Goal: Transaction & Acquisition: Purchase product/service

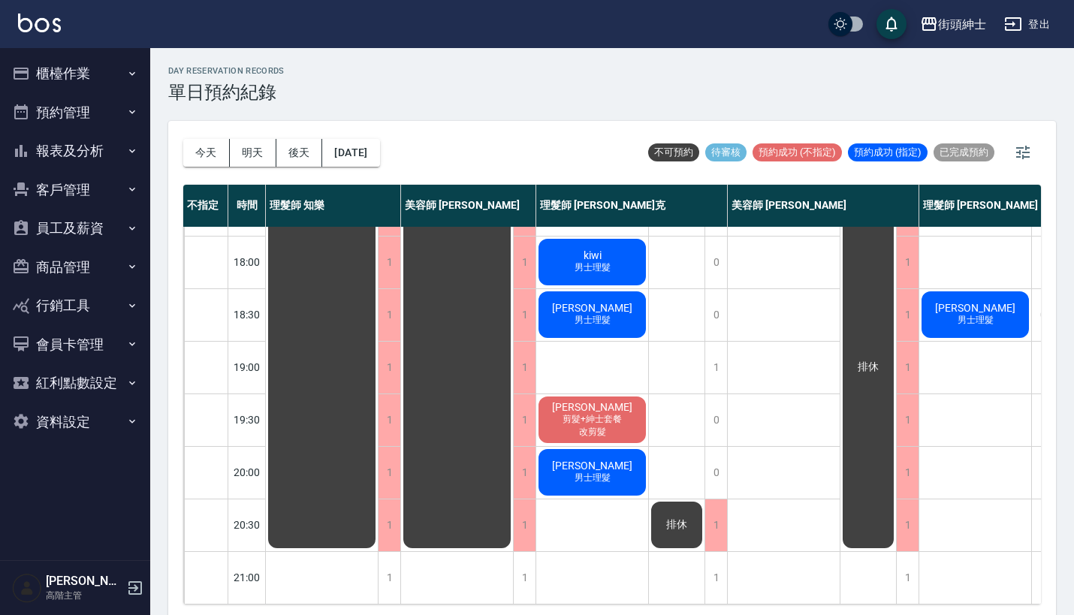
scroll to position [739, 0]
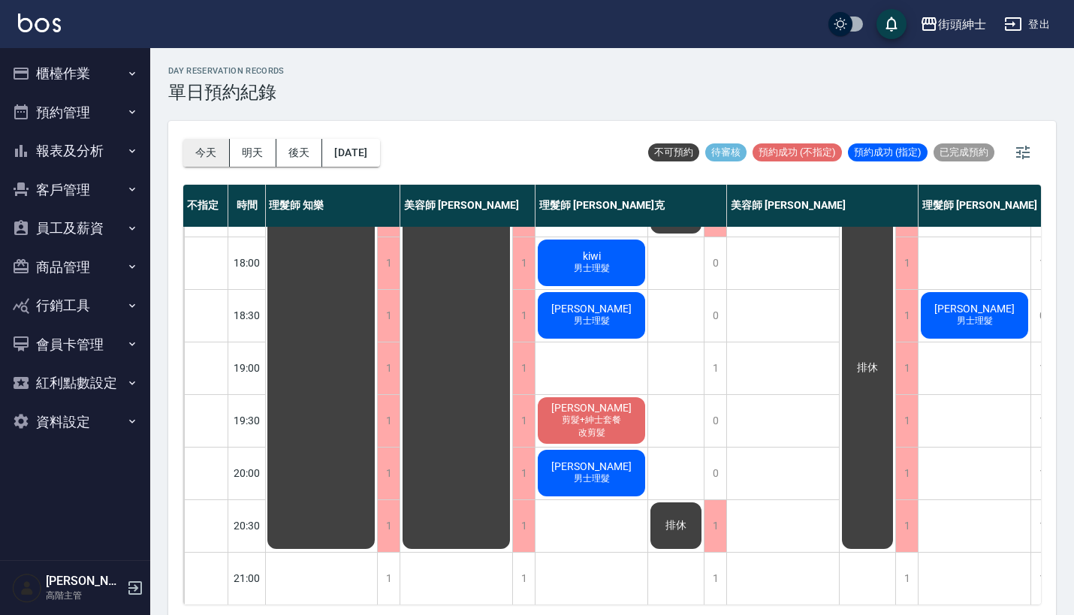
click at [204, 147] on button "今天" at bounding box center [206, 153] width 47 height 28
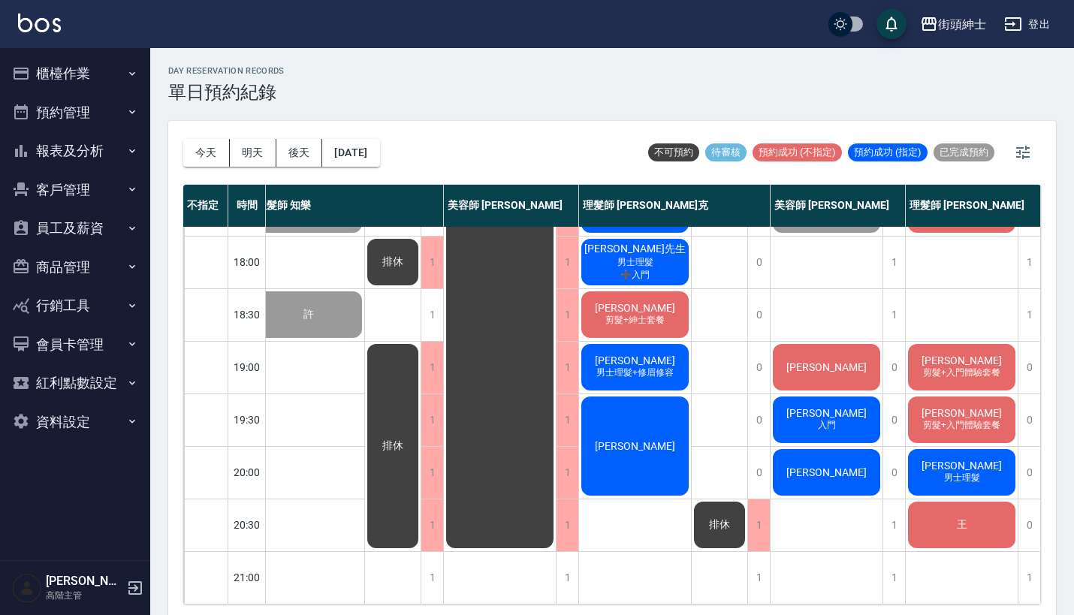
scroll to position [739, 21]
click at [246, 151] on button "明天" at bounding box center [253, 153] width 47 height 28
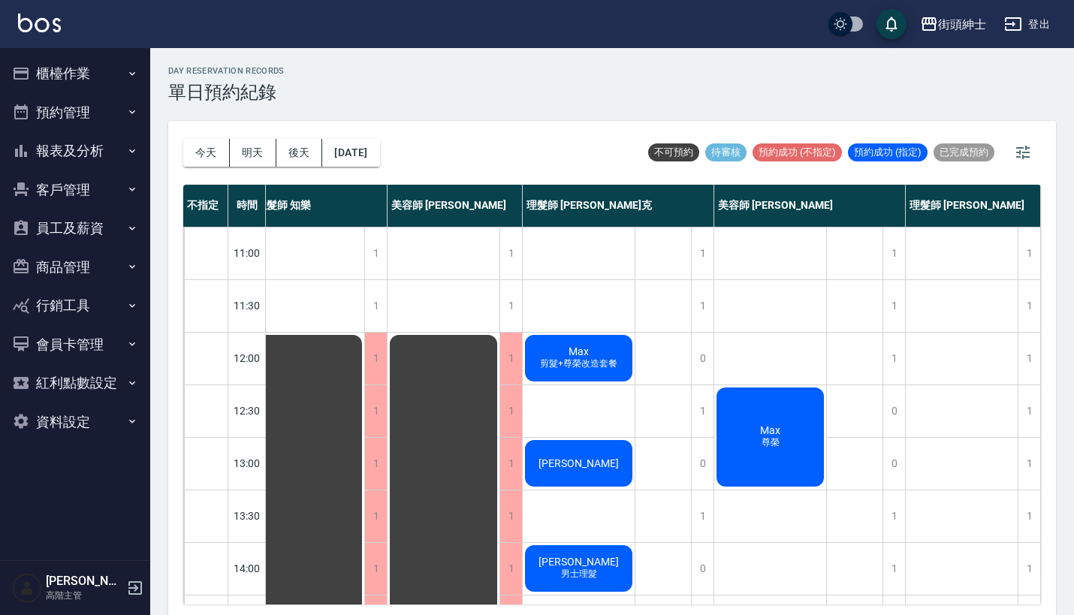
scroll to position [0, 21]
click at [211, 152] on button "今天" at bounding box center [206, 153] width 47 height 28
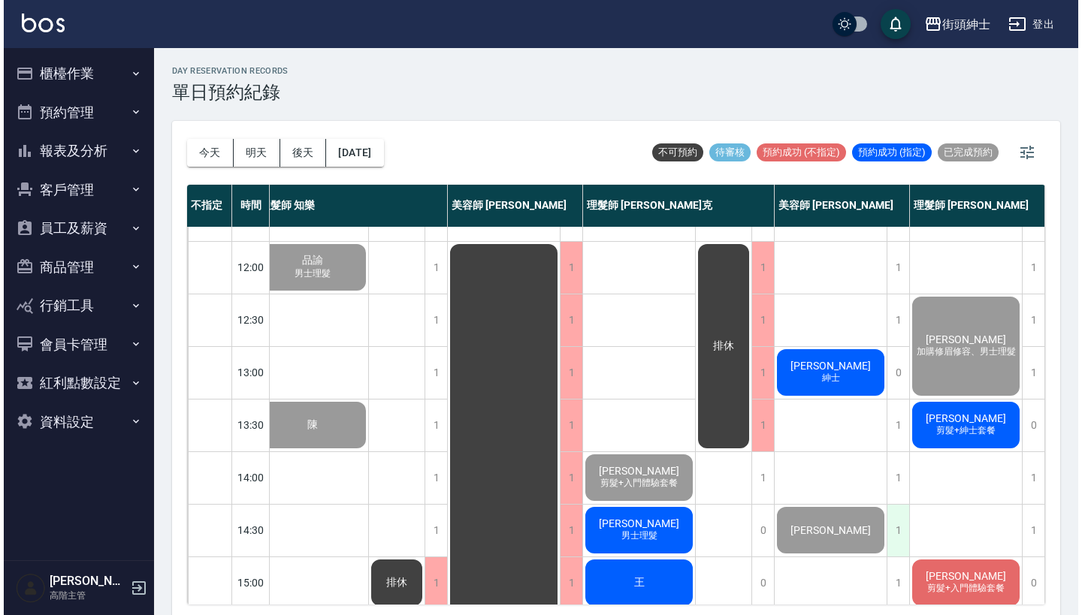
scroll to position [68, 21]
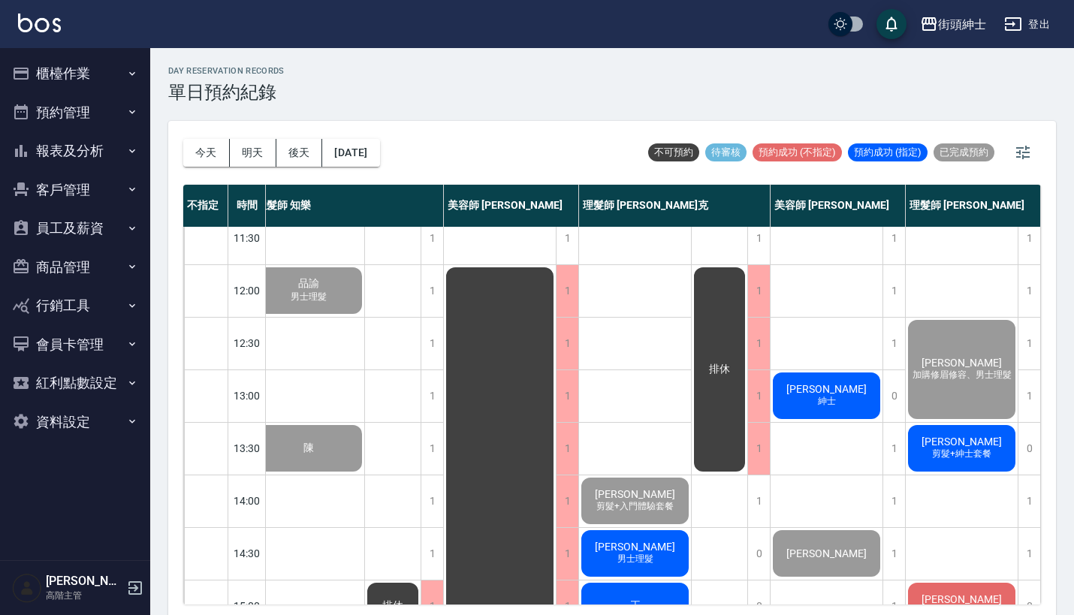
click at [831, 401] on span "紳士" at bounding box center [827, 401] width 24 height 13
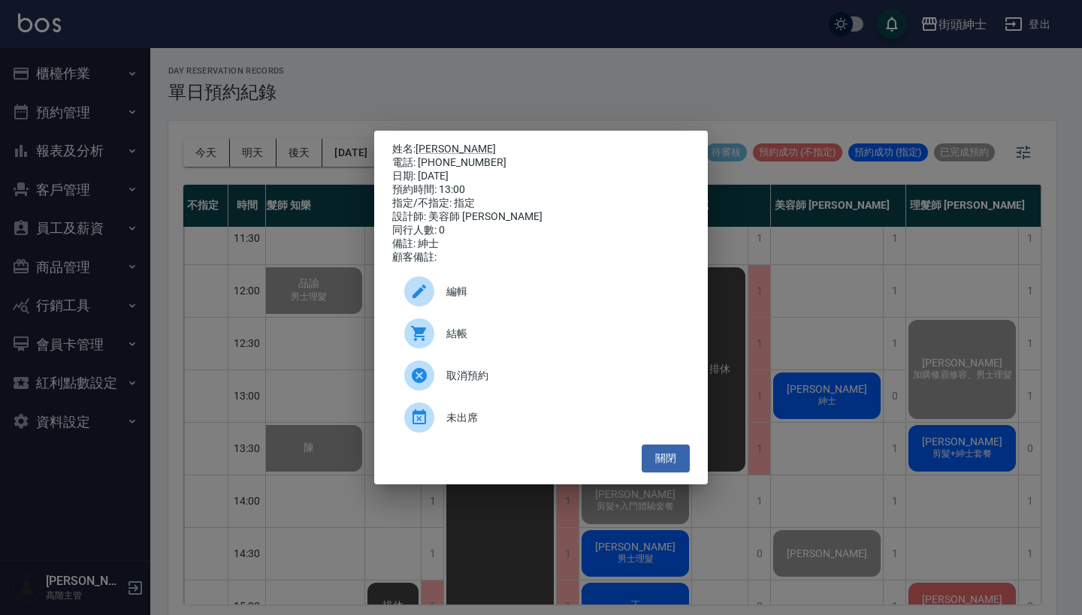
click at [460, 338] on span "結帳" at bounding box center [561, 334] width 231 height 16
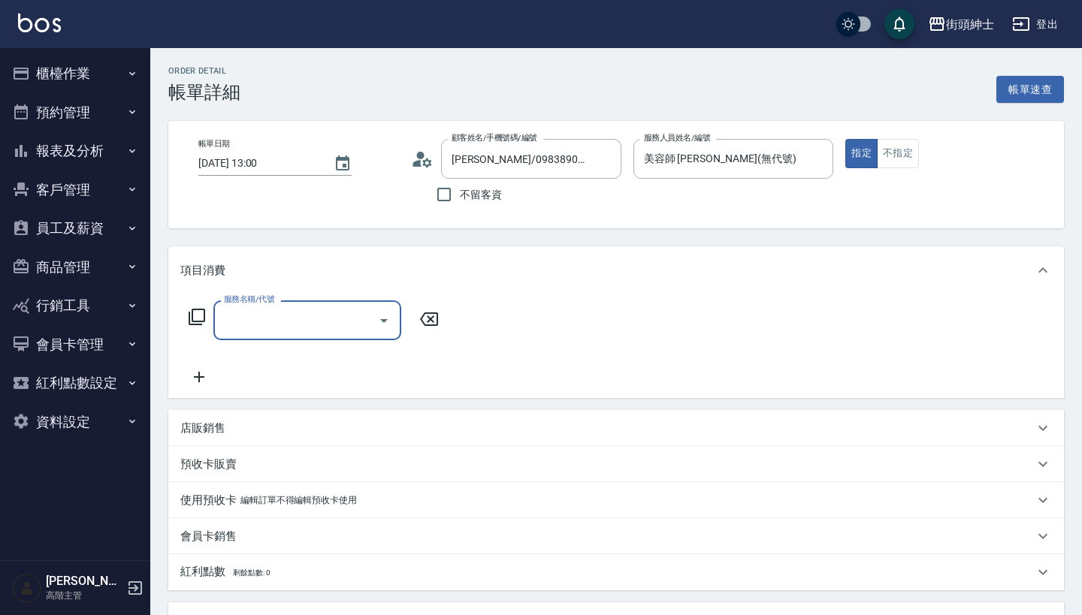
click at [340, 328] on input "服務名稱/代號" at bounding box center [296, 320] width 152 height 26
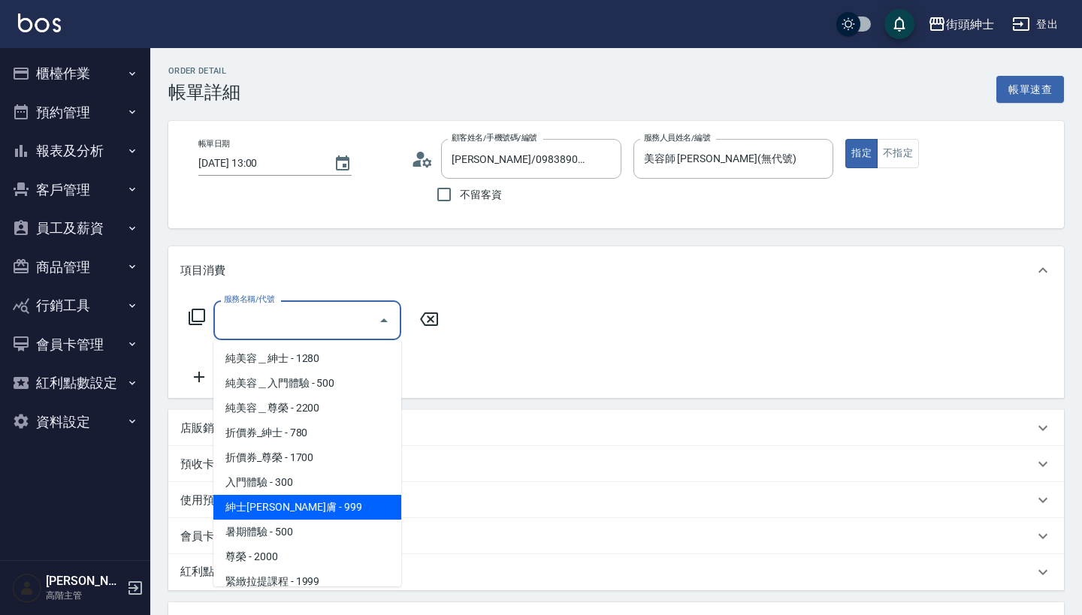
click at [330, 509] on span "紳士全效煥膚 - 999" at bounding box center [307, 507] width 188 height 25
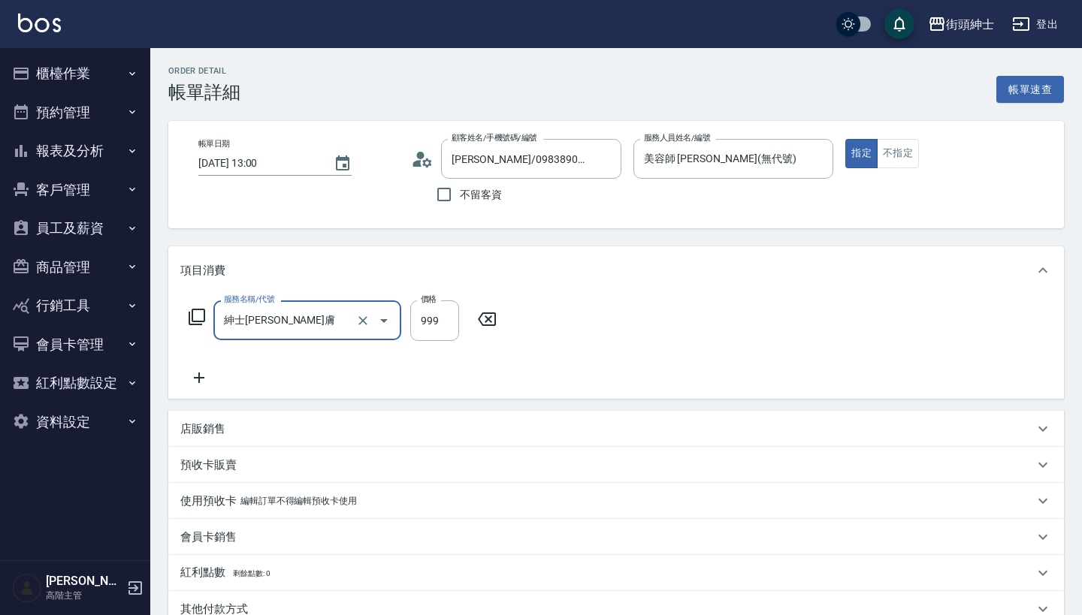
type input "紳士全效煥膚"
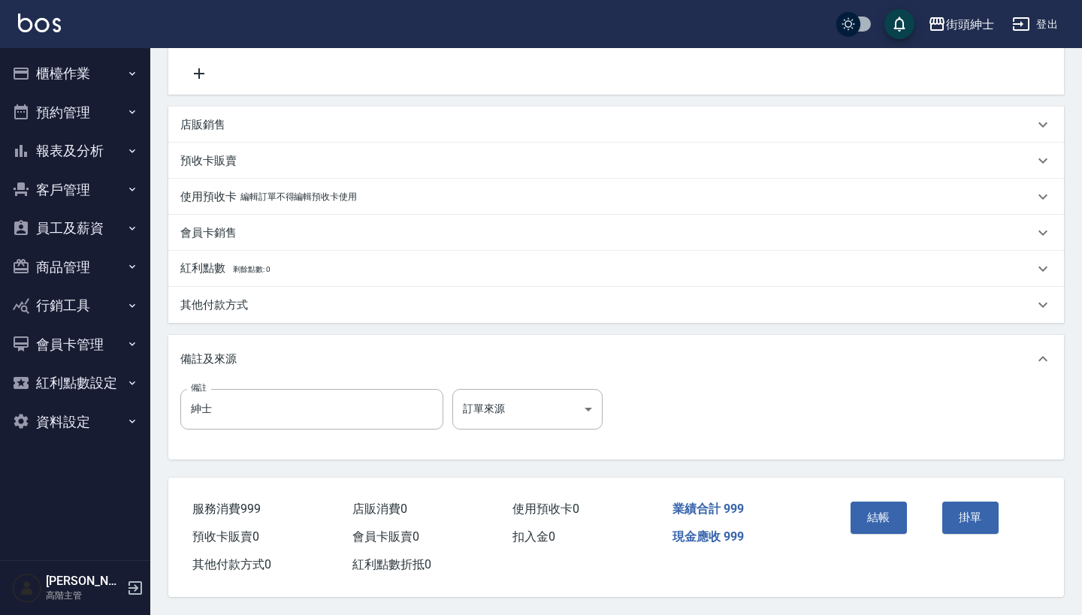
scroll to position [311, 0]
click at [871, 511] on button "結帳" at bounding box center [878, 518] width 56 height 32
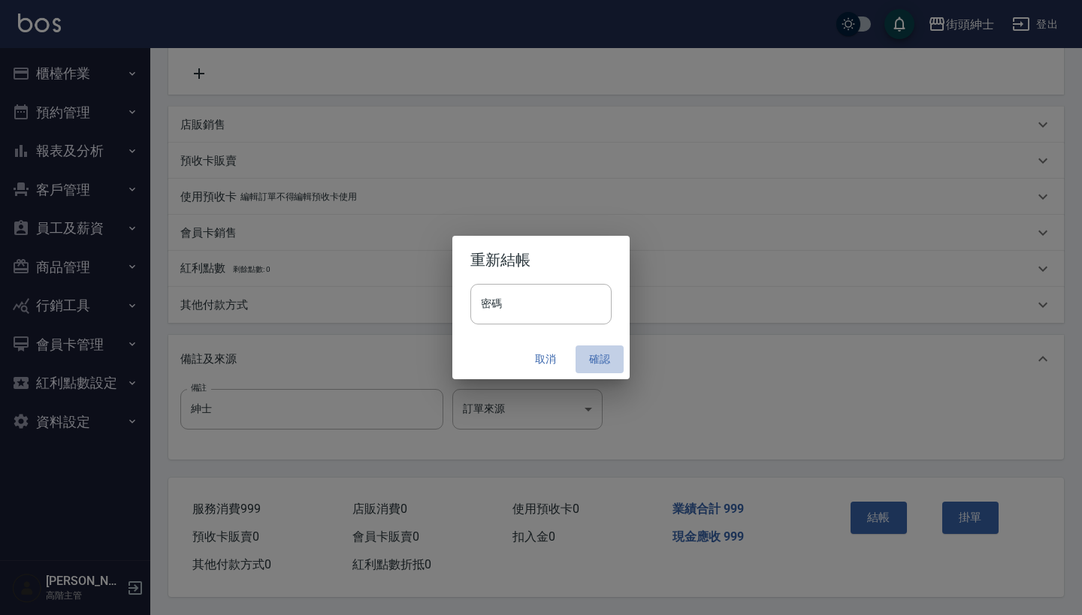
click at [592, 352] on button "確認" at bounding box center [599, 360] width 48 height 28
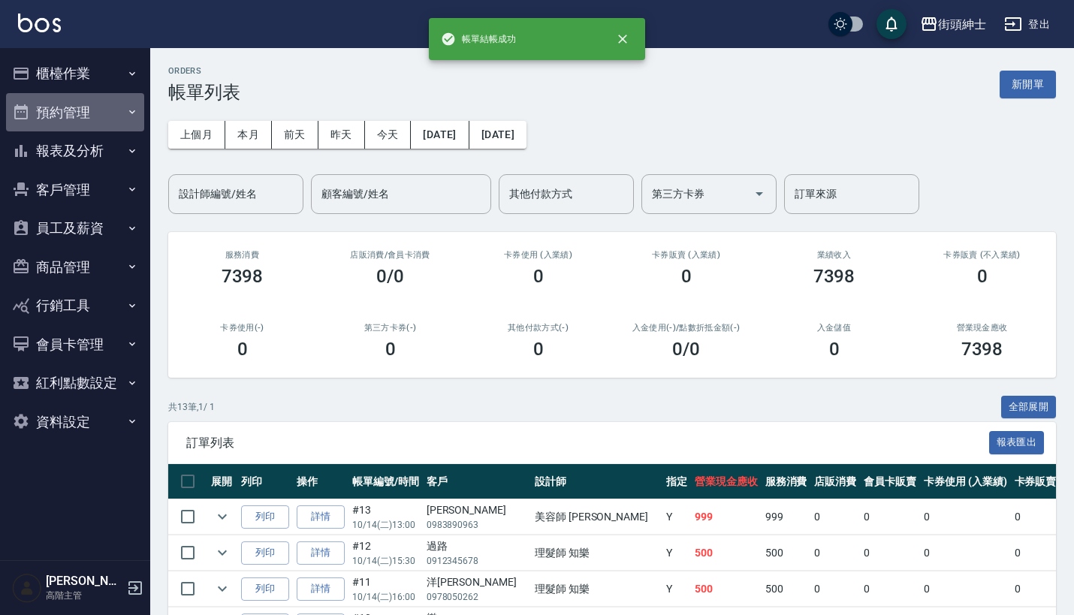
click at [80, 102] on button "預約管理" at bounding box center [75, 112] width 138 height 39
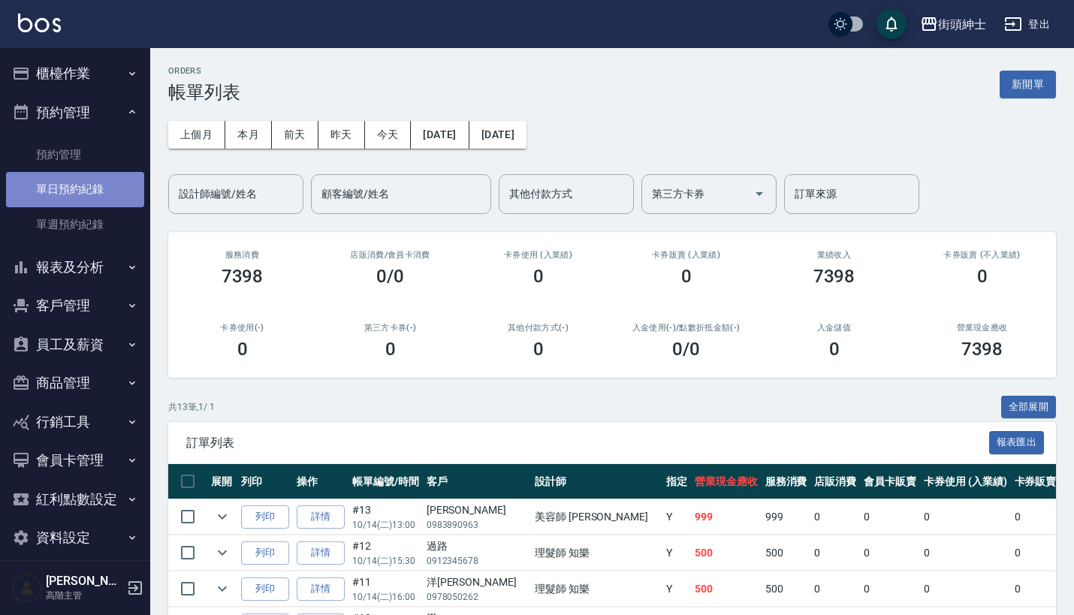
click at [88, 192] on link "單日預約紀錄" at bounding box center [75, 189] width 138 height 35
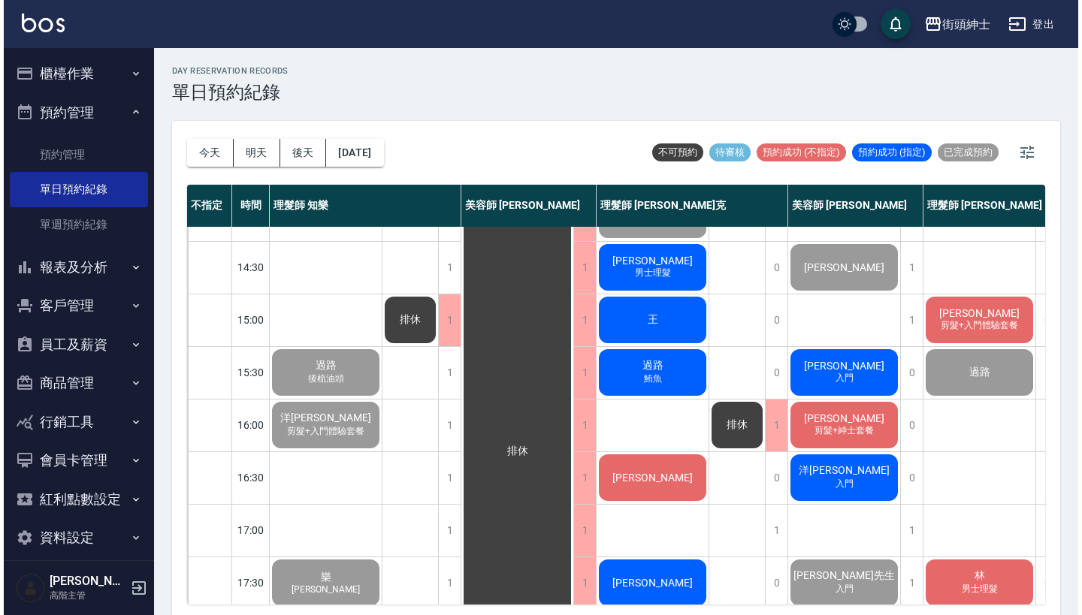
scroll to position [371, 0]
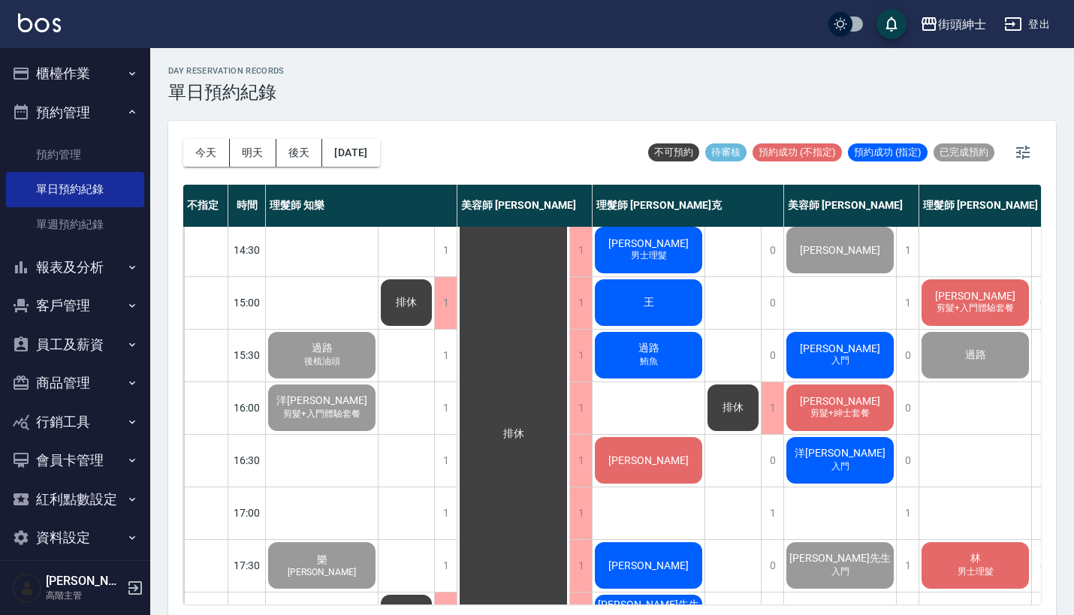
click at [827, 361] on div "穆其欣 入門" at bounding box center [840, 355] width 112 height 51
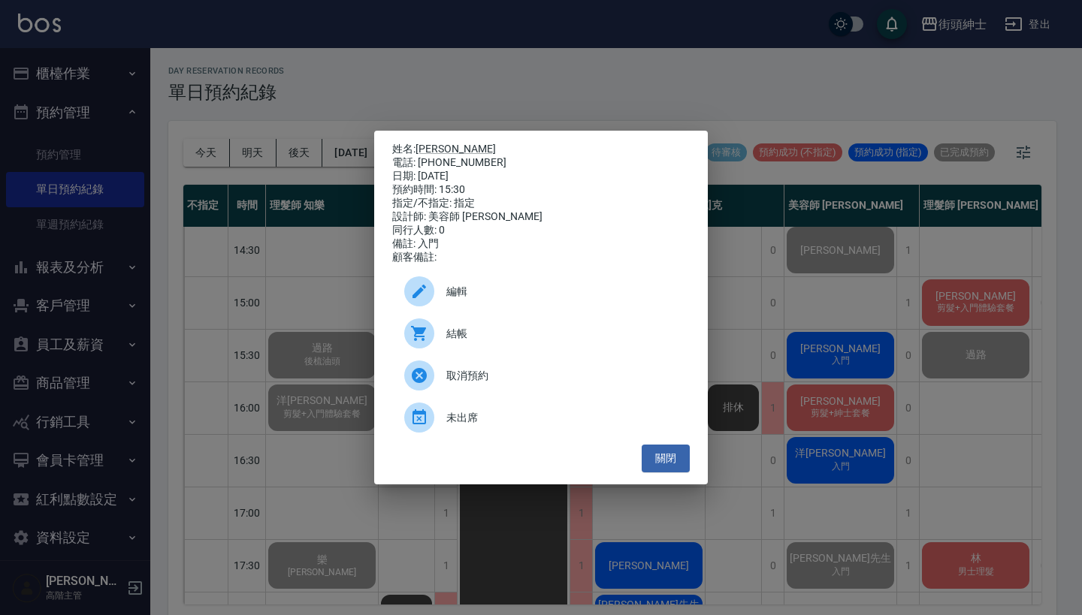
click at [524, 355] on div "結帳" at bounding box center [540, 333] width 297 height 42
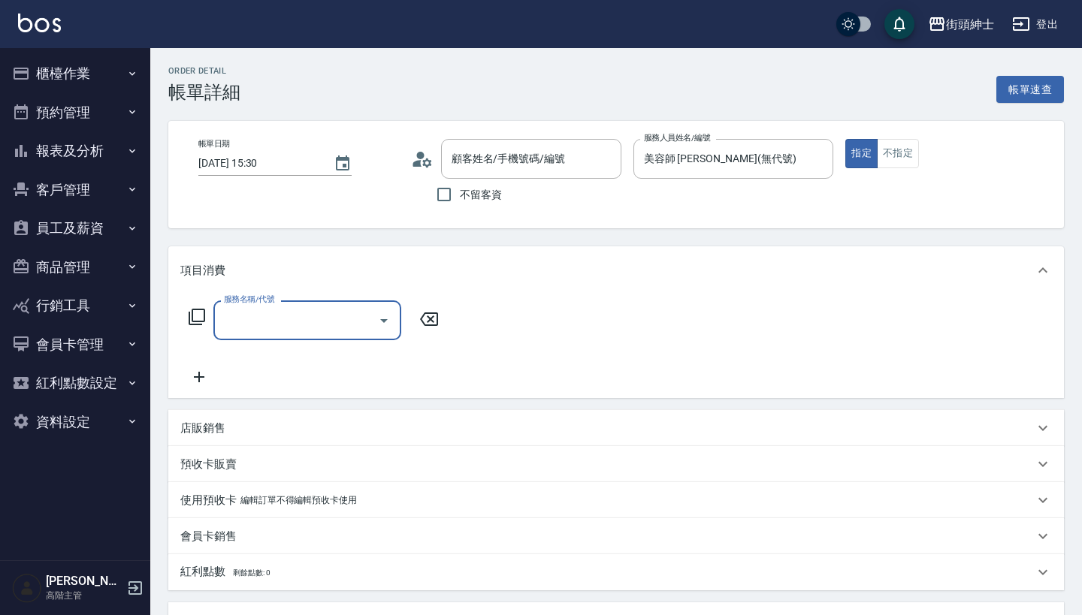
type input "穆其欣/0933882931/null"
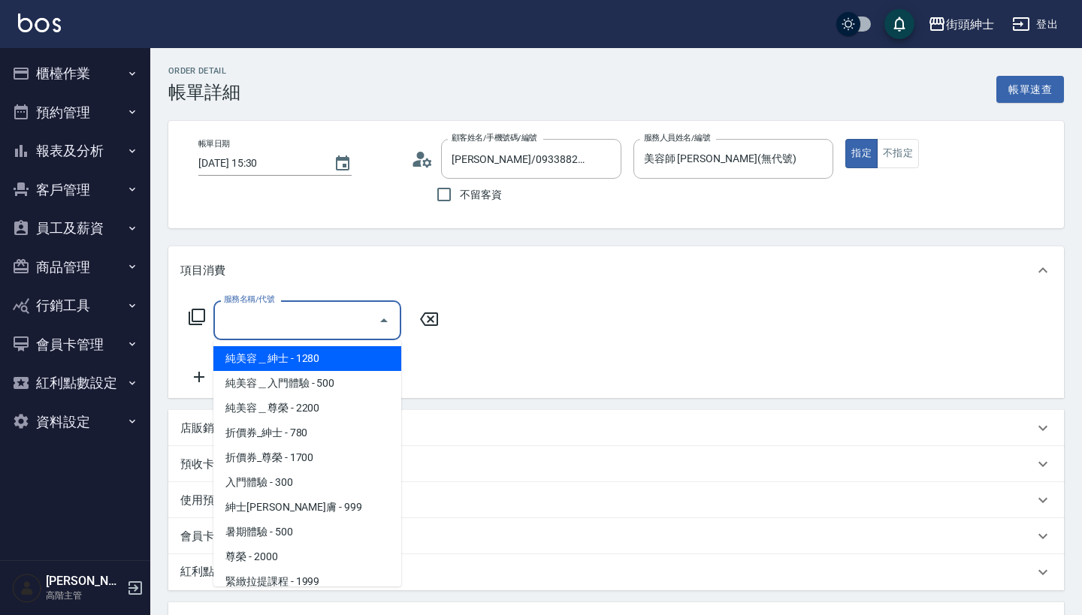
click at [338, 308] on input "服務名稱/代號" at bounding box center [296, 320] width 152 height 26
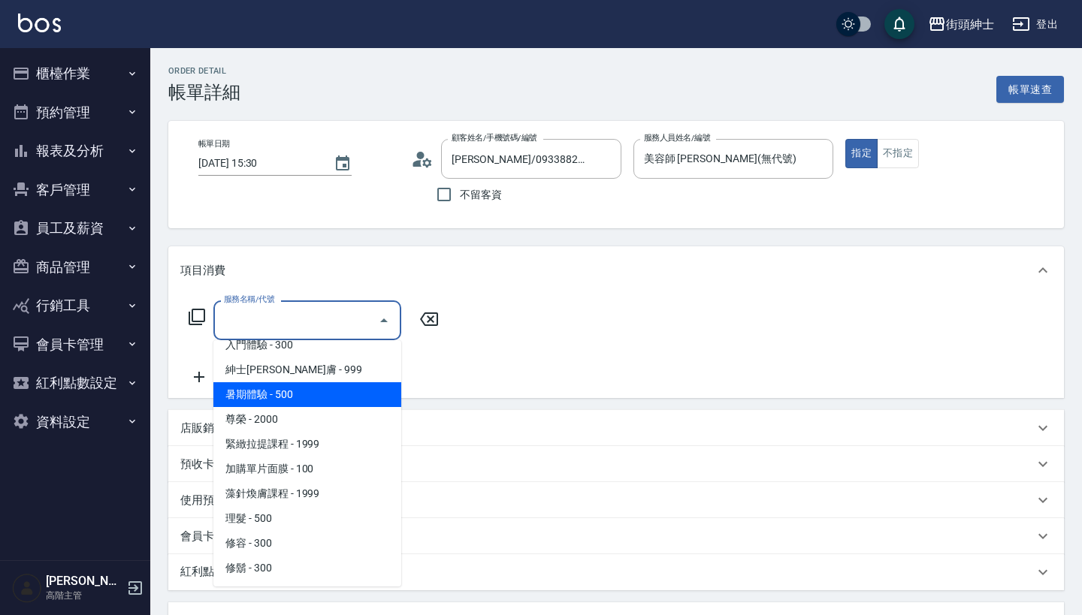
scroll to position [137, 0]
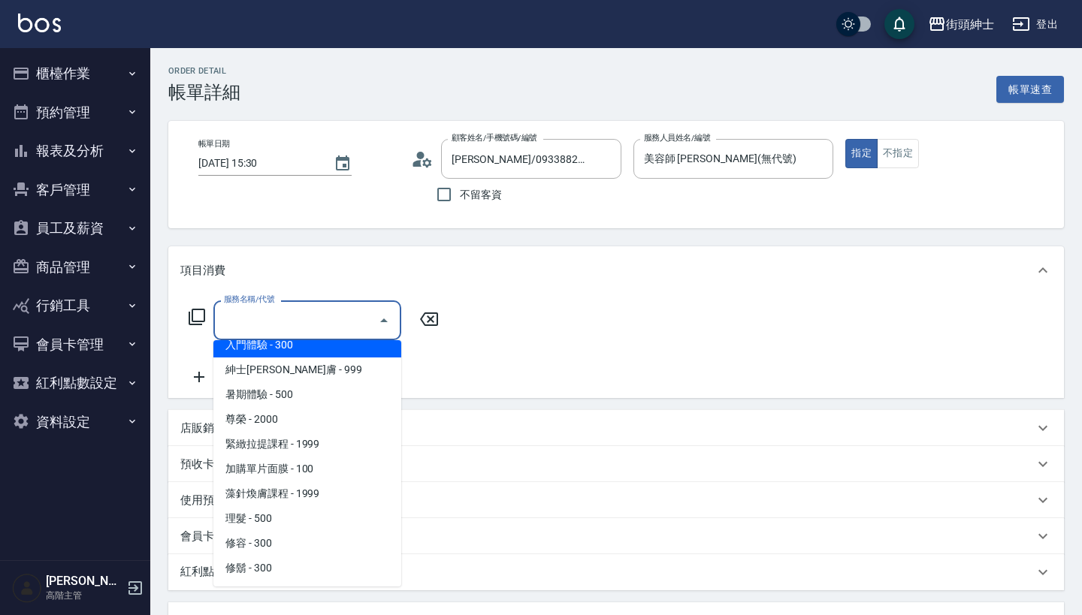
click at [358, 349] on span "入門體驗 - 300" at bounding box center [307, 345] width 188 height 25
type input "入門體驗"
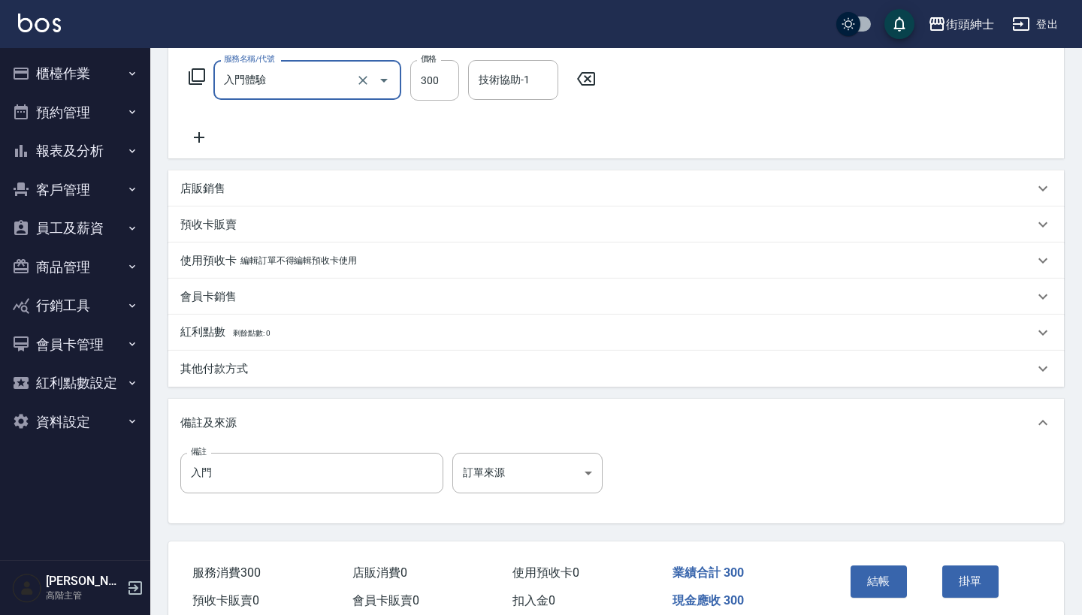
scroll to position [311, 0]
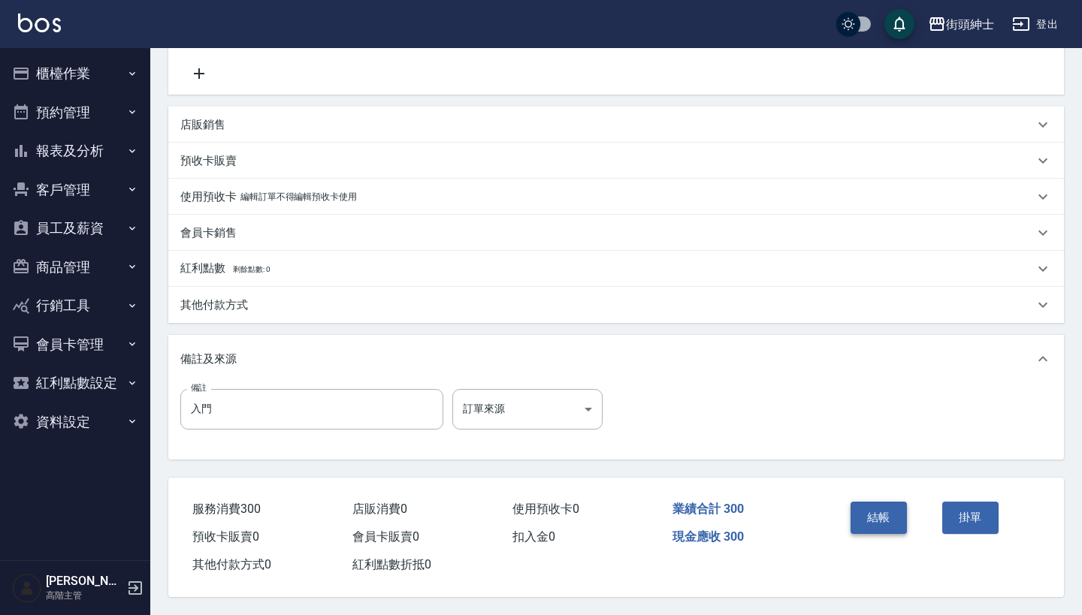
click at [874, 506] on button "結帳" at bounding box center [878, 518] width 56 height 32
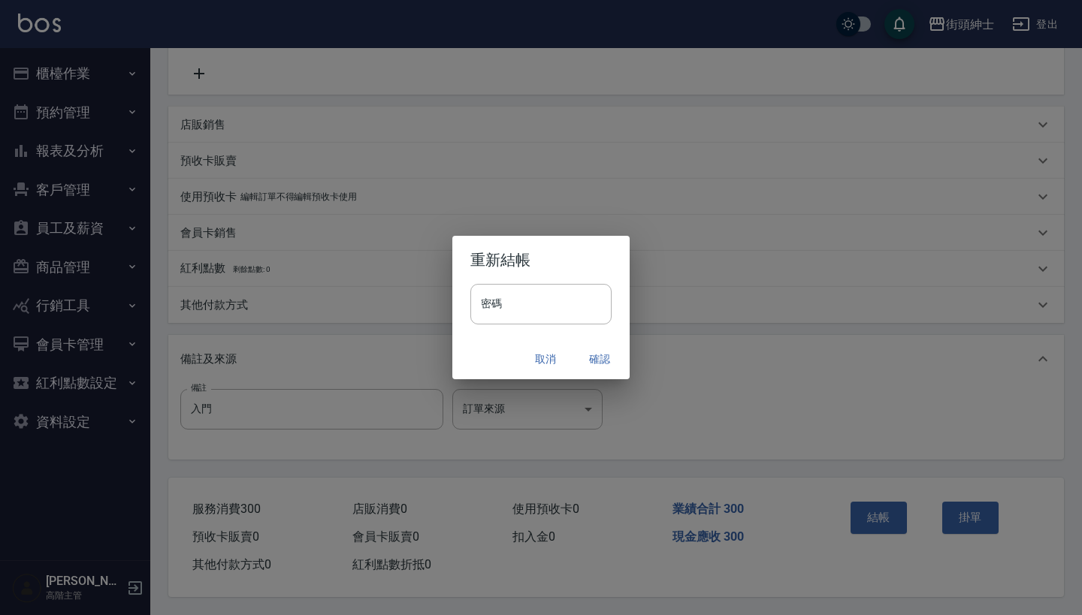
click at [596, 362] on button "確認" at bounding box center [599, 360] width 48 height 28
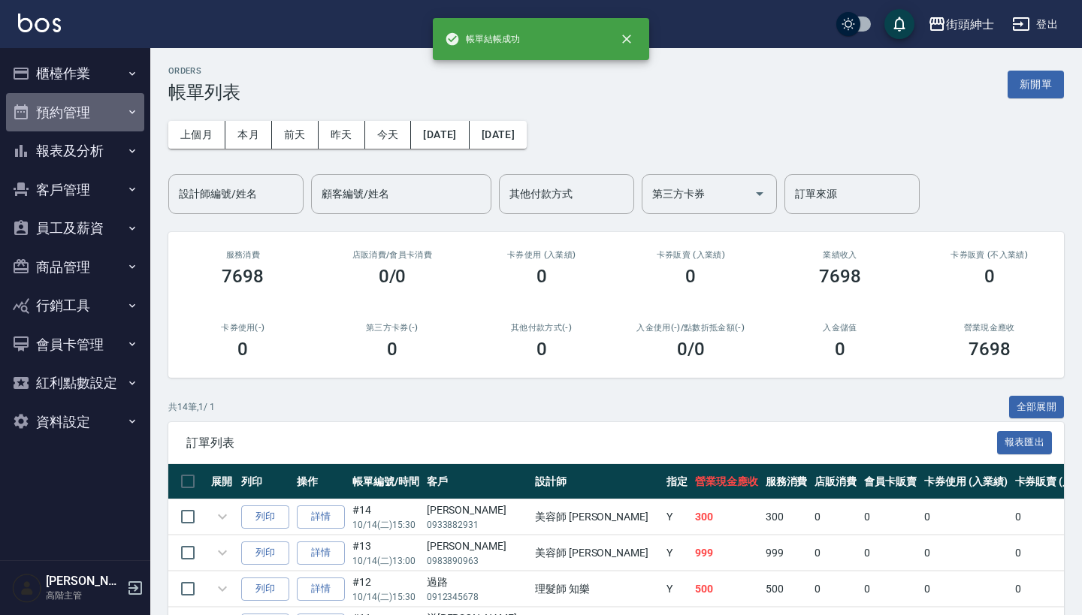
click at [80, 119] on button "預約管理" at bounding box center [75, 112] width 138 height 39
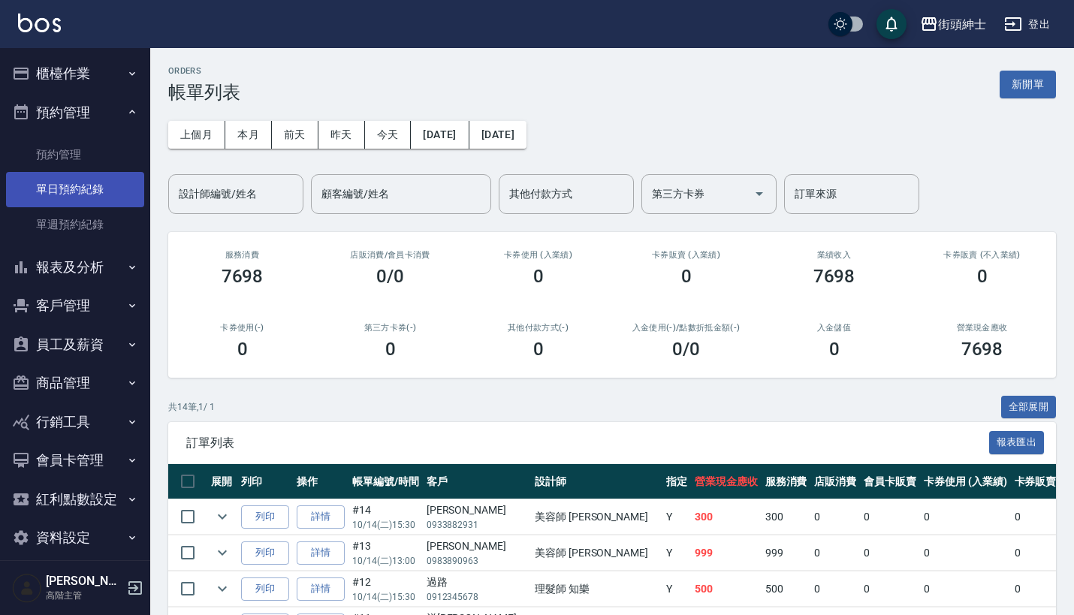
click at [90, 187] on link "單日預約紀錄" at bounding box center [75, 189] width 138 height 35
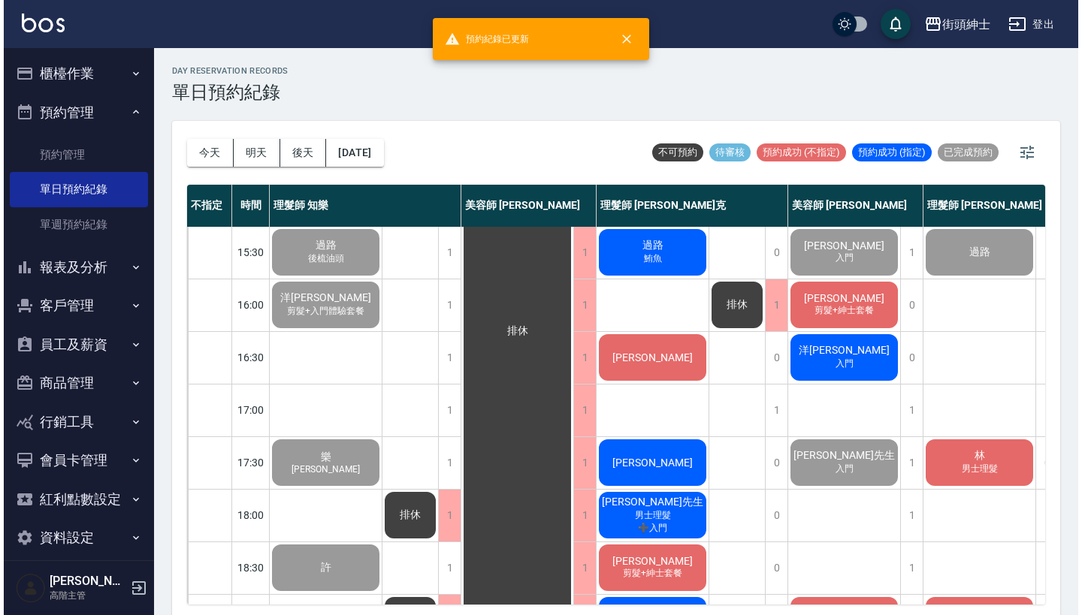
scroll to position [475, 1]
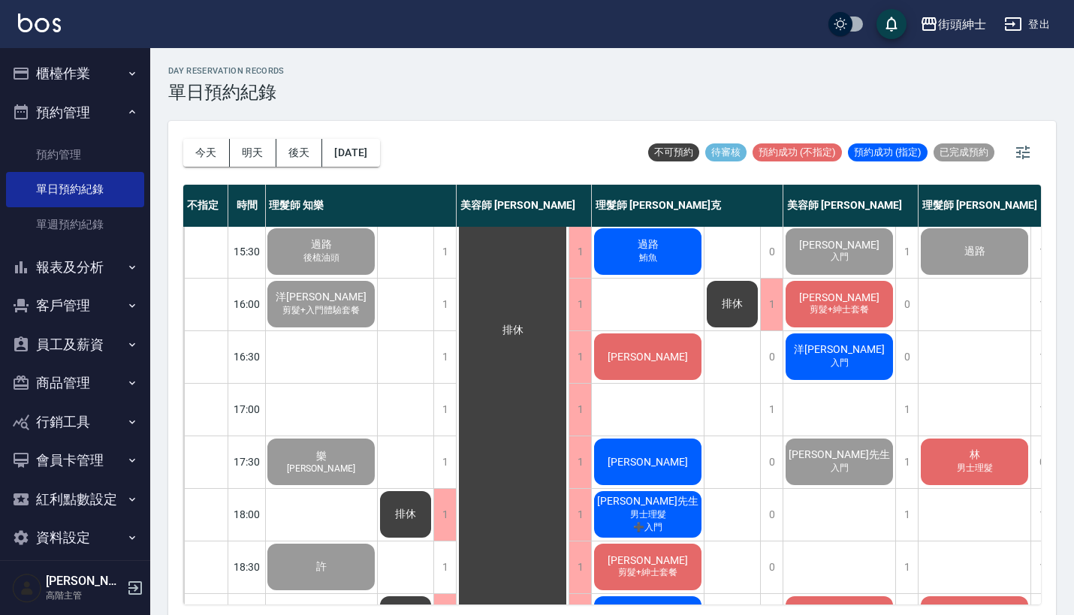
click at [867, 305] on span "剪髮+紳士套餐" at bounding box center [839, 309] width 65 height 13
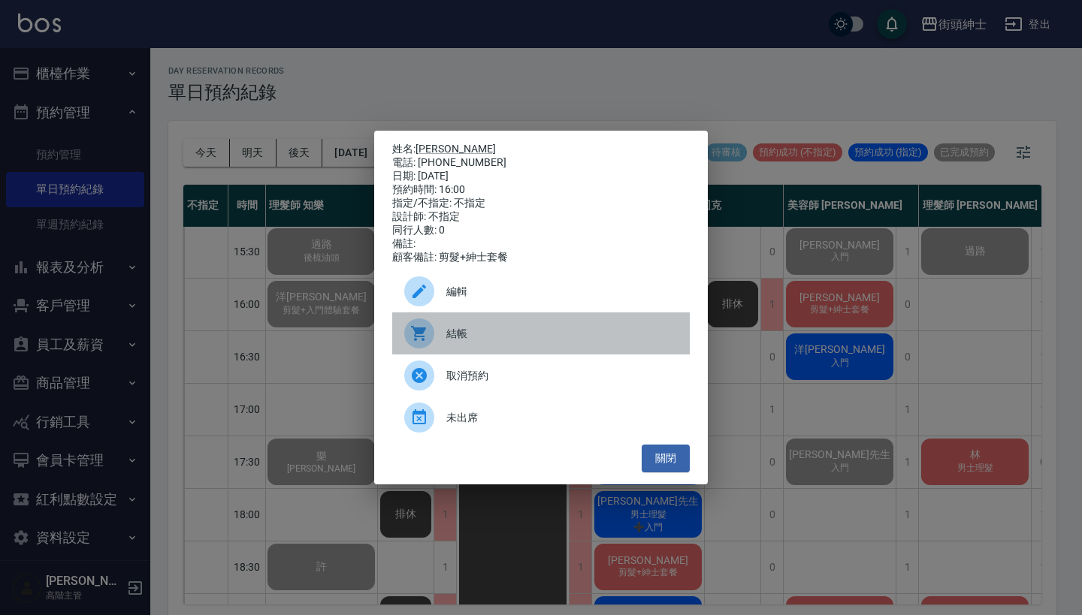
click at [520, 341] on span "結帳" at bounding box center [561, 334] width 231 height 16
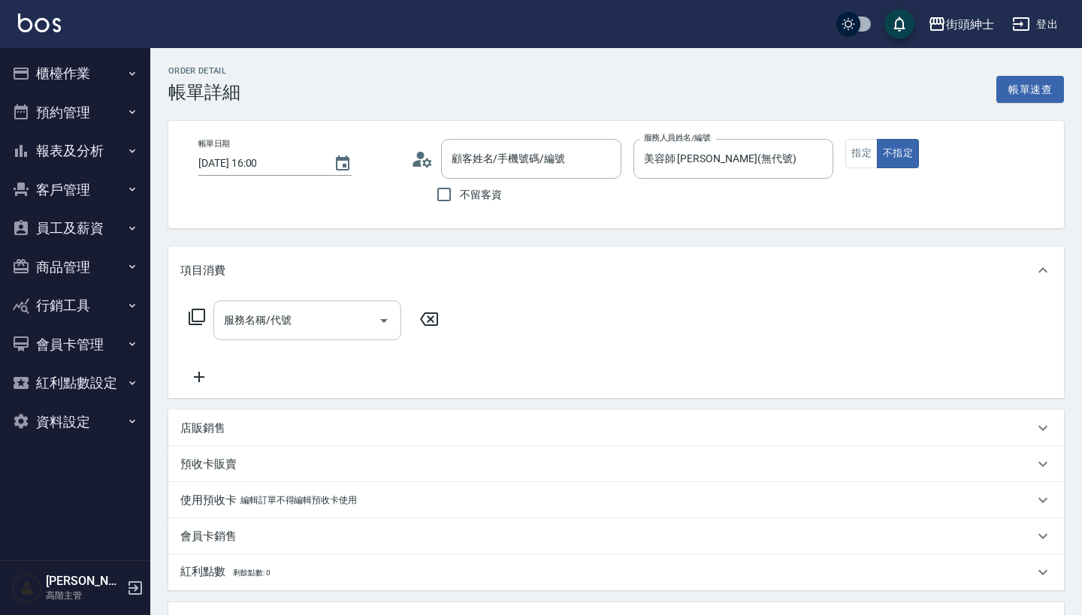
type input "[PERSON_NAME]/0909120755/null"
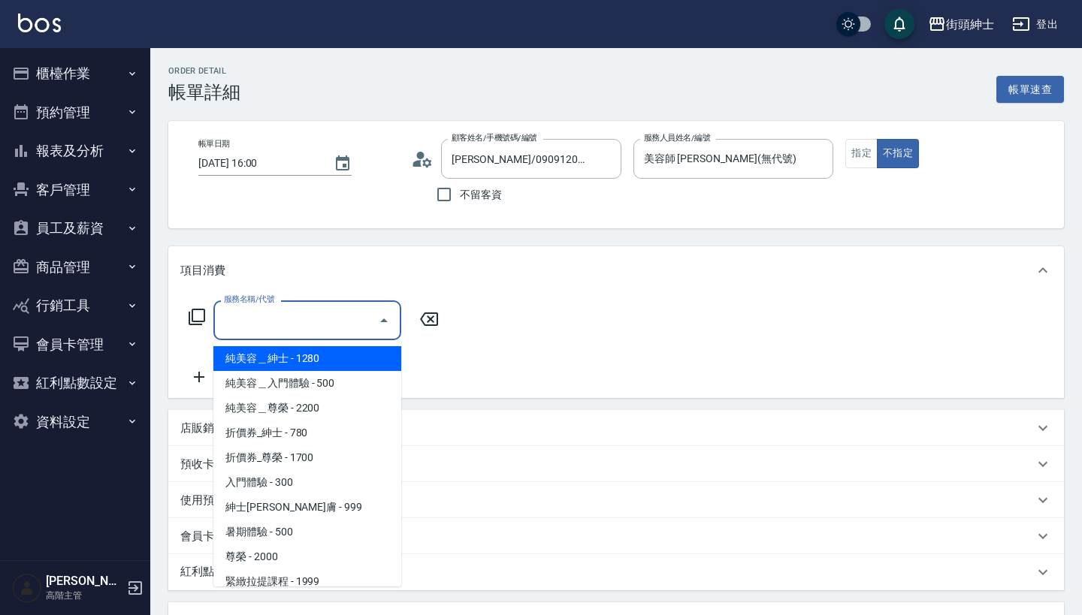
click at [327, 328] on input "服務名稱/代號" at bounding box center [296, 320] width 152 height 26
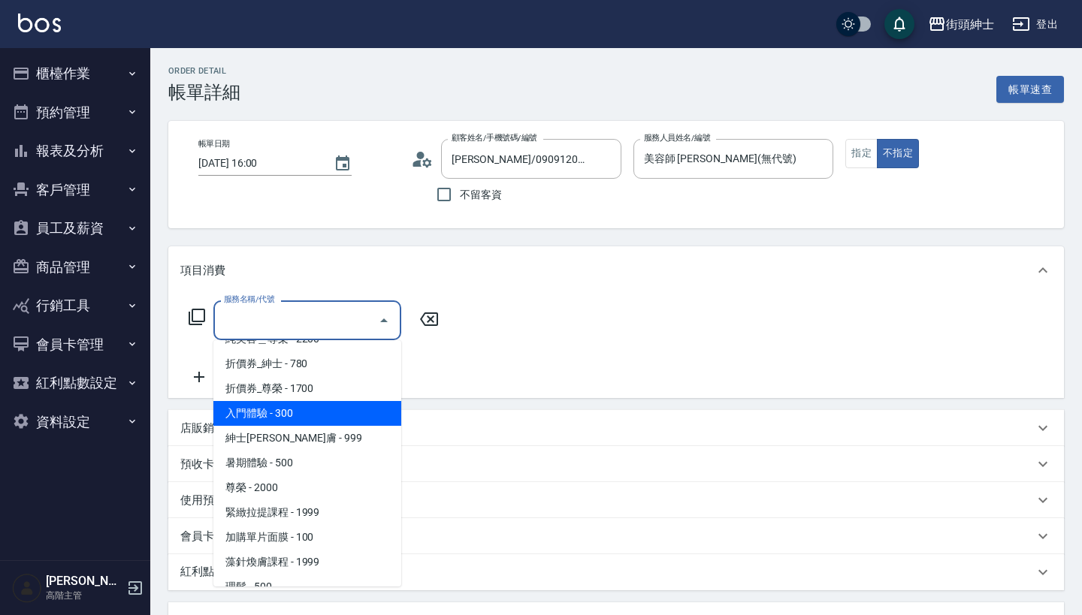
scroll to position [107, 0]
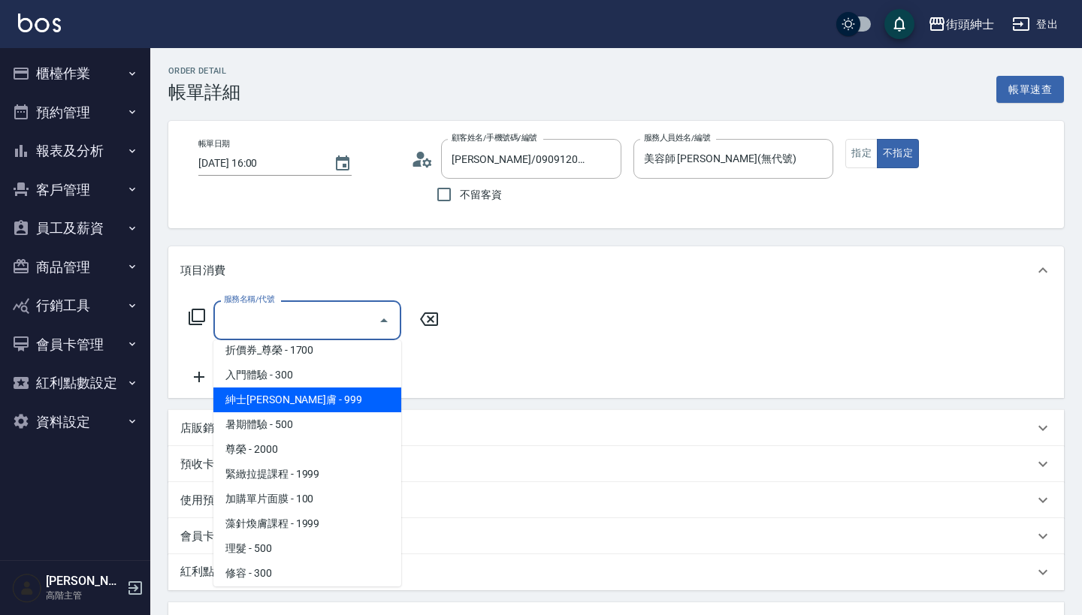
click at [328, 403] on span "紳士[PERSON_NAME]膚 - 999" at bounding box center [307, 400] width 188 height 25
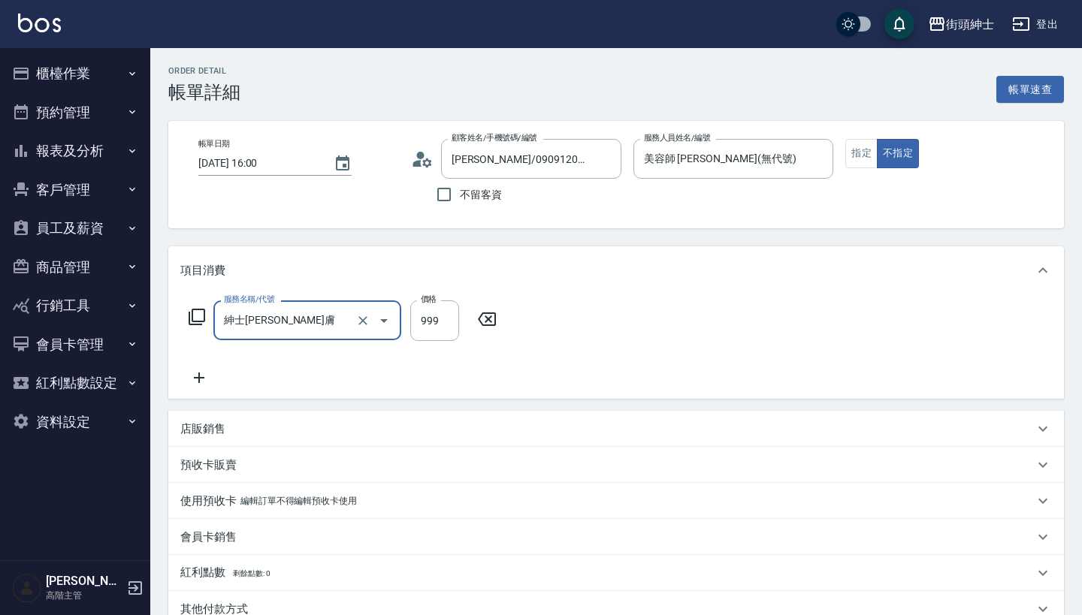
type input "紳士[PERSON_NAME]膚"
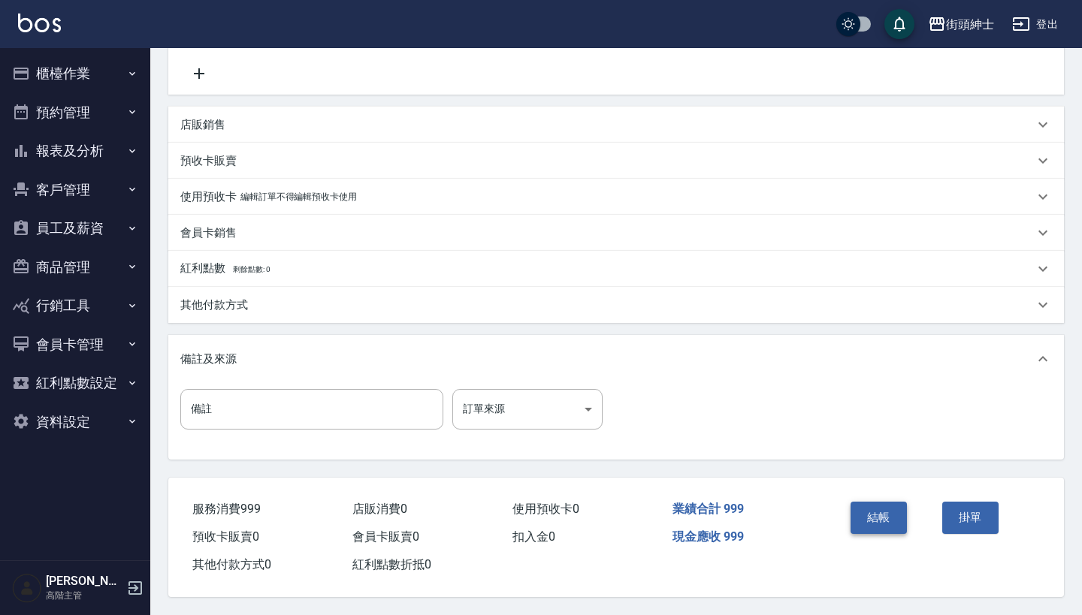
scroll to position [311, 0]
click at [877, 512] on button "結帳" at bounding box center [878, 518] width 56 height 32
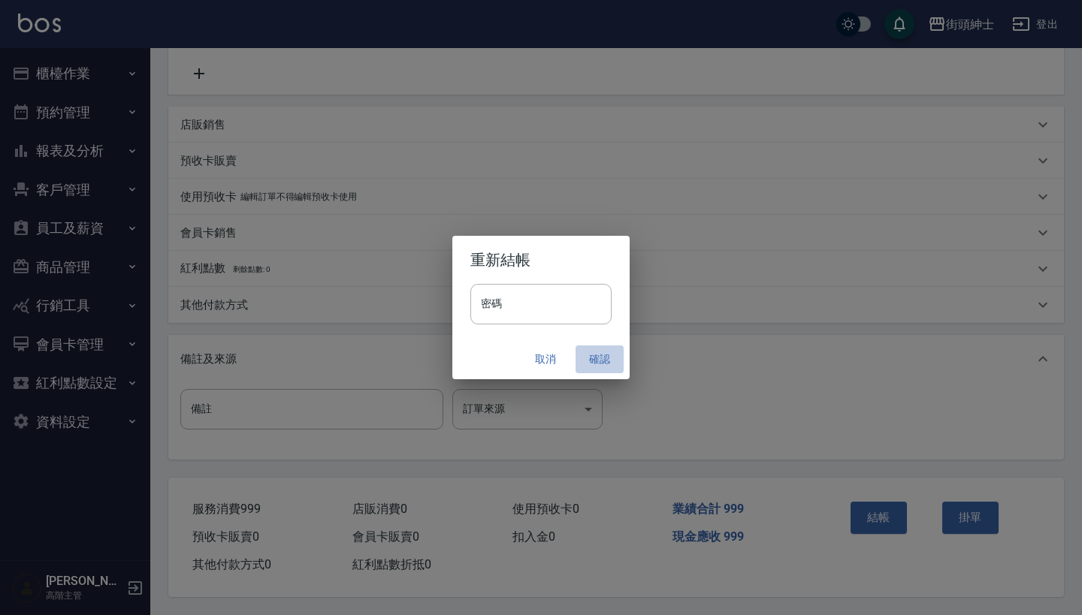
click at [606, 356] on button "確認" at bounding box center [599, 360] width 48 height 28
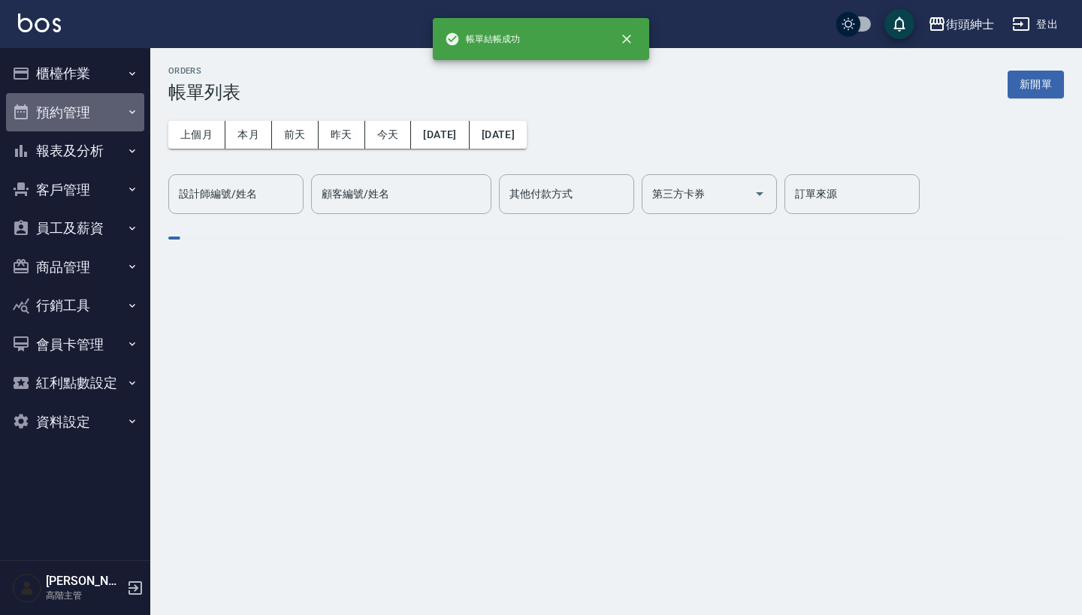
click at [86, 108] on button "預約管理" at bounding box center [75, 112] width 138 height 39
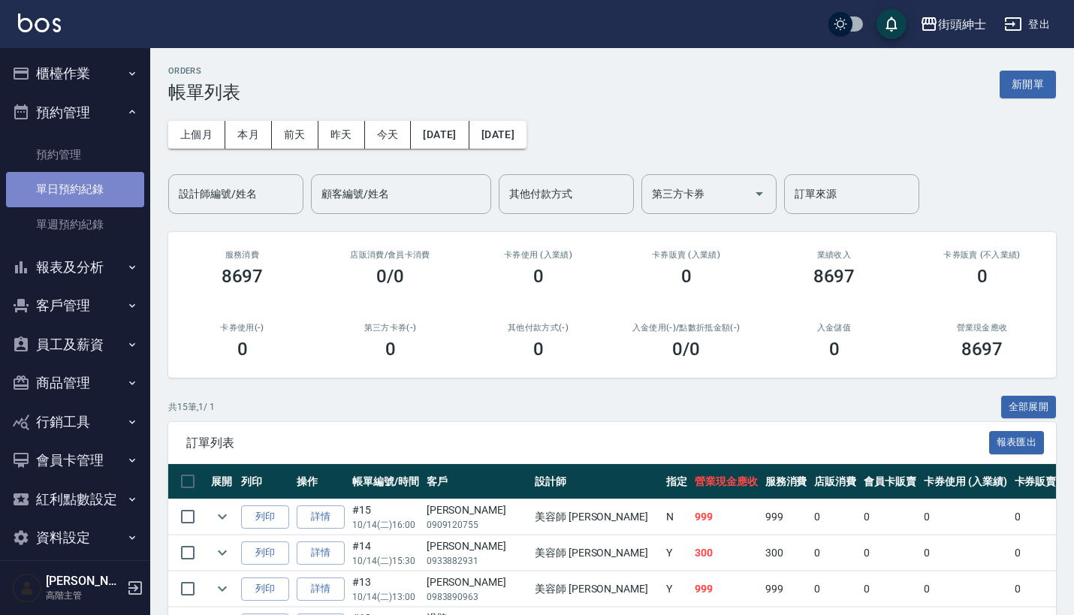
click at [99, 201] on link "單日預約紀錄" at bounding box center [75, 189] width 138 height 35
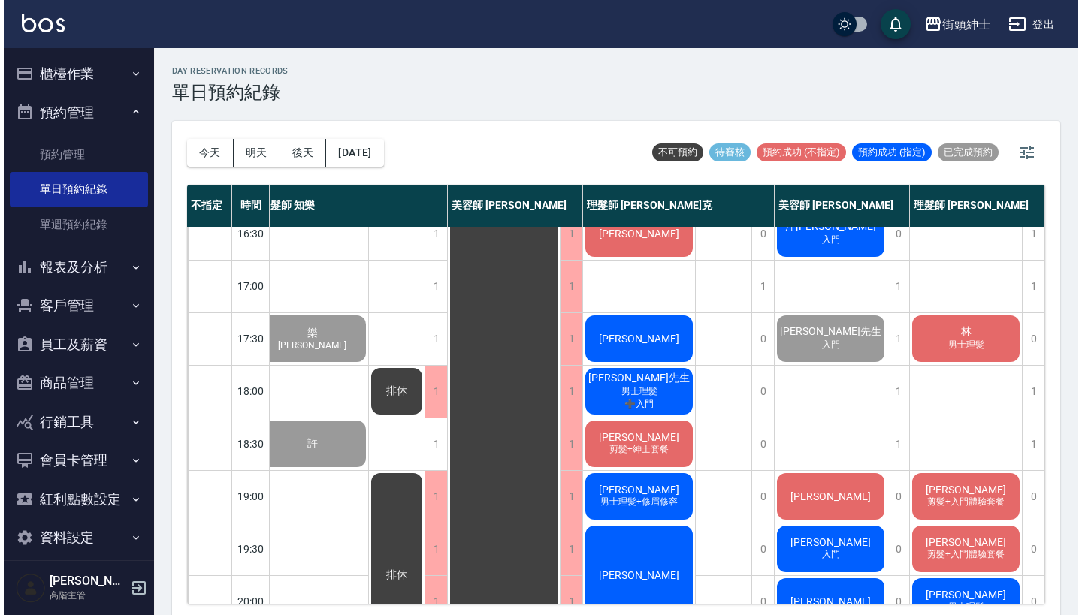
scroll to position [543, 21]
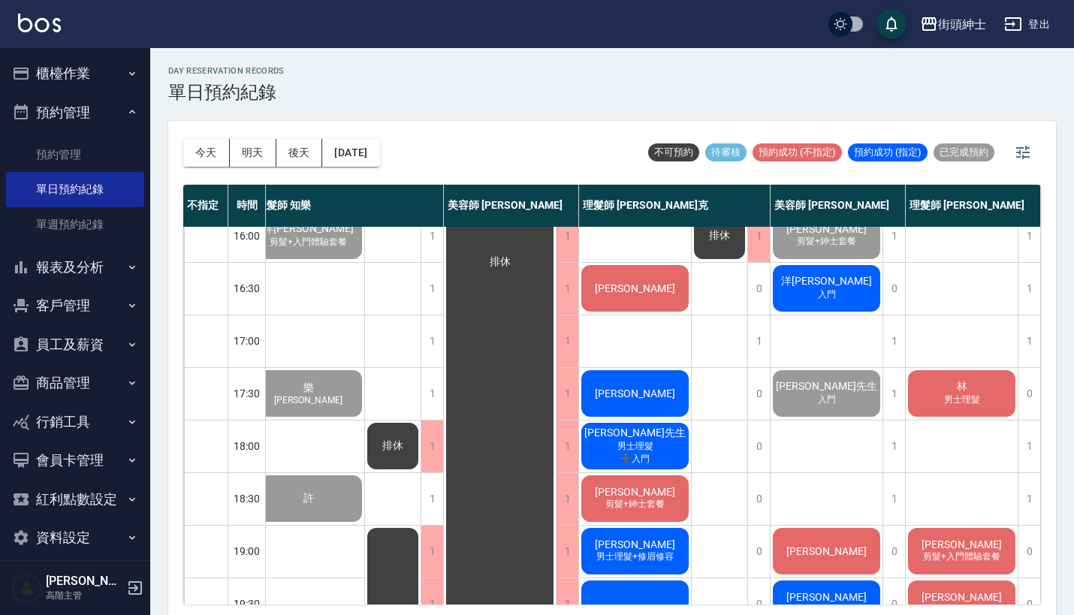
click at [807, 263] on div "洋[PERSON_NAME] 入門" at bounding box center [827, 288] width 112 height 51
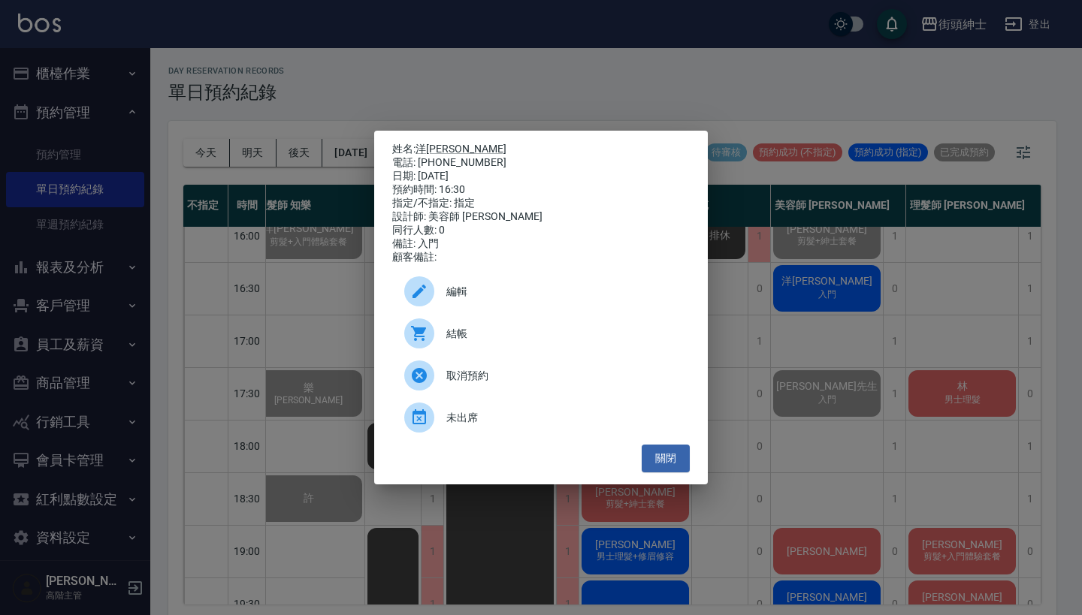
click at [439, 326] on div at bounding box center [425, 333] width 42 height 30
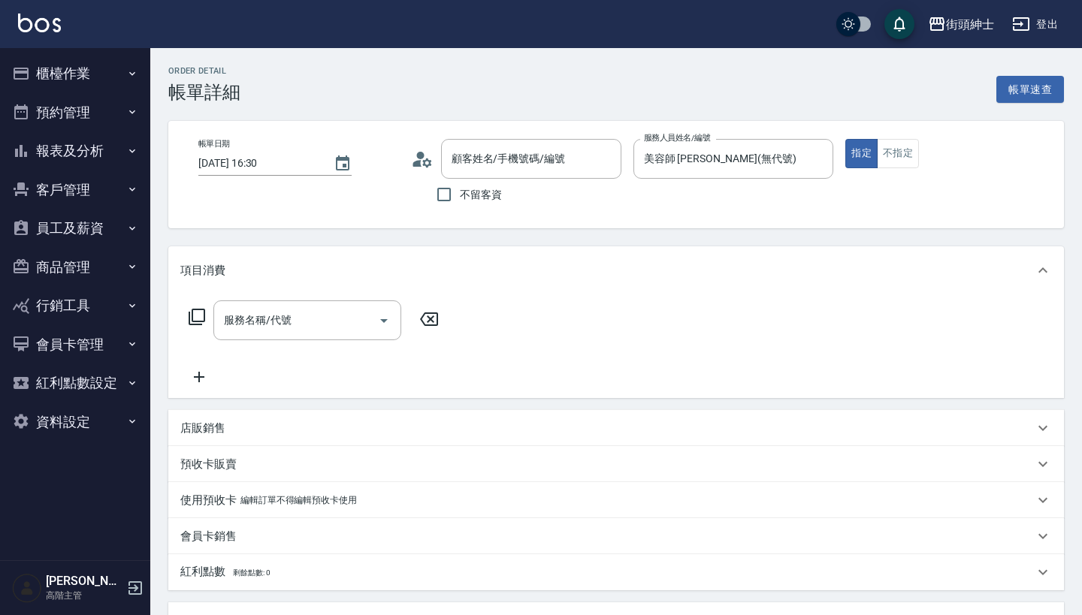
type input "洋益瑄/0978050262/null"
click at [294, 319] on input "服務名稱/代號" at bounding box center [296, 320] width 152 height 26
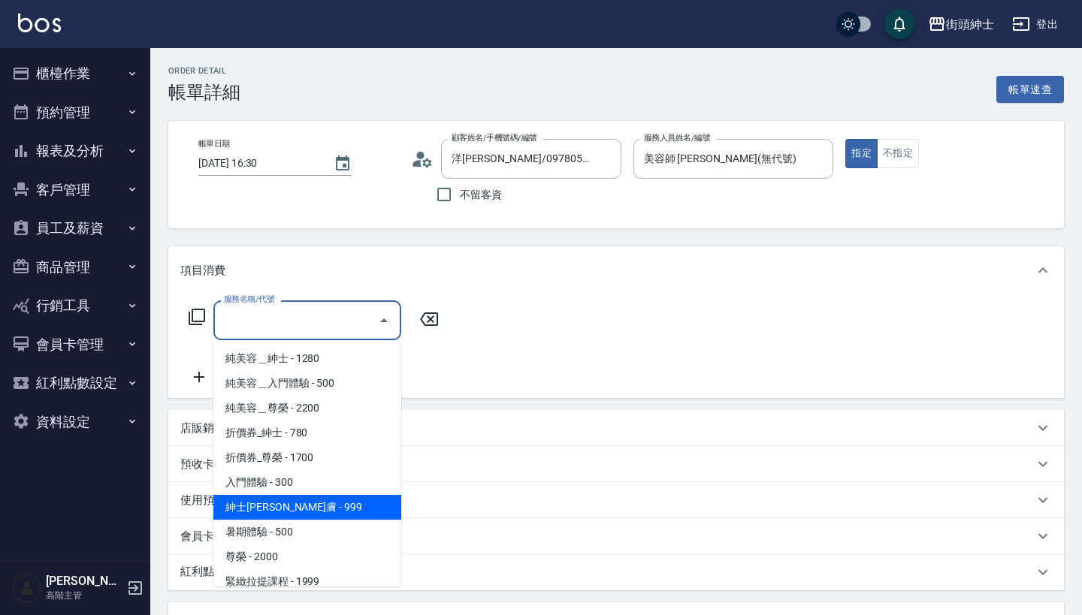
scroll to position [68, 0]
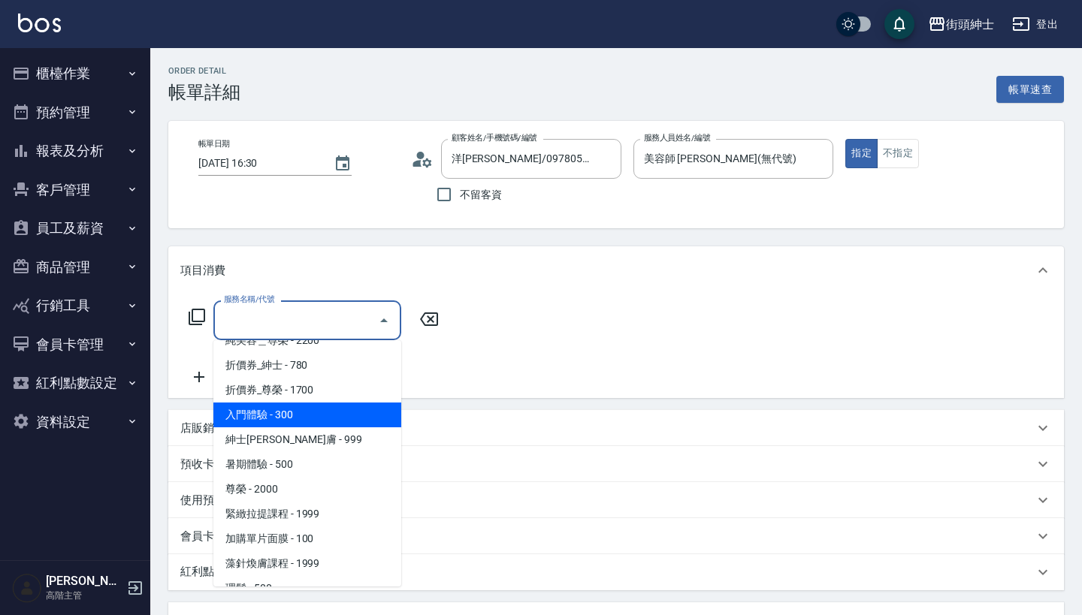
click at [303, 410] on span "入門體驗 - 300" at bounding box center [307, 415] width 188 height 25
type input "入門體驗"
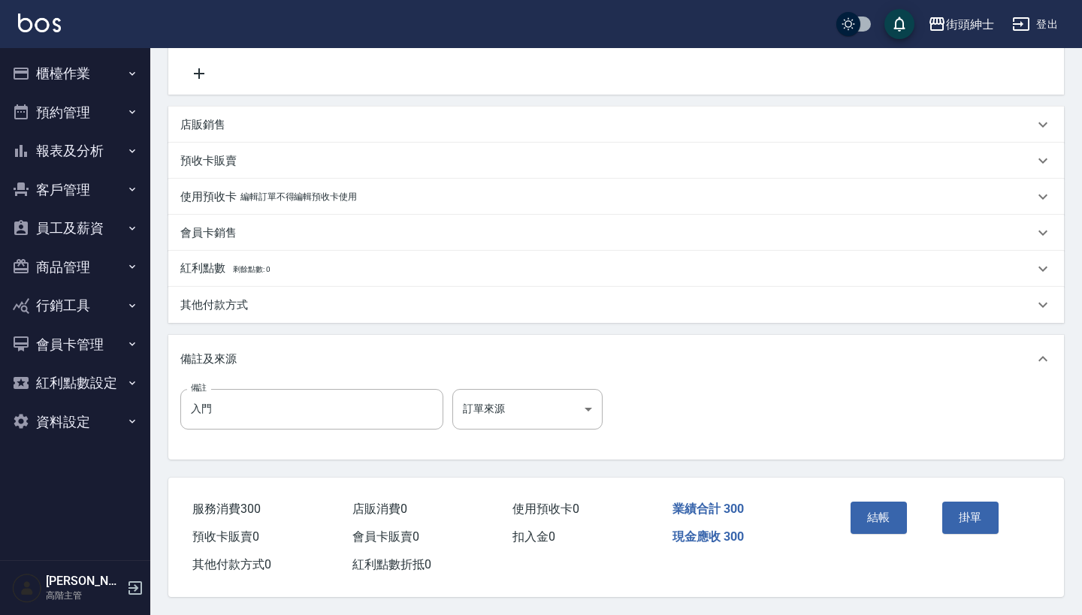
scroll to position [311, 0]
click at [875, 496] on div "結帳" at bounding box center [890, 528] width 92 height 65
click at [875, 512] on button "結帳" at bounding box center [878, 518] width 56 height 32
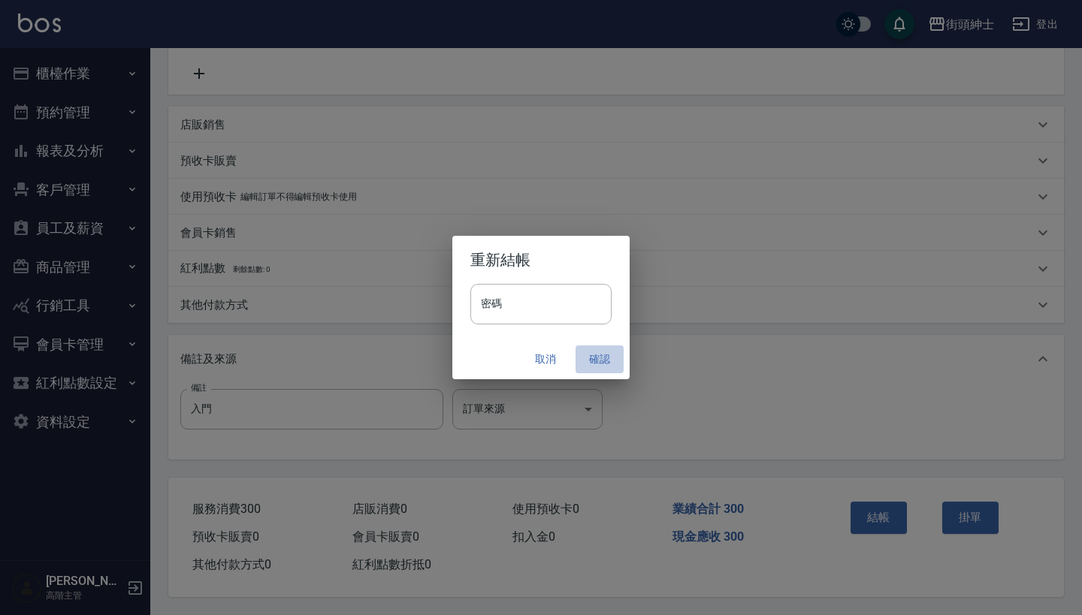
click at [611, 354] on button "確認" at bounding box center [599, 360] width 48 height 28
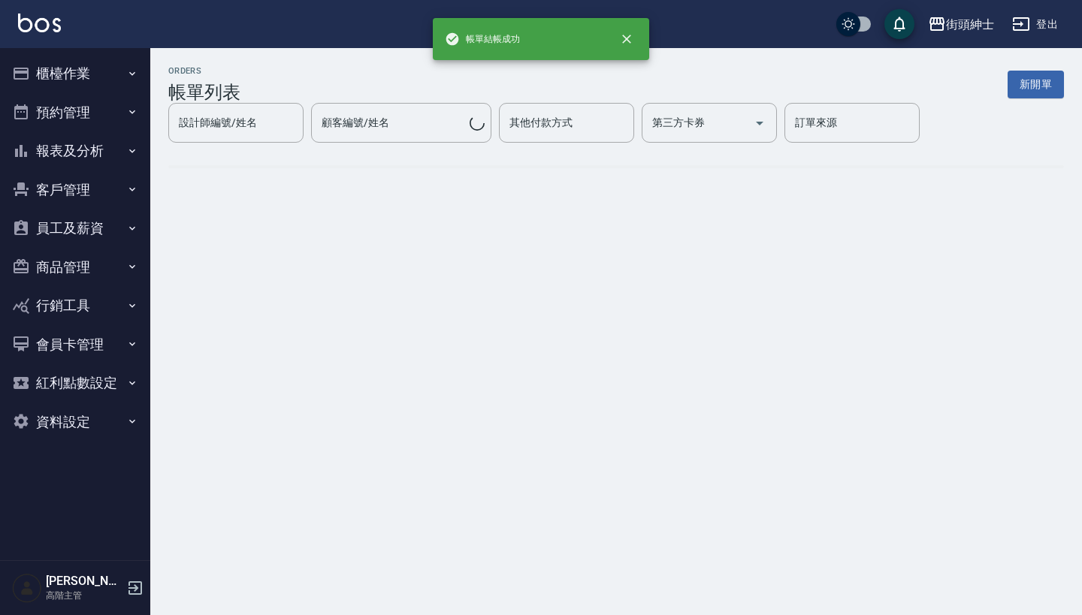
click at [117, 99] on button "預約管理" at bounding box center [75, 112] width 138 height 39
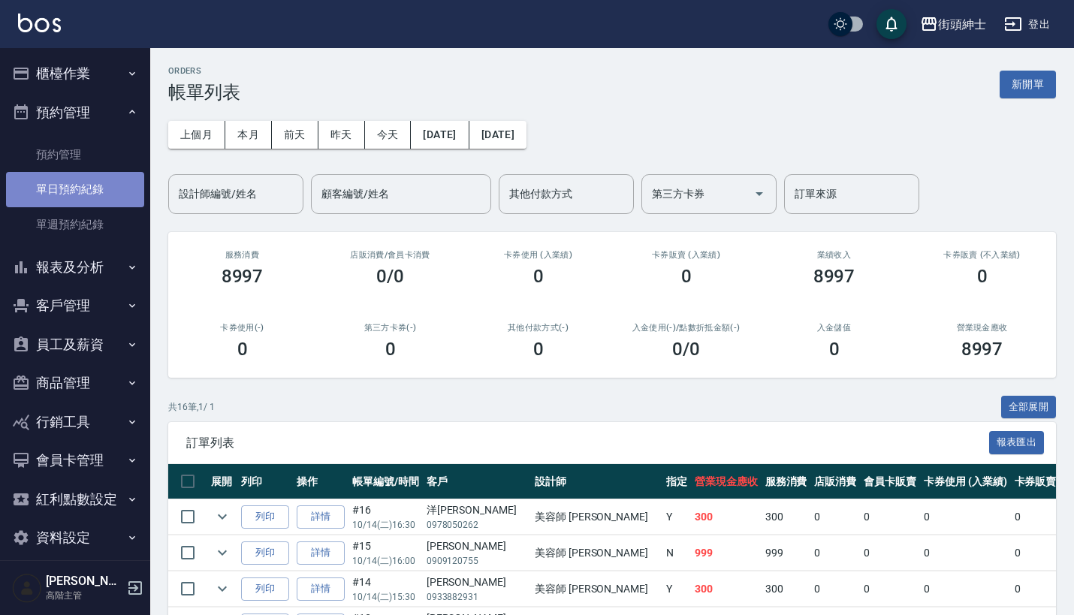
click at [107, 201] on link "單日預約紀錄" at bounding box center [75, 189] width 138 height 35
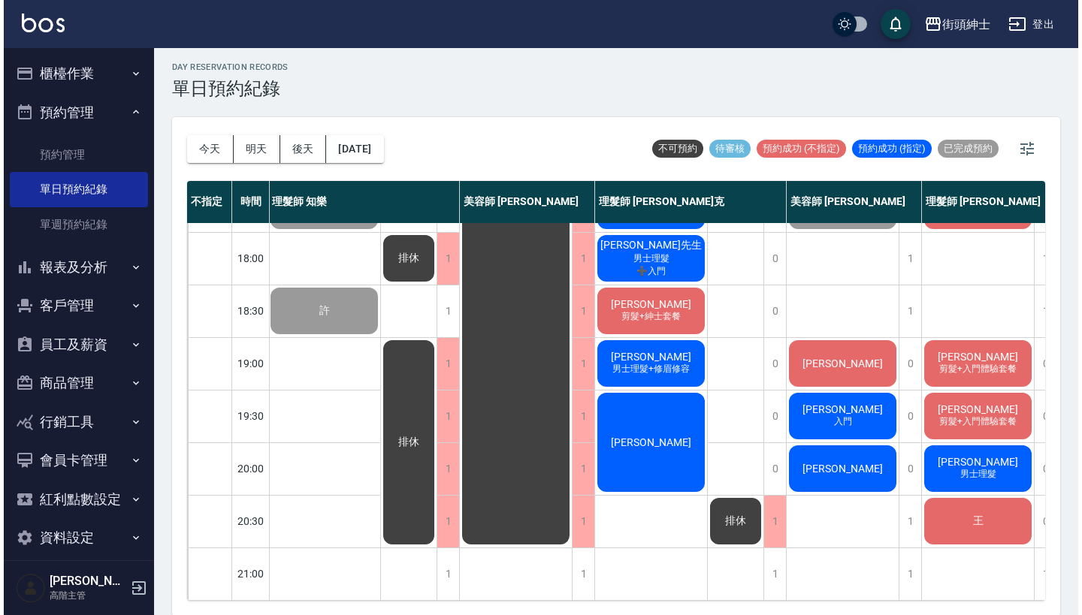
scroll to position [739, 2]
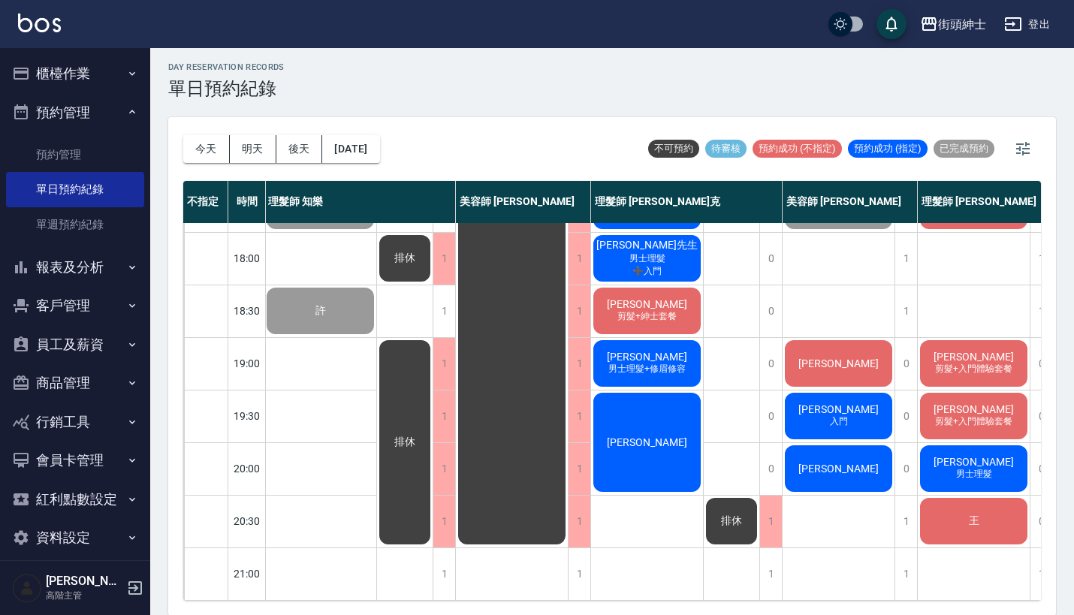
click at [842, 358] on span "王普禾" at bounding box center [838, 364] width 86 height 12
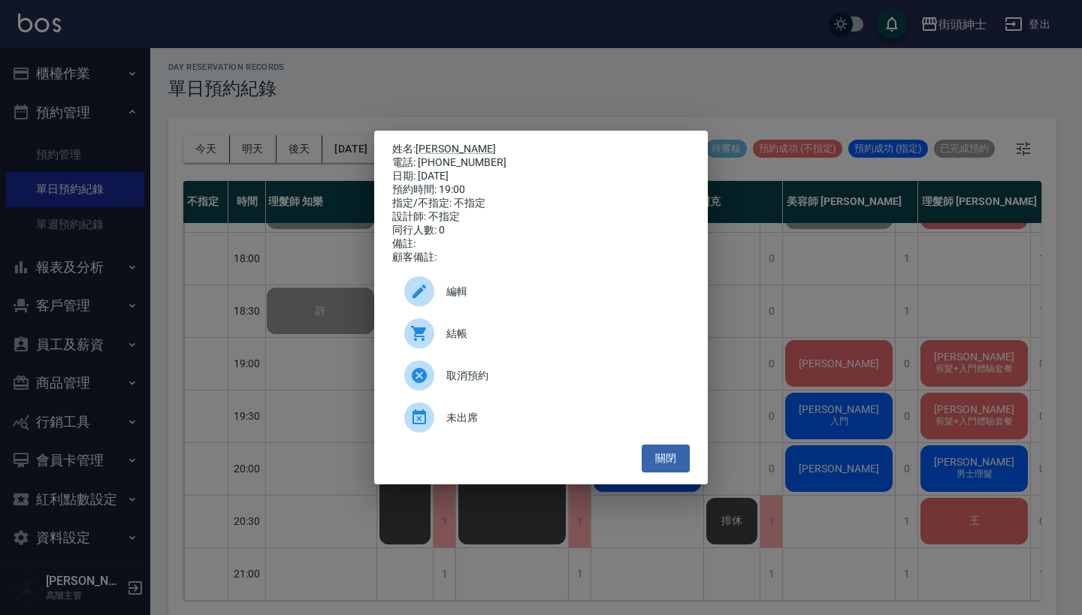
click at [515, 342] on span "結帳" at bounding box center [561, 334] width 231 height 16
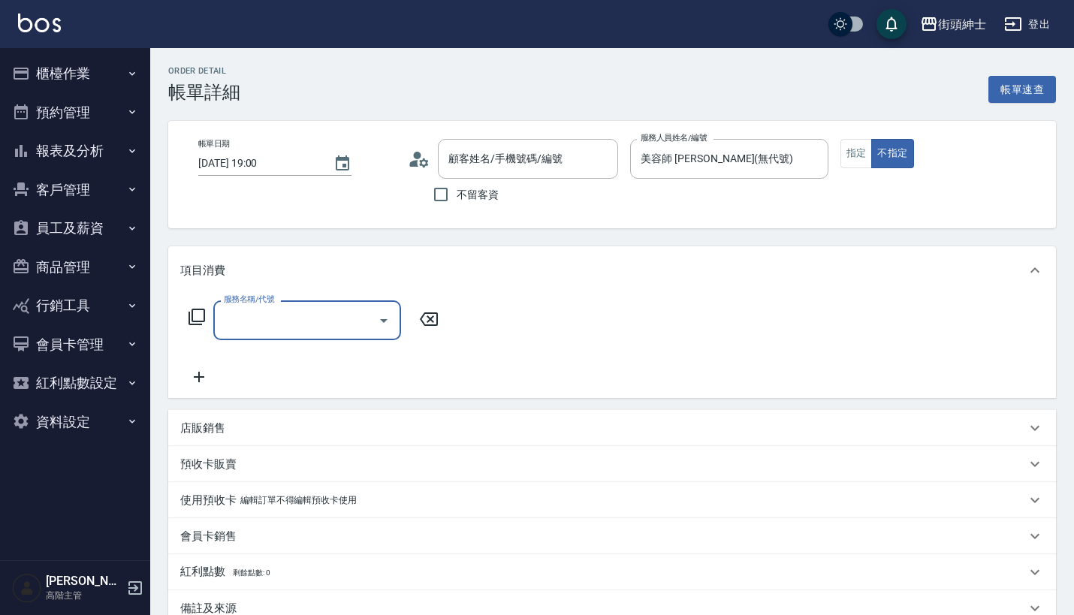
type input "[PERSON_NAME]/0938471122/null"
click at [340, 316] on input "服務名稱/代號" at bounding box center [296, 320] width 152 height 26
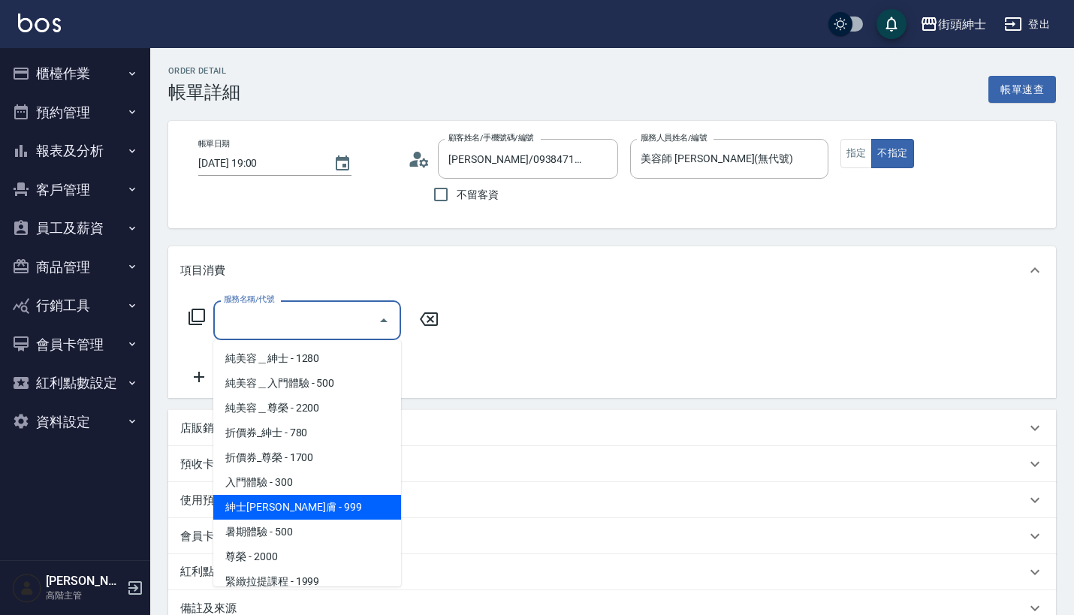
click at [326, 499] on span "紳士[PERSON_NAME]膚 - 999" at bounding box center [307, 507] width 188 height 25
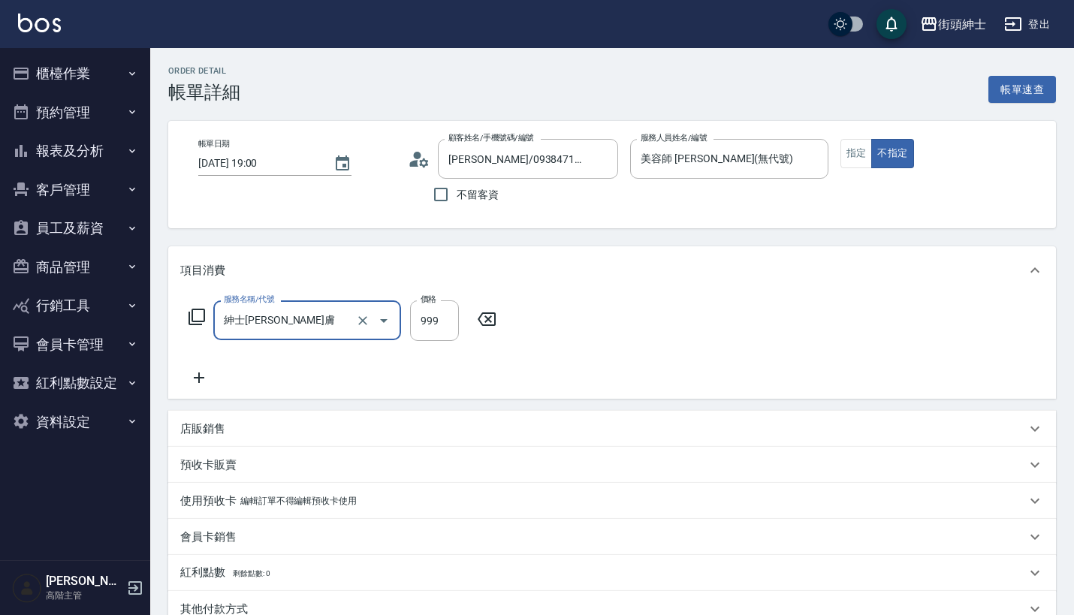
type input "紳士[PERSON_NAME]膚"
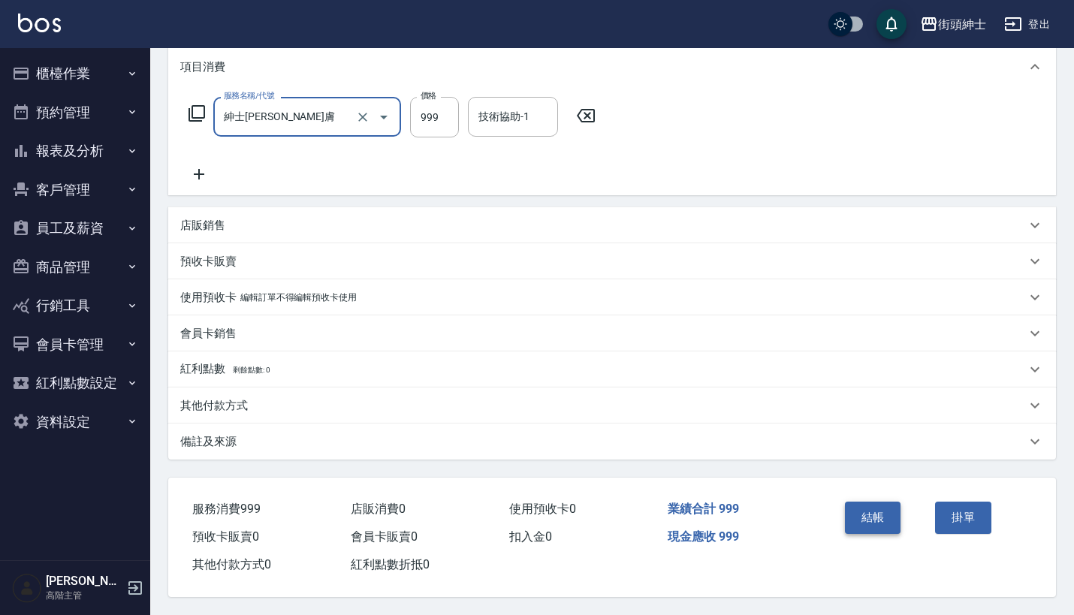
click at [862, 512] on button "結帳" at bounding box center [873, 518] width 56 height 32
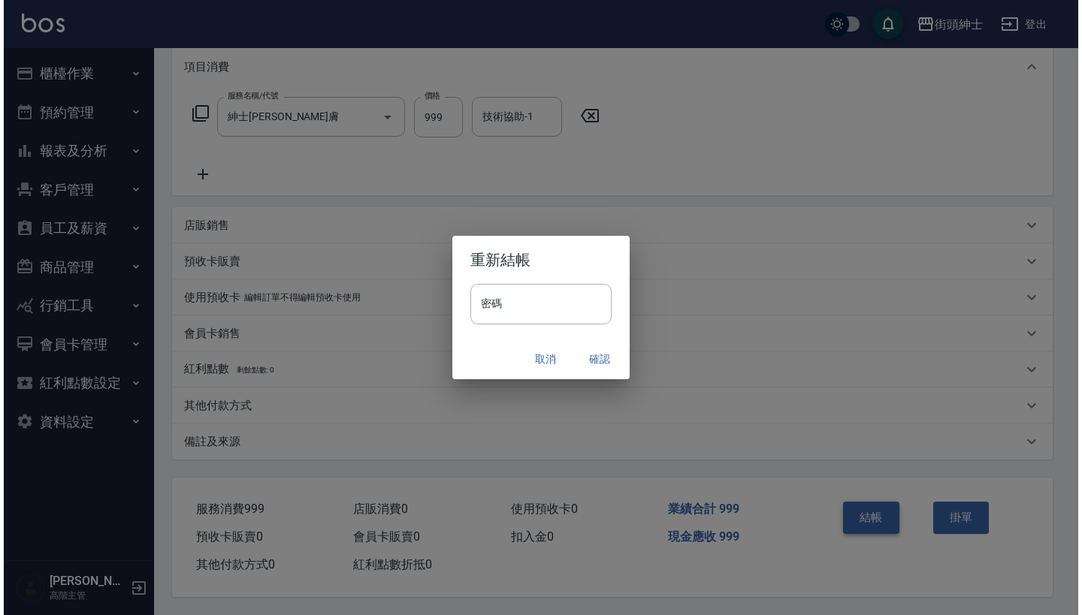
scroll to position [210, 0]
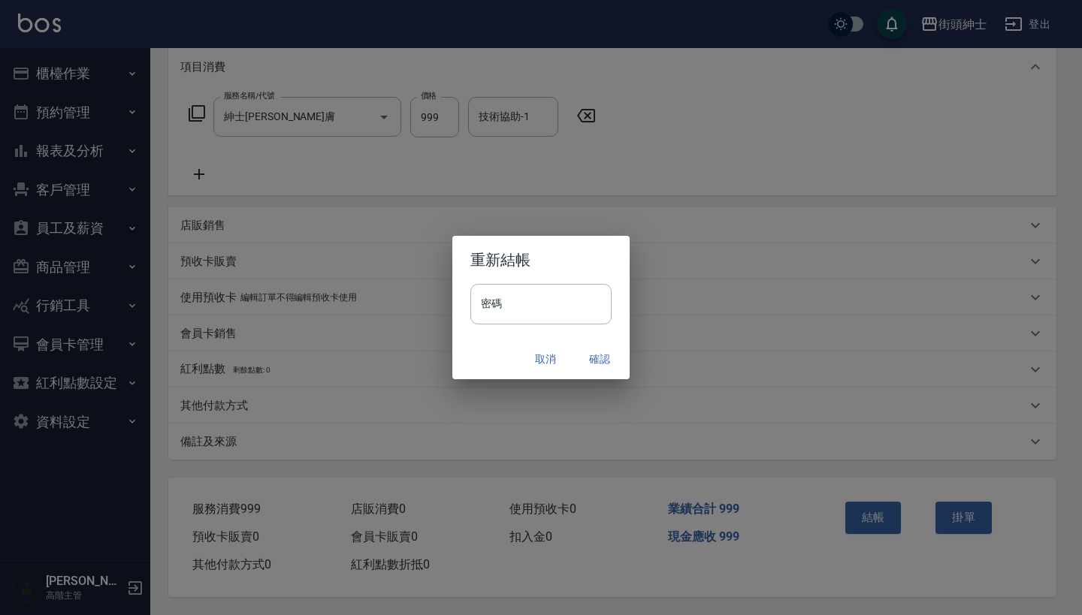
click at [598, 367] on button "確認" at bounding box center [599, 360] width 48 height 28
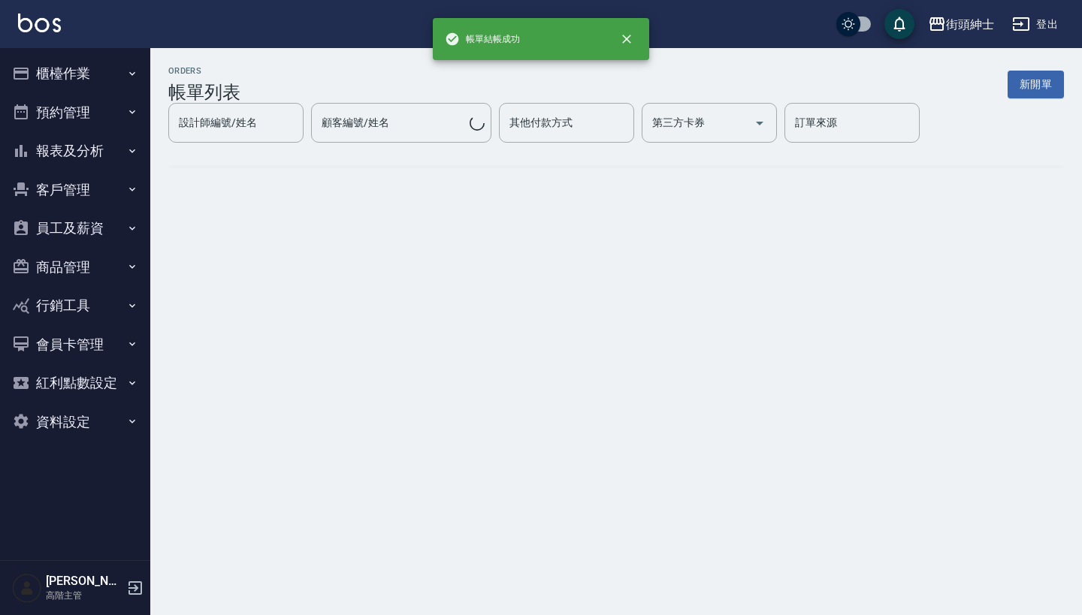
click at [102, 112] on button "預約管理" at bounding box center [75, 112] width 138 height 39
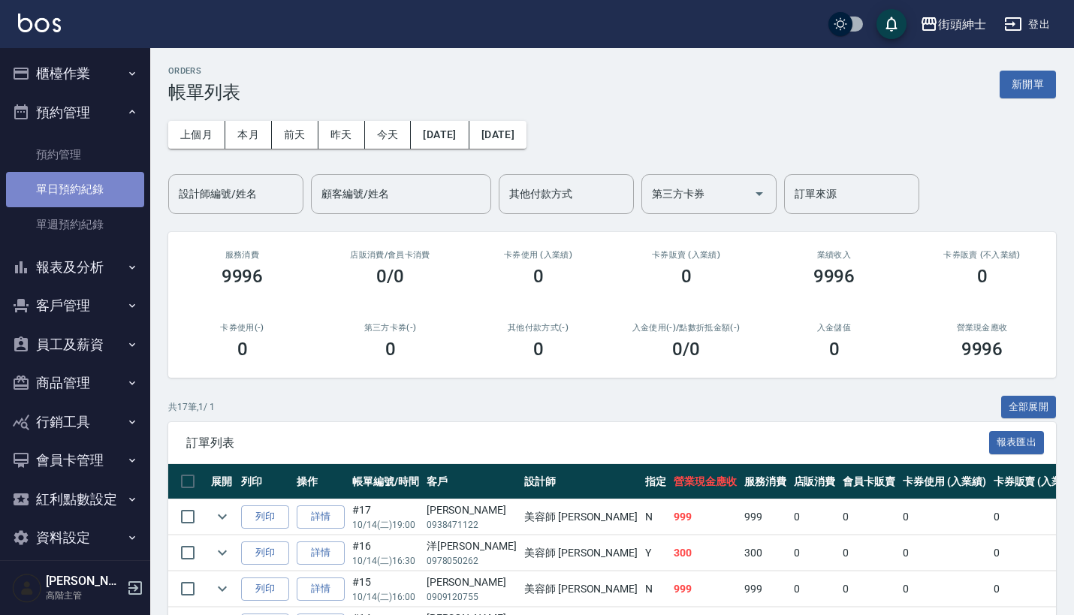
click at [95, 190] on link "單日預約紀錄" at bounding box center [75, 189] width 138 height 35
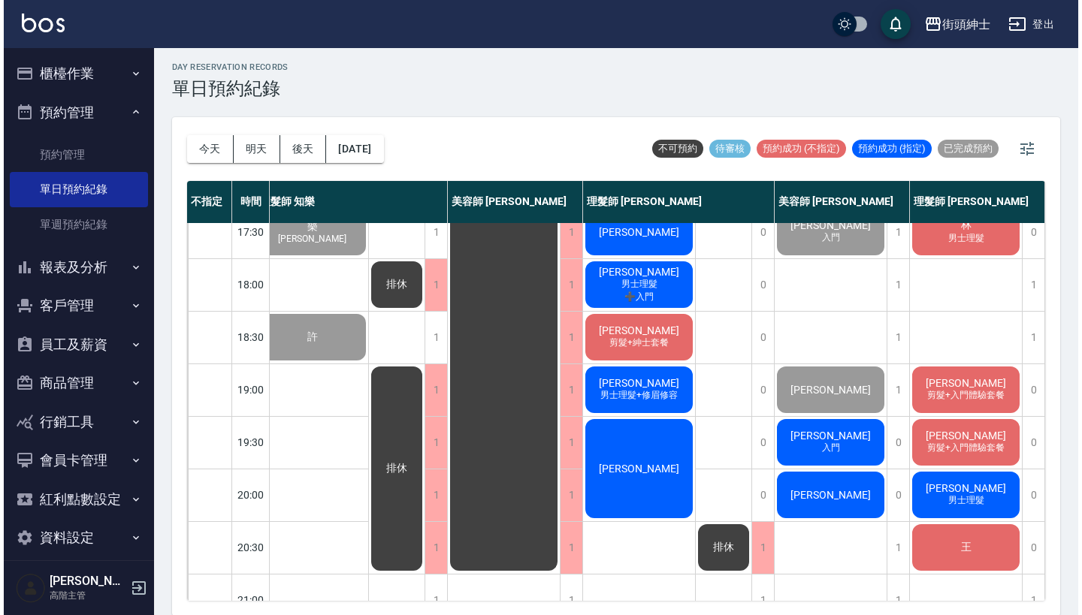
scroll to position [700, 21]
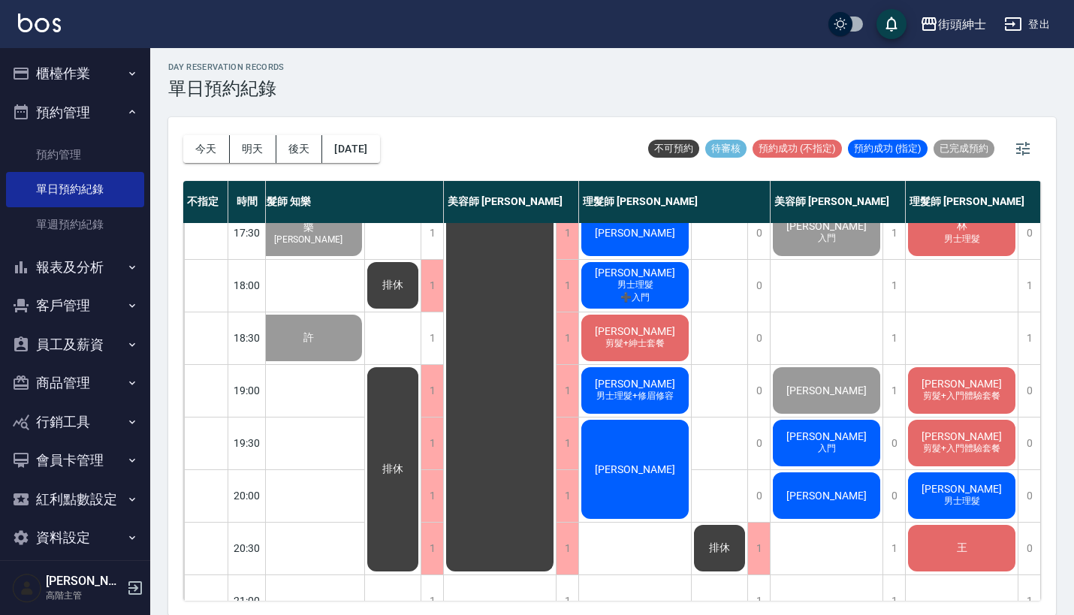
click at [799, 429] on div "莊翔淵 入門" at bounding box center [827, 443] width 112 height 51
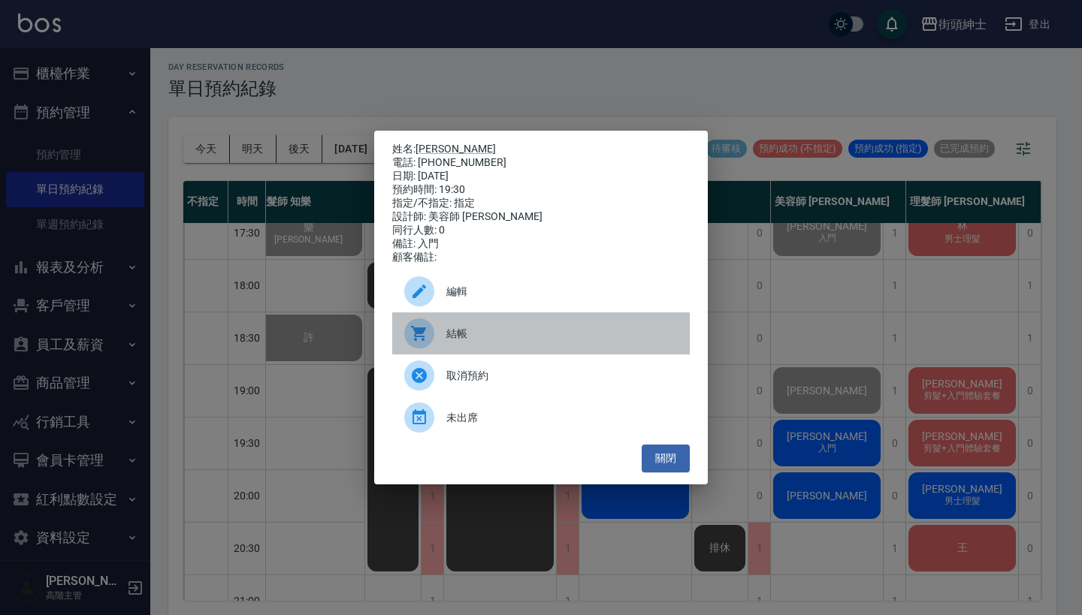
click at [465, 352] on div "結帳" at bounding box center [540, 333] width 297 height 42
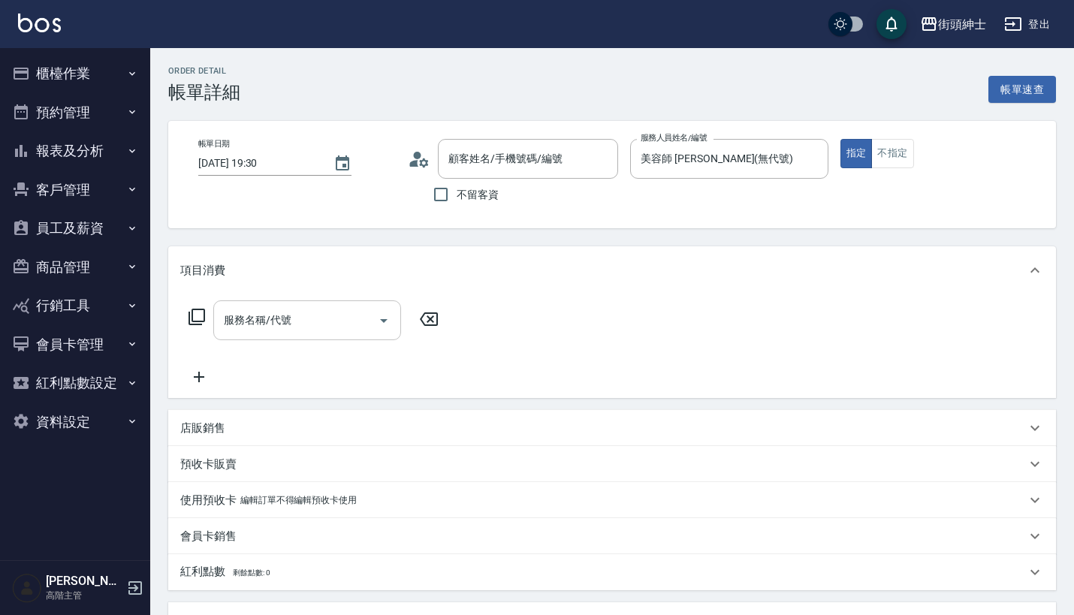
type input "[PERSON_NAME]/0988605079/null"
click at [298, 329] on input "服務名稱/代號" at bounding box center [296, 320] width 152 height 26
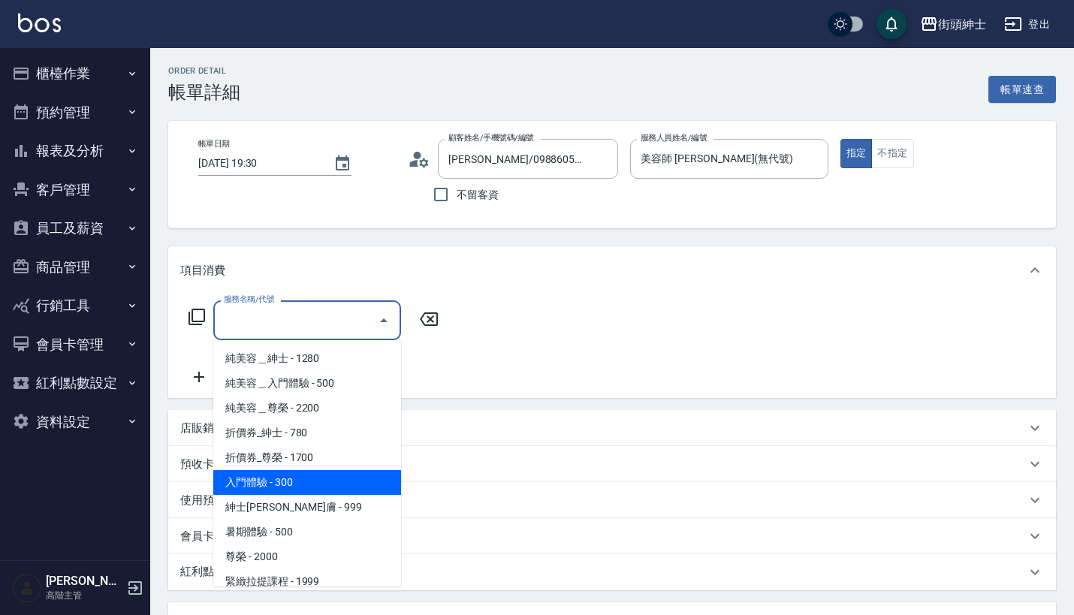
click at [308, 486] on span "入門體驗 - 300" at bounding box center [307, 482] width 188 height 25
type input "入門體驗"
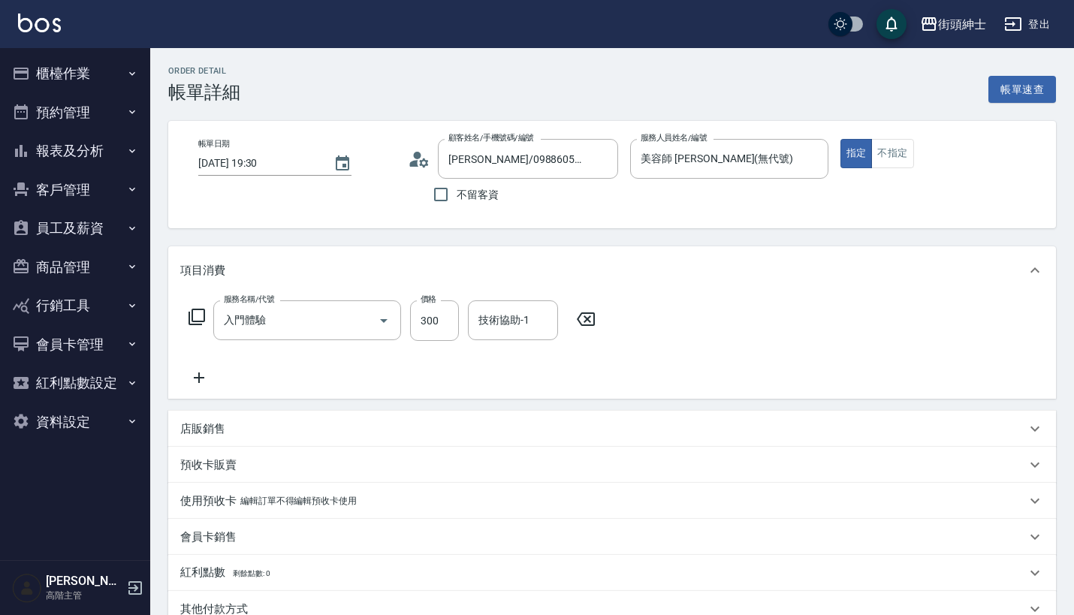
click at [192, 374] on icon at bounding box center [199, 378] width 38 height 18
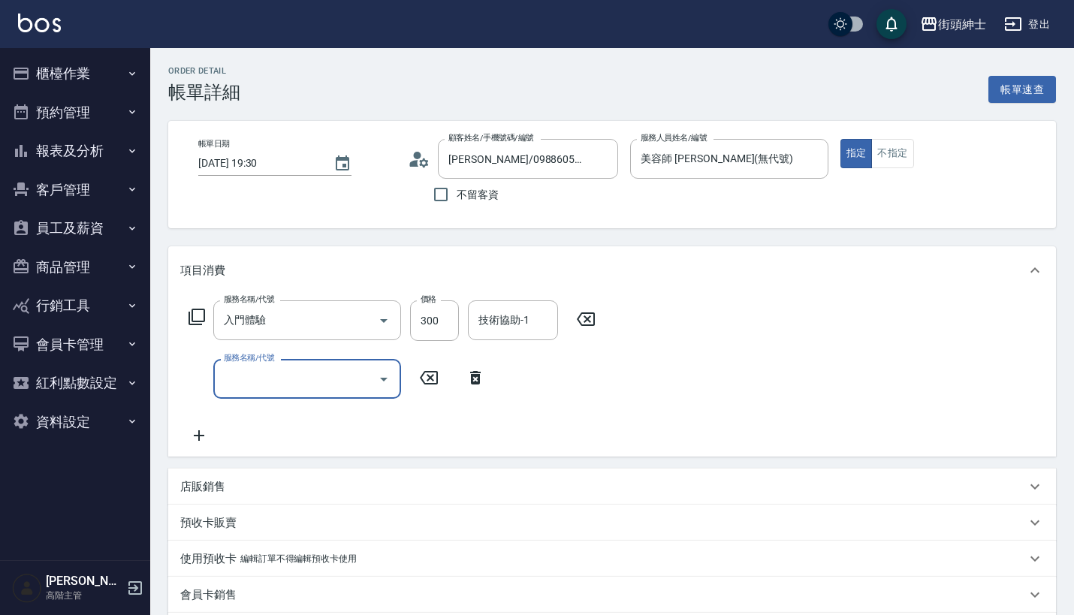
click at [297, 373] on input "服務名稱/代號" at bounding box center [296, 379] width 152 height 26
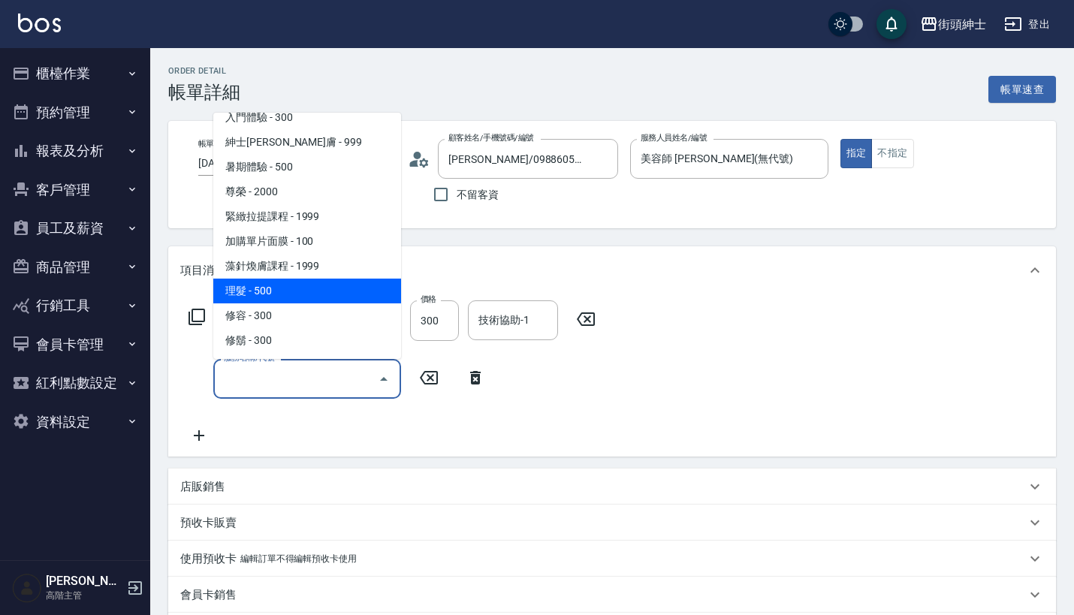
scroll to position [137, 0]
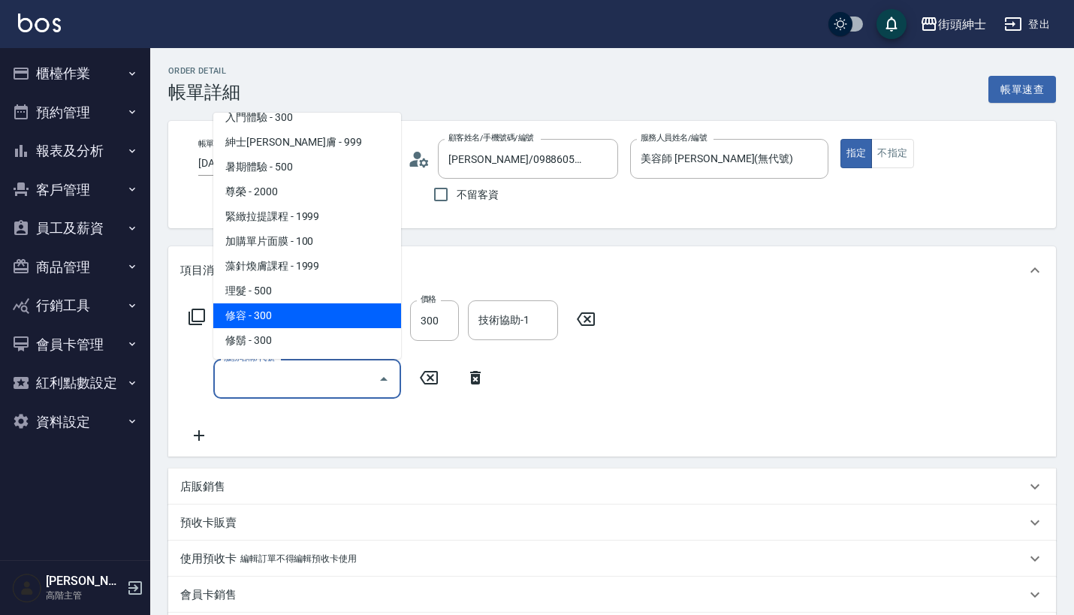
click at [325, 309] on span "修容 - 300" at bounding box center [307, 315] width 188 height 25
type input "修容(A03)"
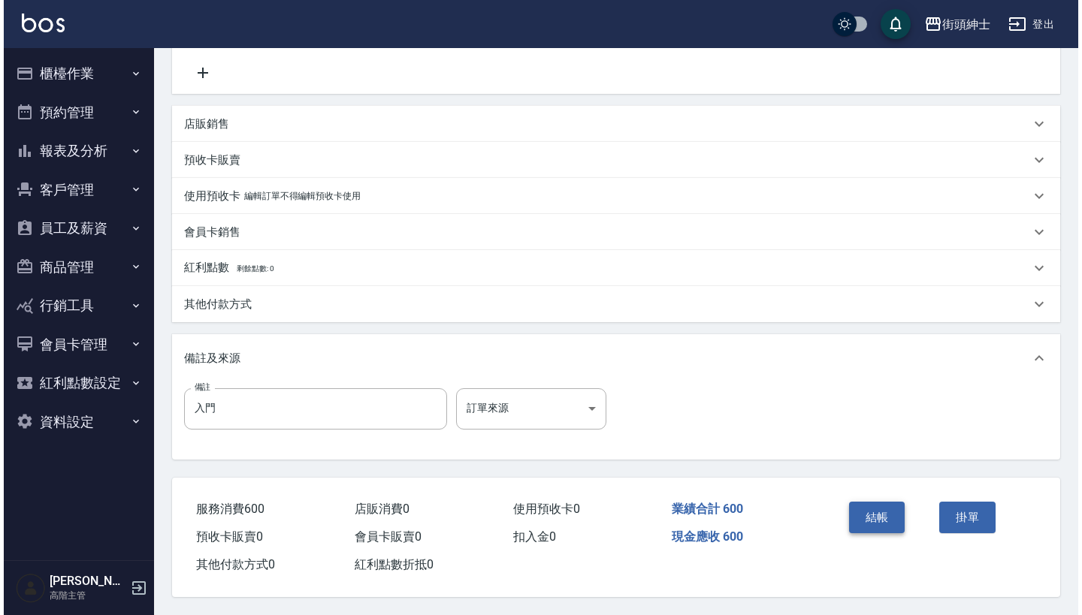
scroll to position [370, 0]
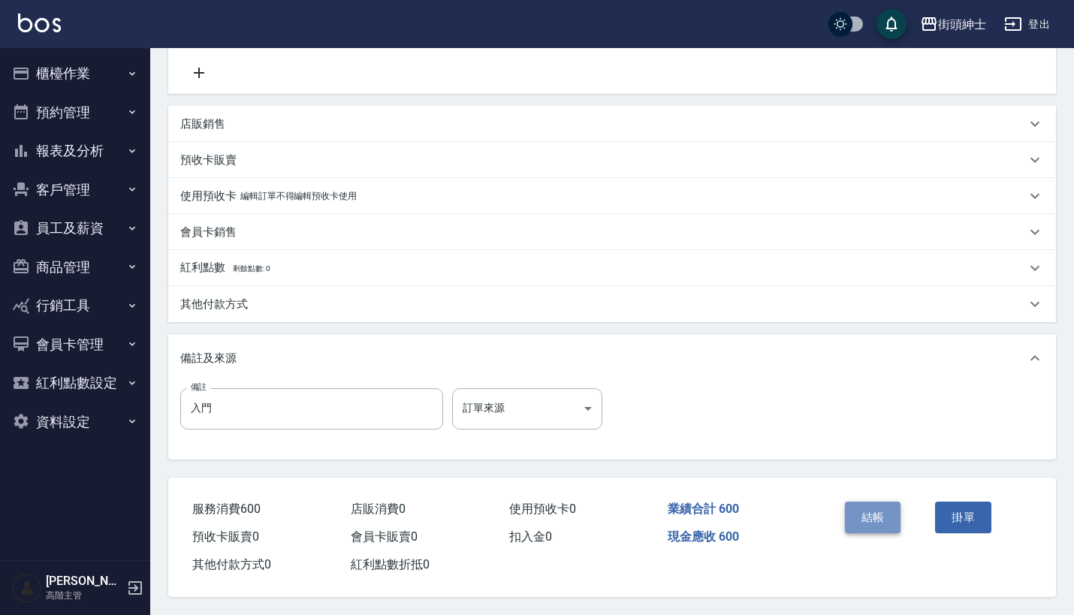
click at [868, 511] on button "結帳" at bounding box center [873, 518] width 56 height 32
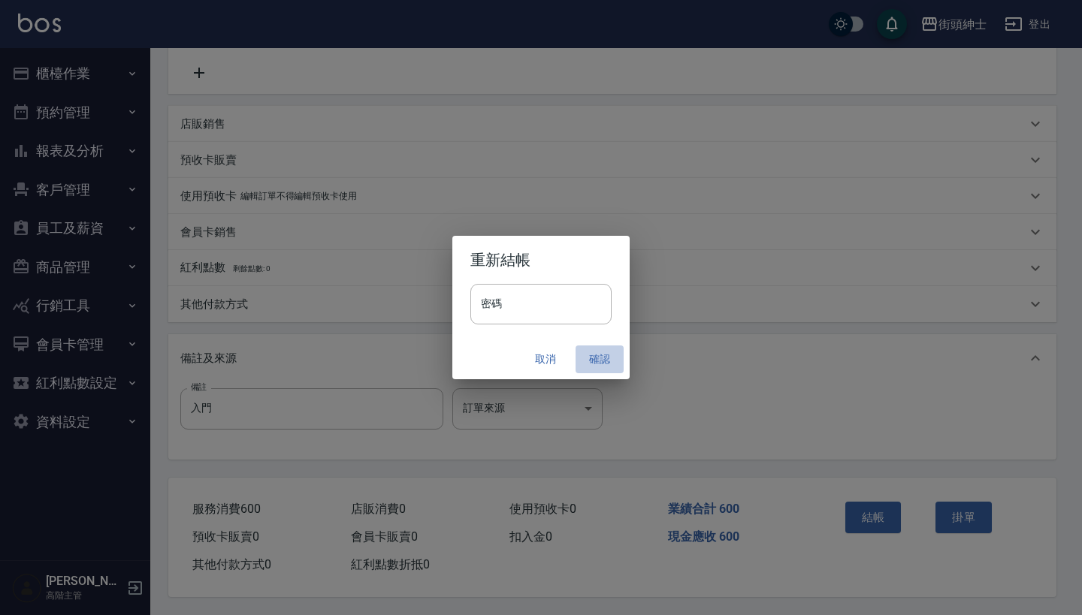
click at [600, 349] on button "確認" at bounding box center [599, 360] width 48 height 28
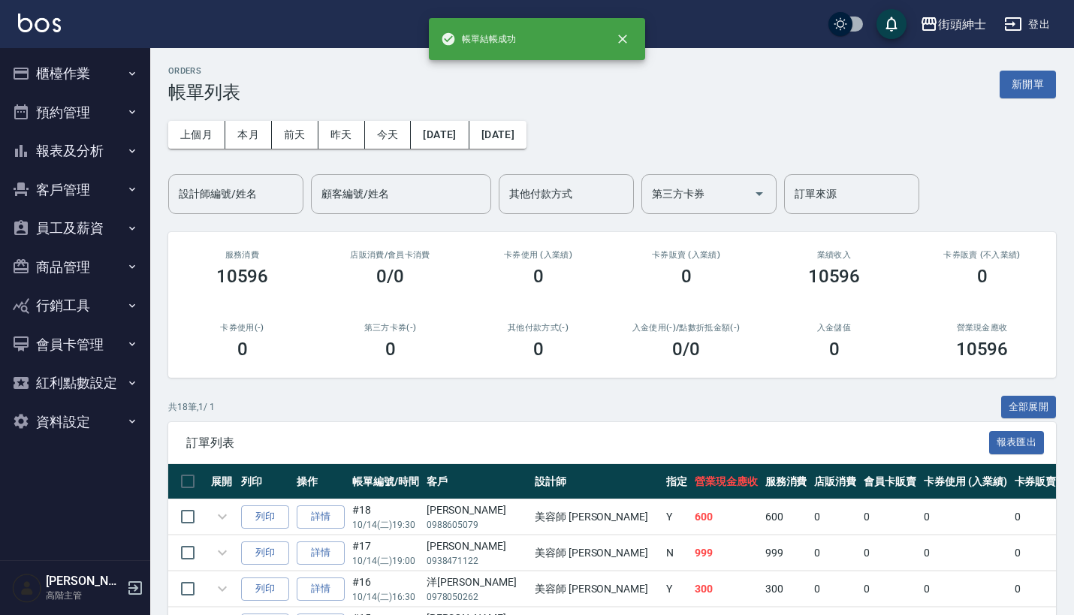
click at [120, 110] on button "預約管理" at bounding box center [75, 112] width 138 height 39
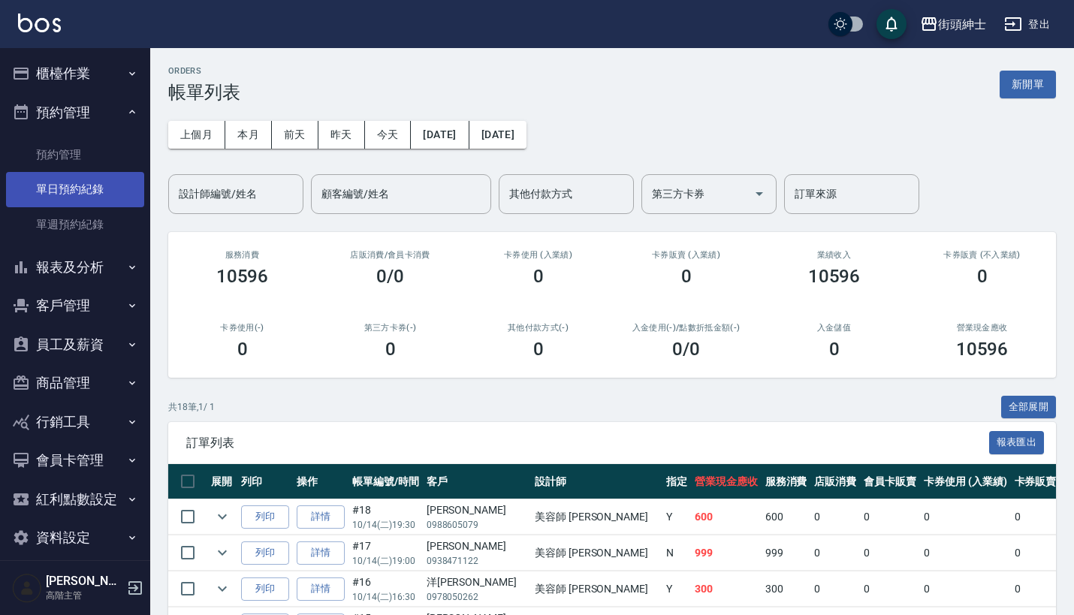
click at [95, 204] on link "單日預約紀錄" at bounding box center [75, 189] width 138 height 35
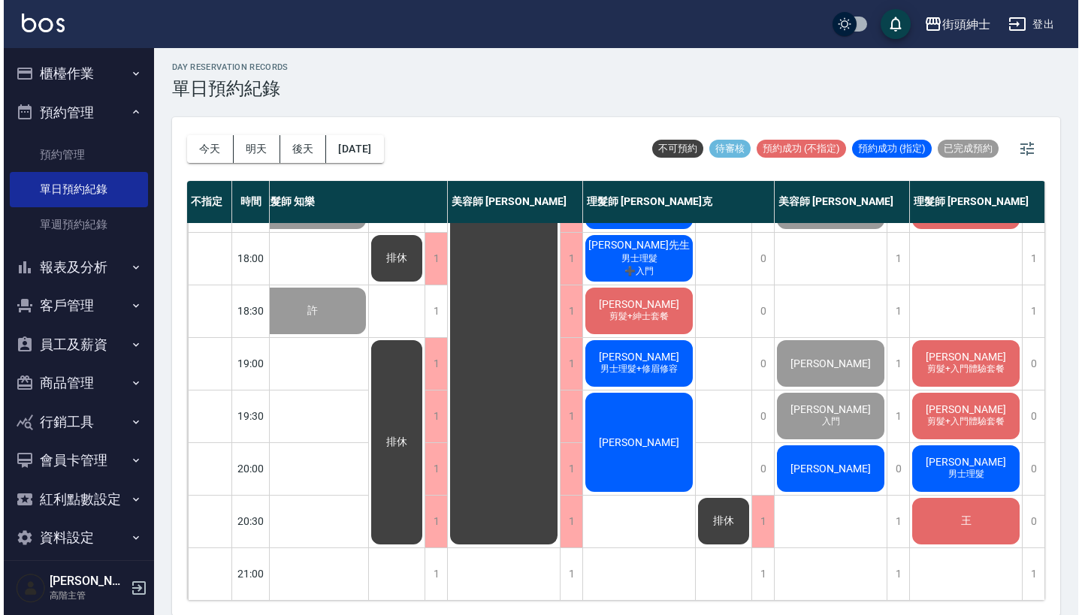
scroll to position [739, 21]
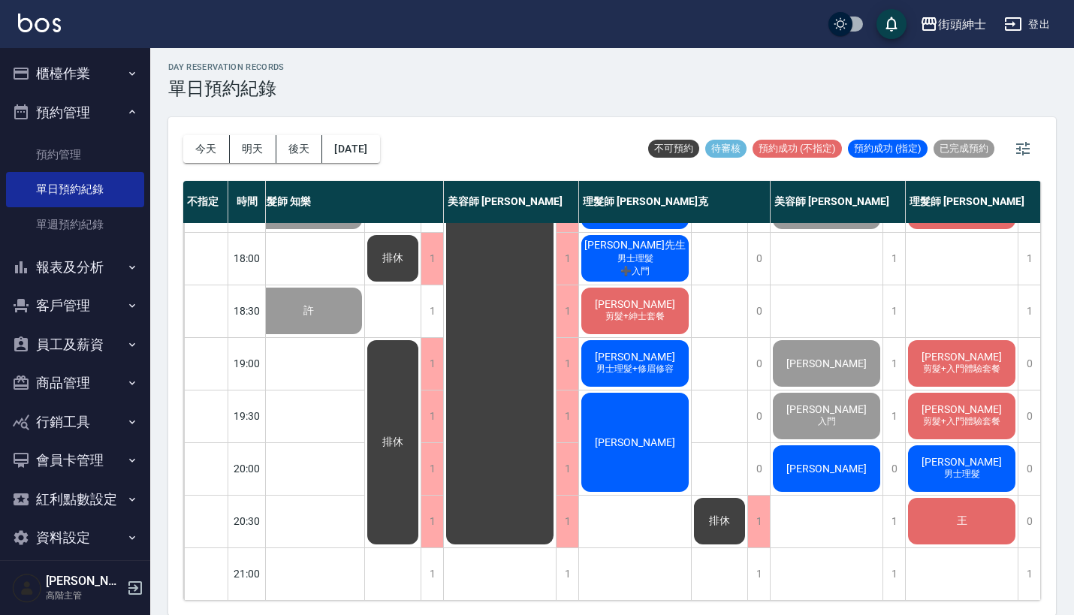
click at [808, 445] on div "[PERSON_NAME]" at bounding box center [827, 468] width 112 height 51
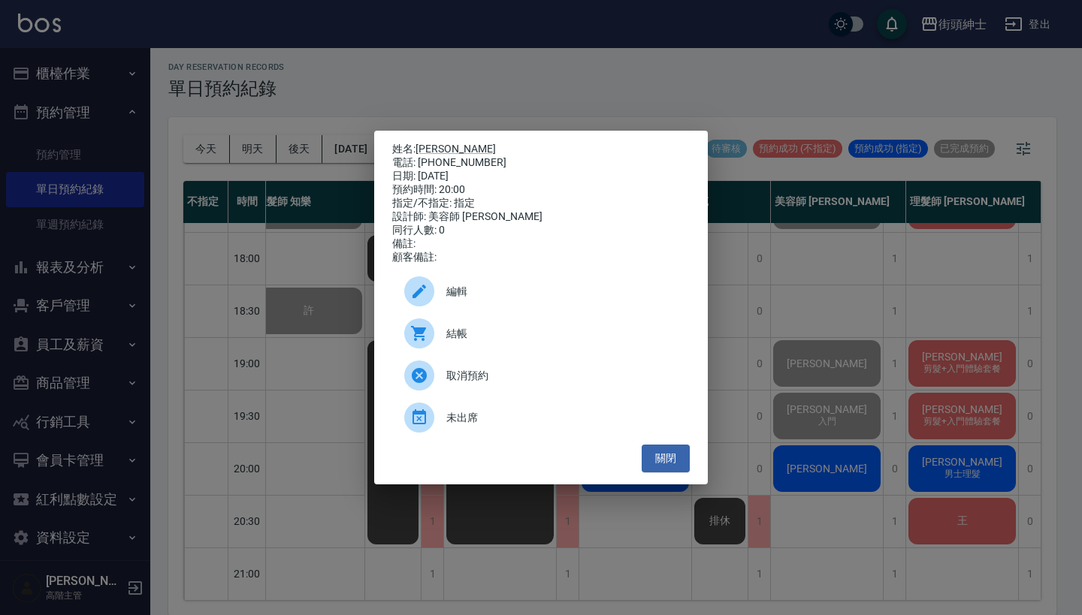
click at [488, 342] on span "結帳" at bounding box center [561, 334] width 231 height 16
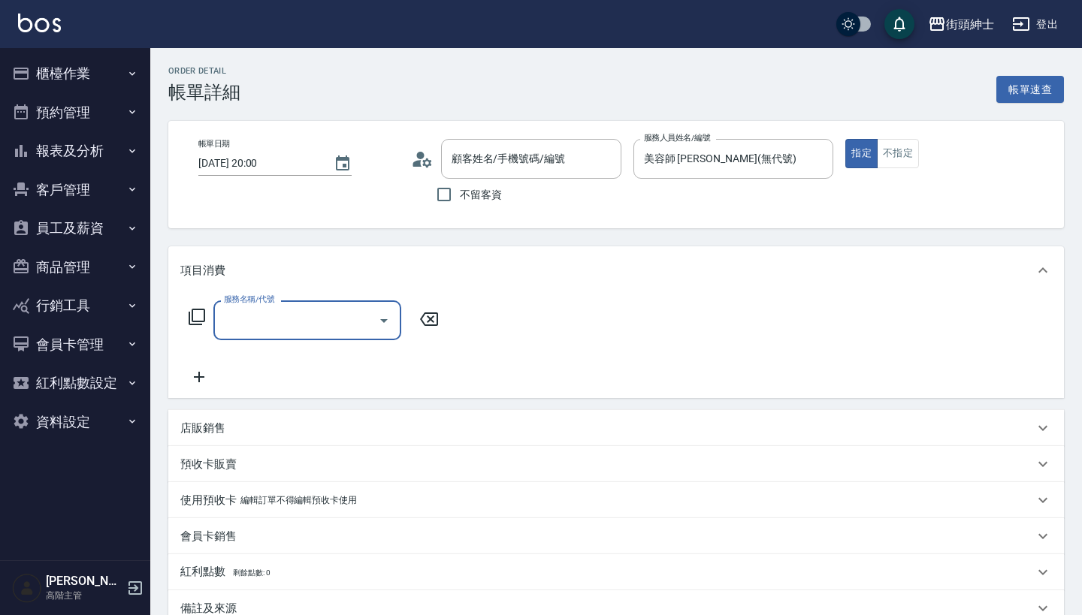
type input "[PERSON_NAME]/0936386272/null"
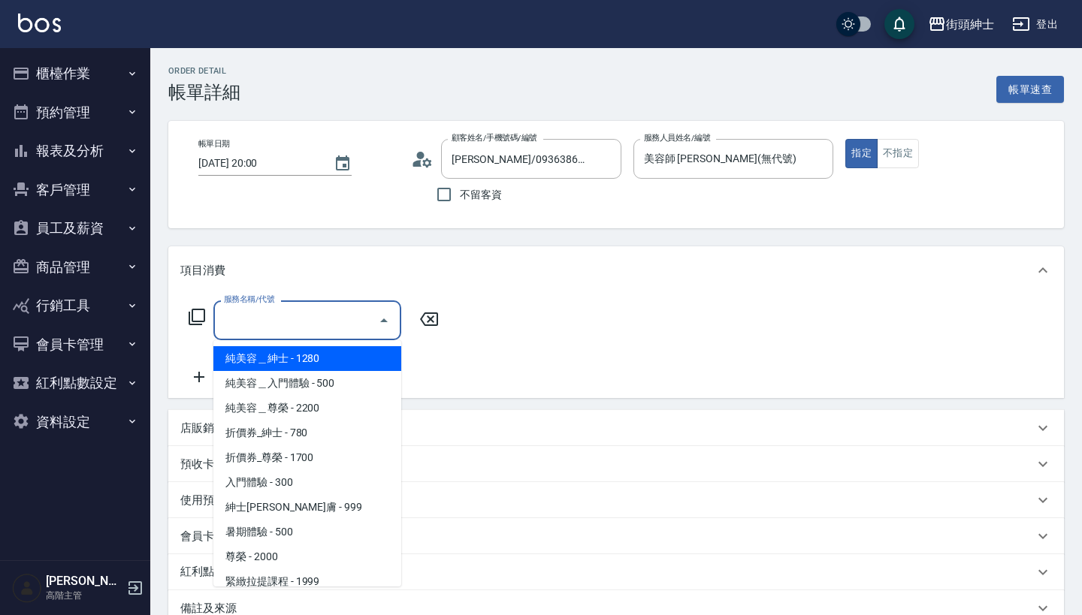
click at [322, 317] on input "服務名稱/代號" at bounding box center [296, 320] width 152 height 26
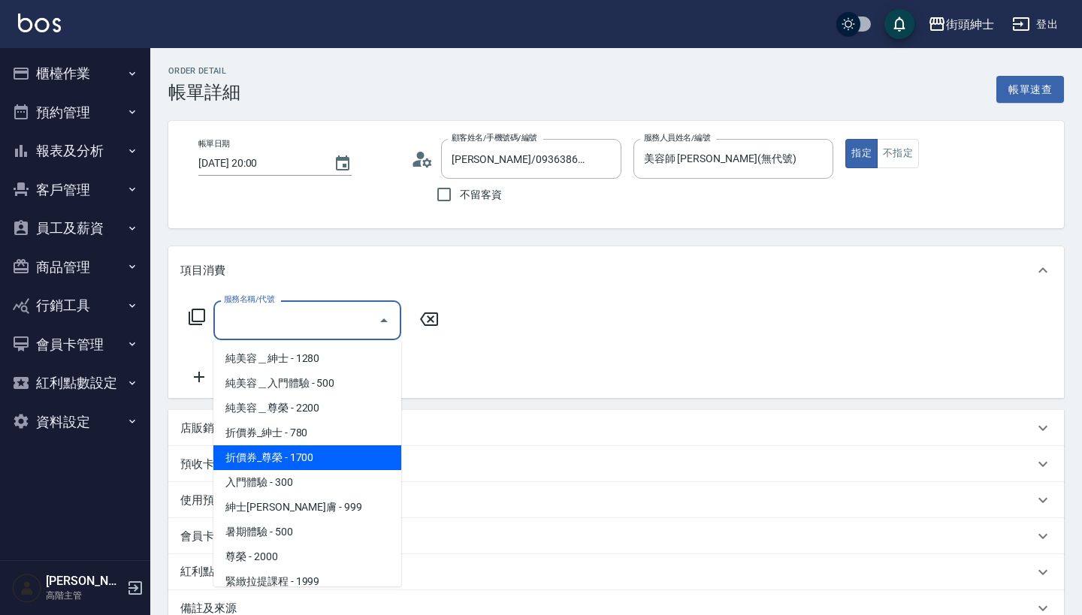
scroll to position [70, 0]
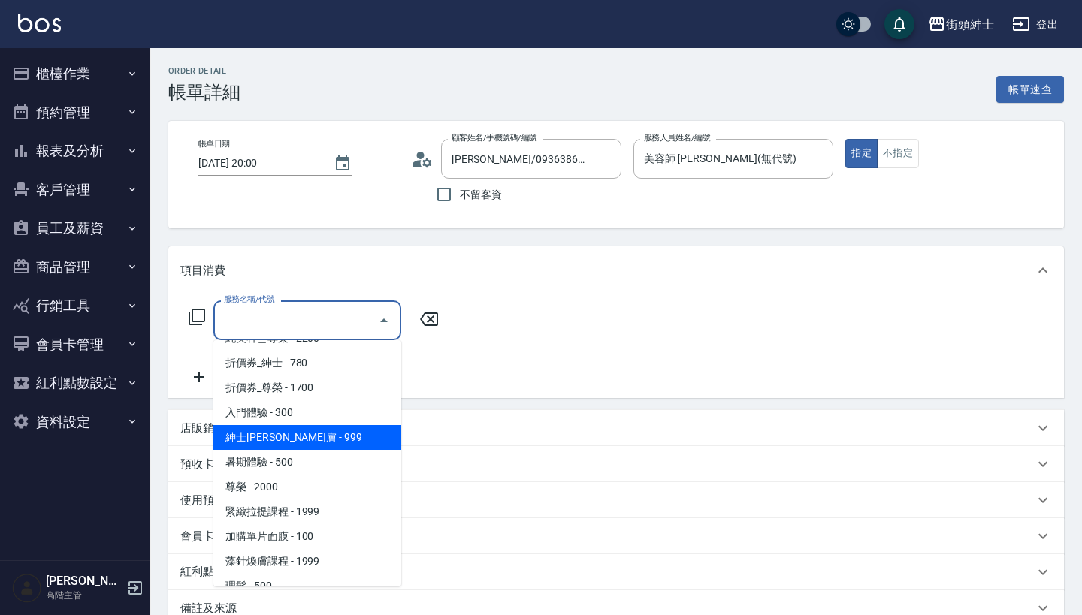
click at [311, 430] on span "紳士[PERSON_NAME]膚 - 999" at bounding box center [307, 437] width 188 height 25
type input "紳士[PERSON_NAME]膚"
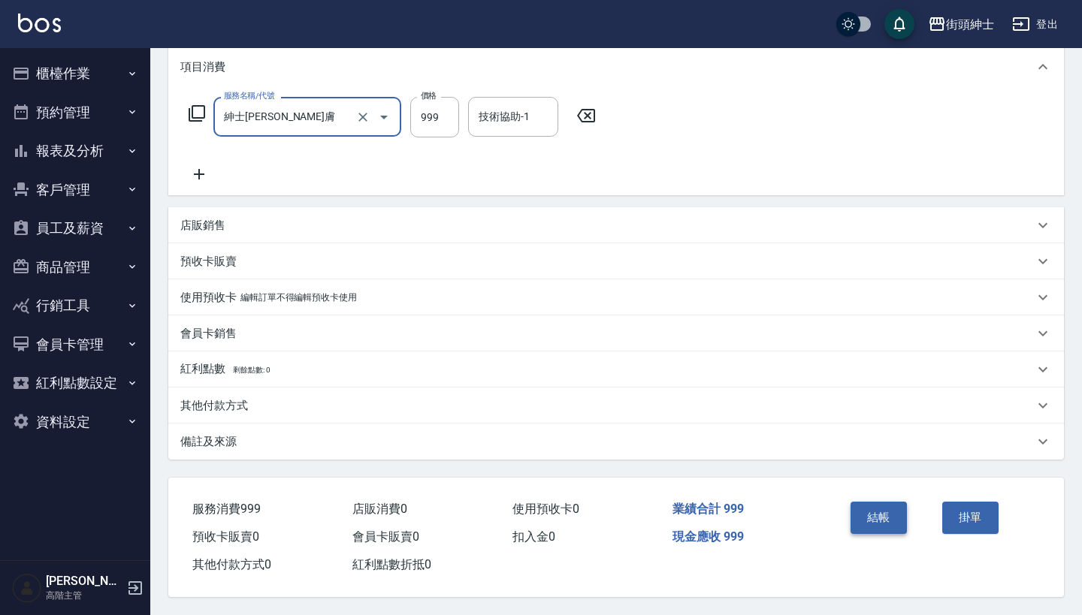
scroll to position [210, 0]
click at [868, 512] on button "結帳" at bounding box center [878, 518] width 56 height 32
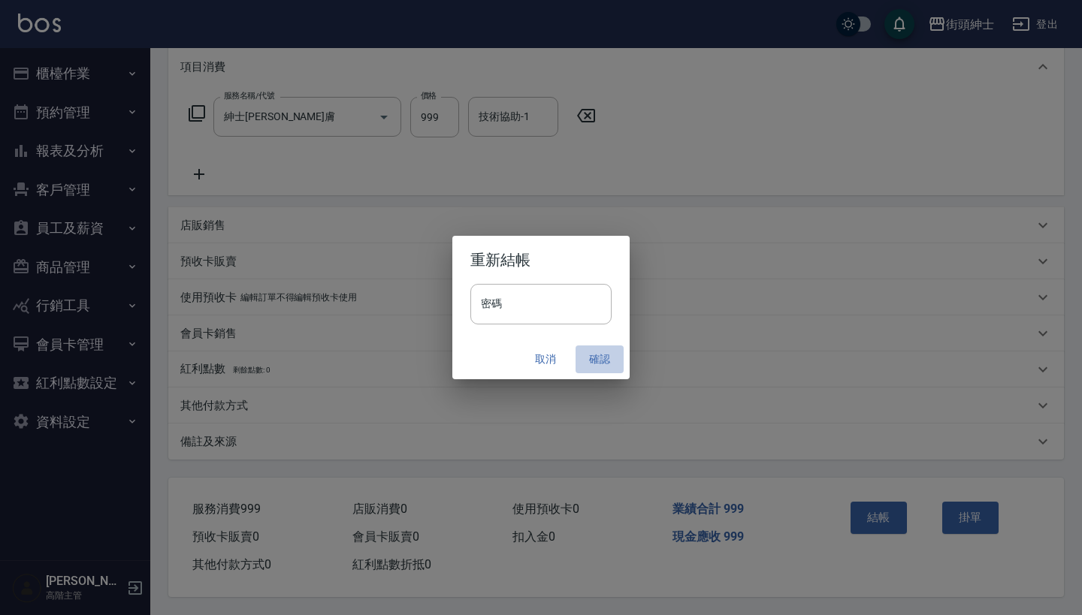
click at [605, 358] on button "確認" at bounding box center [599, 360] width 48 height 28
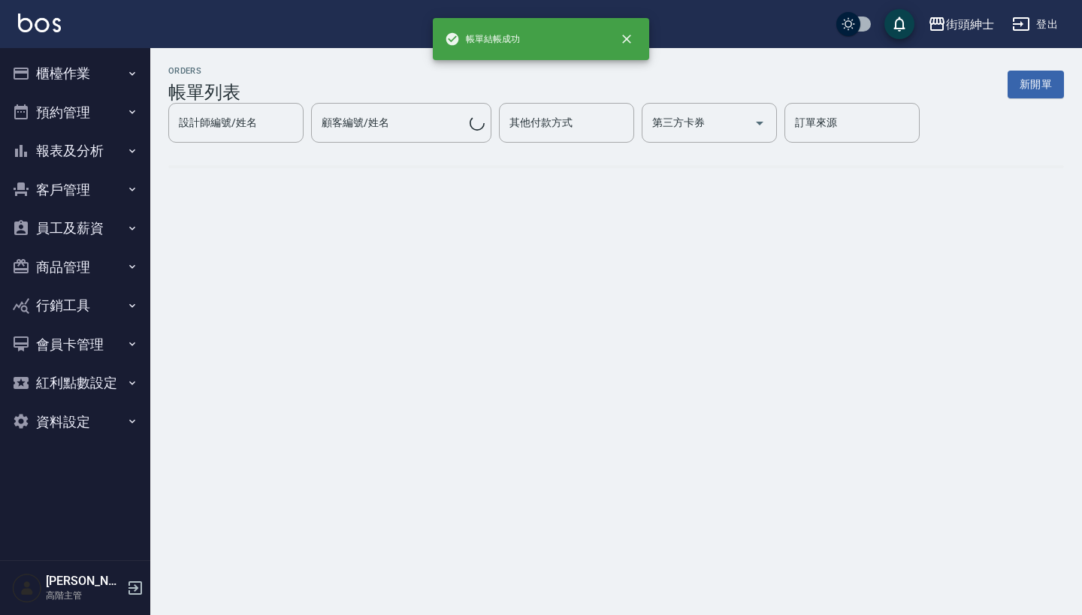
click at [113, 106] on button "預約管理" at bounding box center [75, 112] width 138 height 39
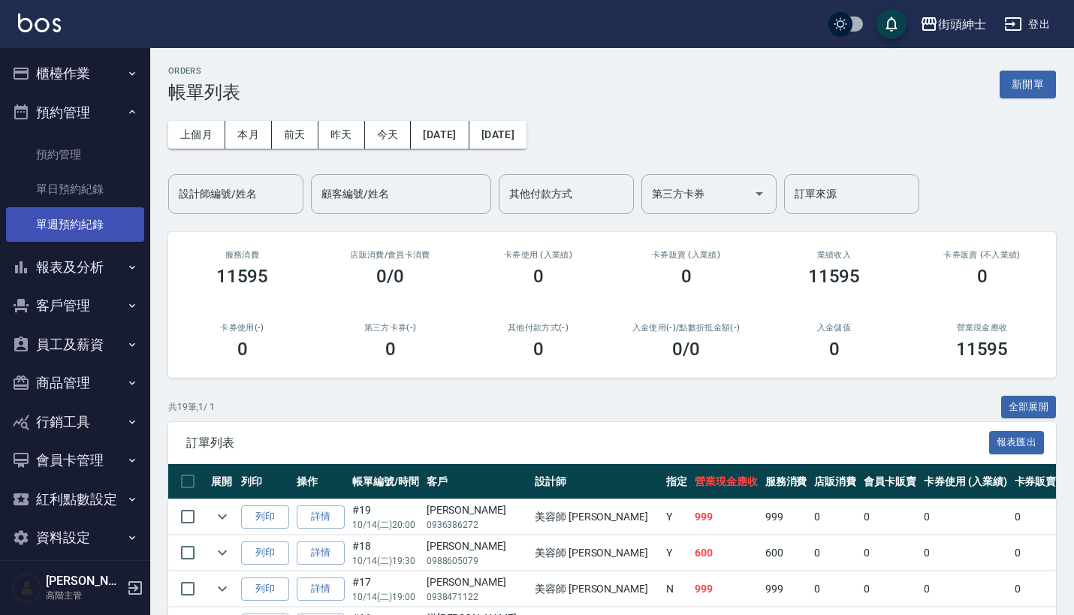
click at [95, 209] on link "單週預約紀錄" at bounding box center [75, 224] width 138 height 35
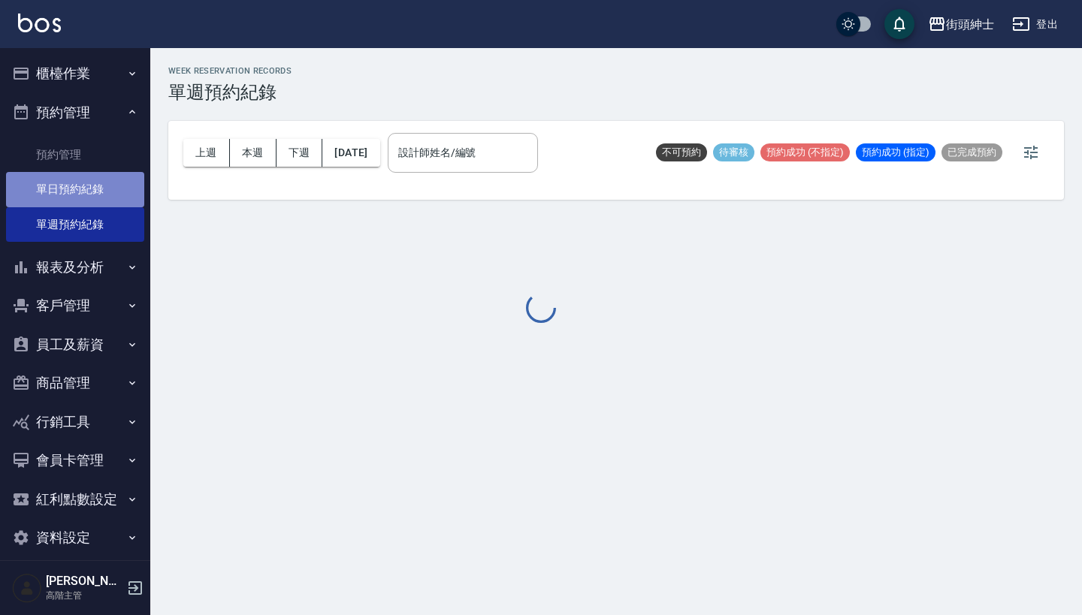
click at [98, 181] on link "單日預約紀錄" at bounding box center [75, 189] width 138 height 35
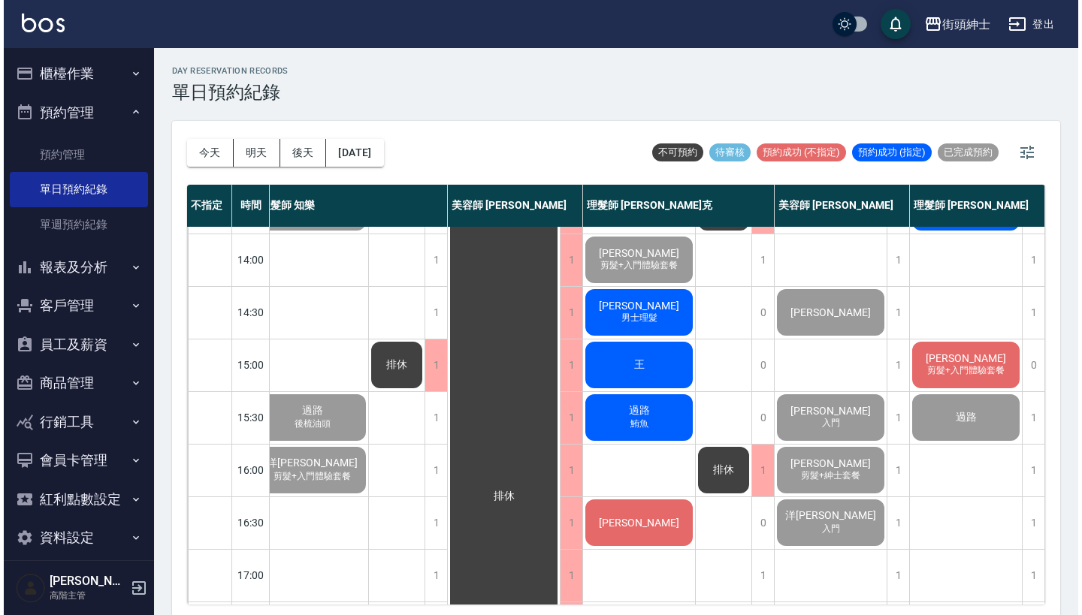
scroll to position [310, 21]
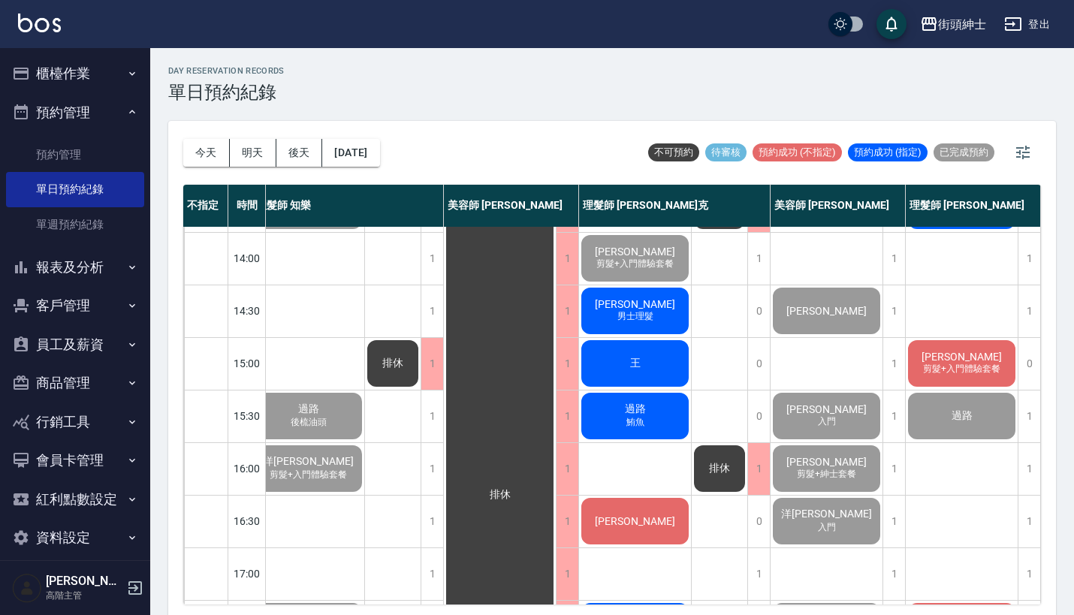
click at [645, 301] on span "[PERSON_NAME]" at bounding box center [635, 304] width 86 height 12
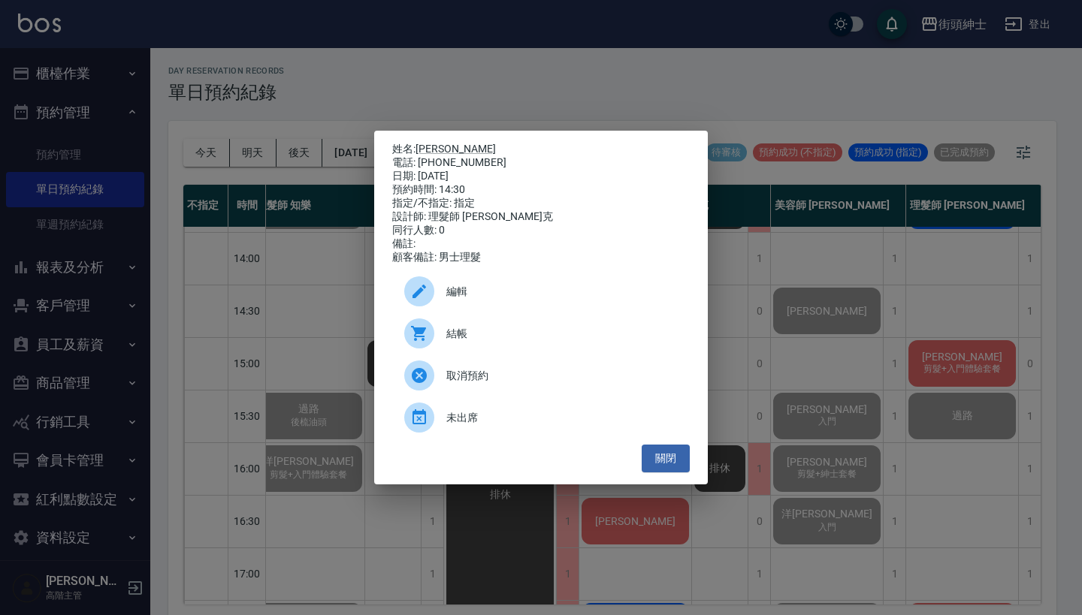
click at [410, 337] on icon at bounding box center [419, 334] width 18 height 18
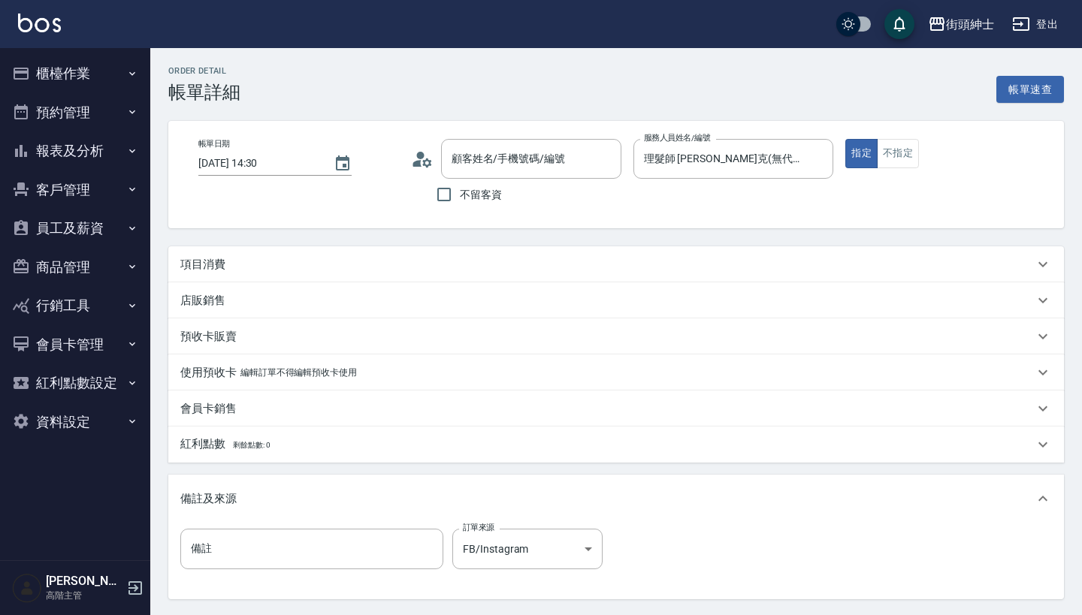
type input "[PERSON_NAME]/0953255567/null"
click at [448, 253] on div "項目消費" at bounding box center [615, 264] width 895 height 36
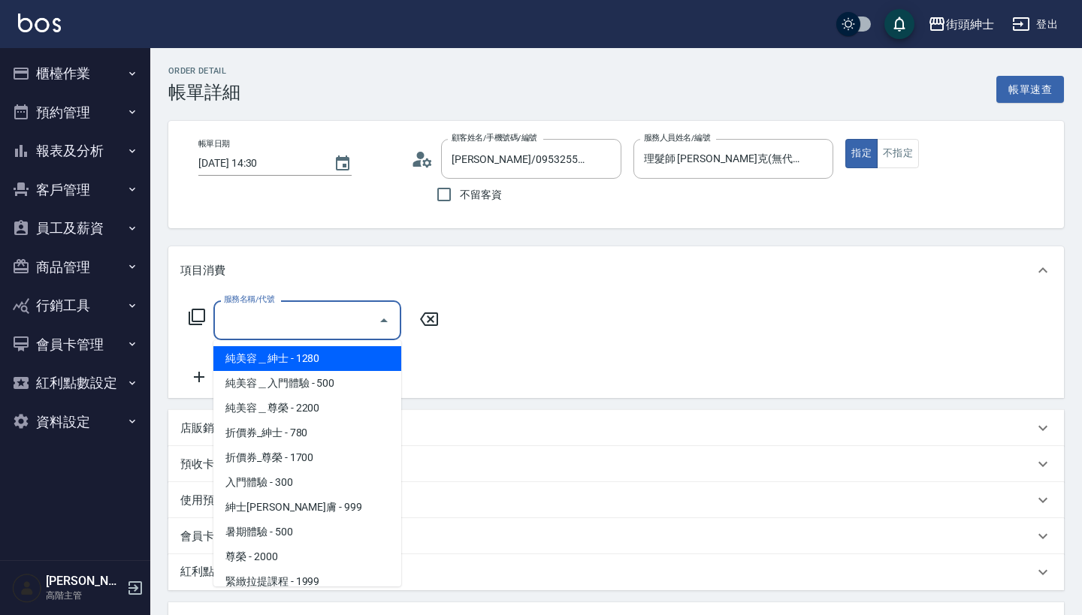
click at [262, 317] on input "服務名稱/代號" at bounding box center [296, 320] width 152 height 26
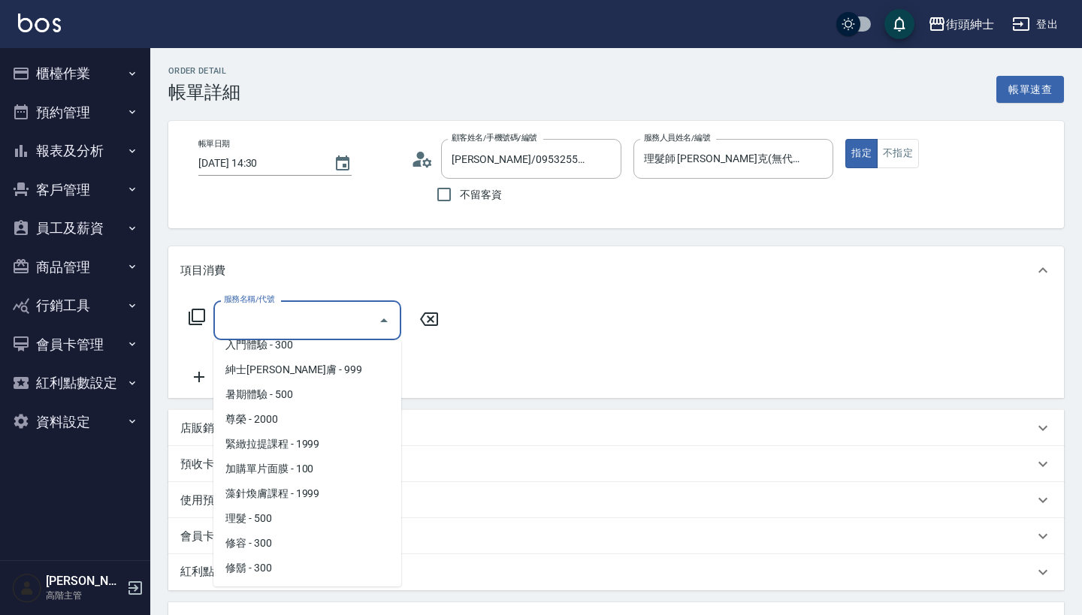
scroll to position [137, 0]
click at [272, 515] on span "理髮 - 500" at bounding box center [307, 518] width 188 height 25
type input "理髮(A02)"
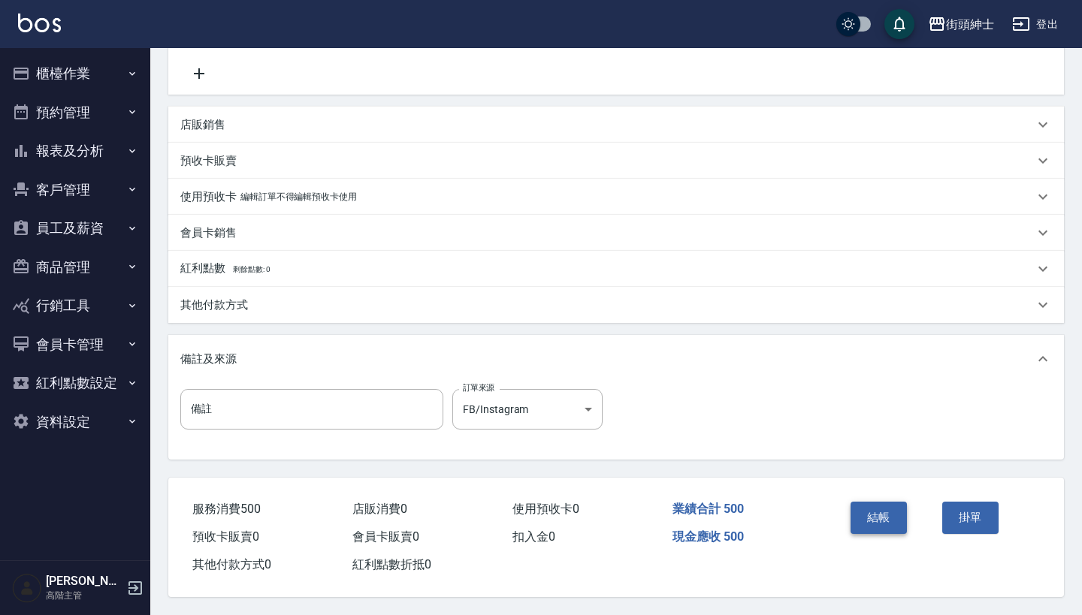
scroll to position [311, 0]
click at [886, 514] on button "結帳" at bounding box center [878, 518] width 56 height 32
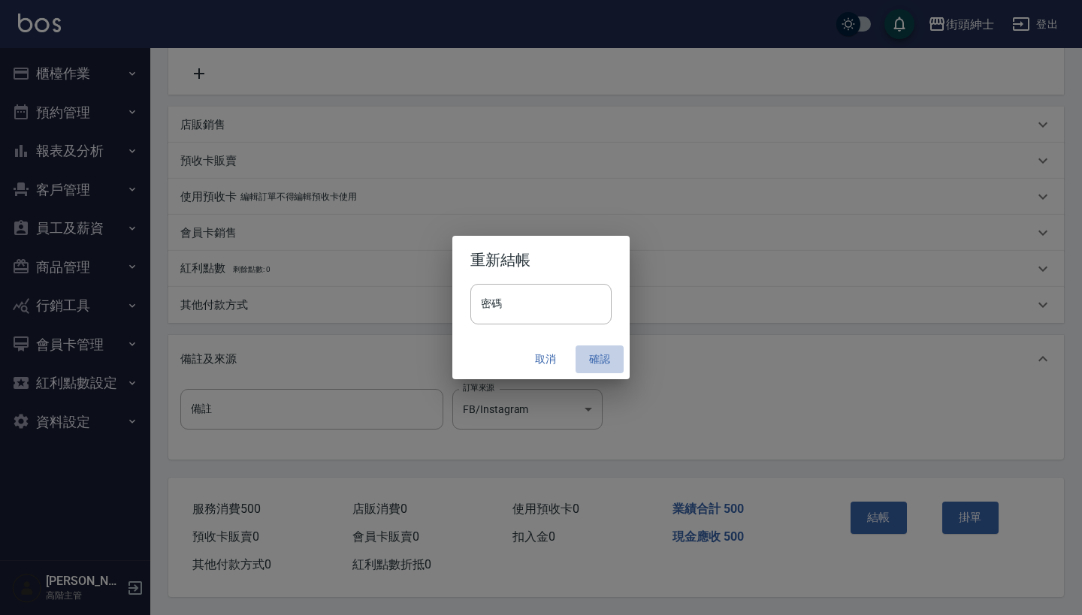
click at [594, 347] on button "確認" at bounding box center [599, 360] width 48 height 28
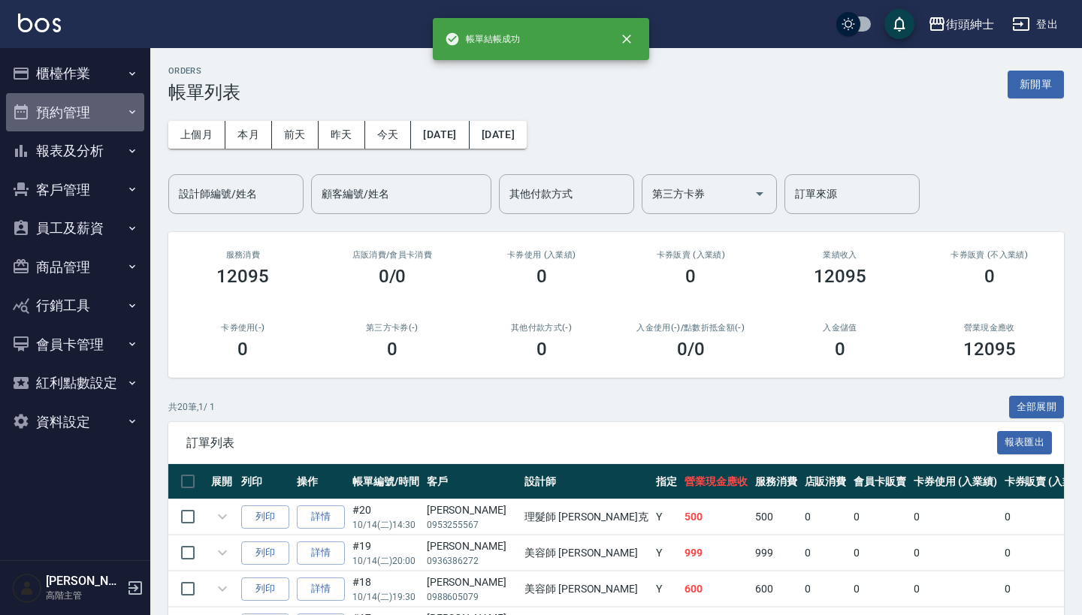
click at [102, 98] on button "預約管理" at bounding box center [75, 112] width 138 height 39
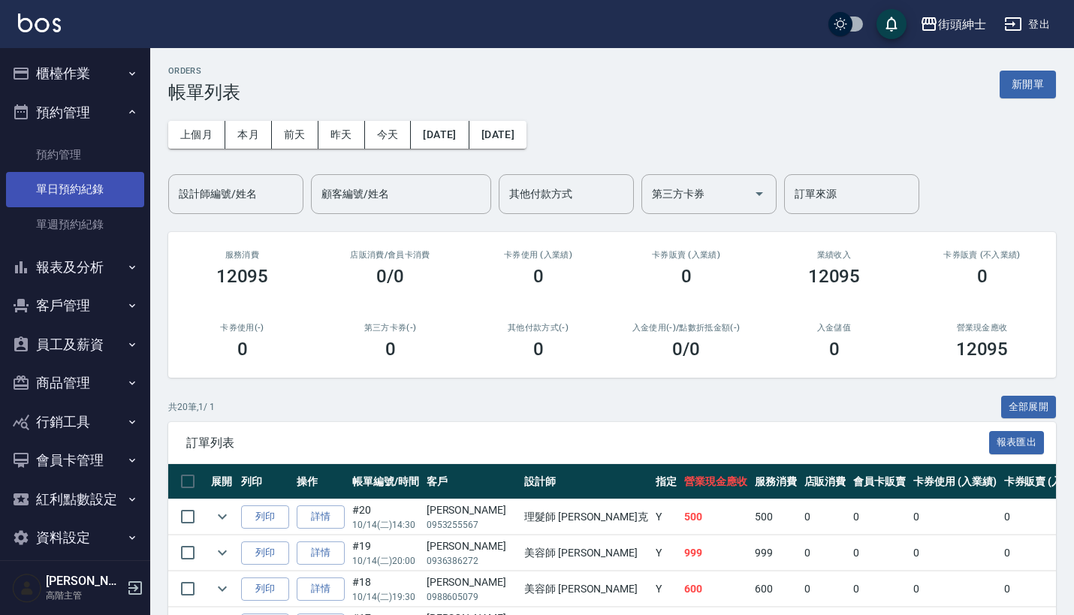
click at [107, 177] on link "單日預約紀錄" at bounding box center [75, 189] width 138 height 35
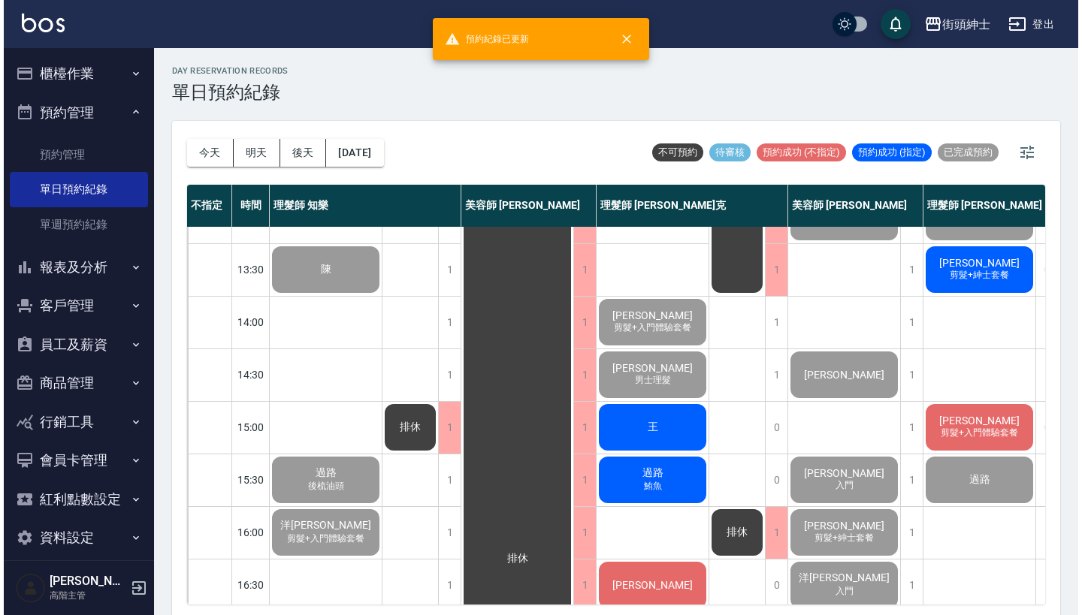
scroll to position [405, 0]
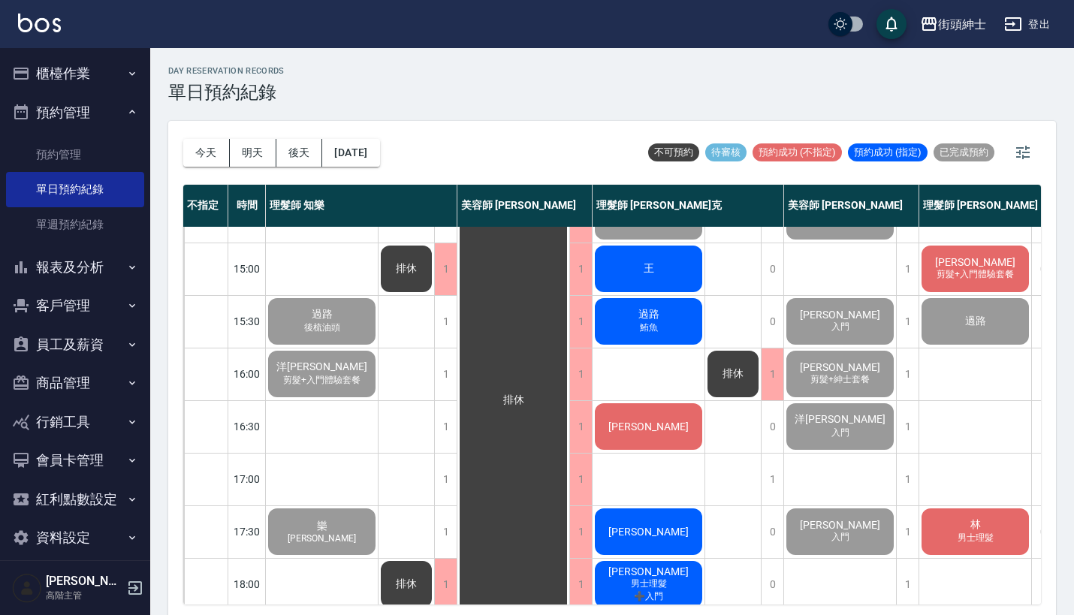
click at [641, 278] on div "王" at bounding box center [649, 268] width 112 height 51
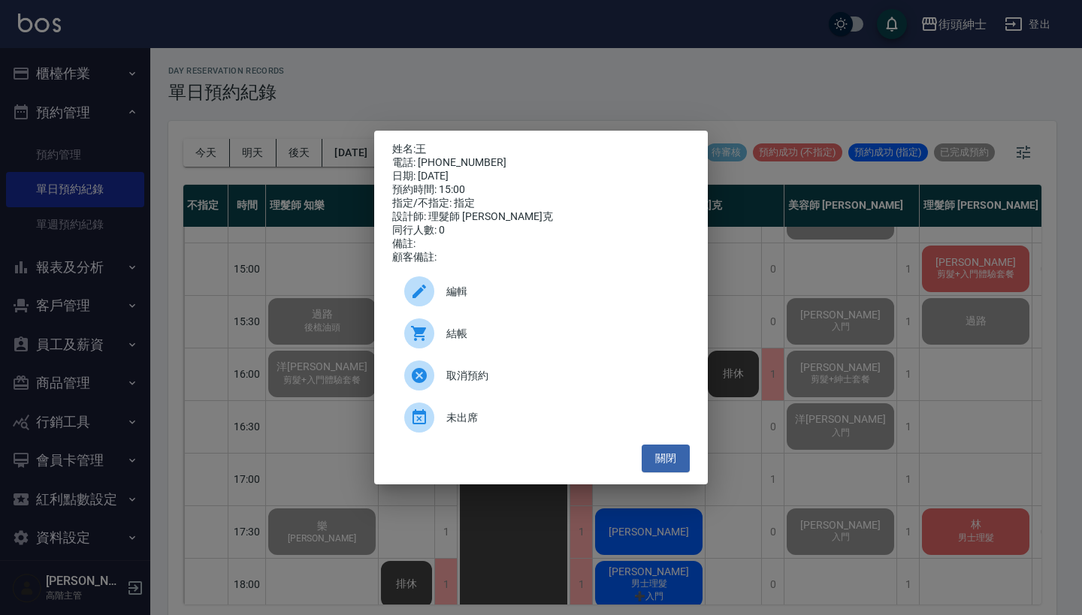
click at [467, 342] on span "結帳" at bounding box center [561, 334] width 231 height 16
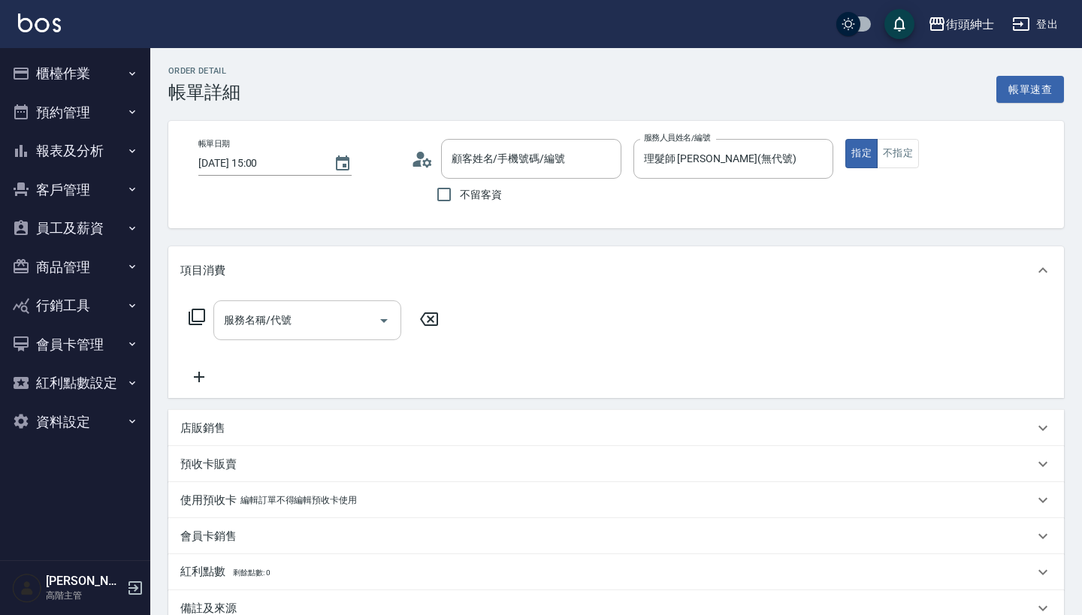
type input "王/0931335822/null"
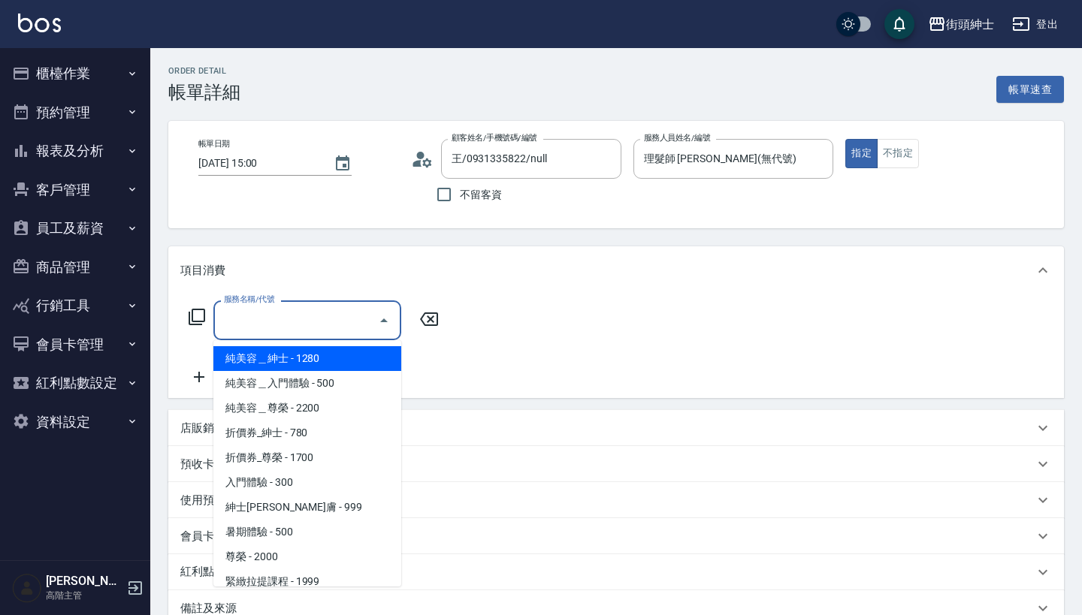
click at [270, 321] on div "服務名稱/代號 服務名稱/代號" at bounding box center [307, 320] width 188 height 40
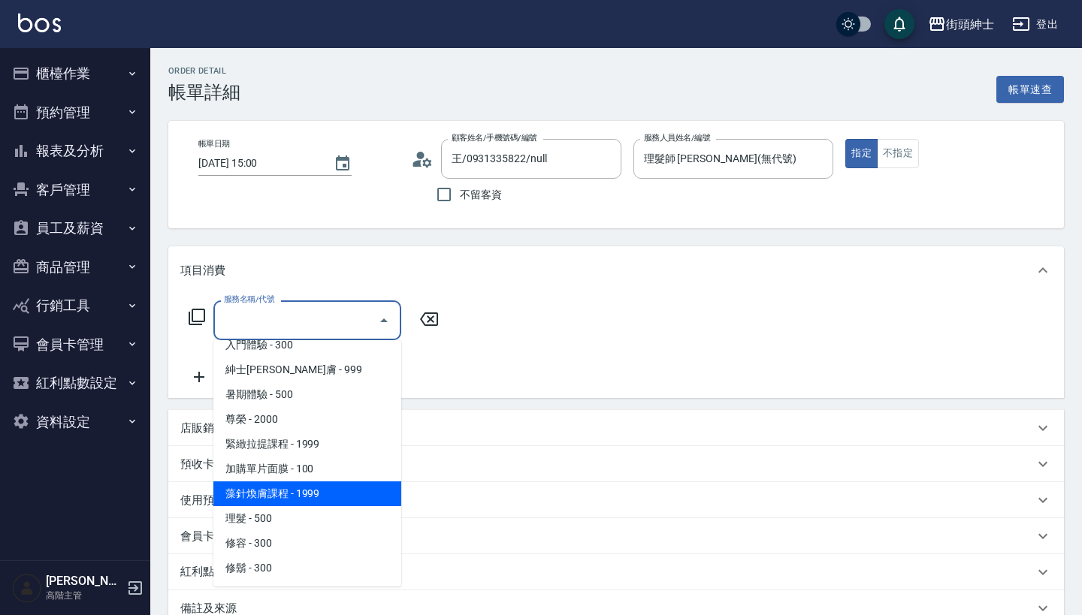
scroll to position [137, 0]
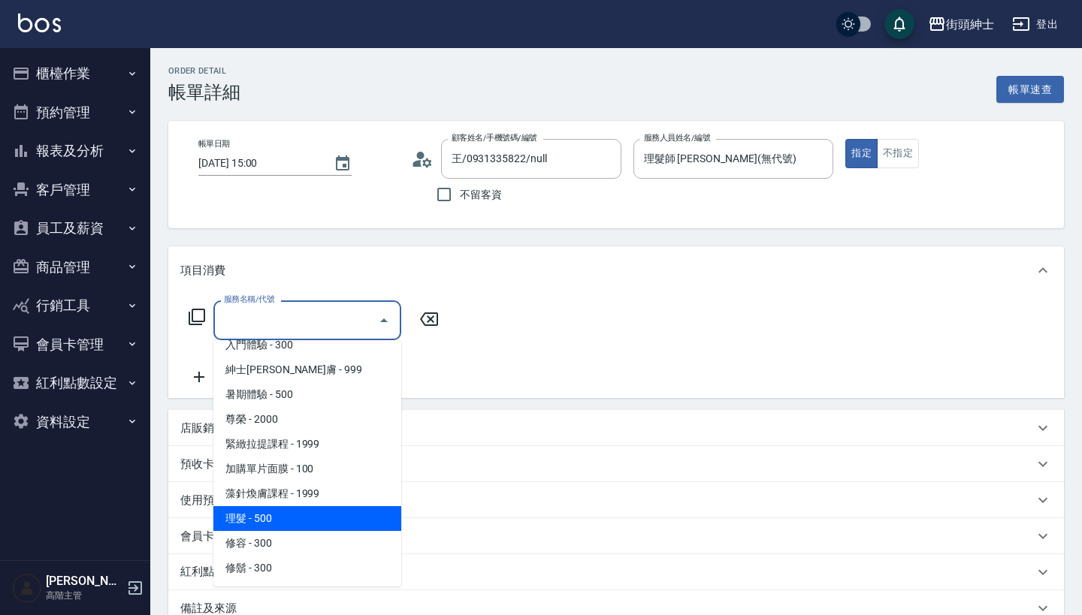
click at [274, 515] on span "理髮 - 500" at bounding box center [307, 518] width 188 height 25
type input "理髮(A02)"
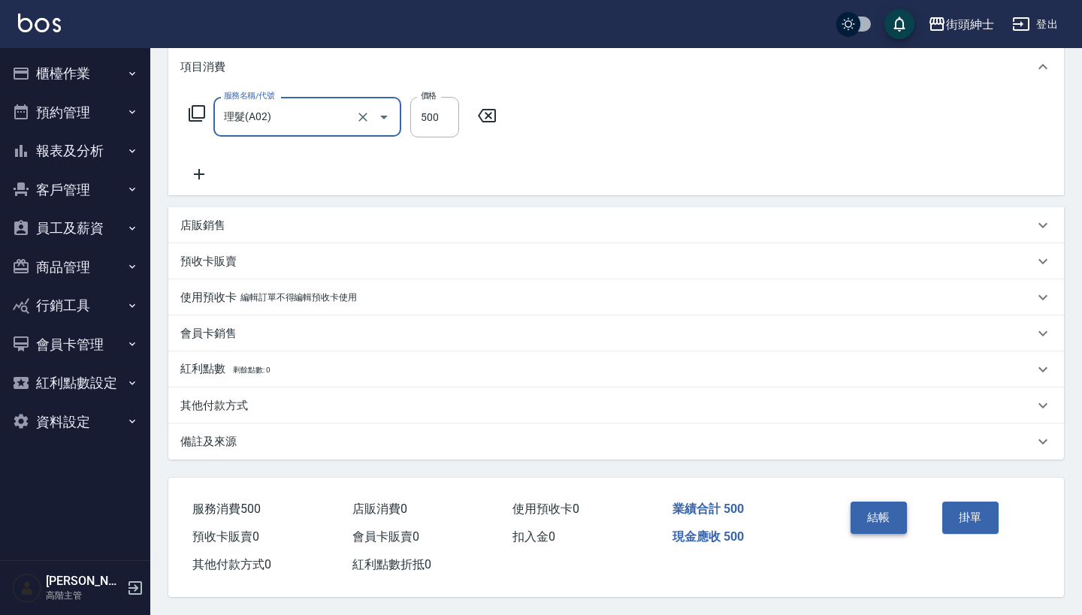
scroll to position [210, 0]
click at [868, 518] on button "結帳" at bounding box center [878, 518] width 56 height 32
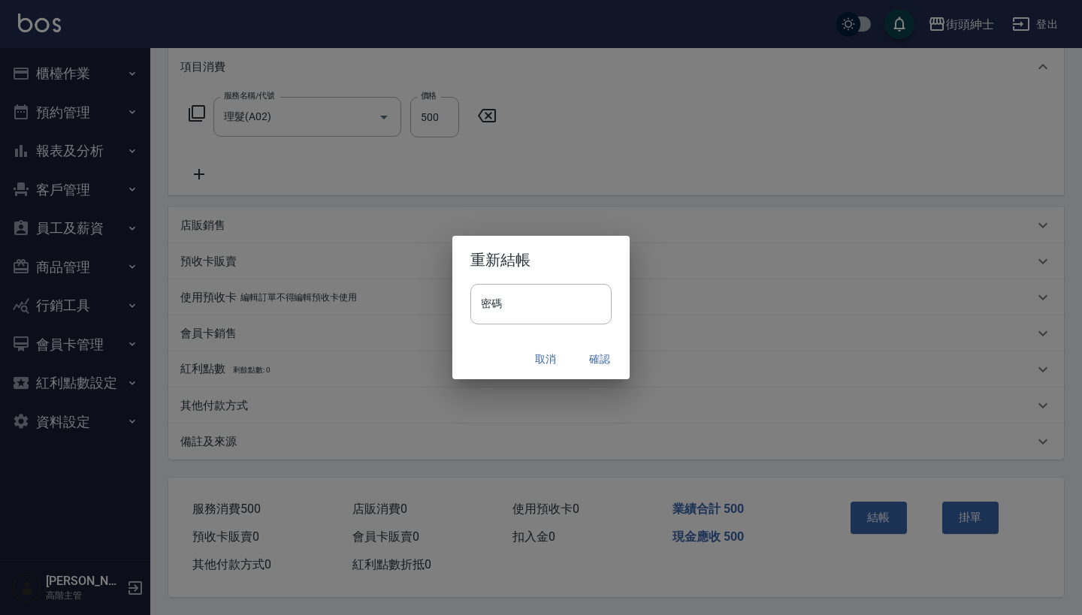
click at [608, 355] on button "確認" at bounding box center [599, 360] width 48 height 28
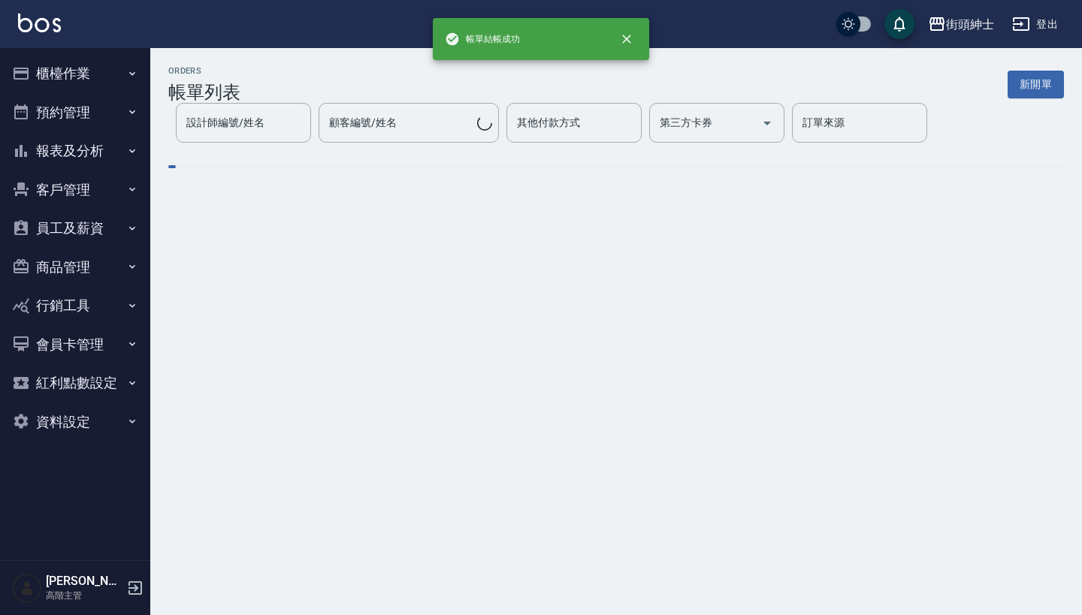
click at [111, 114] on button "預約管理" at bounding box center [75, 112] width 138 height 39
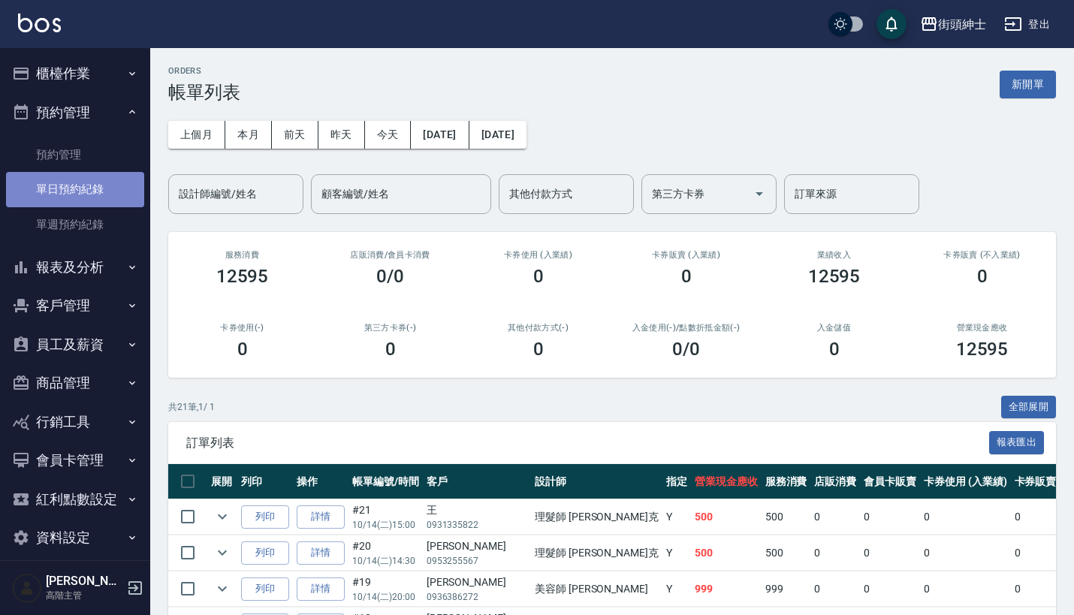
click at [111, 177] on link "單日預約紀錄" at bounding box center [75, 189] width 138 height 35
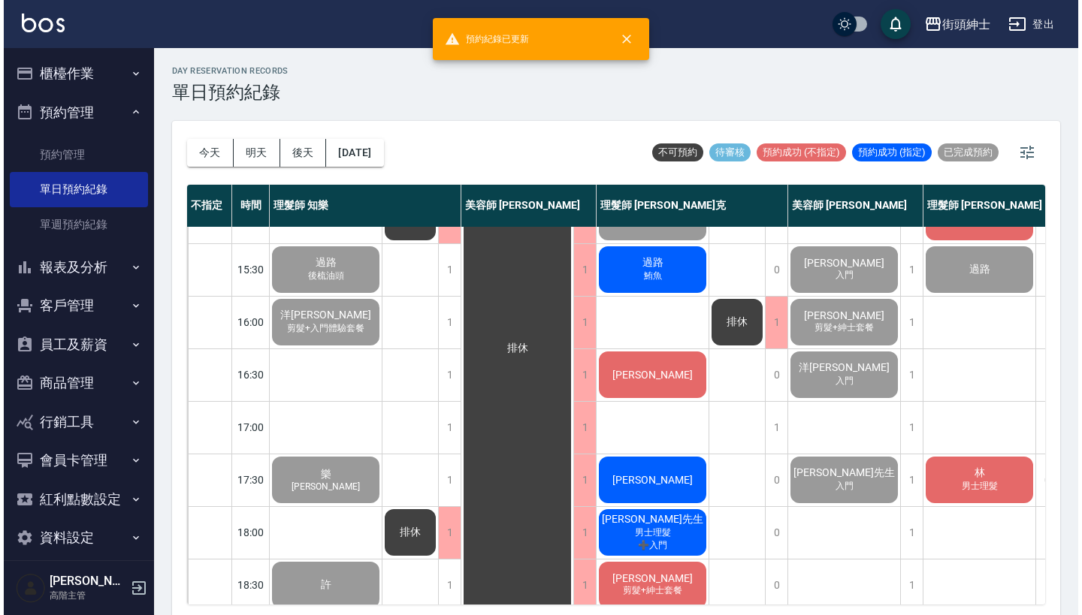
scroll to position [348, 0]
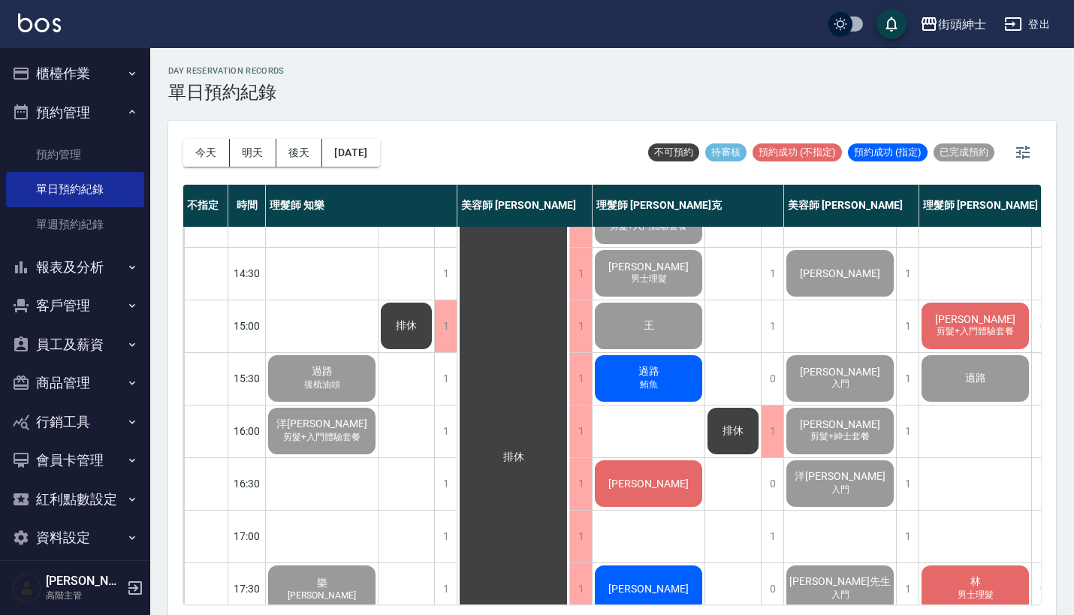
click at [644, 376] on span "過路" at bounding box center [648, 372] width 27 height 14
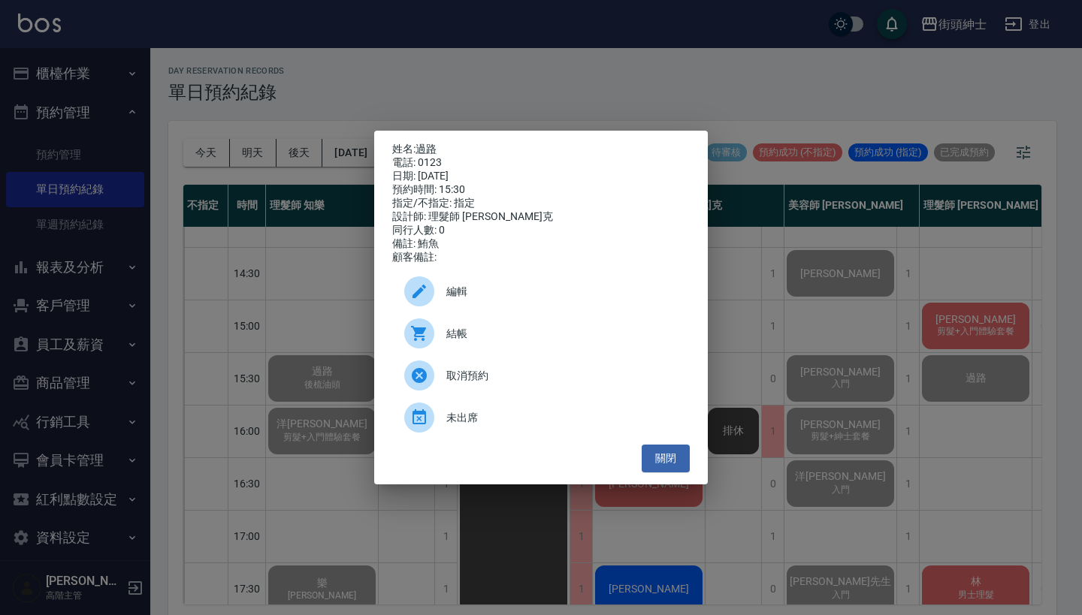
click at [481, 342] on span "結帳" at bounding box center [561, 334] width 231 height 16
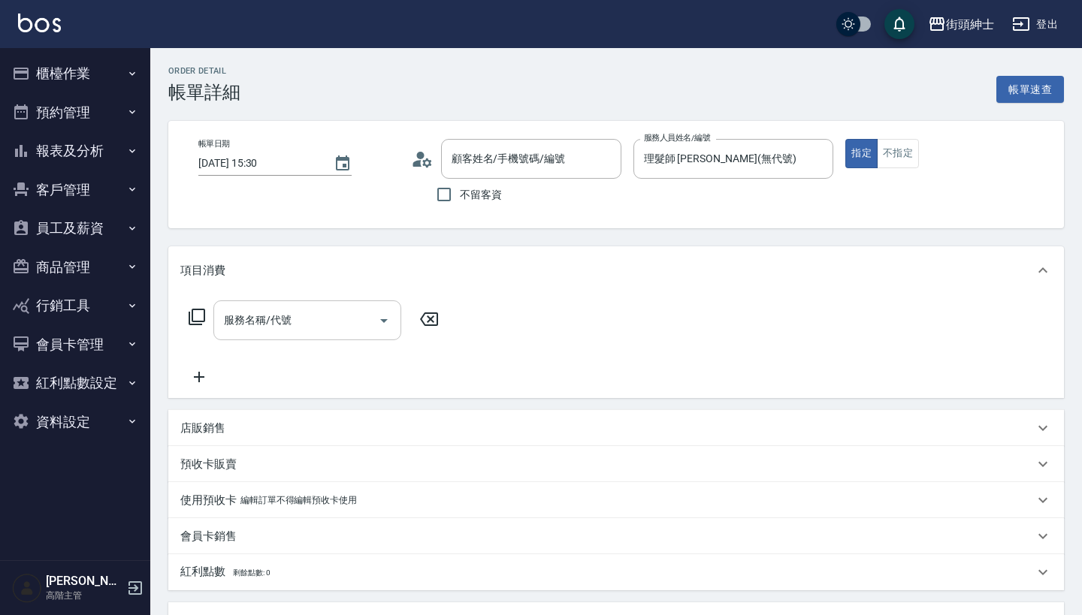
type input "過路/0123/null"
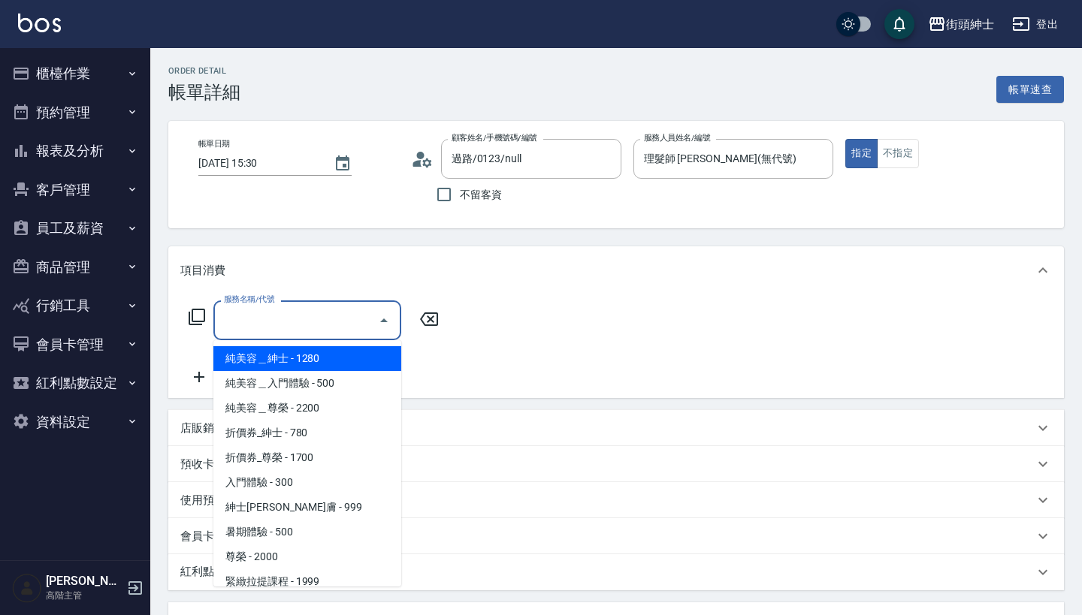
click at [322, 328] on input "服務名稱/代號" at bounding box center [296, 320] width 152 height 26
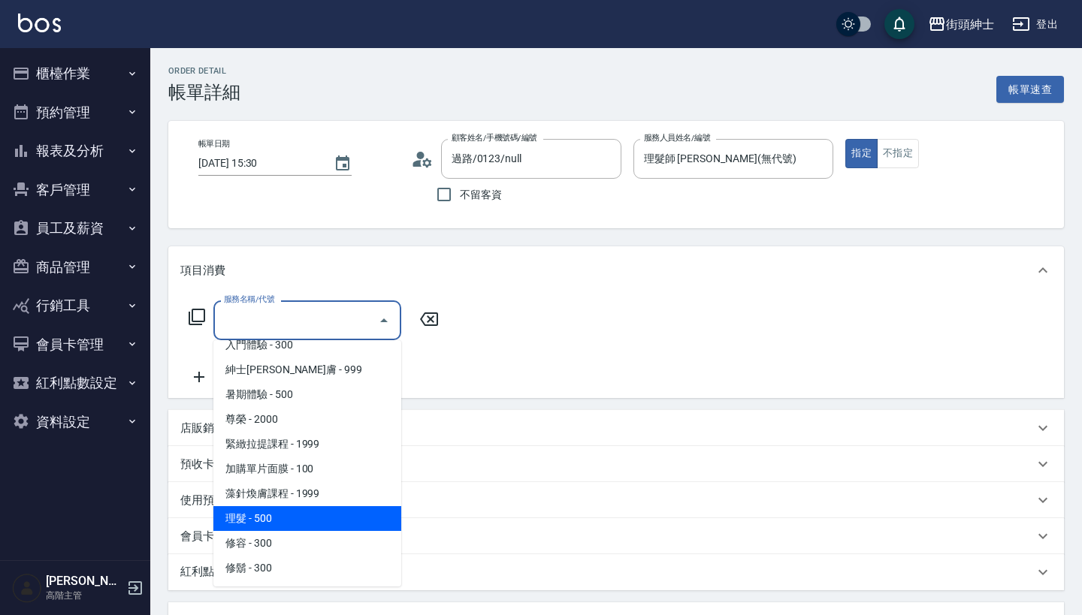
scroll to position [138, 0]
click at [293, 521] on span "理髮 - 500" at bounding box center [307, 518] width 188 height 25
type input "理髮(A02)"
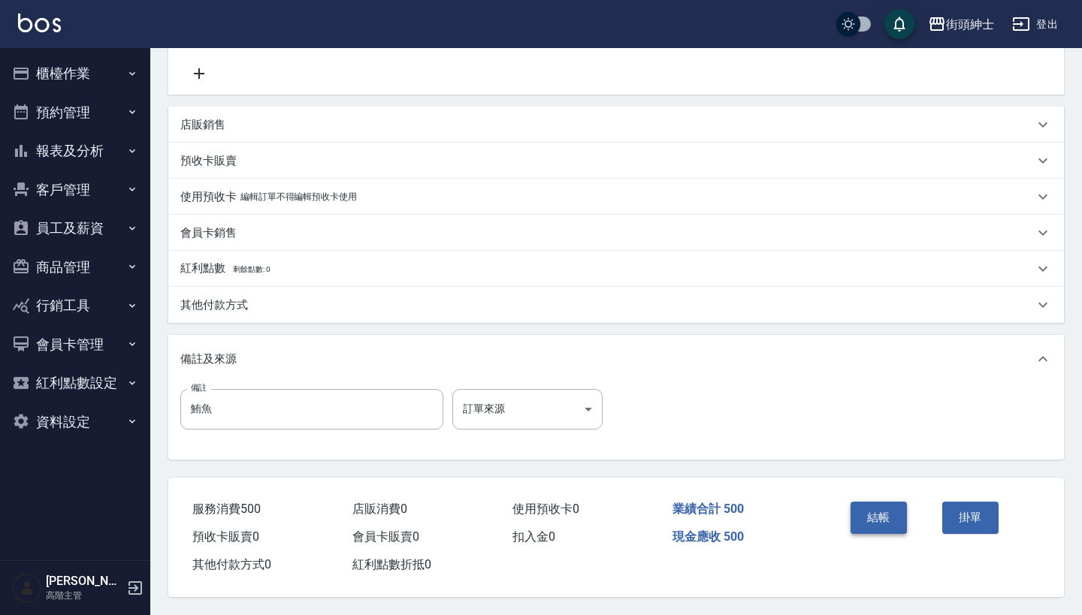
click at [869, 502] on button "結帳" at bounding box center [878, 518] width 56 height 32
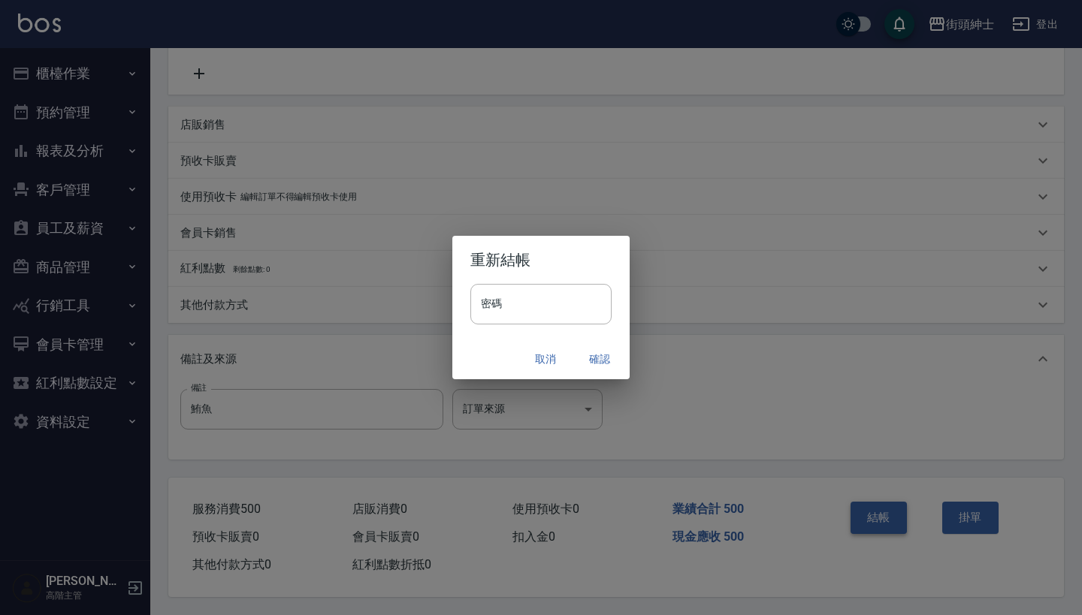
scroll to position [311, 0]
click at [589, 361] on button "確認" at bounding box center [599, 360] width 48 height 28
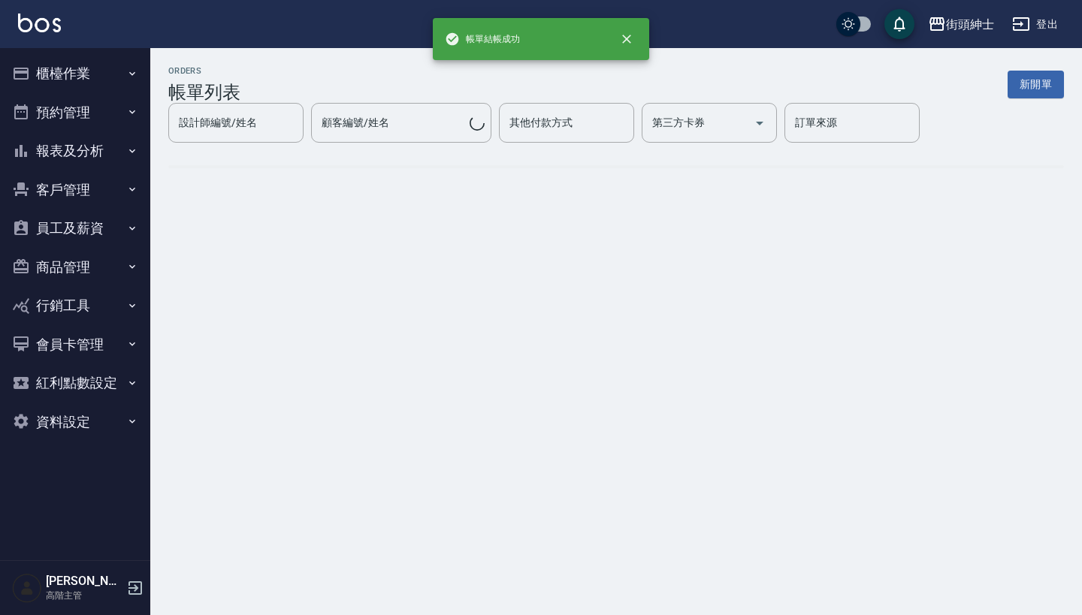
click at [118, 99] on button "預約管理" at bounding box center [75, 112] width 138 height 39
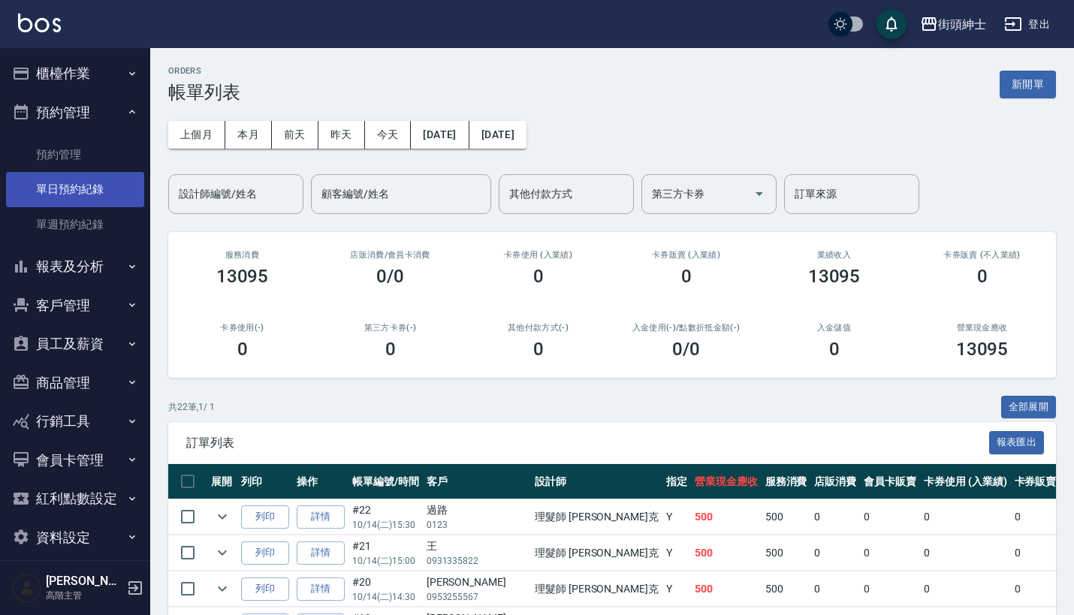
click at [107, 177] on link "單日預約紀錄" at bounding box center [75, 189] width 138 height 35
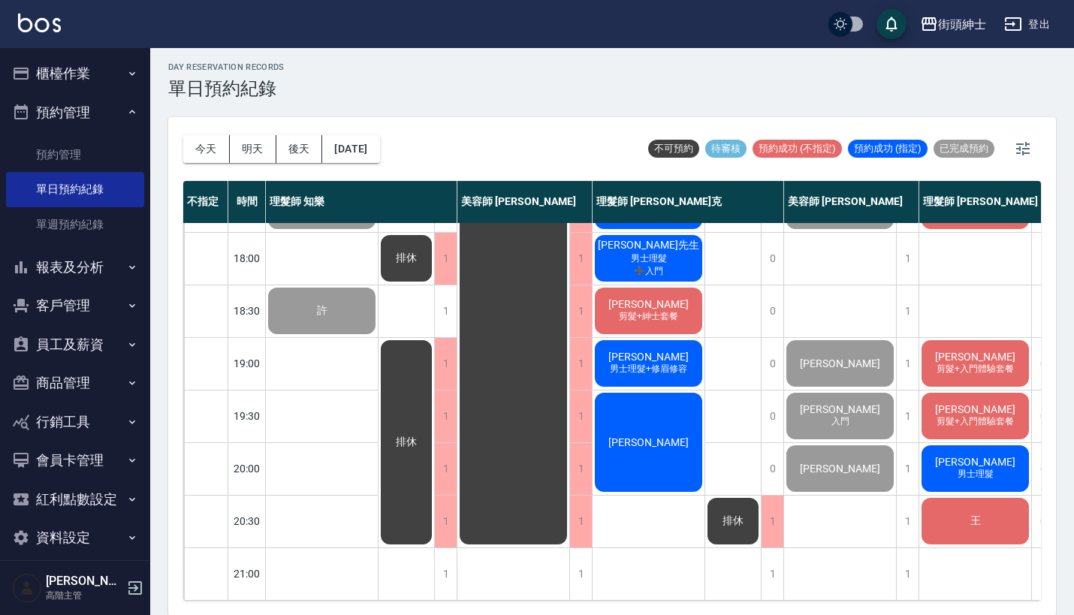
scroll to position [739, 0]
click at [856, 445] on div "[PERSON_NAME]" at bounding box center [840, 468] width 112 height 51
click at [988, 403] on span "[PERSON_NAME]" at bounding box center [975, 409] width 86 height 12
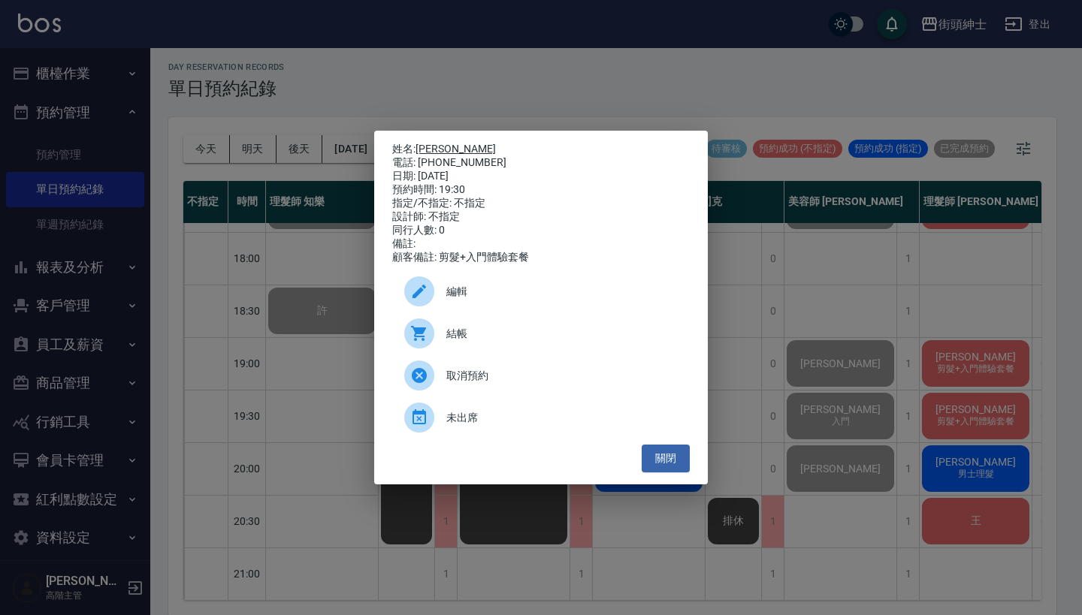
click at [425, 143] on link "[PERSON_NAME]" at bounding box center [455, 149] width 80 height 12
click at [895, 356] on div "姓名: 劉錡霖 電話: 0936386272 日期: 2025/10/14 預約時間: 19:30 指定/不指定: 不指定 設計師: 不指定 同行人數: 0 …" at bounding box center [541, 307] width 1082 height 615
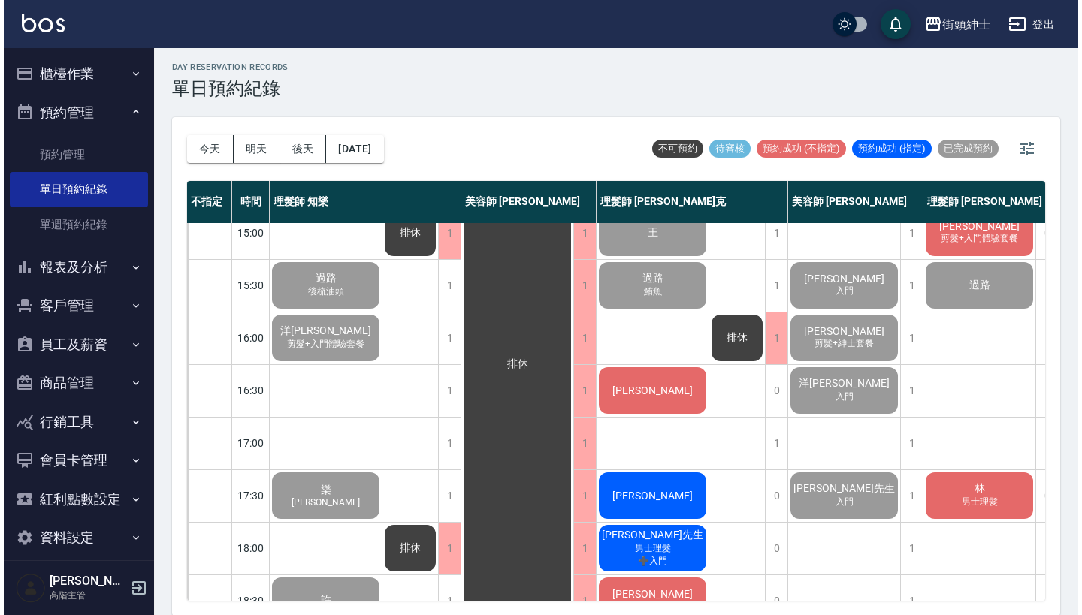
scroll to position [472, 0]
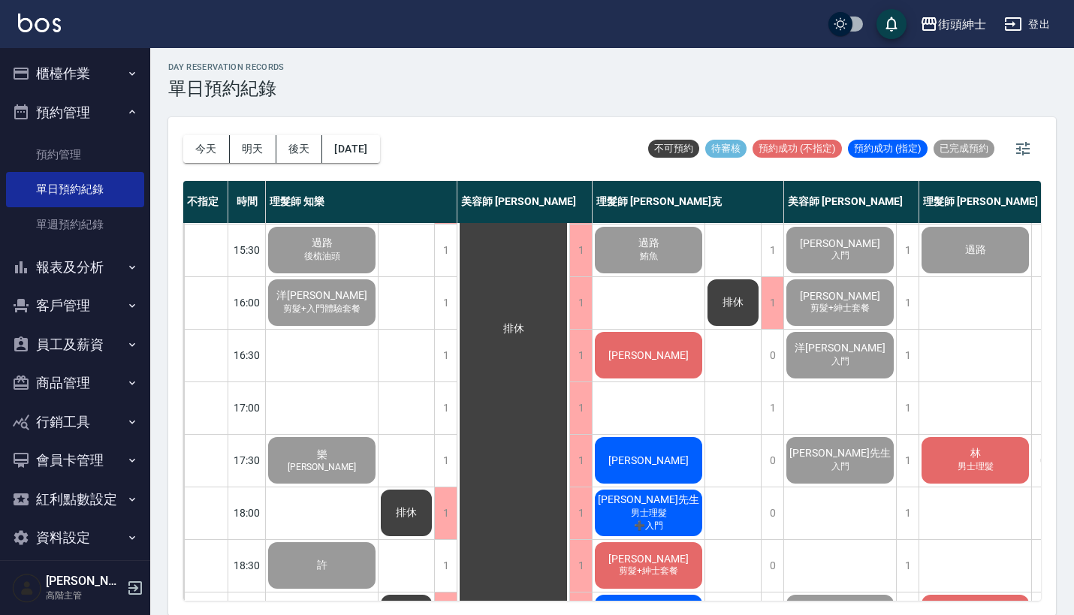
click at [657, 352] on span "[PERSON_NAME]" at bounding box center [648, 355] width 86 height 12
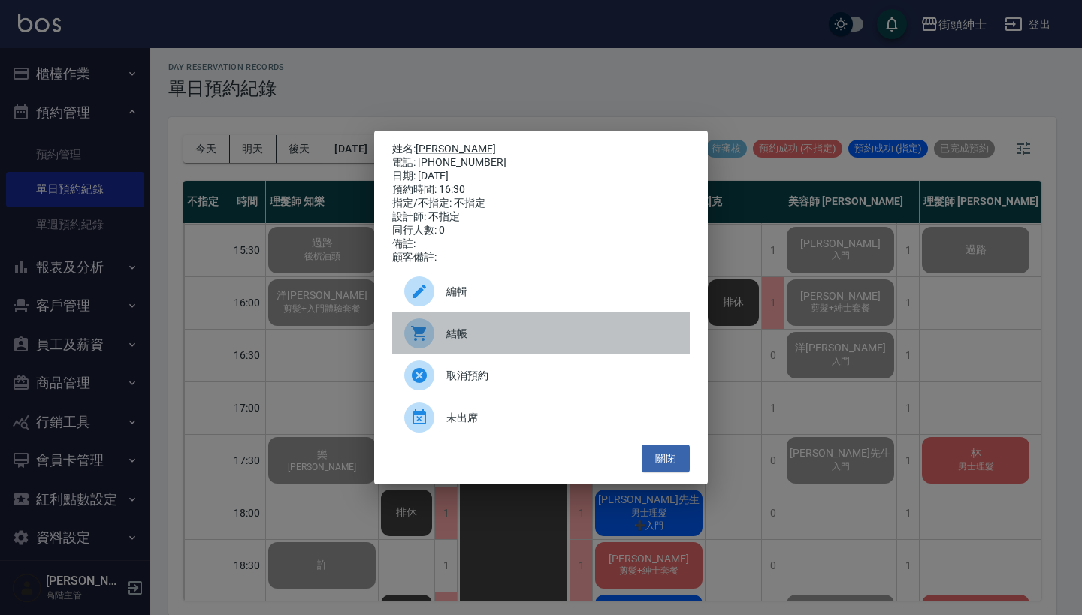
click at [508, 328] on div "結帳" at bounding box center [540, 333] width 297 height 42
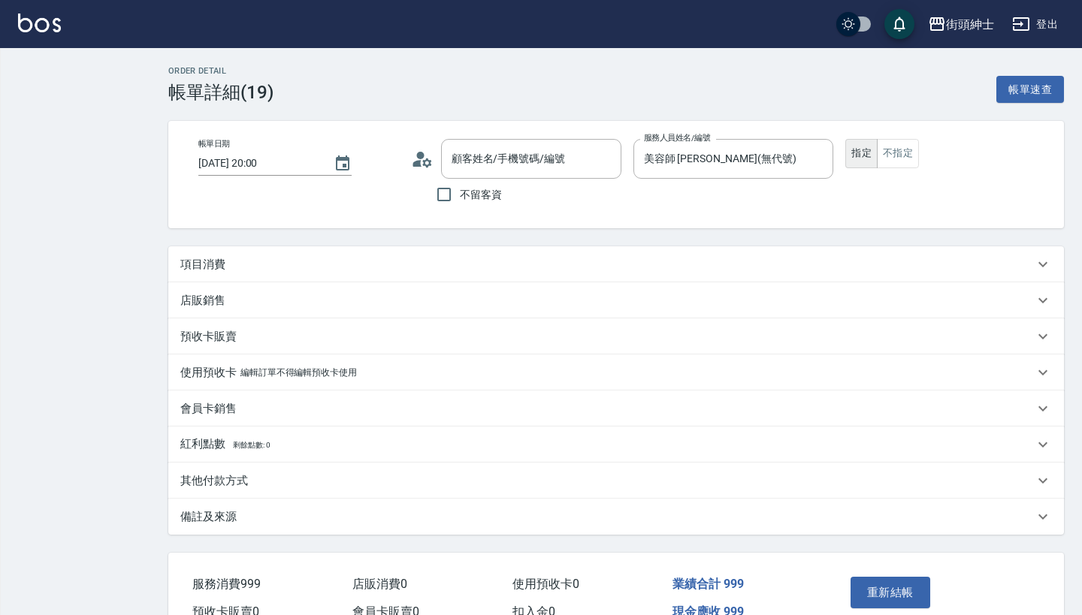
type input "[DATE] 20:00"
type input "美容師 [PERSON_NAME](無代號)"
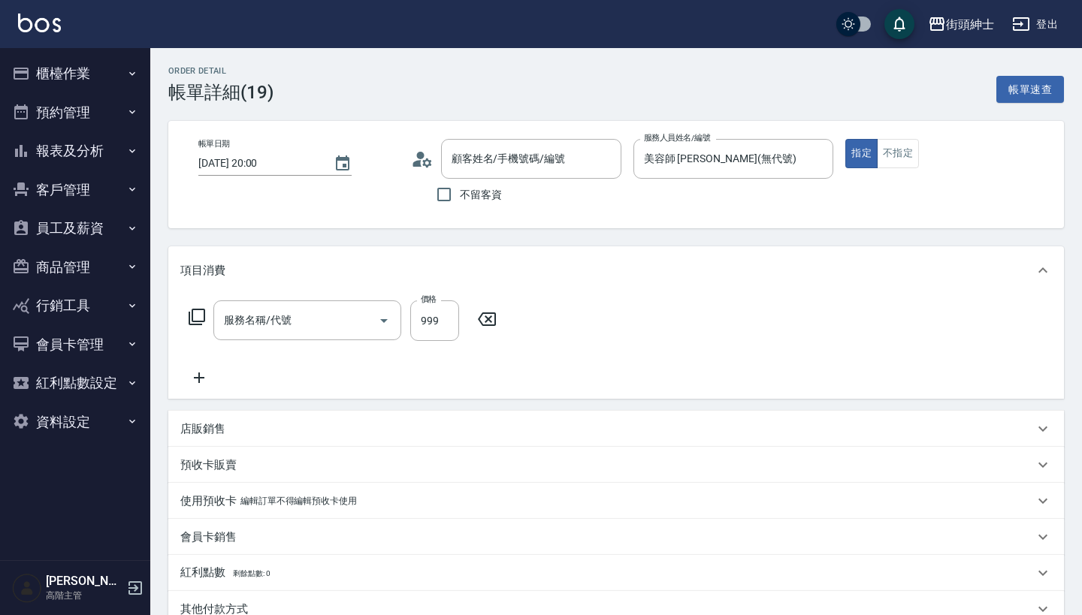
type input "[PERSON_NAME]/0936386272/null"
type input "紳士[PERSON_NAME]膚"
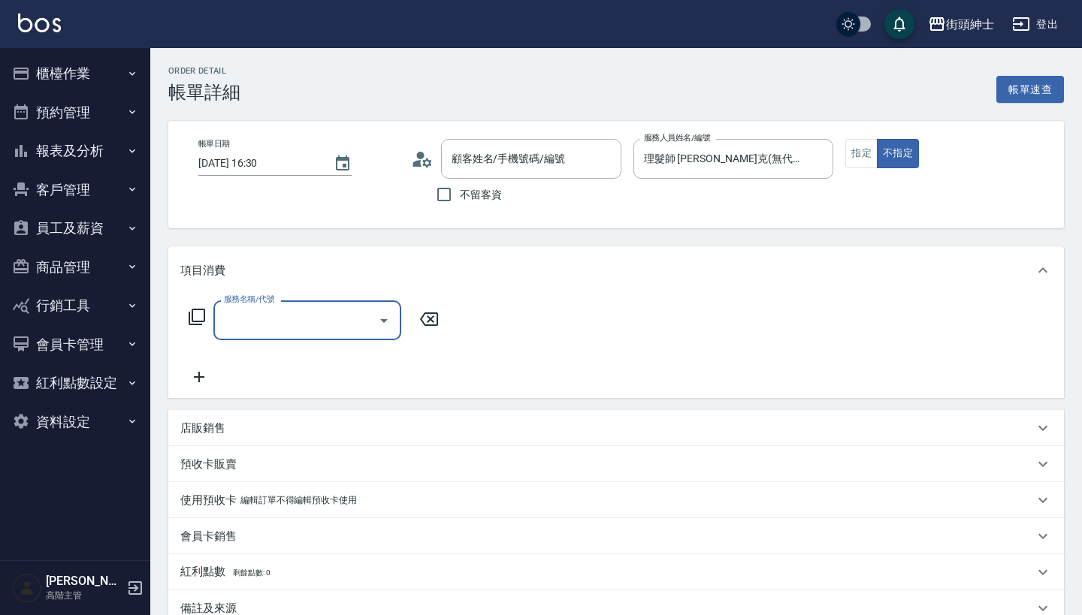
type input "[PERSON_NAME]/0909120755/null"
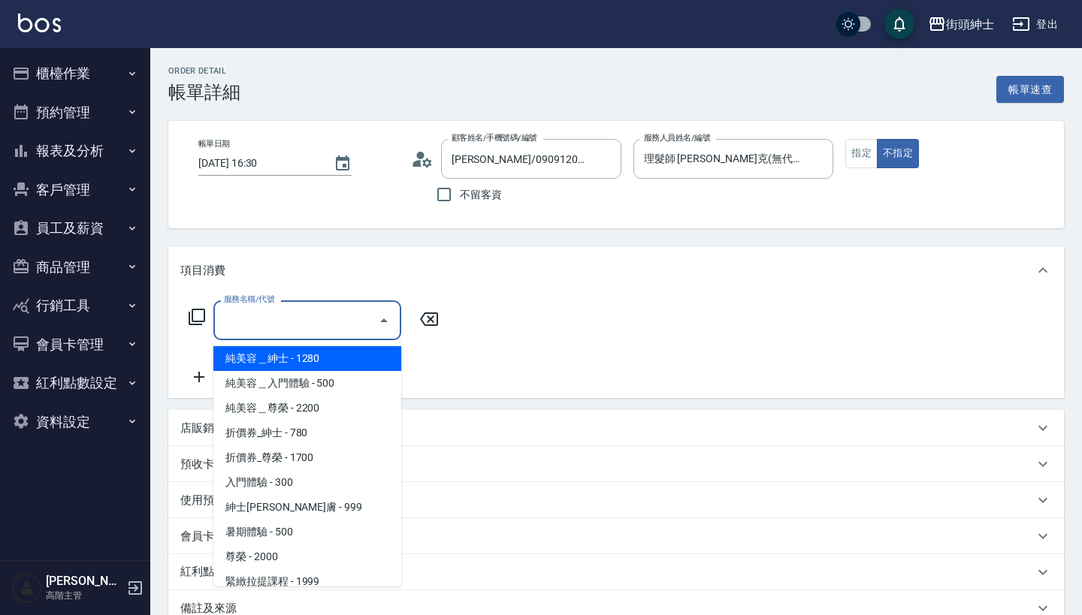
click at [352, 329] on input "服務名稱/代號" at bounding box center [296, 320] width 152 height 26
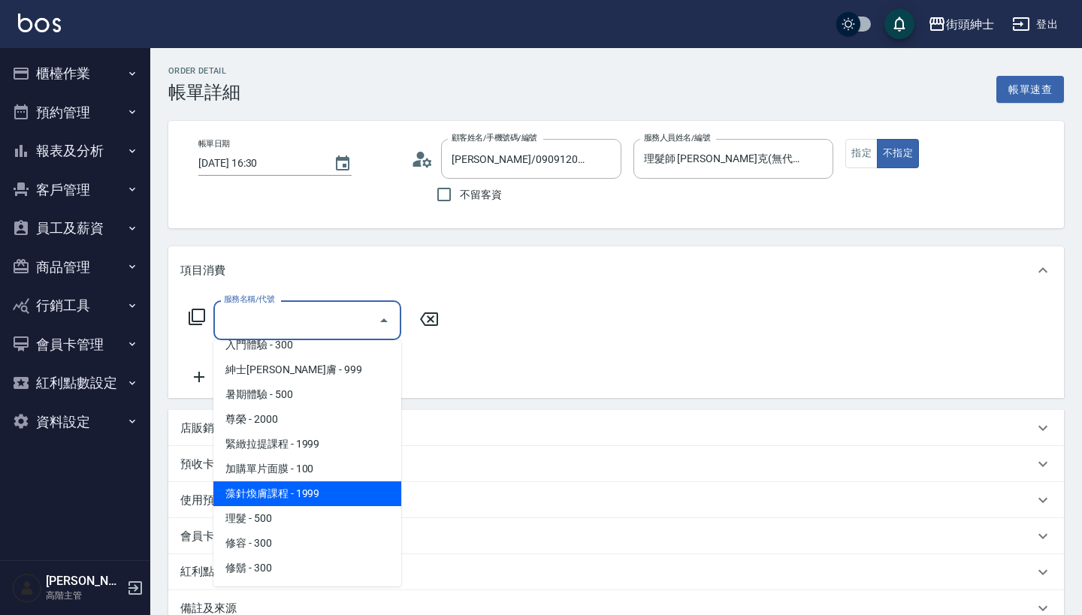
scroll to position [137, 0]
click at [292, 504] on span "藻針煥膚課程 - 1999" at bounding box center [307, 493] width 188 height 25
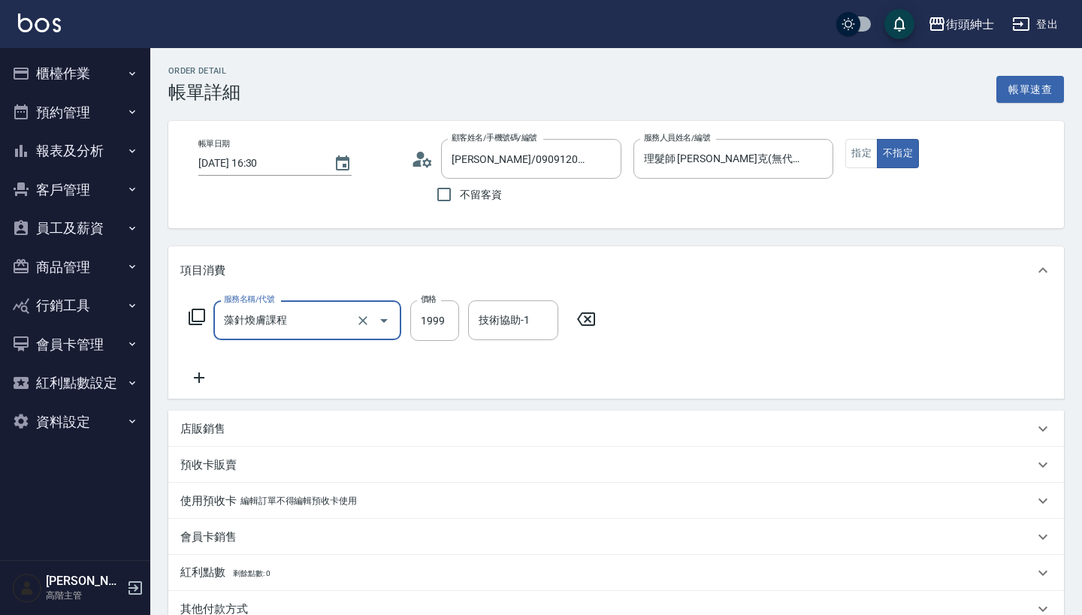
click at [324, 316] on input "藻針煥膚課程" at bounding box center [286, 320] width 132 height 26
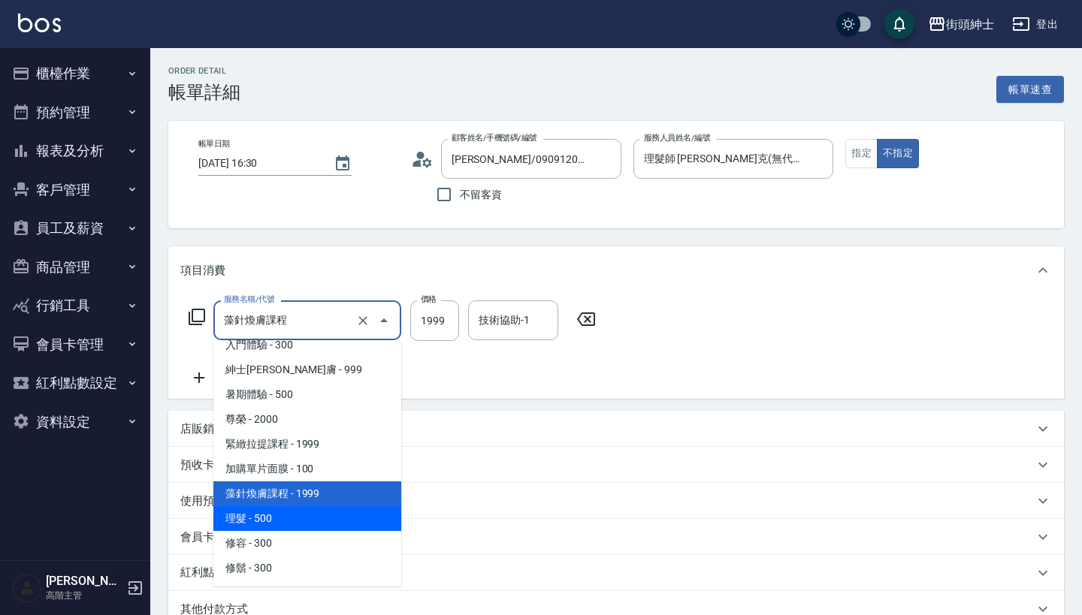
click at [287, 520] on span "理髮 - 500" at bounding box center [307, 518] width 188 height 25
type input "理髮(A02)"
type input "500"
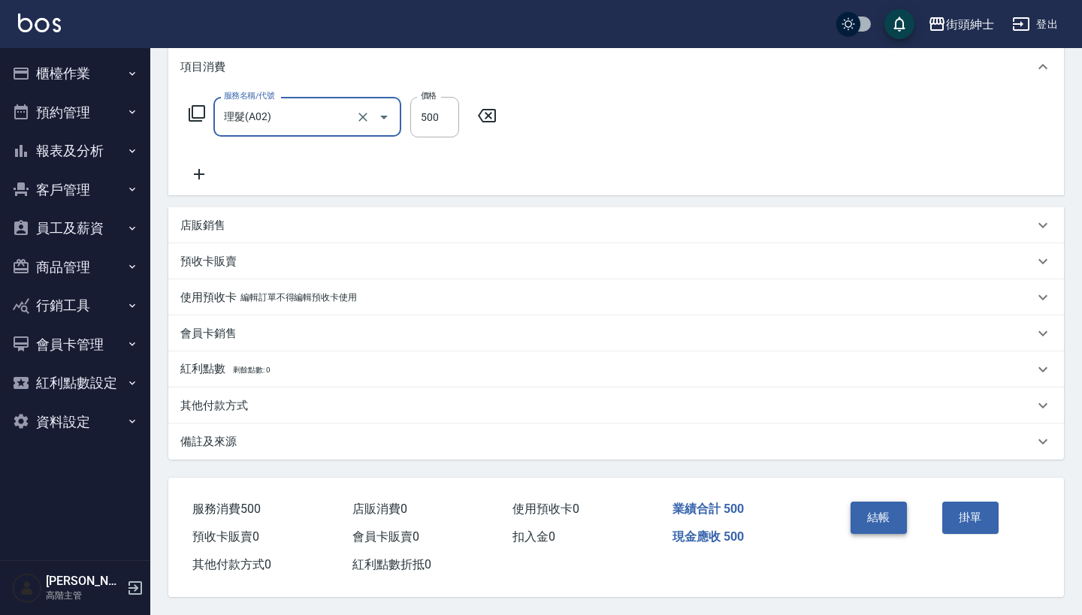
scroll to position [210, 0]
click at [894, 502] on button "結帳" at bounding box center [878, 518] width 56 height 32
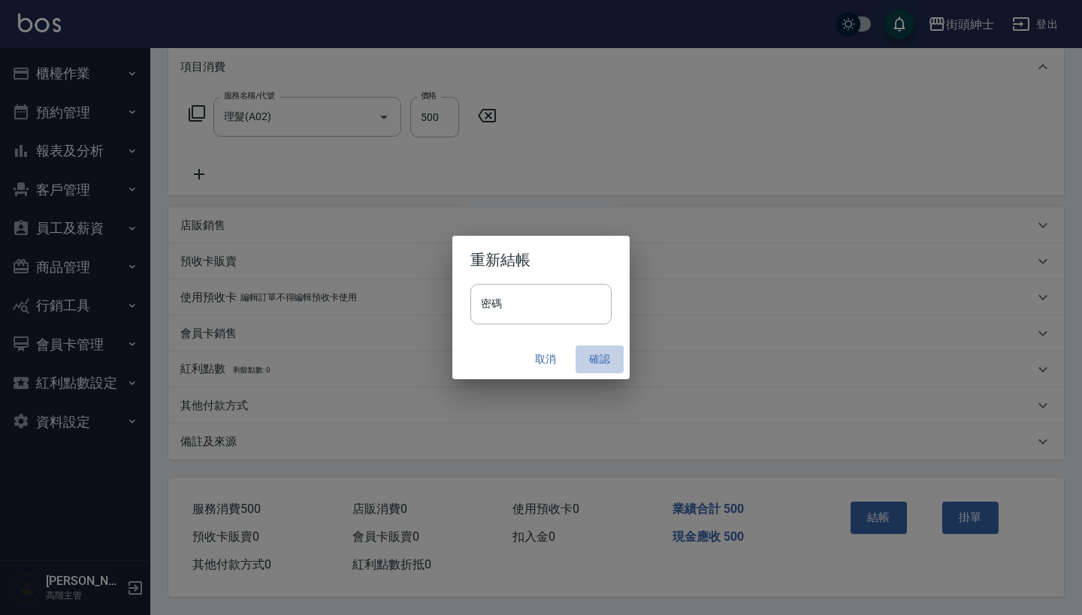
click at [587, 361] on button "確認" at bounding box center [599, 360] width 48 height 28
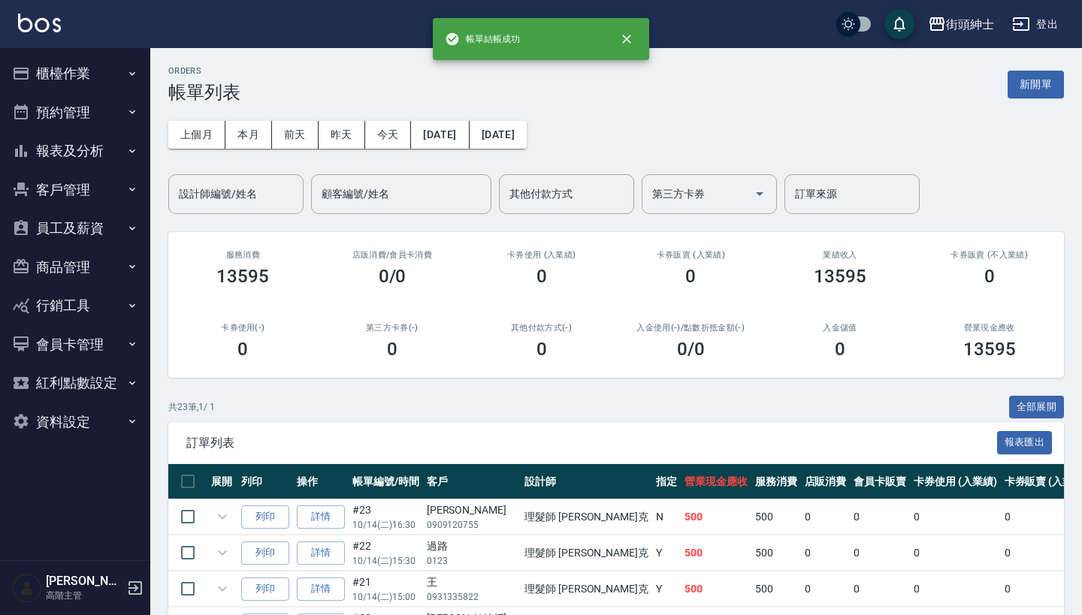
click at [110, 111] on button "預約管理" at bounding box center [75, 112] width 138 height 39
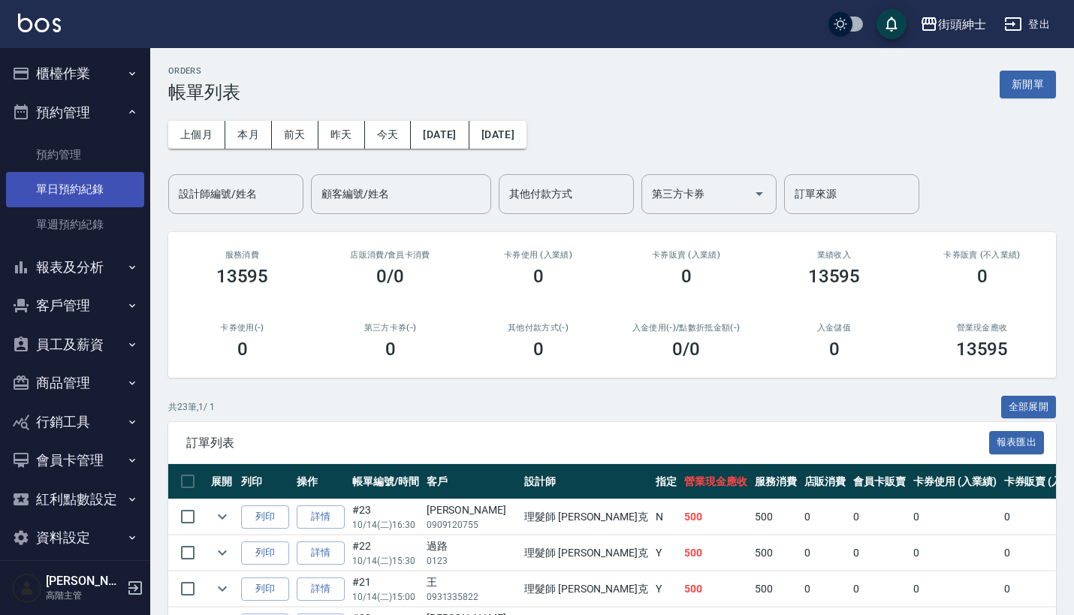
click at [98, 189] on link "單日預約紀錄" at bounding box center [75, 189] width 138 height 35
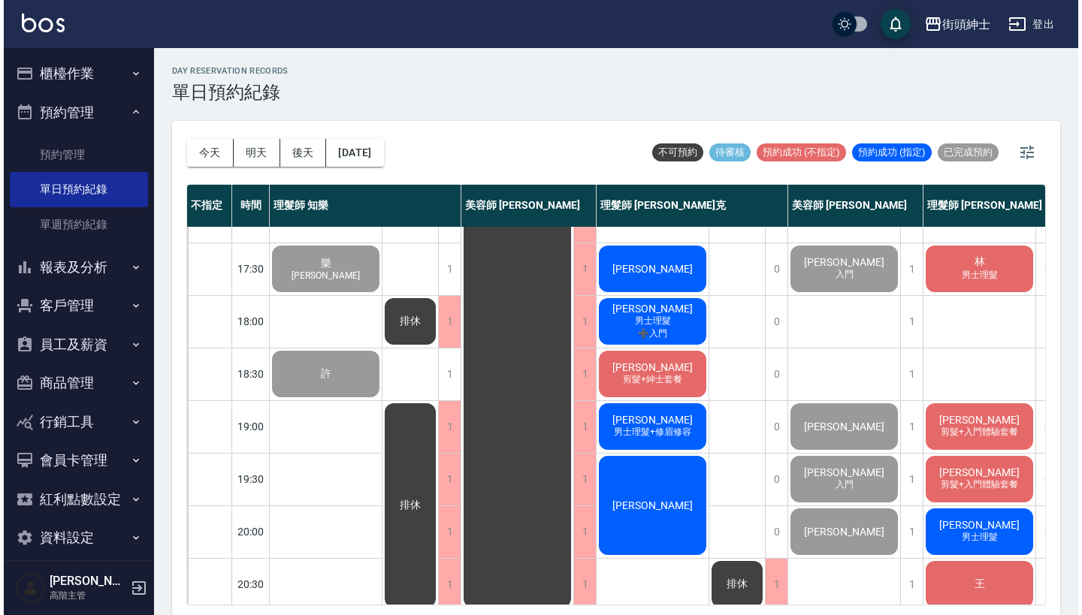
scroll to position [683, 0]
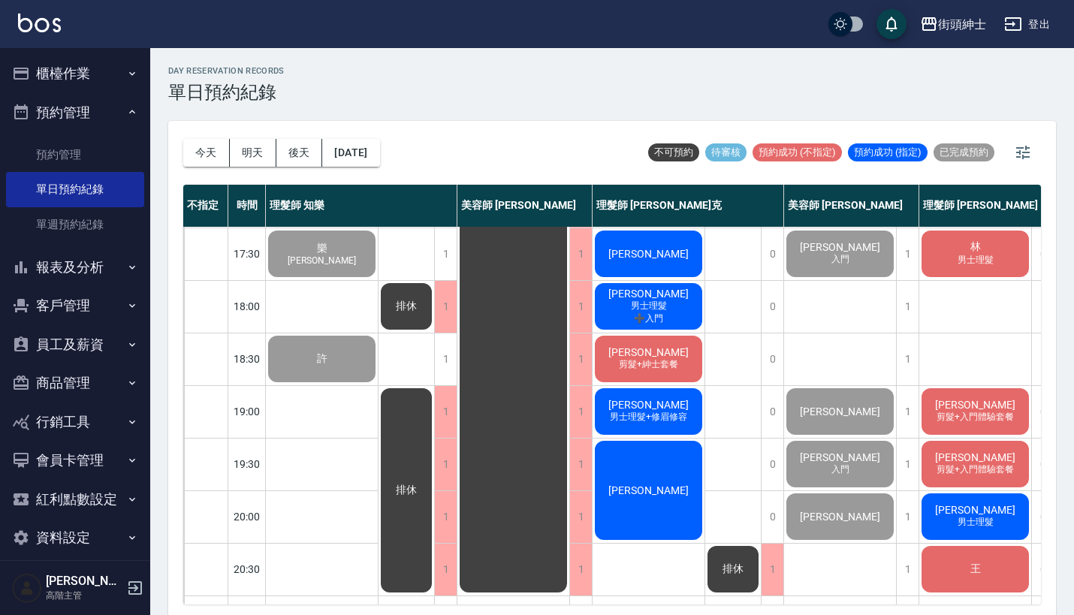
click at [649, 263] on div "[PERSON_NAME]" at bounding box center [649, 253] width 112 height 51
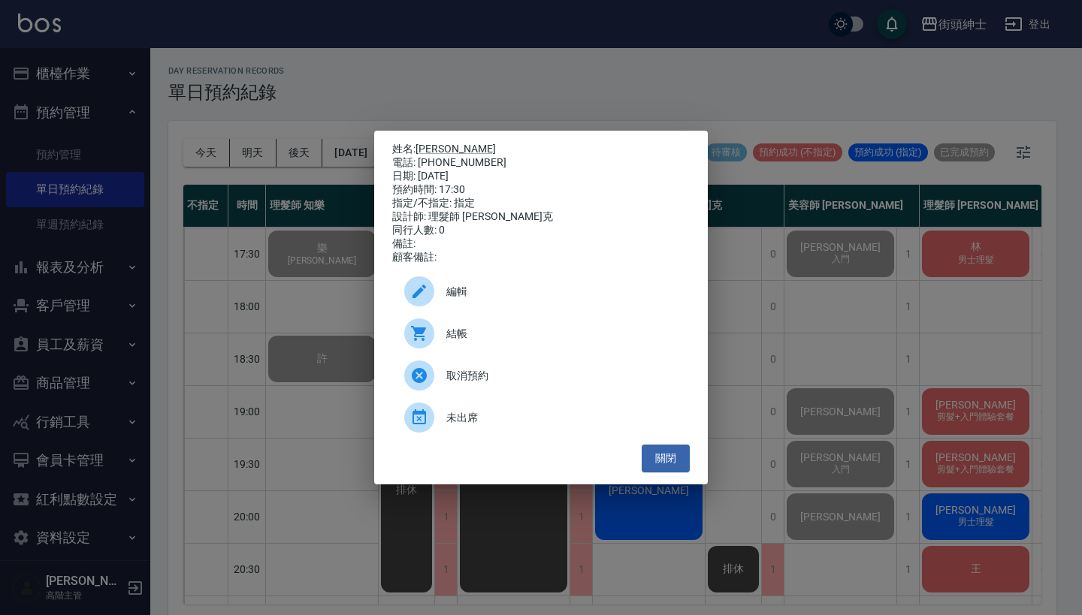
click at [447, 328] on div "結帳" at bounding box center [540, 333] width 297 height 42
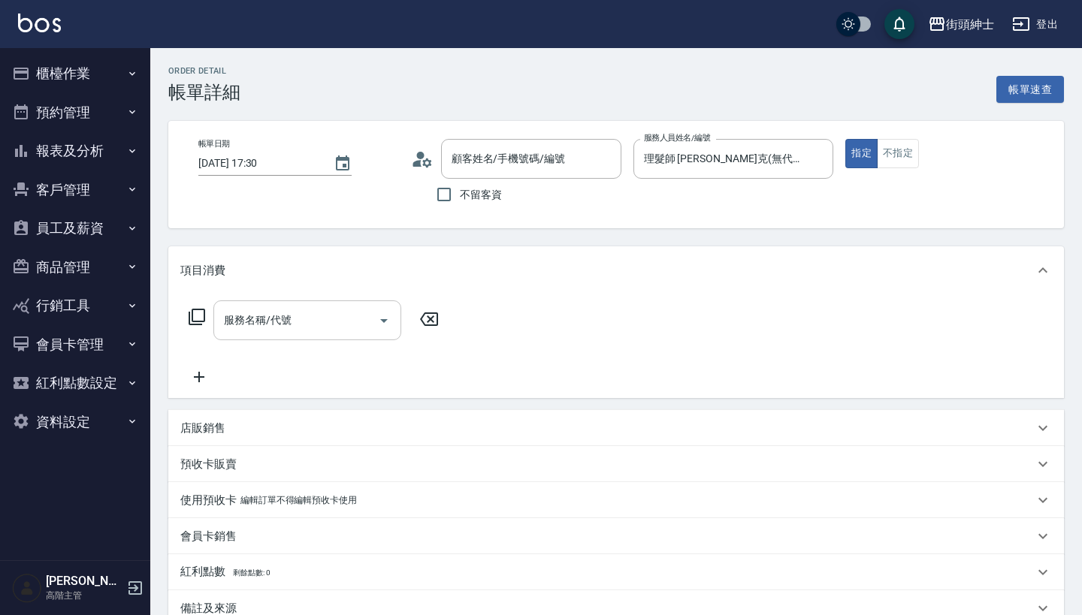
drag, startPoint x: 0, startPoint y: 0, endPoint x: 298, endPoint y: 319, distance: 436.9
click at [298, 318] on input "服務名稱/代號" at bounding box center [296, 320] width 152 height 26
type input "[PERSON_NAME]/0953858534/null"
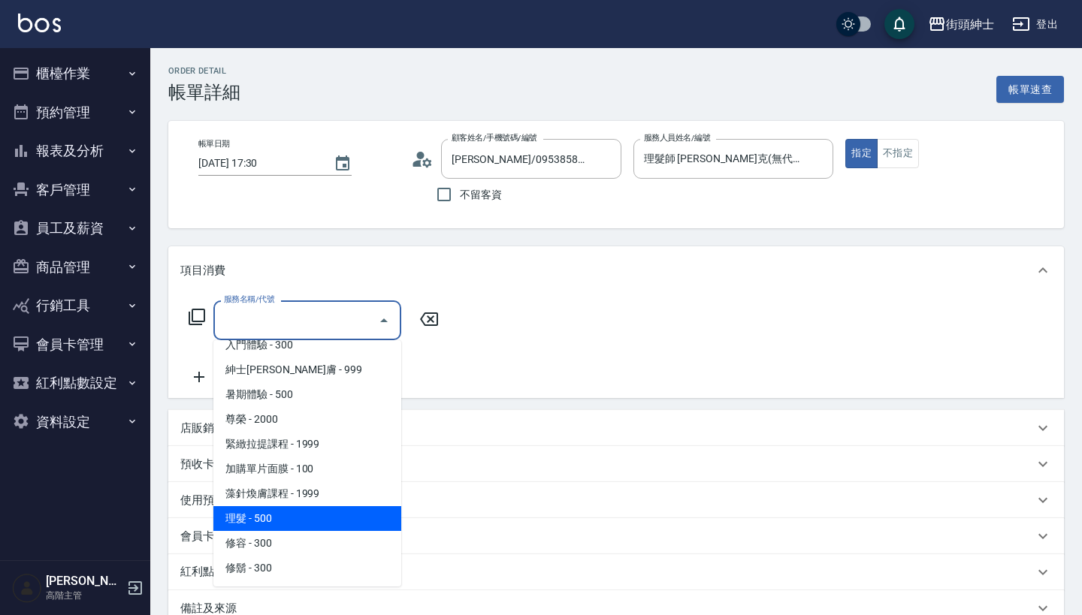
scroll to position [137, 0]
click at [273, 525] on span "理髮 - 500" at bounding box center [307, 518] width 188 height 25
type input "理髮(A02)"
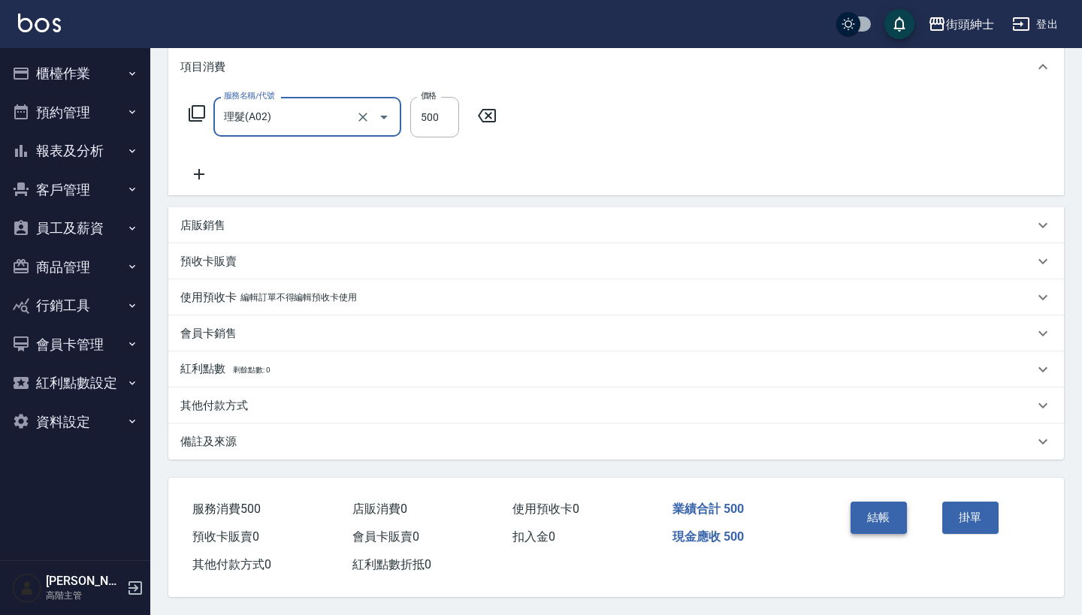
click at [883, 496] on div "結帳" at bounding box center [890, 528] width 92 height 65
click at [871, 502] on button "結帳" at bounding box center [878, 518] width 56 height 32
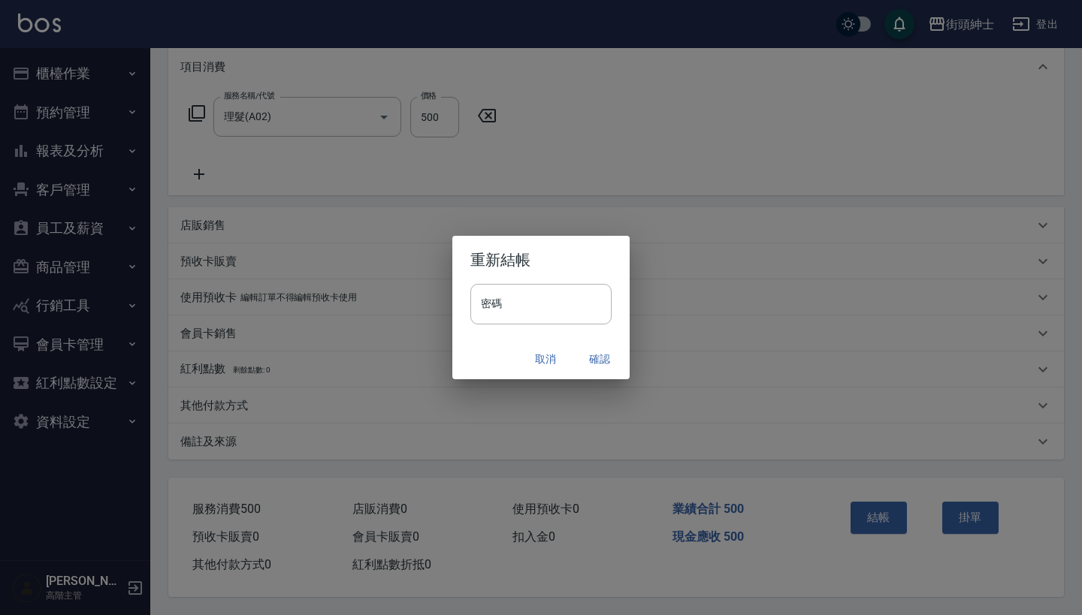
click at [606, 364] on button "確認" at bounding box center [599, 360] width 48 height 28
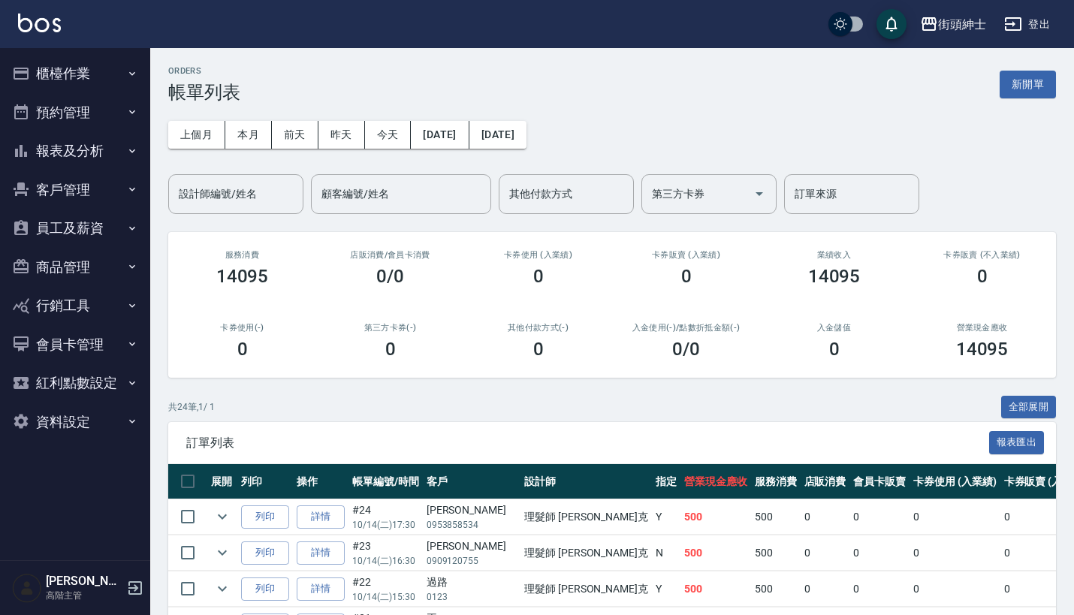
click at [117, 107] on button "預約管理" at bounding box center [75, 112] width 138 height 39
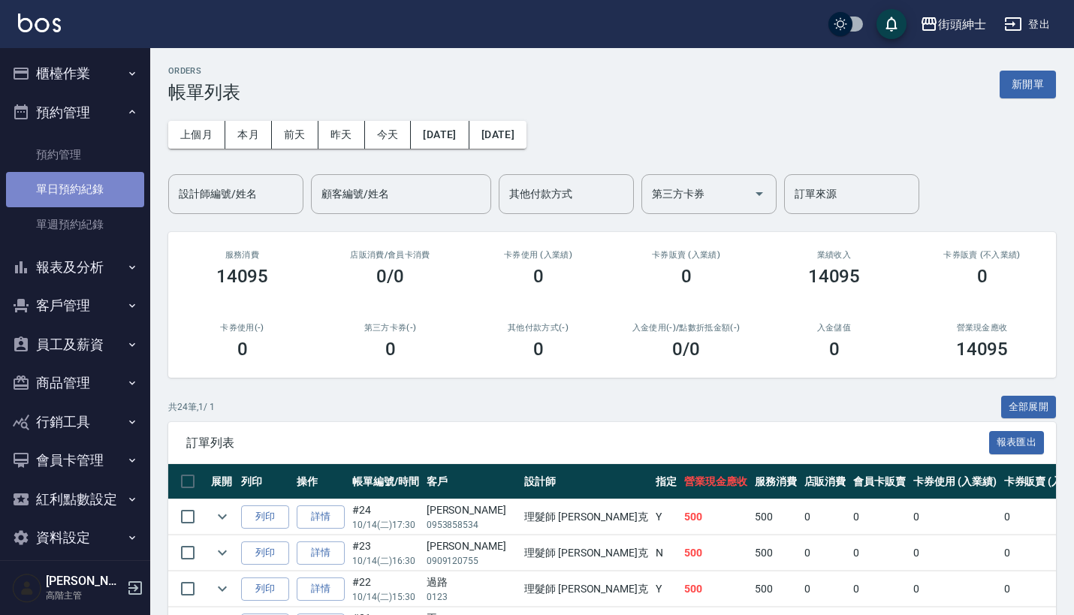
click at [99, 192] on link "單日預約紀錄" at bounding box center [75, 189] width 138 height 35
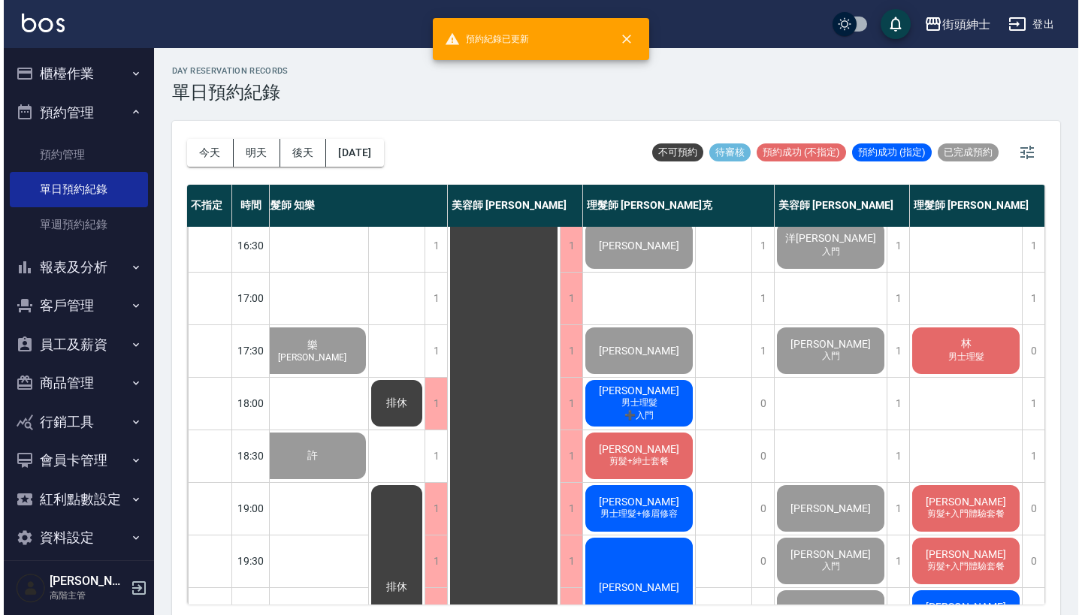
scroll to position [584, 20]
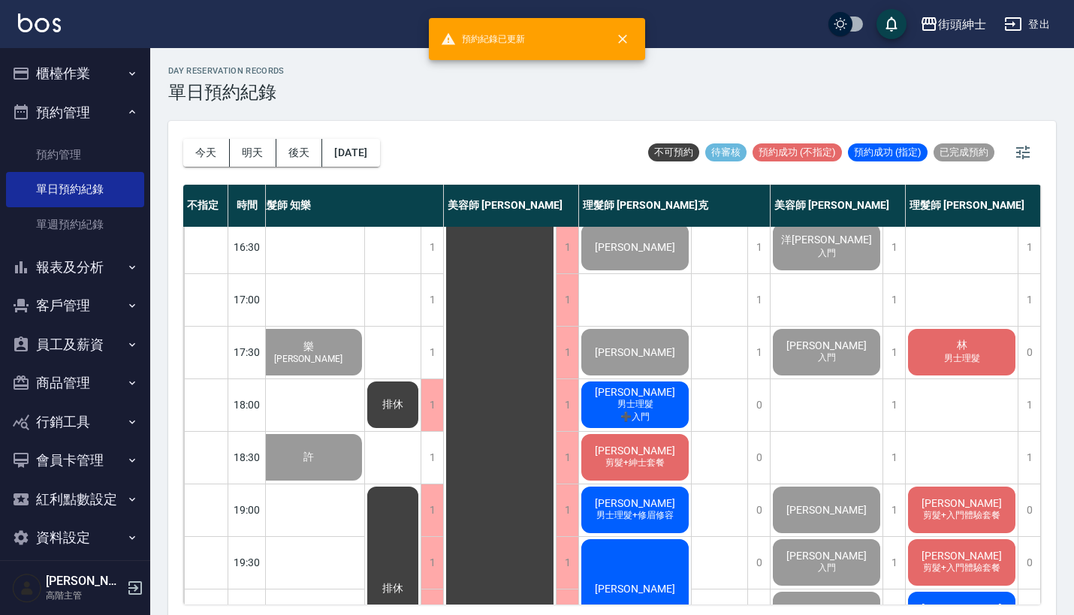
click at [646, 411] on span "➕入門" at bounding box center [634, 417] width 35 height 13
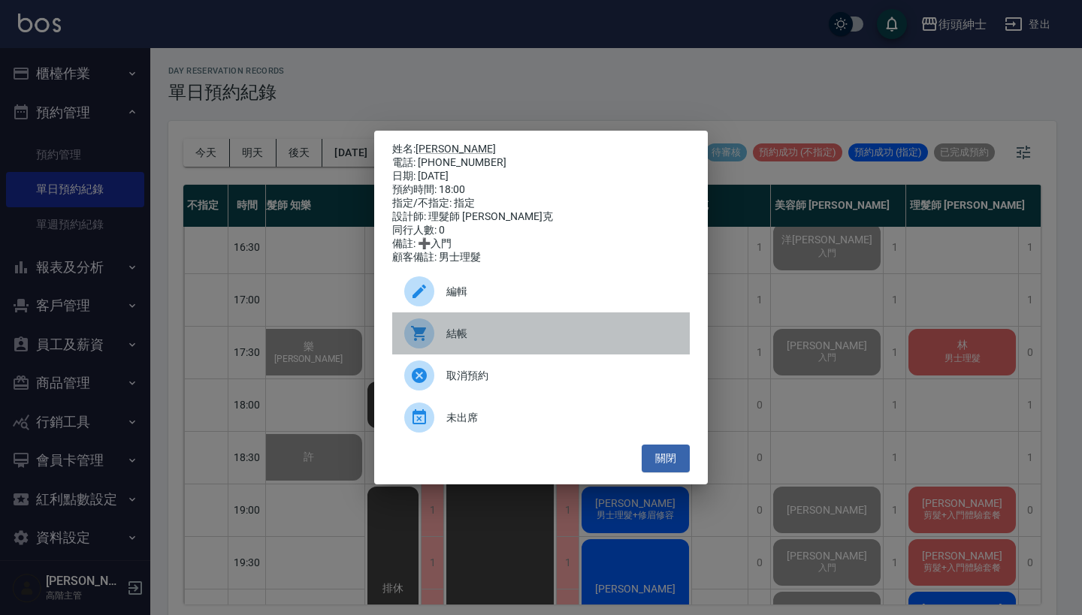
click at [520, 331] on div "結帳" at bounding box center [540, 333] width 297 height 42
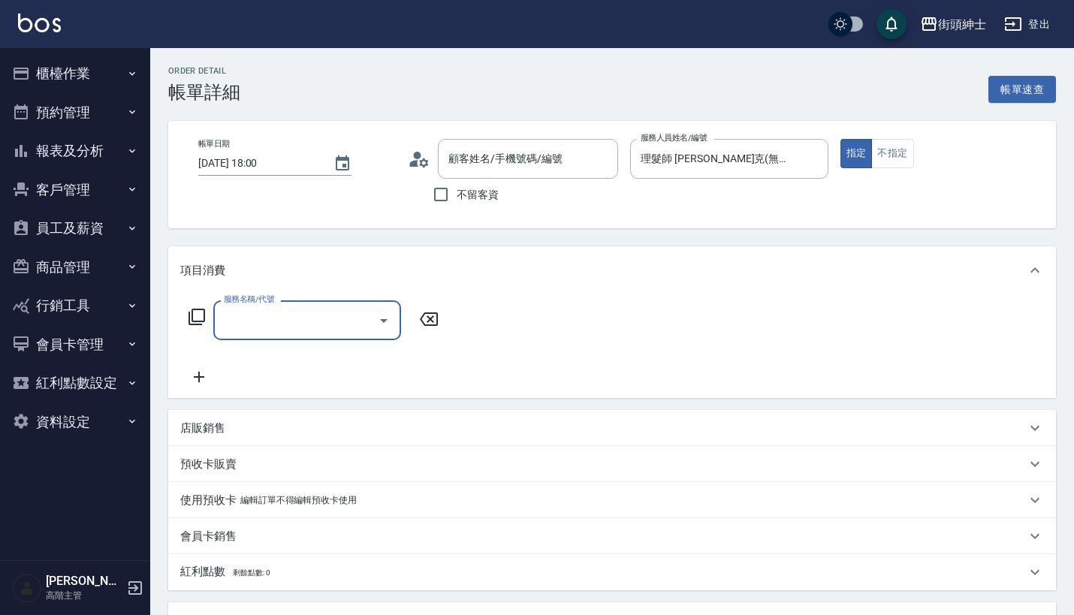
type input "[PERSON_NAME]先生/0973011996/null"
click at [297, 309] on input "服務名稱/代號" at bounding box center [296, 320] width 152 height 26
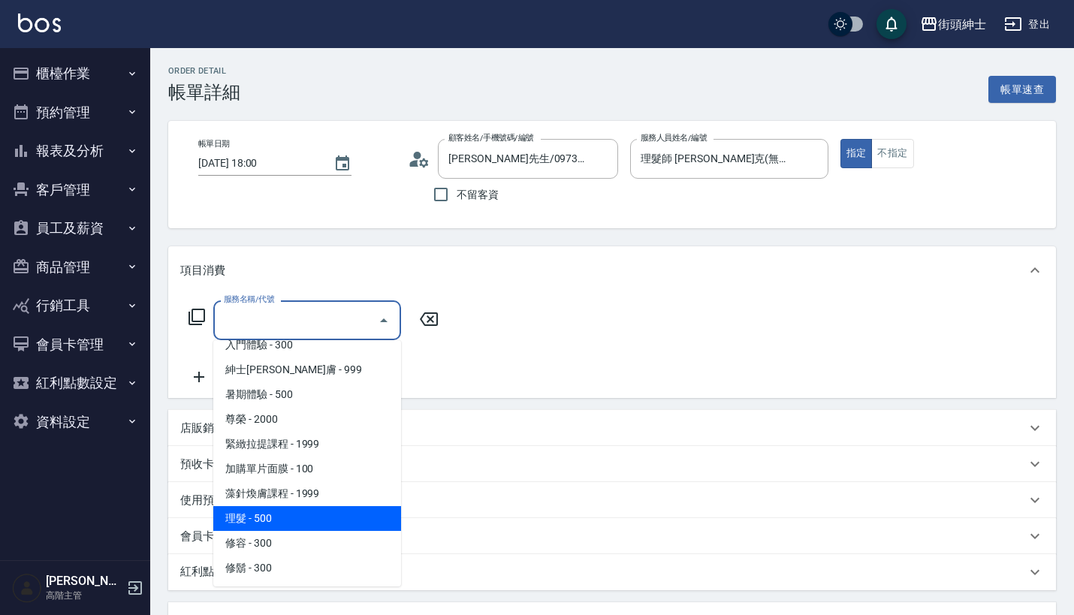
scroll to position [137, 0]
click at [291, 526] on span "理髮 - 500" at bounding box center [307, 518] width 188 height 25
type input "理髮(A02)"
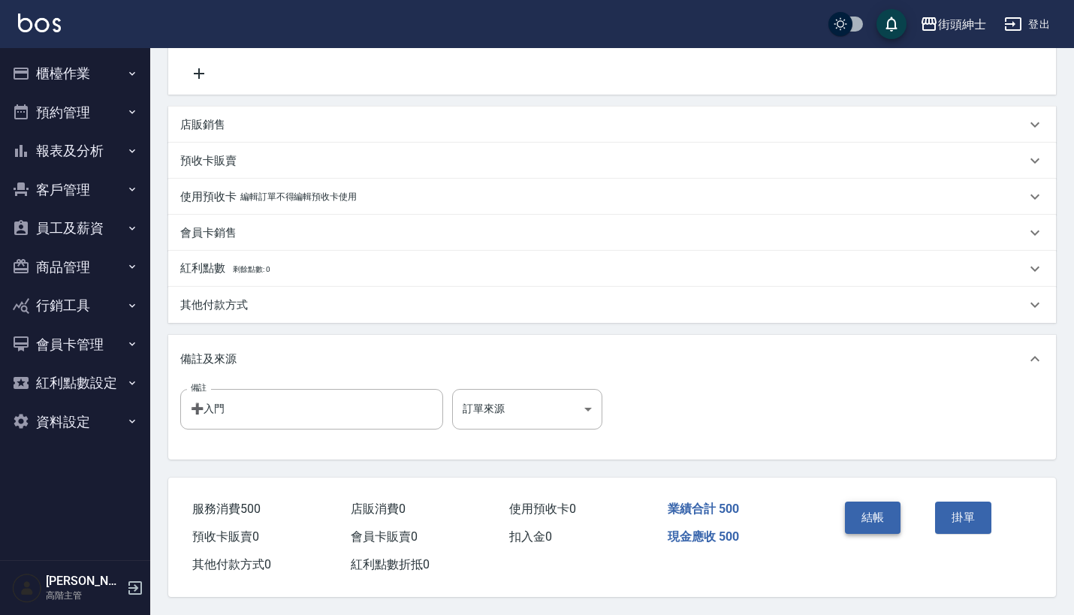
click at [868, 509] on button "結帳" at bounding box center [873, 518] width 56 height 32
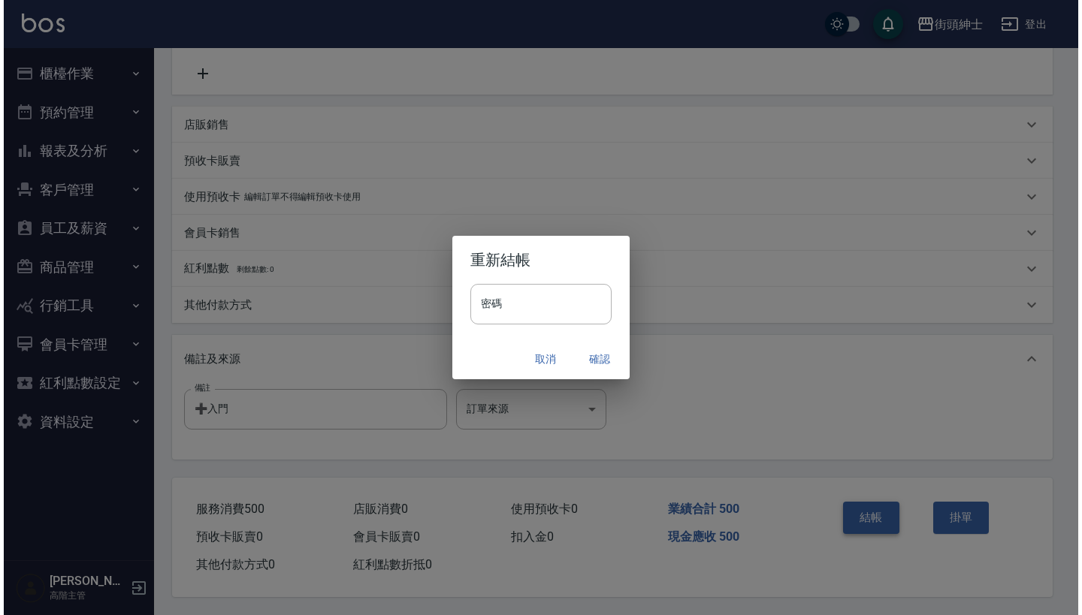
scroll to position [311, 0]
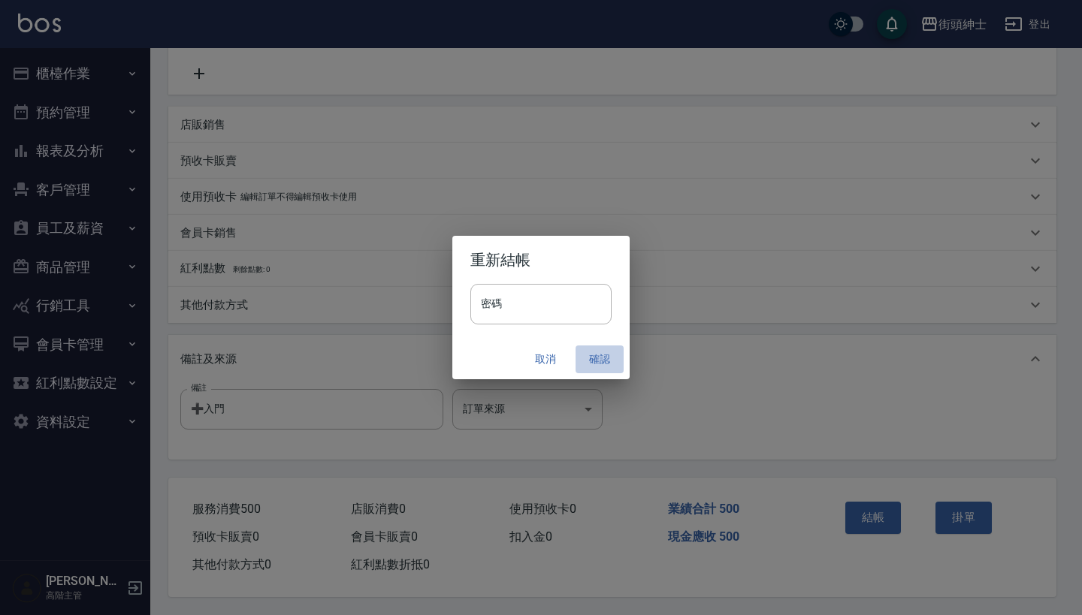
click at [597, 355] on button "確認" at bounding box center [599, 360] width 48 height 28
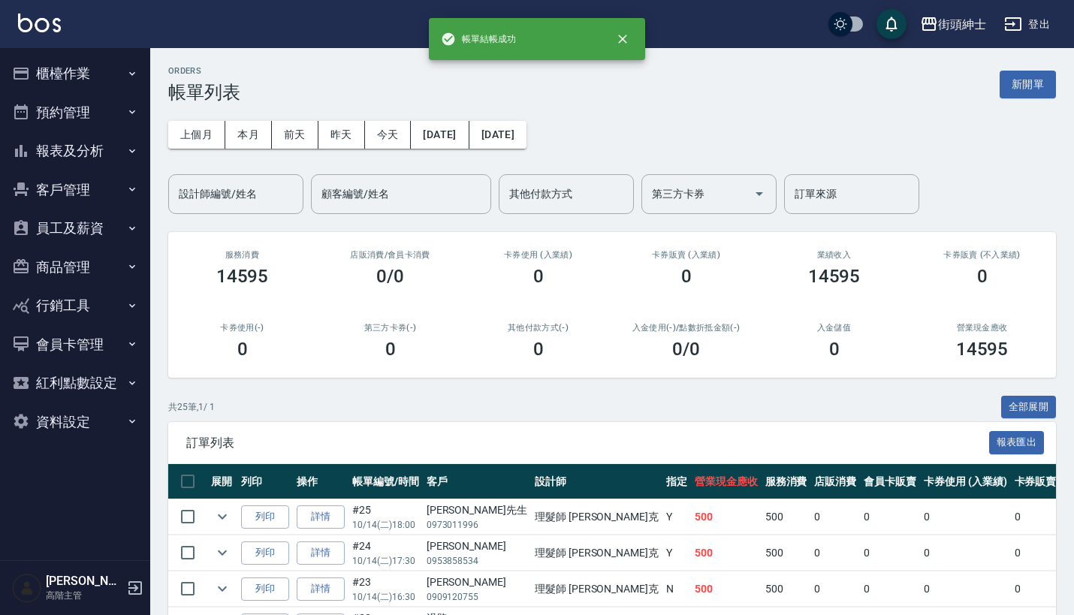
click at [71, 107] on button "預約管理" at bounding box center [75, 112] width 138 height 39
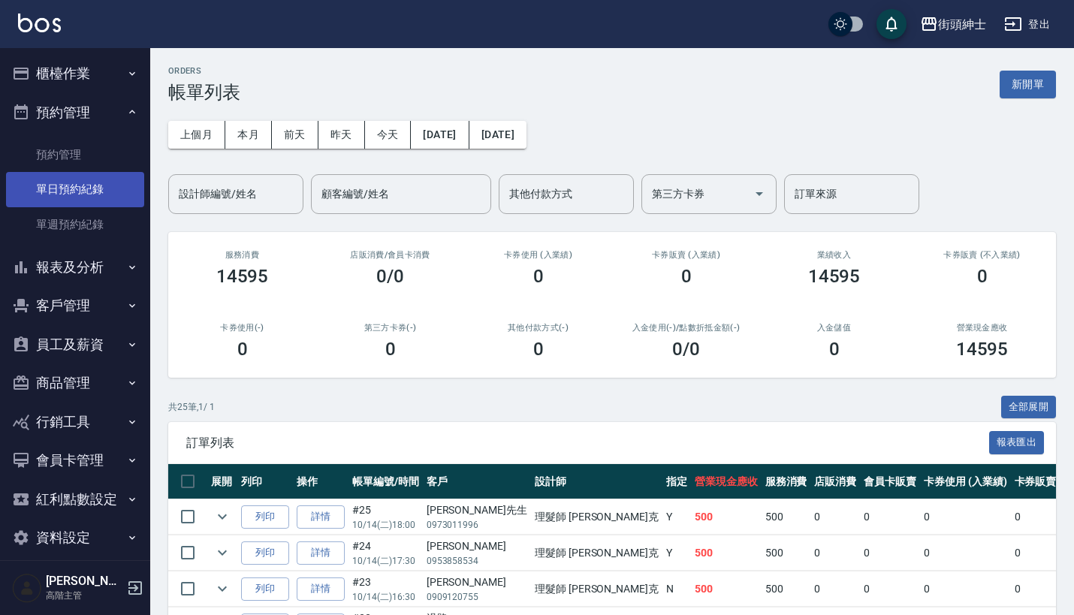
click at [89, 189] on link "單日預約紀錄" at bounding box center [75, 189] width 138 height 35
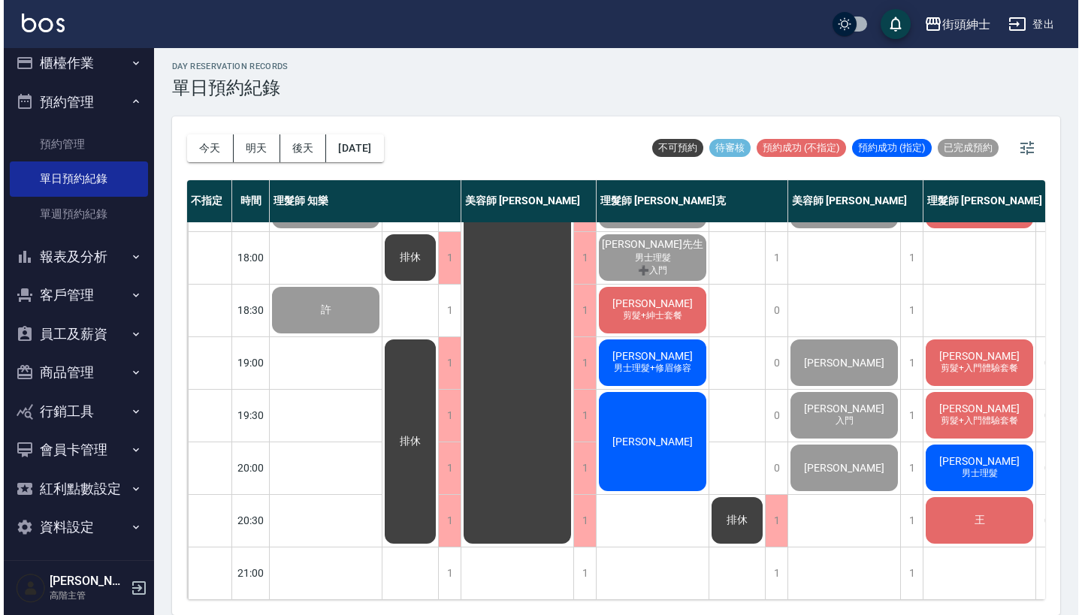
scroll to position [4, 0]
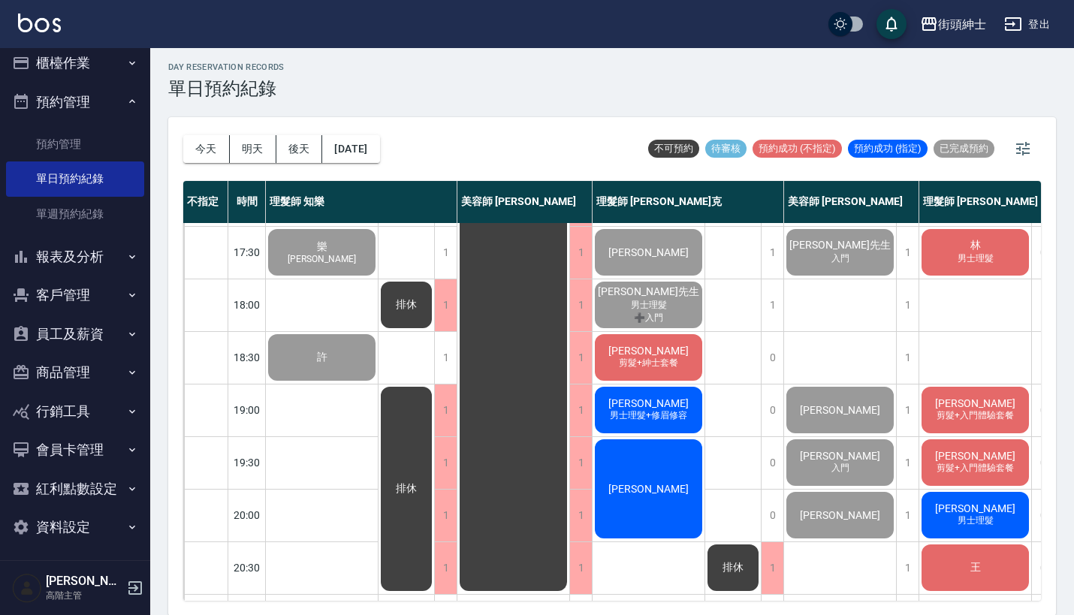
click at [648, 345] on span "[PERSON_NAME]" at bounding box center [648, 351] width 86 height 12
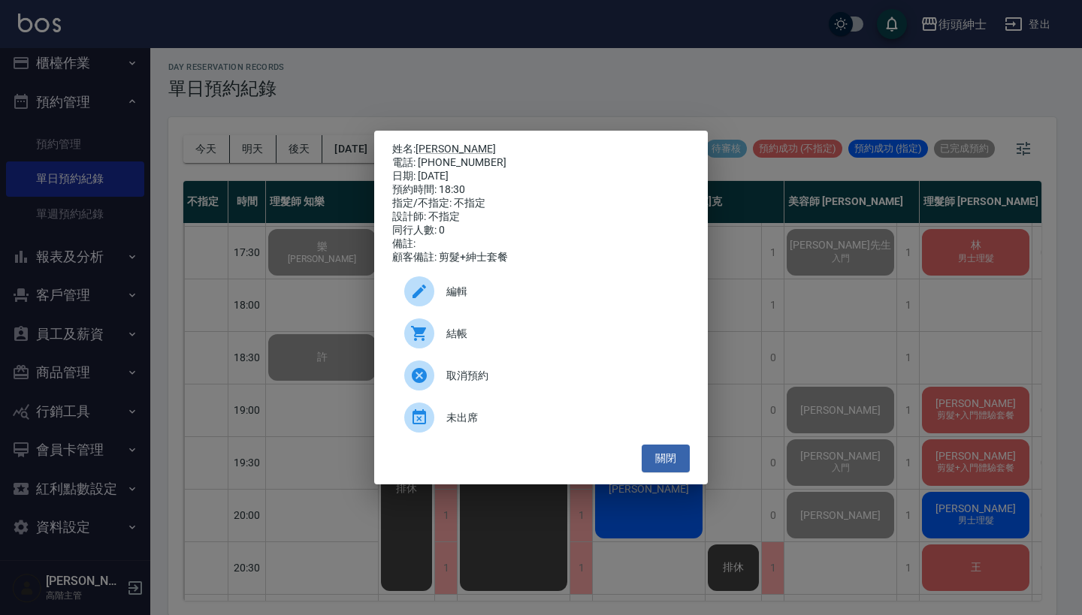
click at [477, 338] on span "結帳" at bounding box center [561, 334] width 231 height 16
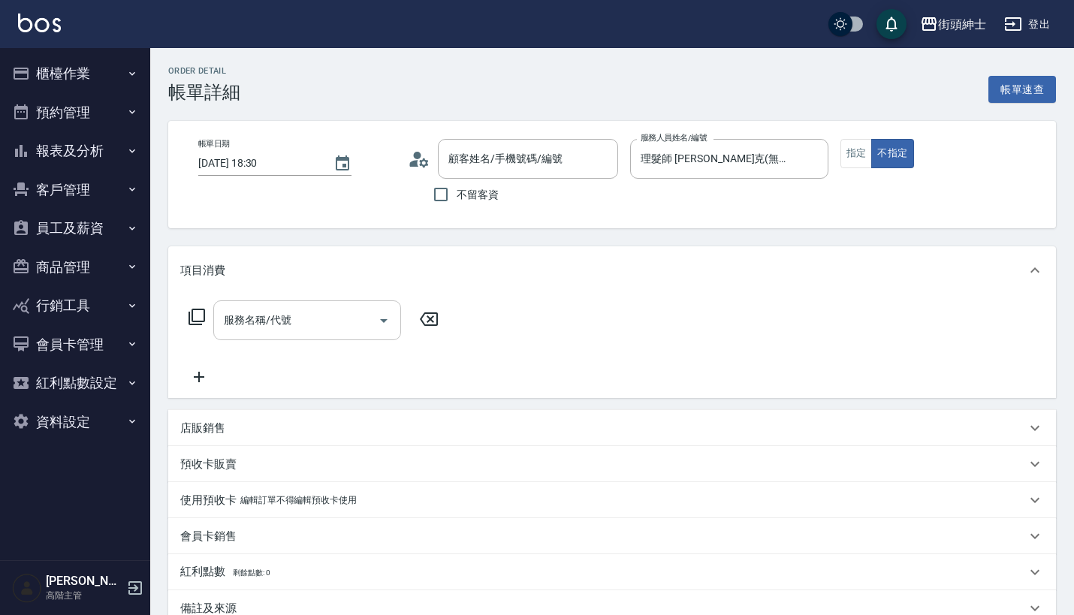
type input "[PERSON_NAME]/0938471122/null"
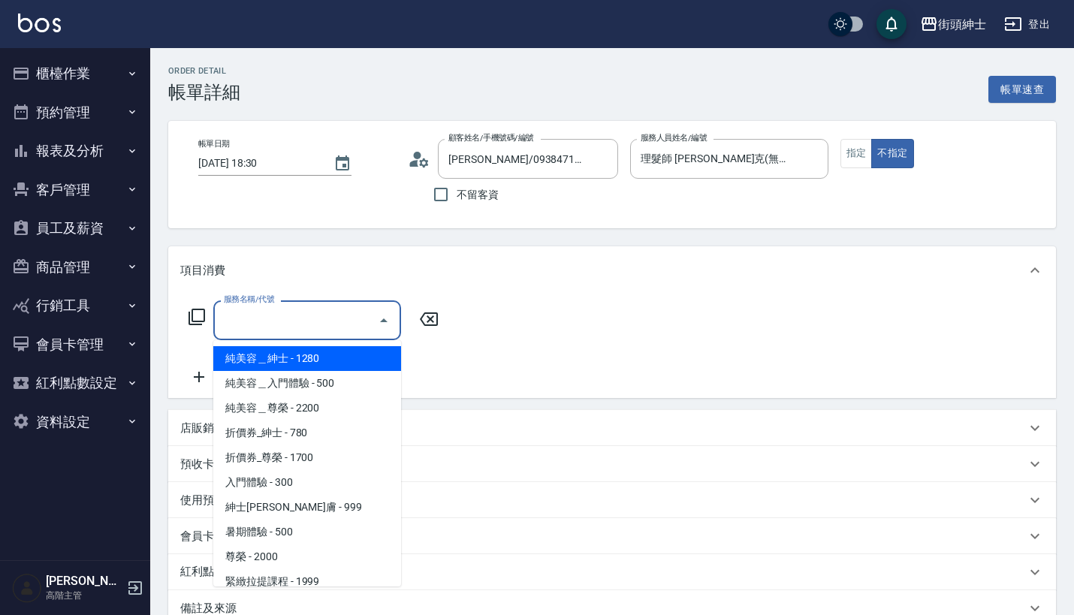
click at [321, 329] on input "服務名稱/代號" at bounding box center [296, 320] width 152 height 26
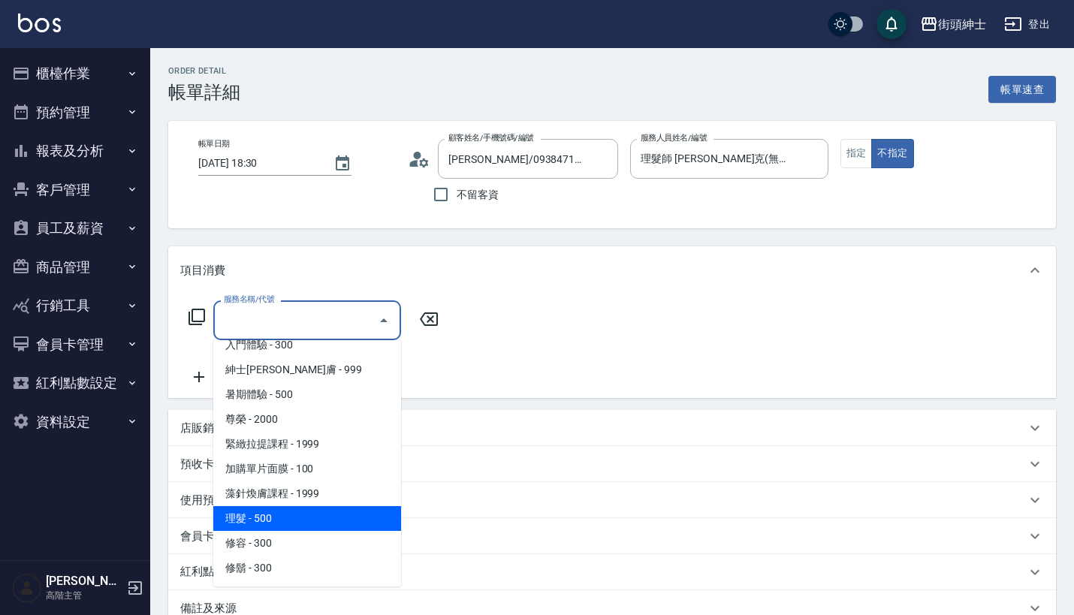
scroll to position [137, 0]
click at [295, 515] on span "理髮 - 500" at bounding box center [307, 518] width 188 height 25
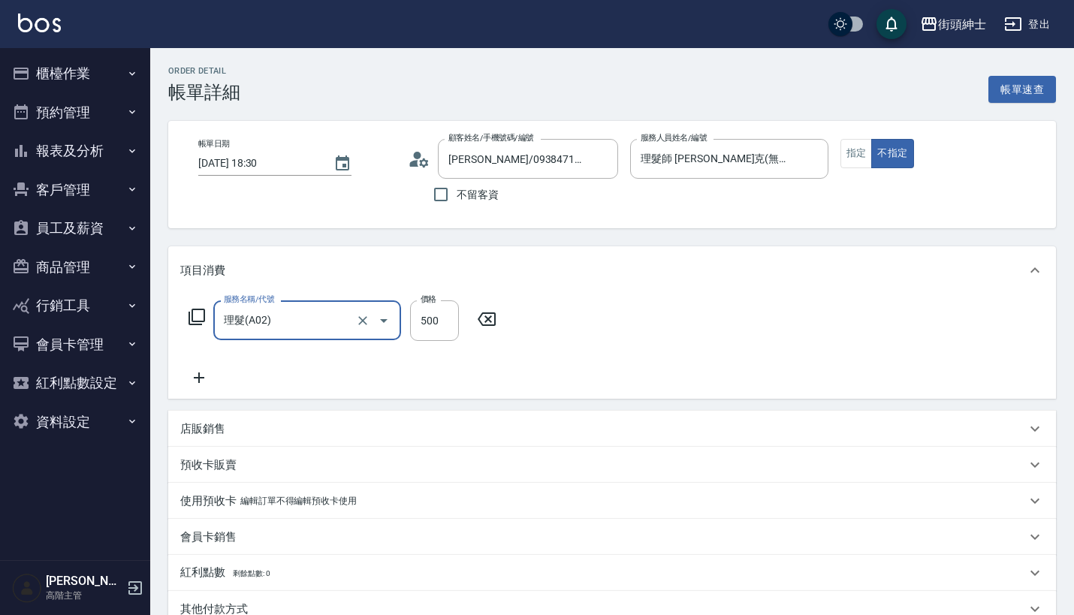
type input "理髮(A02)"
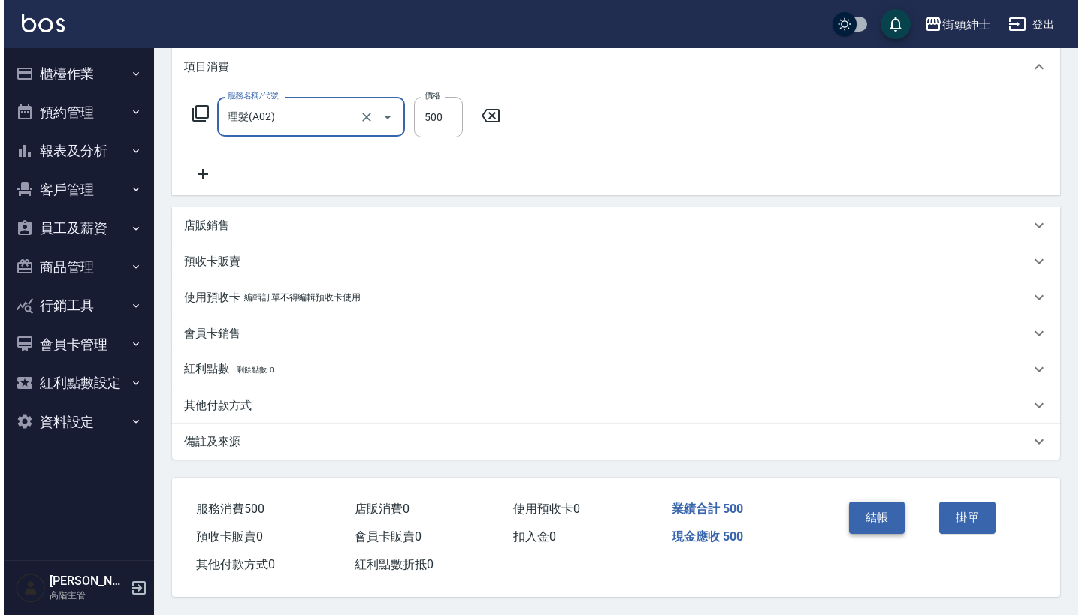
scroll to position [210, 0]
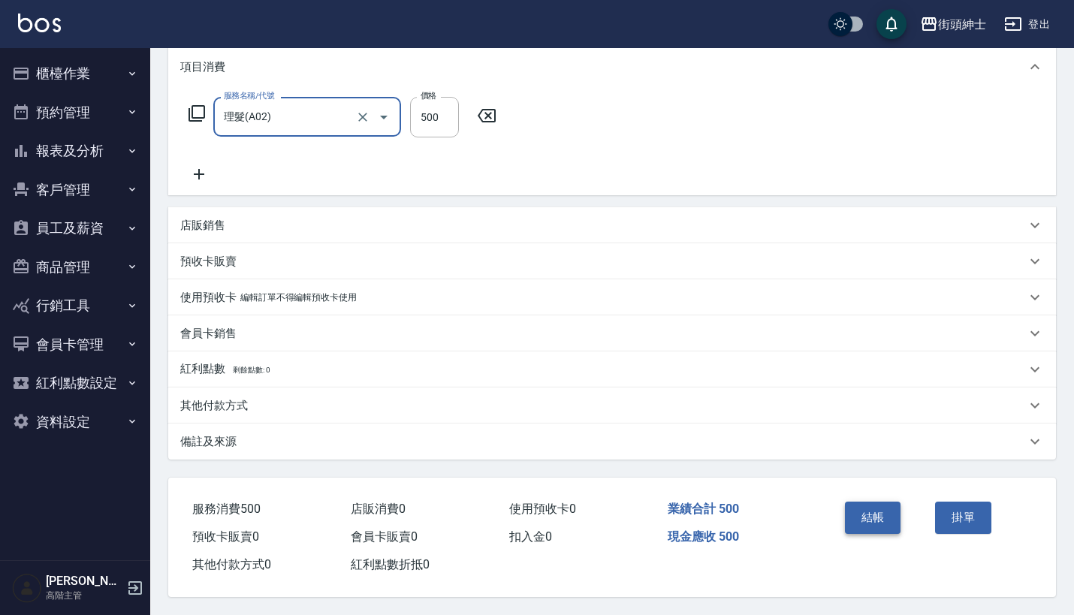
click at [881, 511] on button "結帳" at bounding box center [873, 518] width 56 height 32
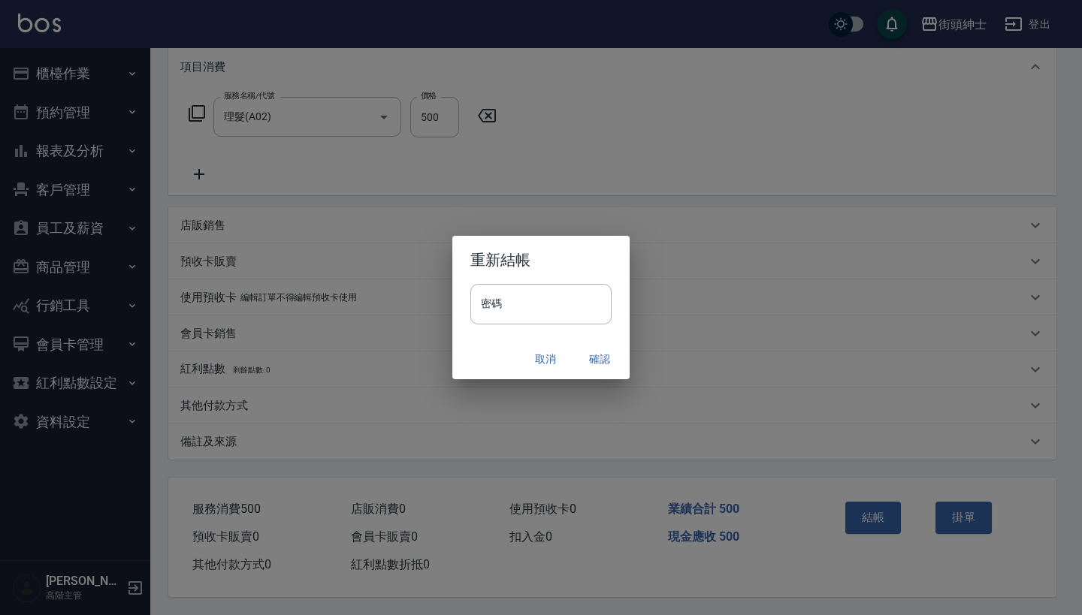
click at [597, 348] on button "確認" at bounding box center [599, 360] width 48 height 28
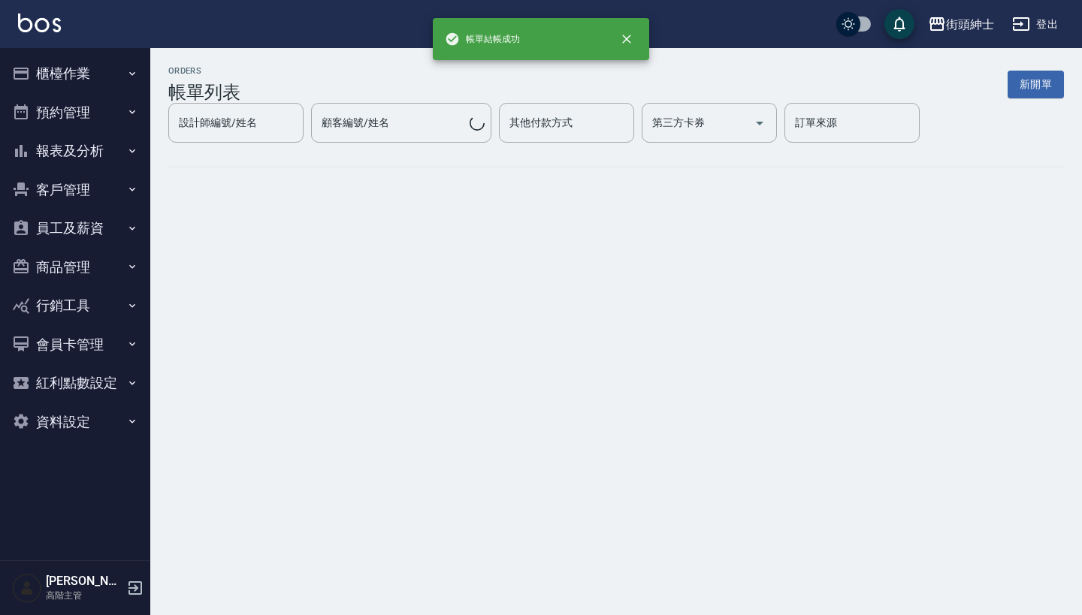
click at [100, 110] on button "預約管理" at bounding box center [75, 112] width 138 height 39
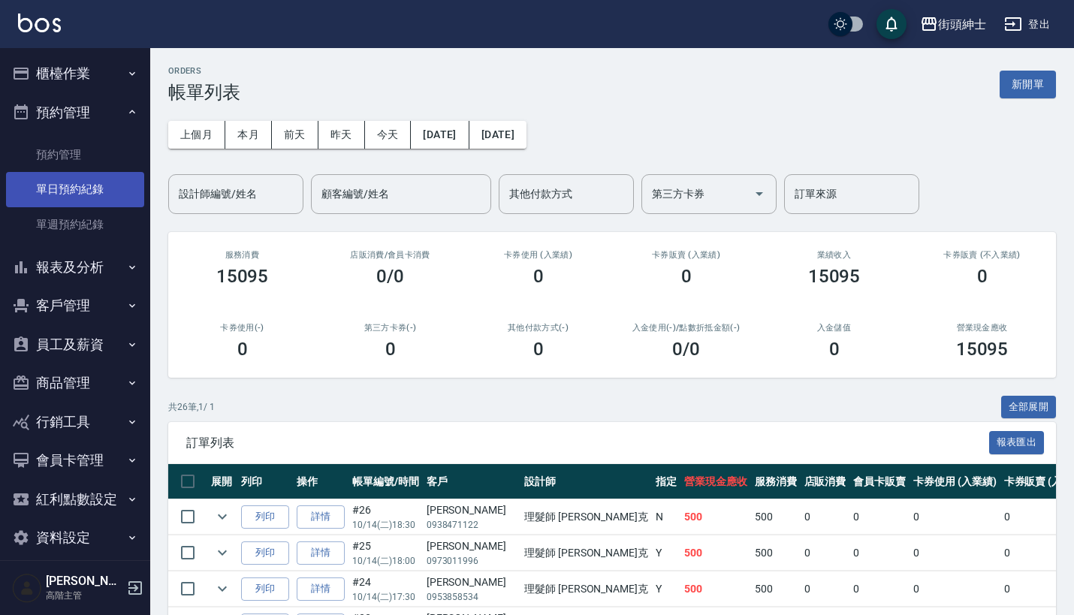
click at [107, 190] on link "單日預約紀錄" at bounding box center [75, 189] width 138 height 35
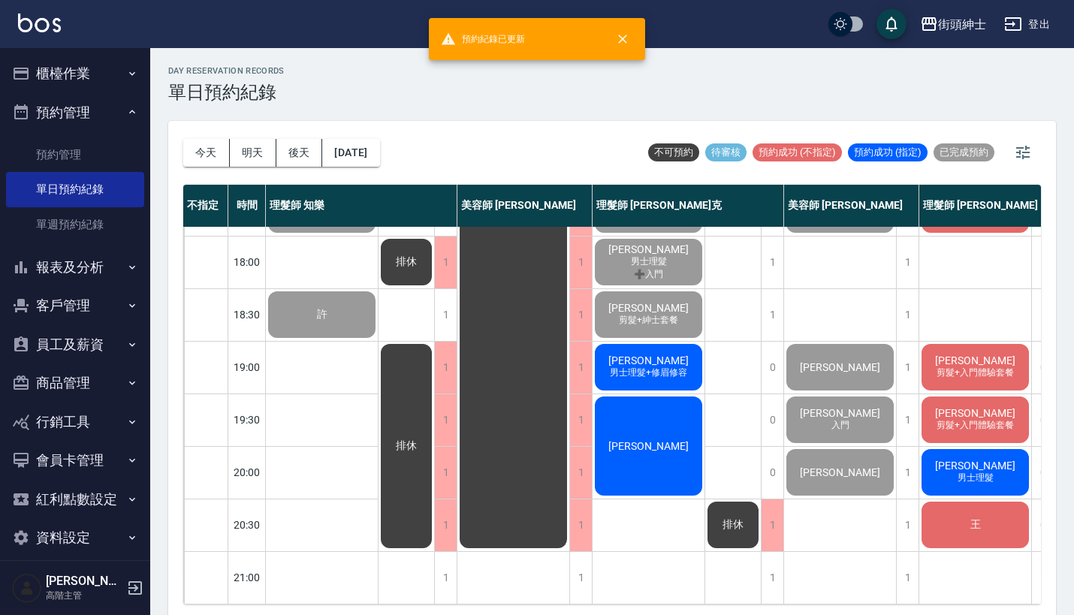
scroll to position [739, 0]
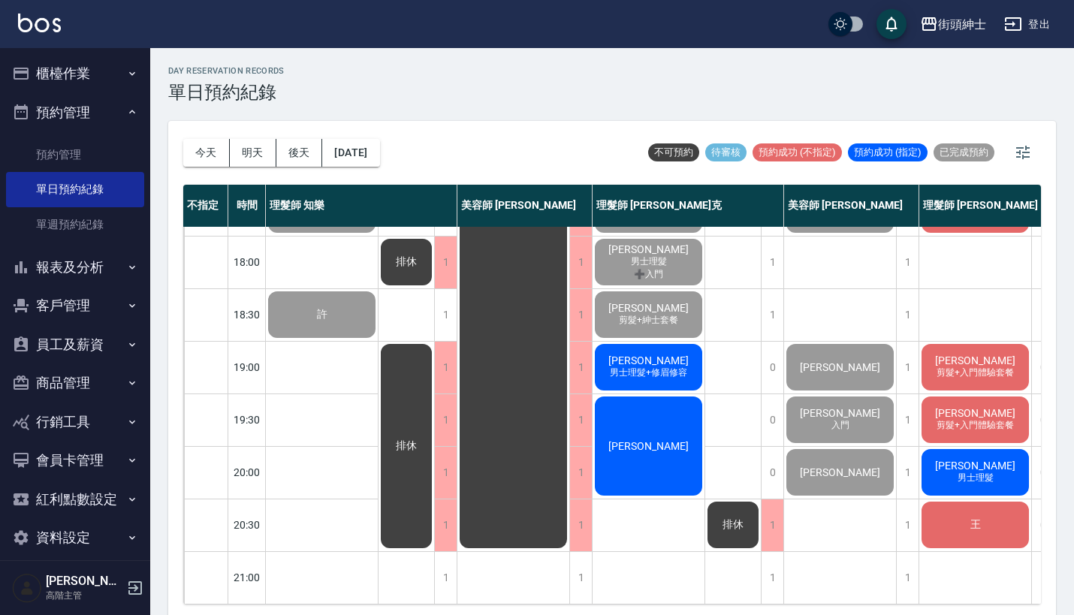
click at [632, 367] on span "男士理髮+修眉修容" at bounding box center [648, 373] width 83 height 13
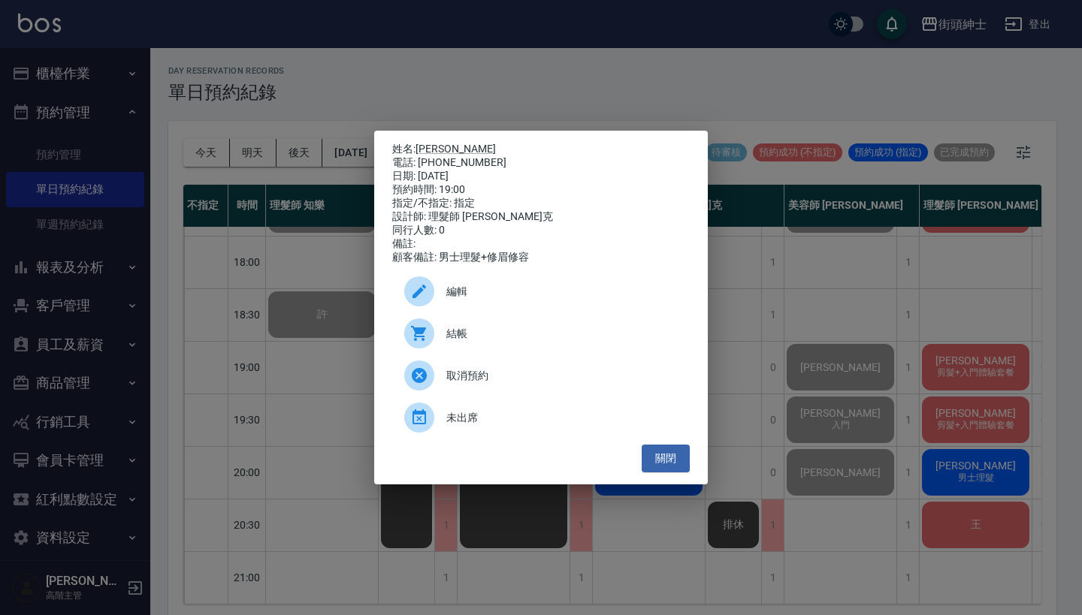
click at [798, 348] on div "姓名: 黃警賦 電話: 0939406383 日期: 2025/10/14 預約時間: 19:00 指定/不指定: 指定 設計師: 理髮師 Vic 維克 同行…" at bounding box center [541, 307] width 1082 height 615
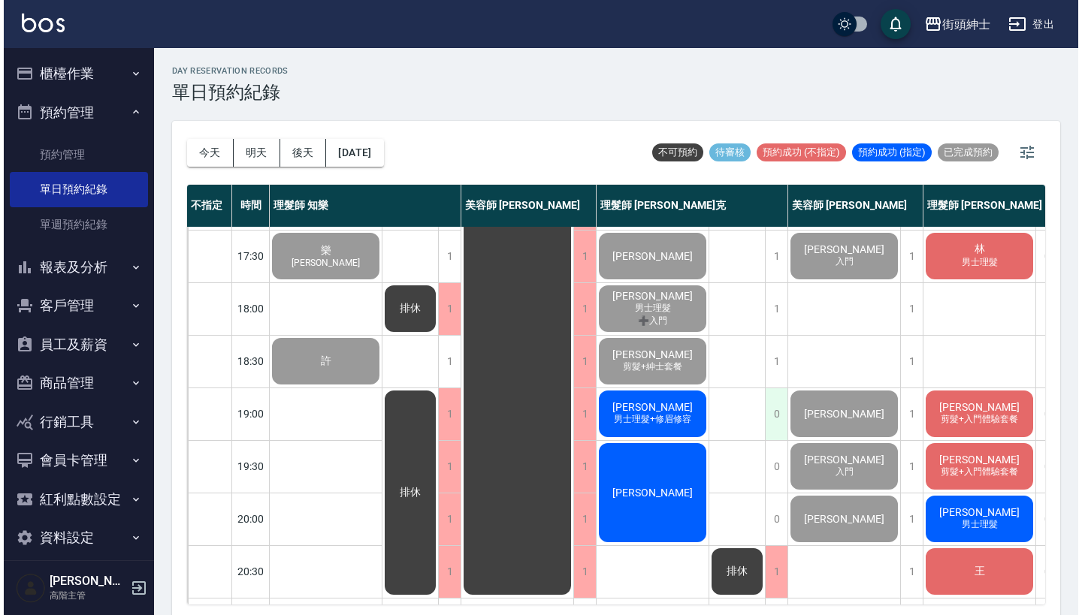
scroll to position [663, 0]
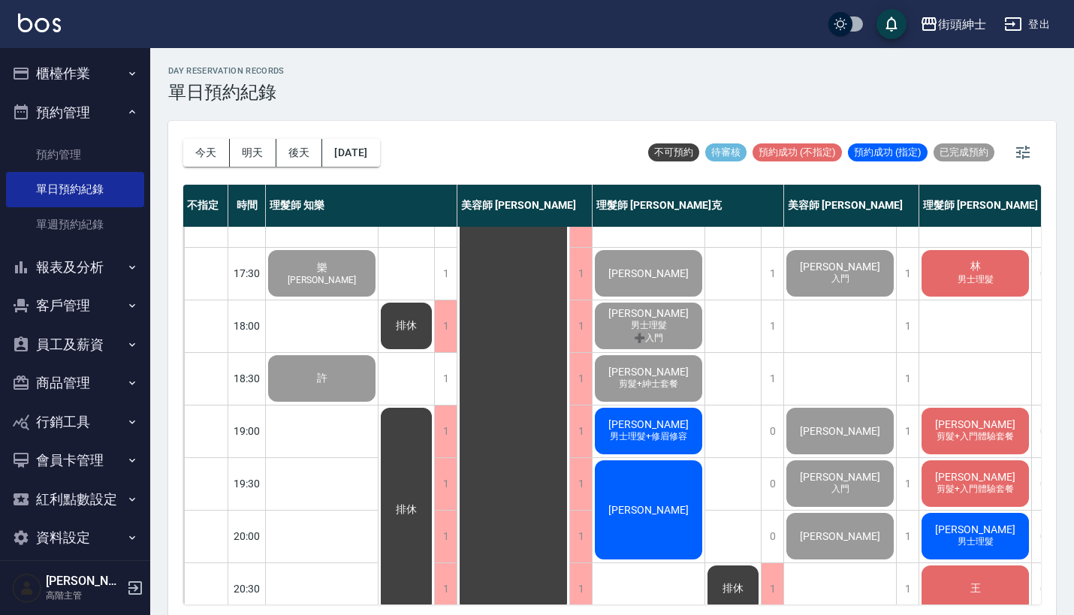
click at [669, 435] on span "男士理髮+修眉修容" at bounding box center [648, 436] width 83 height 13
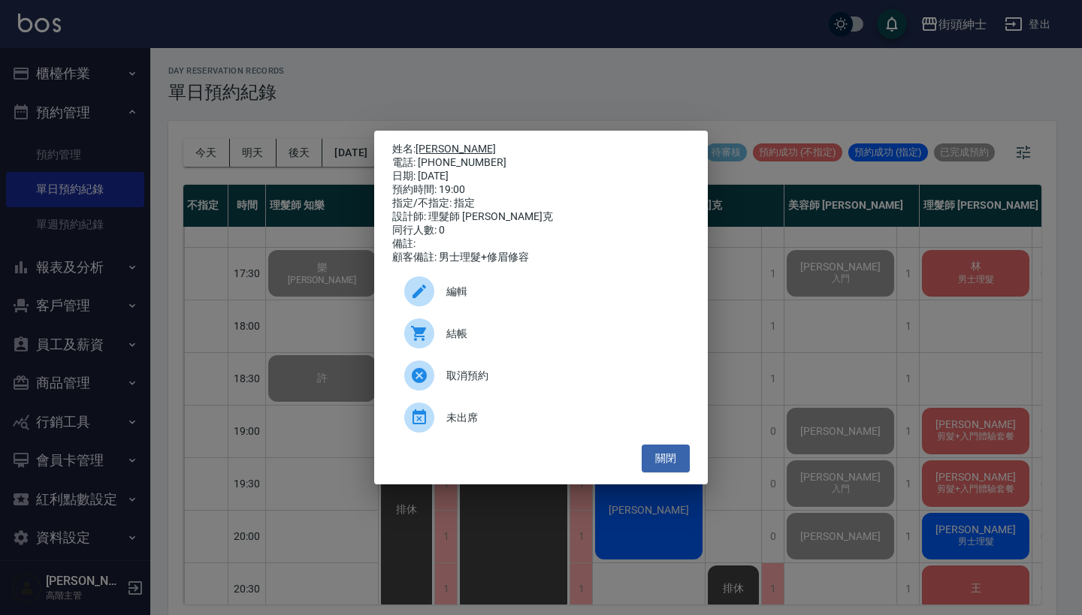
drag, startPoint x: 484, startPoint y: 154, endPoint x: 420, endPoint y: 145, distance: 65.2
click at [420, 145] on div "姓名: 黃警賦 電話: 0939406383 日期: 2025/10/14 預約時間: 19:00 指定/不指定: 指定 設計師: 理髮師 Vic 維克 同行…" at bounding box center [540, 204] width 297 height 122
copy div "姓名: 黃警賦 電話: 0939406383"
click at [637, 107] on div "姓名: 黃警賦 電話: 0939406383 日期: 2025/10/14 預約時間: 19:00 指定/不指定: 指定 設計師: 理髮師 Vic 維克 同行…" at bounding box center [541, 307] width 1082 height 615
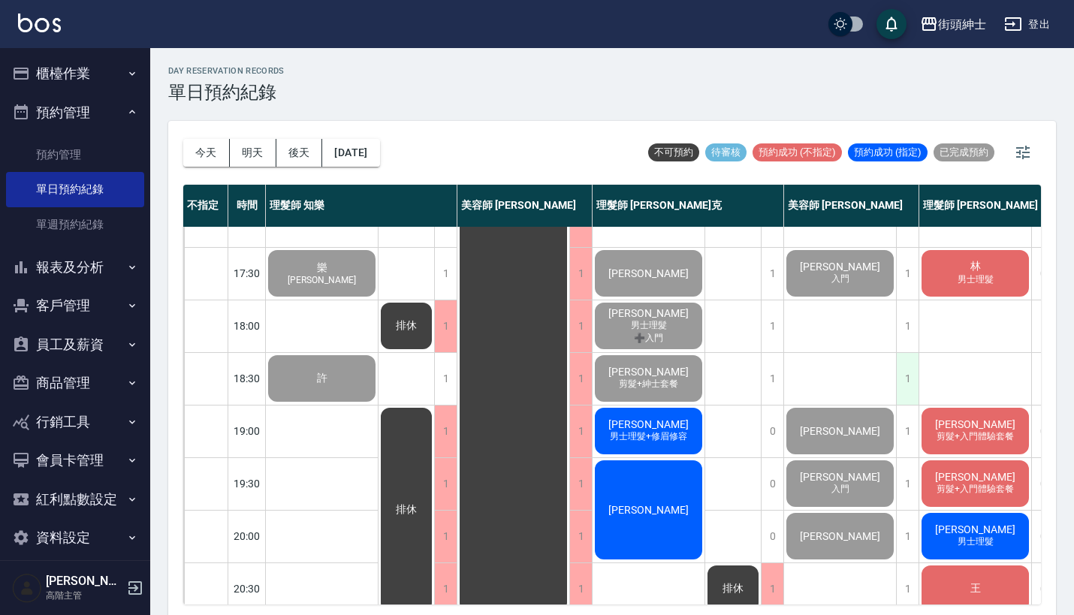
click at [905, 376] on div "1" at bounding box center [907, 379] width 23 height 52
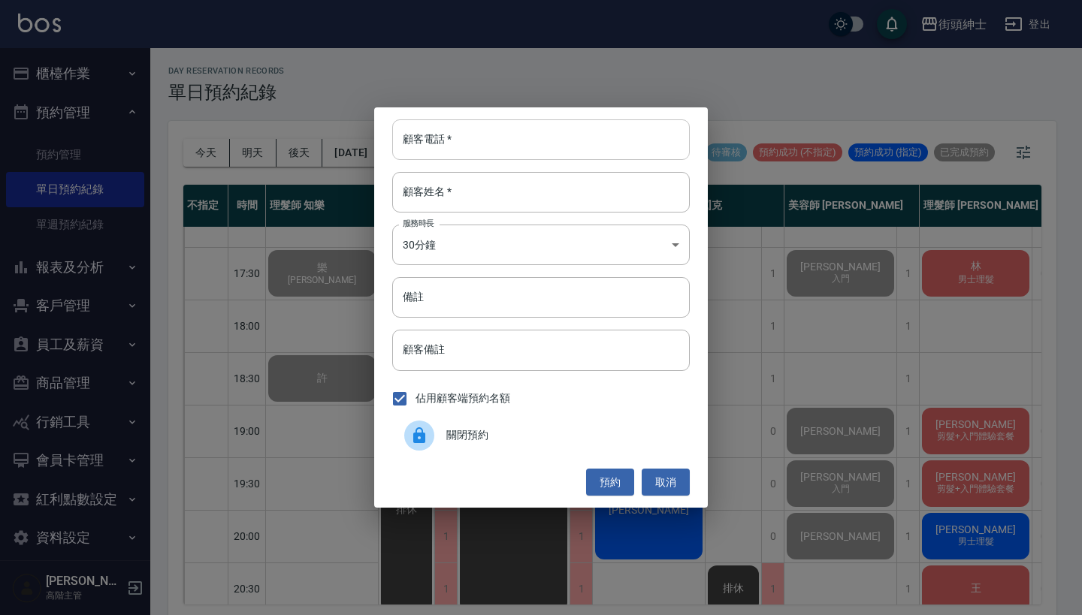
paste input "黃警賦 電話: 0939406383"
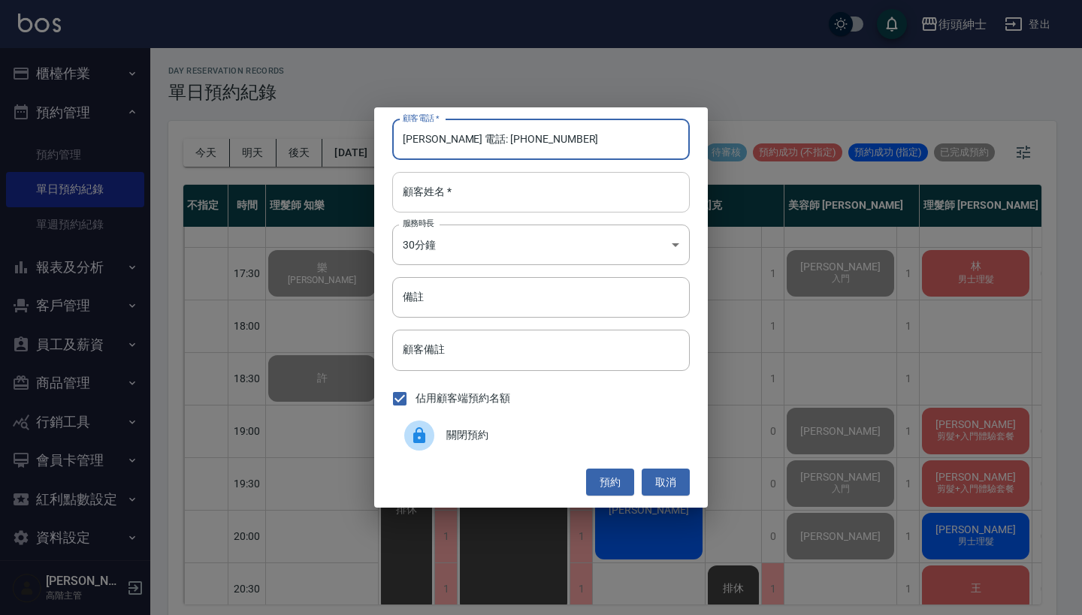
type input "黃警賦 電話: 0939406383"
paste input "黃警賦 電話: 0939406383"
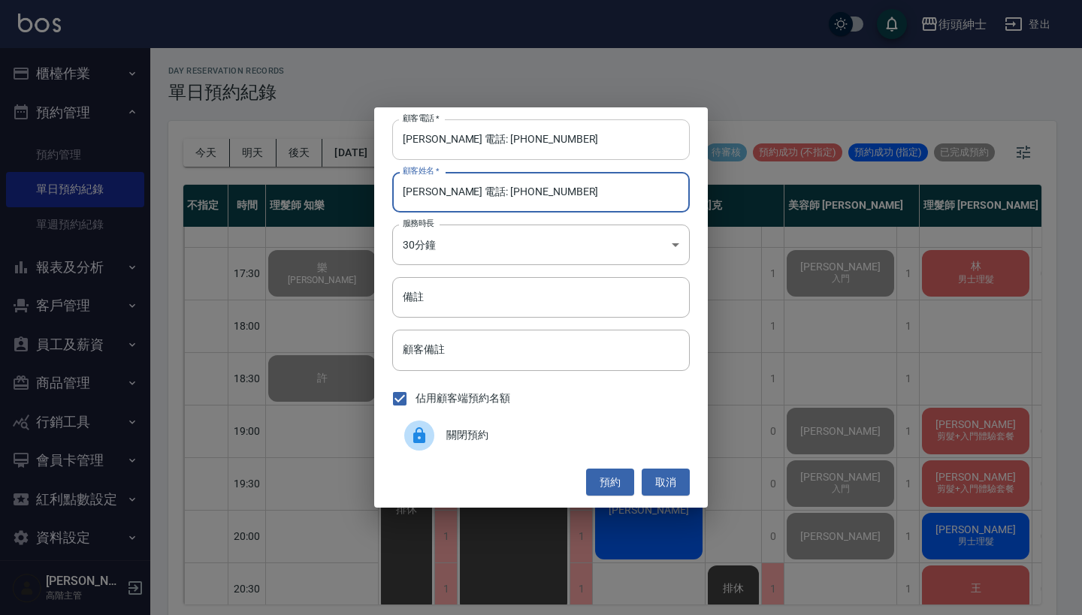
type input "黃警賦 電話: 0939406383"
click at [465, 148] on input "黃警賦 電話: 0939406383" at bounding box center [540, 139] width 297 height 41
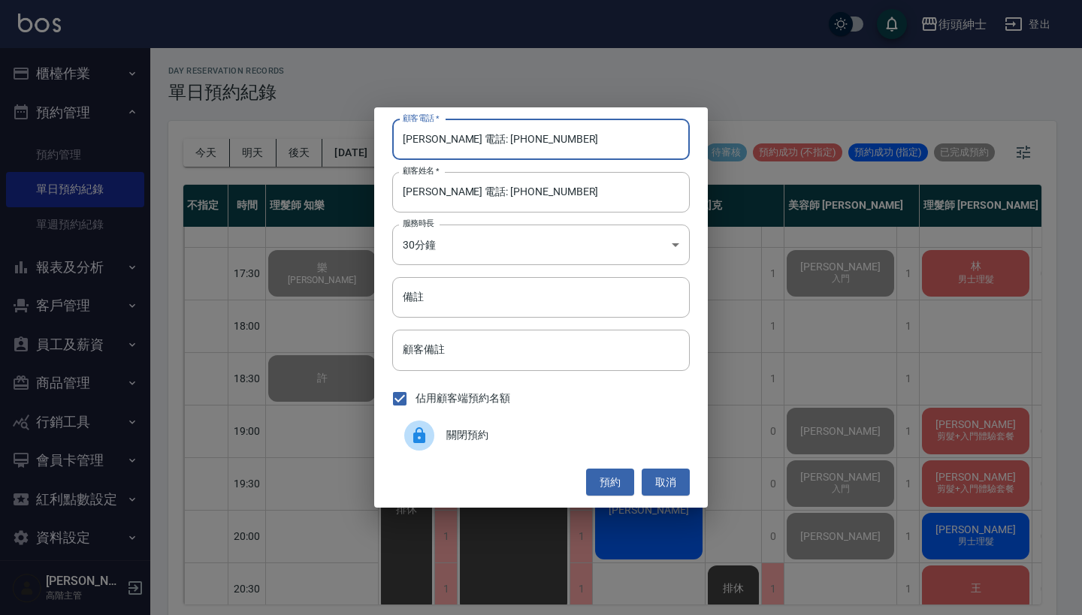
drag, startPoint x: 462, startPoint y: 138, endPoint x: 343, endPoint y: 138, distance: 118.7
click at [343, 138] on div "顧客電話   * 黃警賦 電話: 0939406383 顧客電話   * 顧客姓名   * 黃警賦 電話: 0939406383 顧客姓名   * 服務時長 …" at bounding box center [541, 307] width 1082 height 615
type input "0939406383"
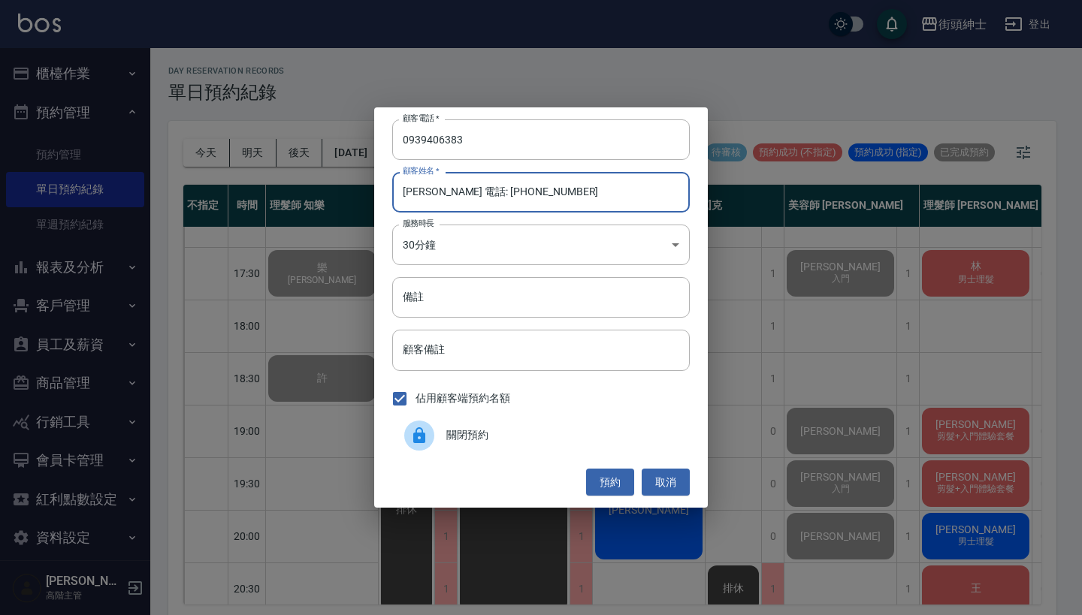
drag, startPoint x: 434, startPoint y: 195, endPoint x: 704, endPoint y: 197, distance: 269.7
click at [704, 197] on div "顧客電話   * 0939406383 顧客電話   * 顧客姓名   * 黃警賦 電話: 0939406383 顧客姓名   * 服務時長 30分鐘 1 服…" at bounding box center [541, 307] width 334 height 400
type input "[PERSON_NAME]"
click at [608, 481] on button "預約" at bounding box center [610, 483] width 48 height 28
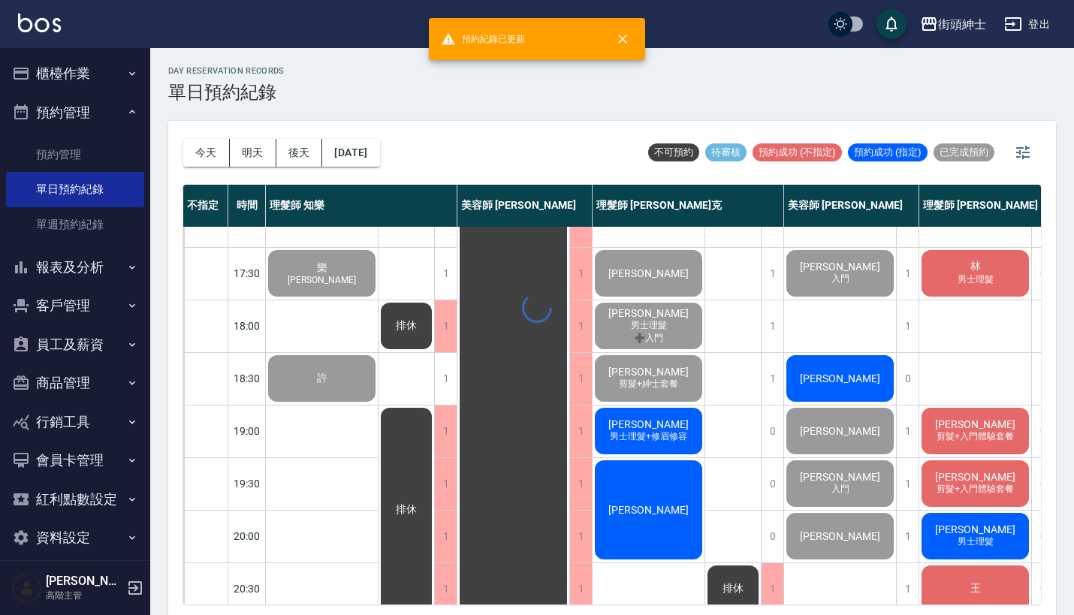
click at [839, 383] on div at bounding box center [537, 307] width 1074 height 615
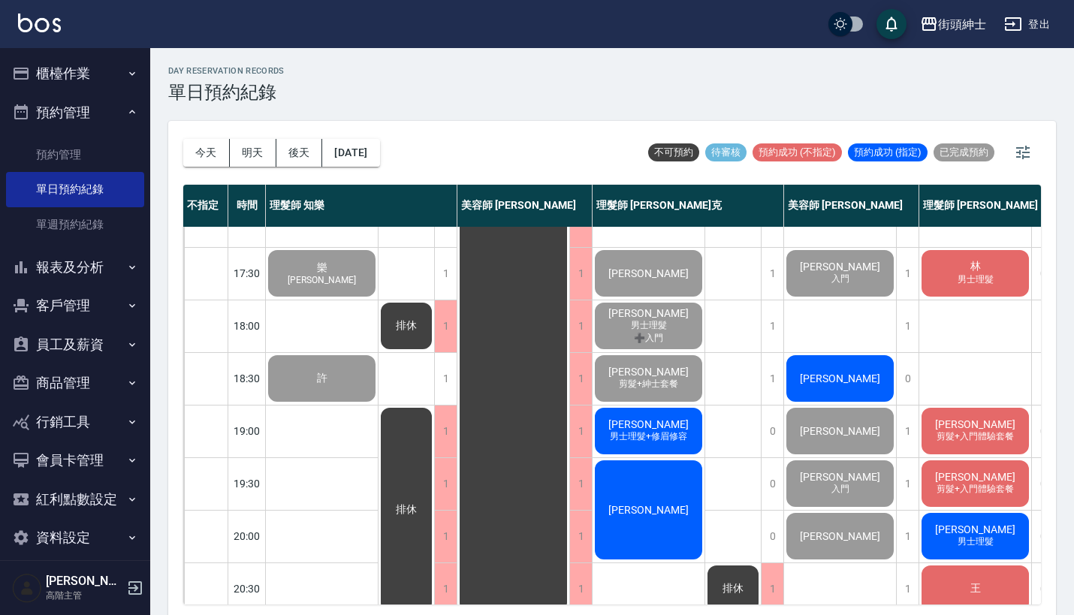
click at [789, 361] on div "[PERSON_NAME]" at bounding box center [840, 378] width 112 height 51
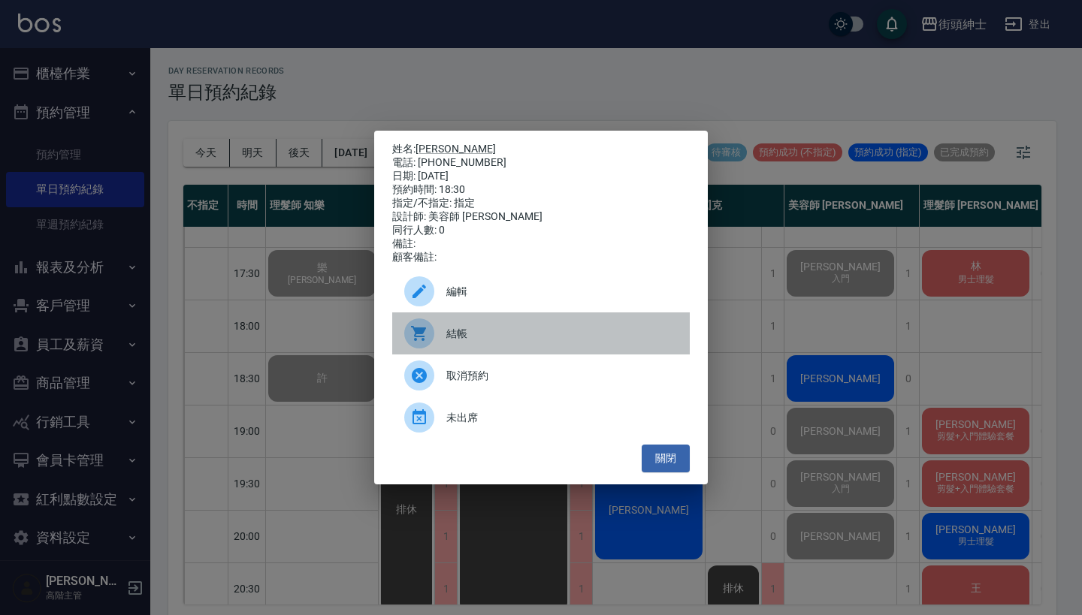
click at [492, 340] on span "結帳" at bounding box center [561, 334] width 231 height 16
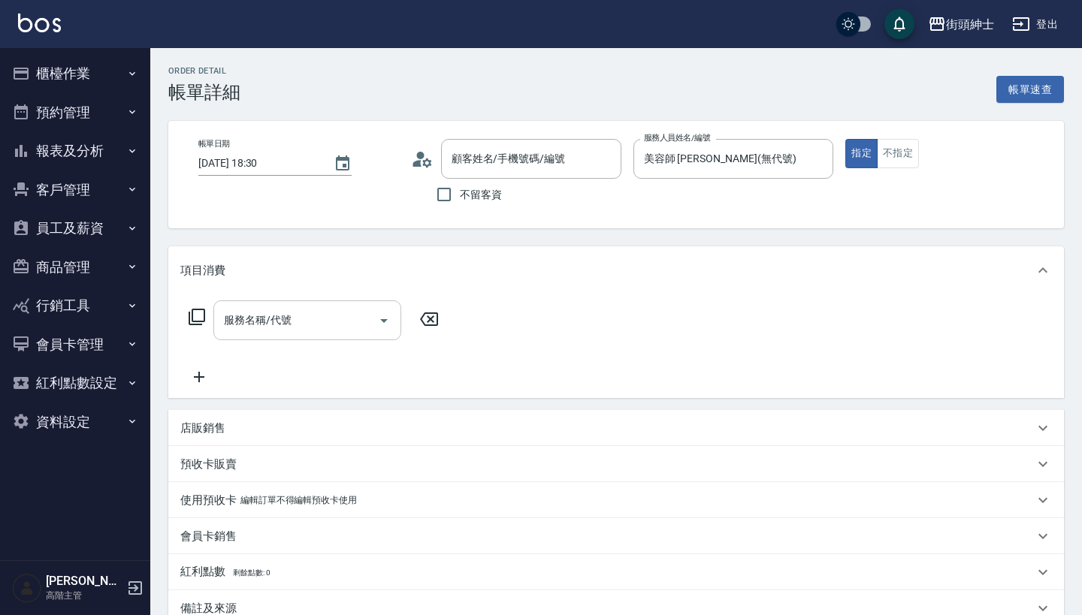
type input "[PERSON_NAME]/0939406383/null"
click at [293, 334] on div "服務名稱/代號" at bounding box center [307, 320] width 188 height 40
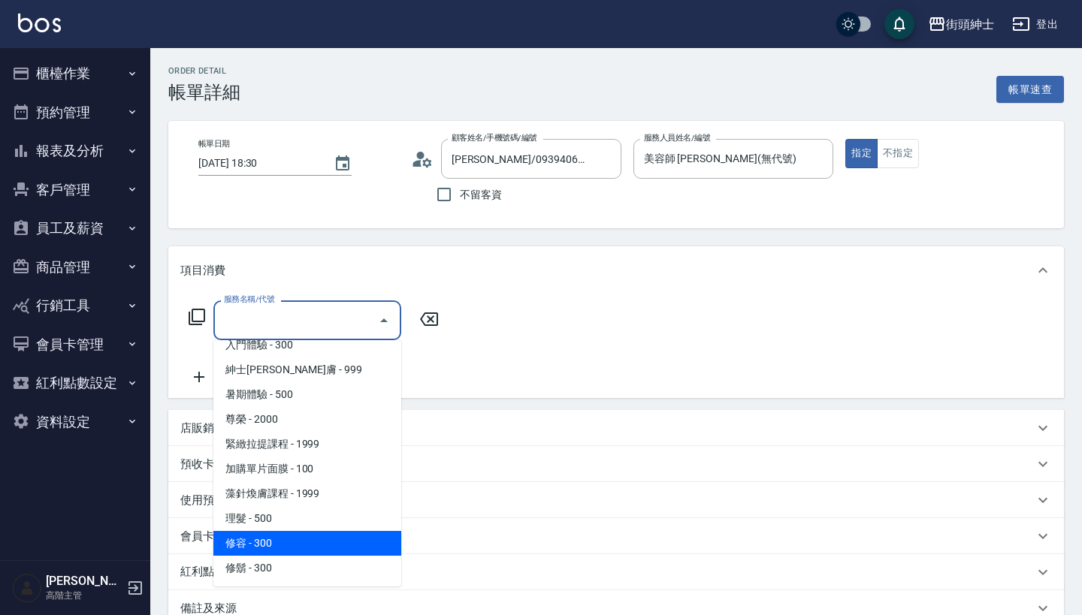
scroll to position [137, 0]
click at [298, 539] on span "修容 - 300" at bounding box center [307, 543] width 188 height 25
type input "修容(A03)"
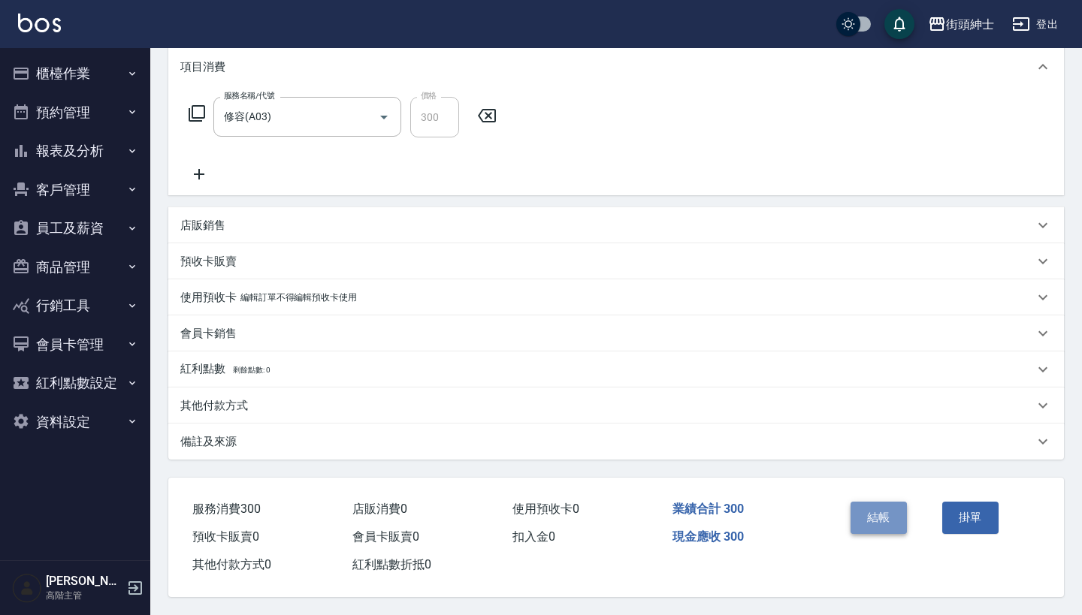
click at [888, 509] on button "結帳" at bounding box center [878, 518] width 56 height 32
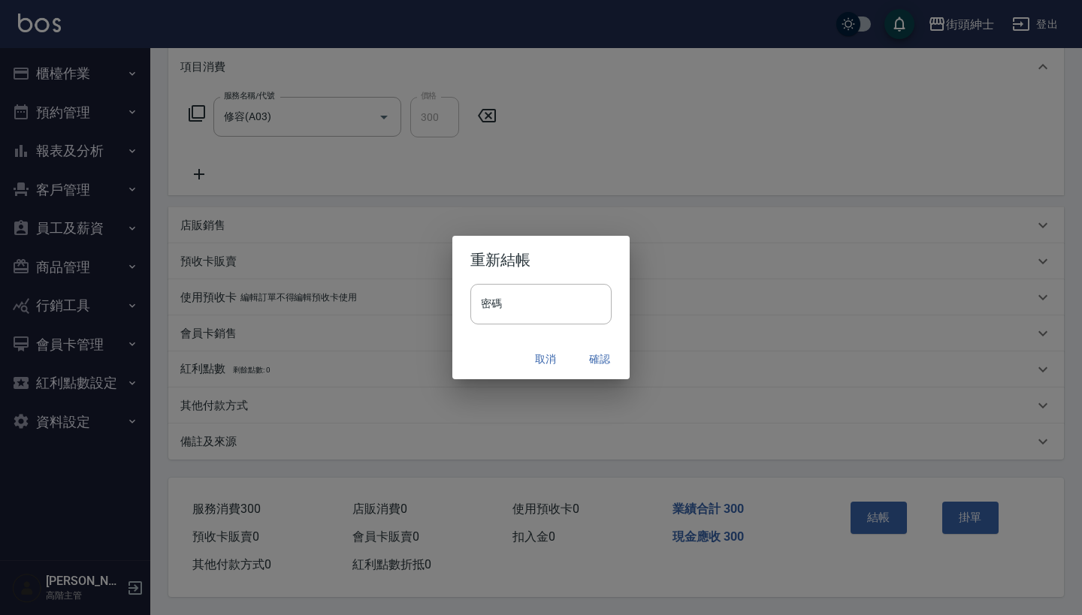
click at [593, 354] on button "確認" at bounding box center [599, 360] width 48 height 28
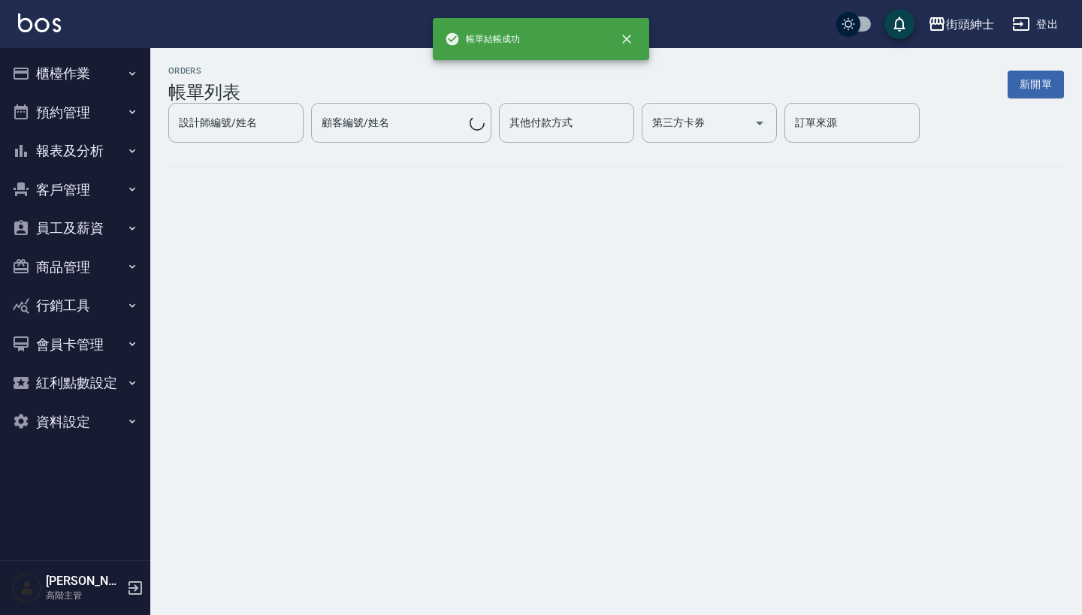
click at [101, 106] on button "預約管理" at bounding box center [75, 112] width 138 height 39
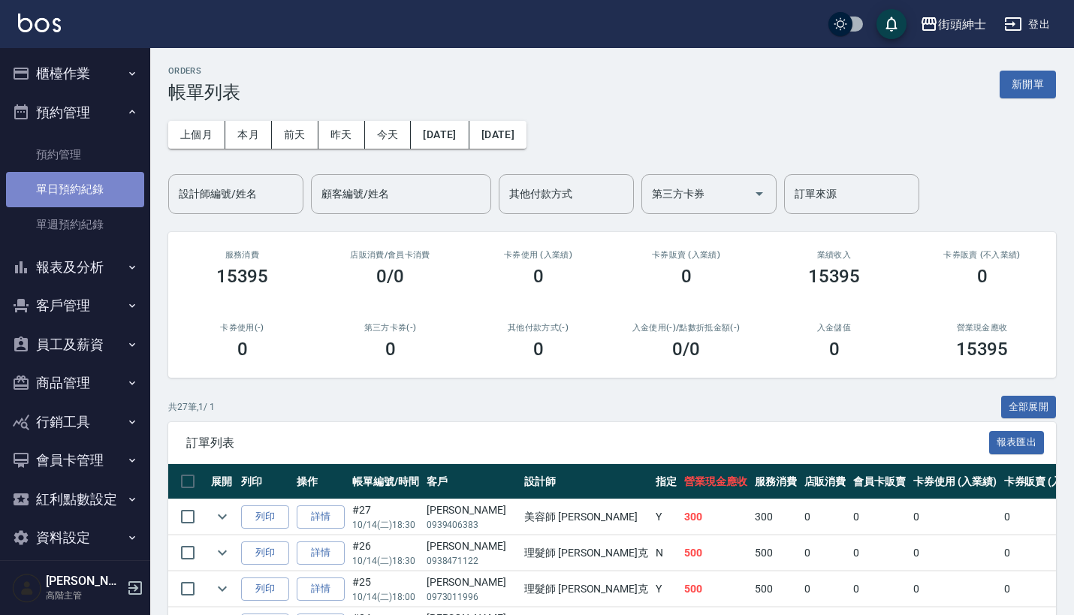
click at [94, 180] on link "單日預約紀錄" at bounding box center [75, 189] width 138 height 35
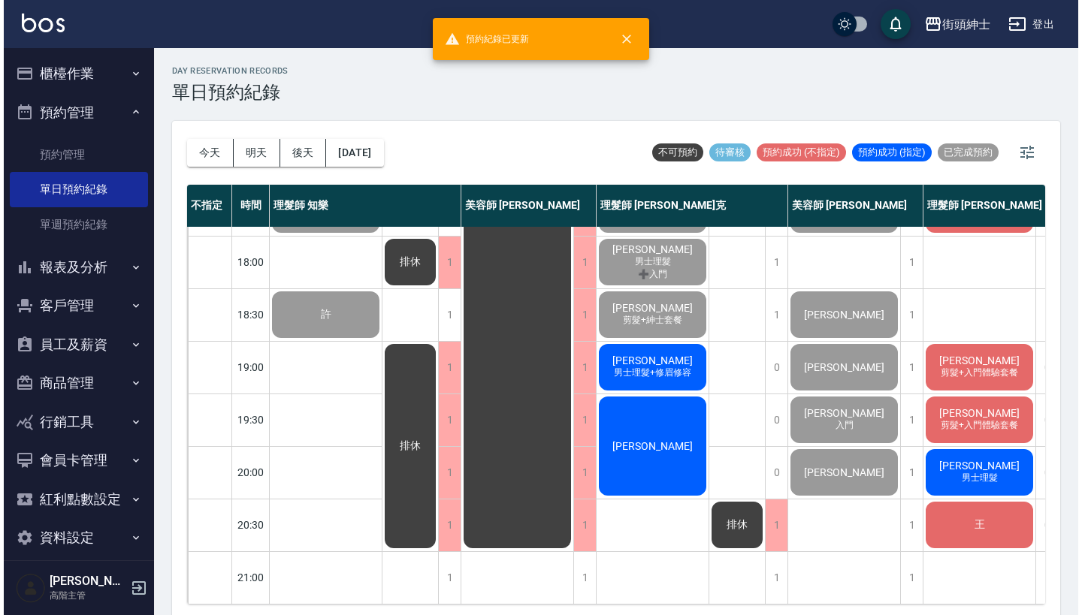
scroll to position [739, 4]
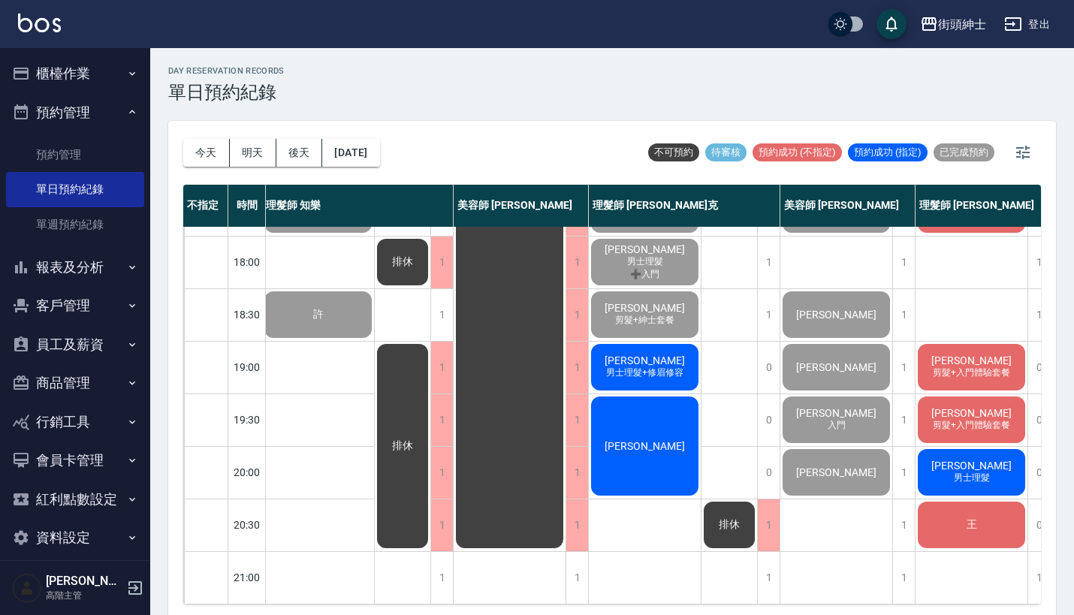
click at [653, 373] on div "黃警賦 男士理髮+修眉修容" at bounding box center [645, 367] width 112 height 51
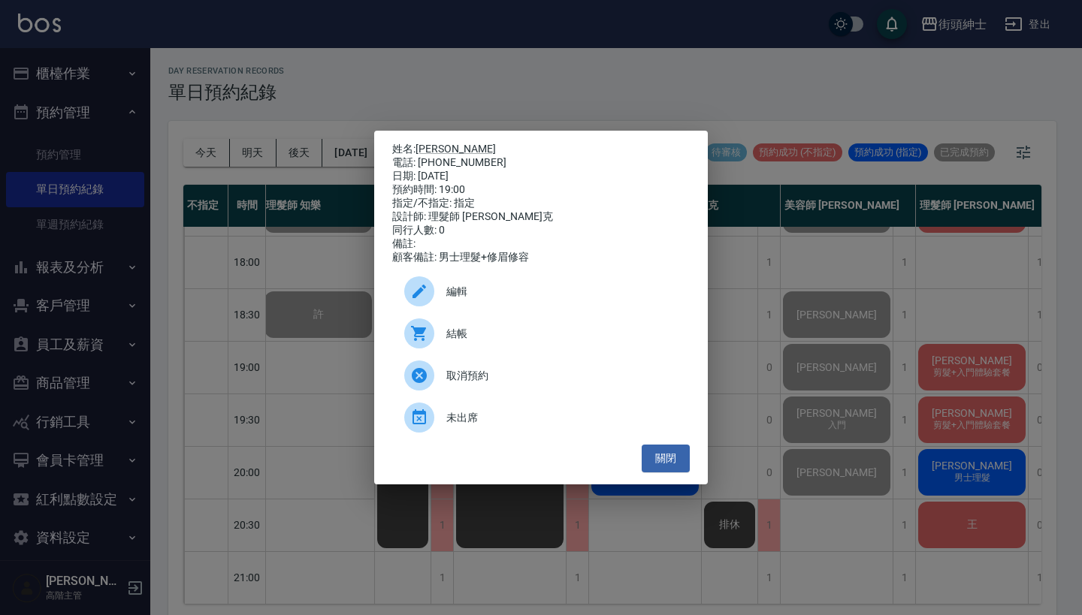
click at [512, 340] on span "結帳" at bounding box center [561, 334] width 231 height 16
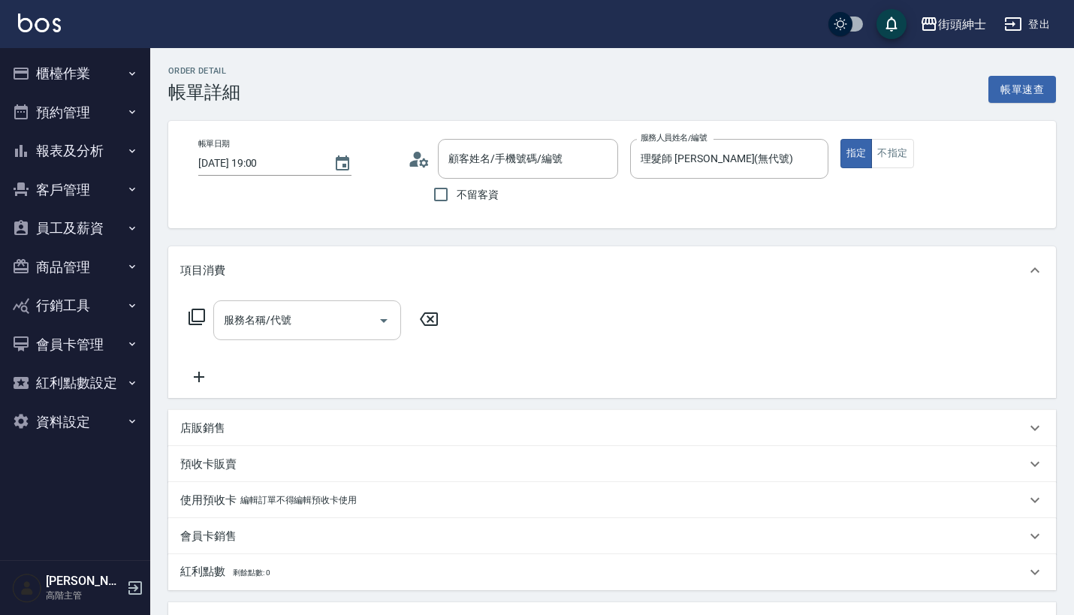
type input "[PERSON_NAME]/0939406383/null"
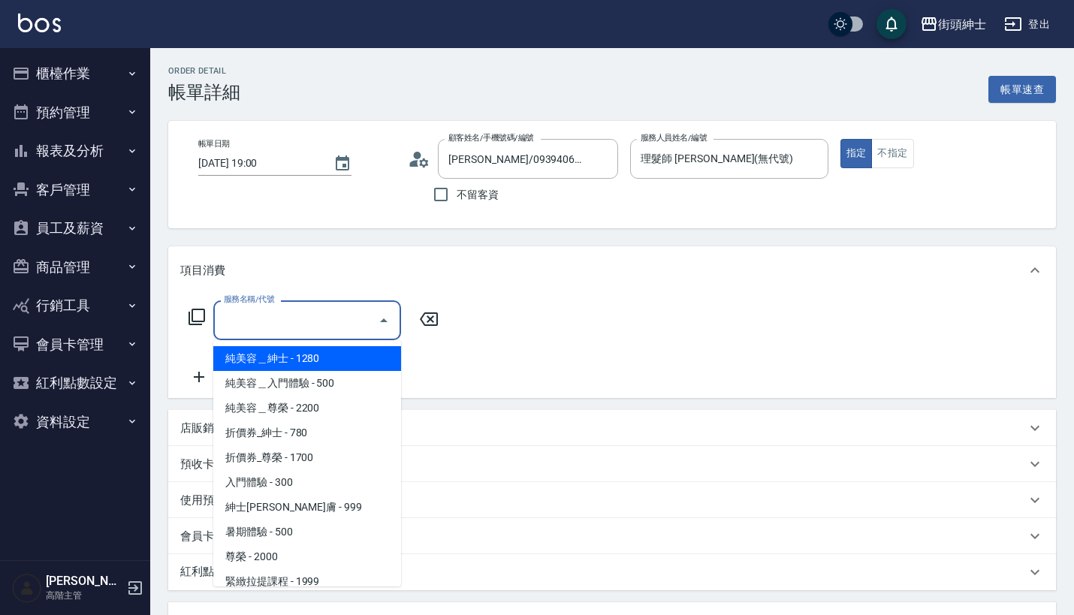
click at [371, 314] on input "服務名稱/代號" at bounding box center [296, 320] width 152 height 26
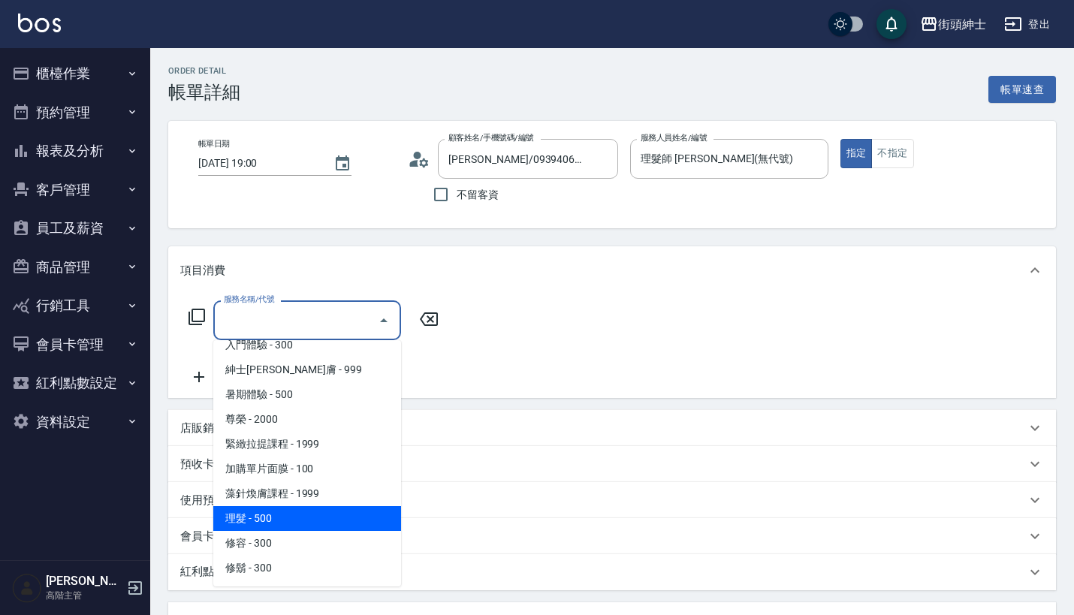
scroll to position [137, 0]
click at [316, 517] on span "理髮 - 500" at bounding box center [307, 518] width 188 height 25
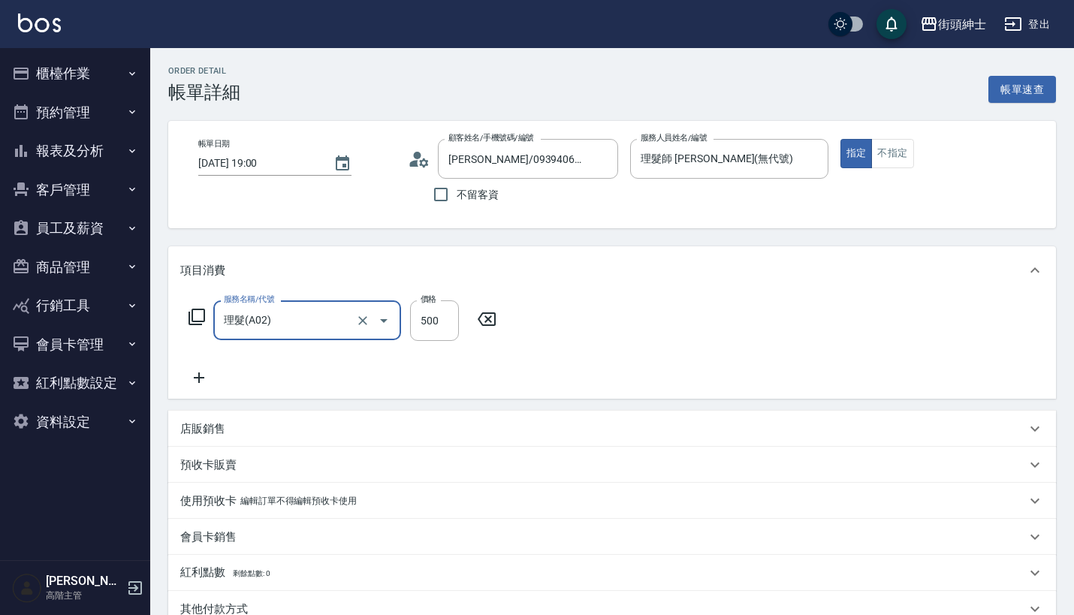
type input "理髮(A02)"
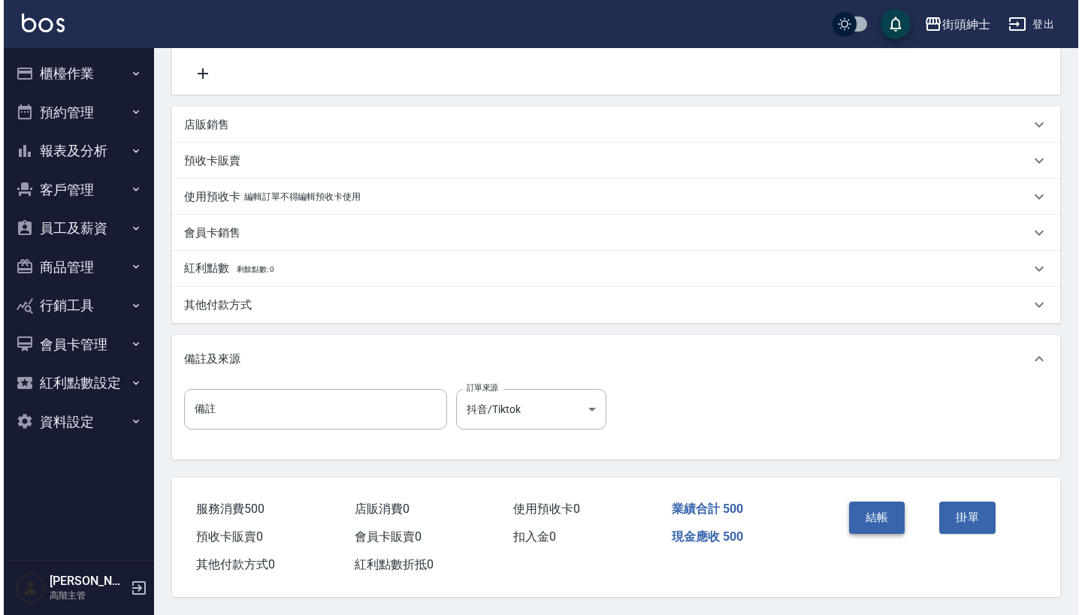
scroll to position [311, 0]
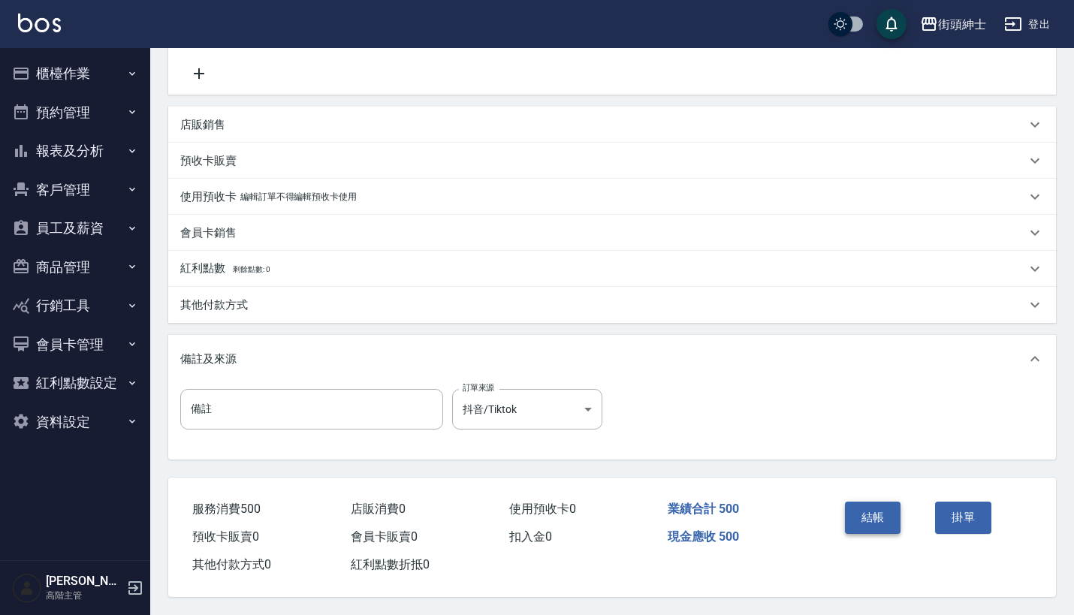
click at [874, 512] on button "結帳" at bounding box center [873, 518] width 56 height 32
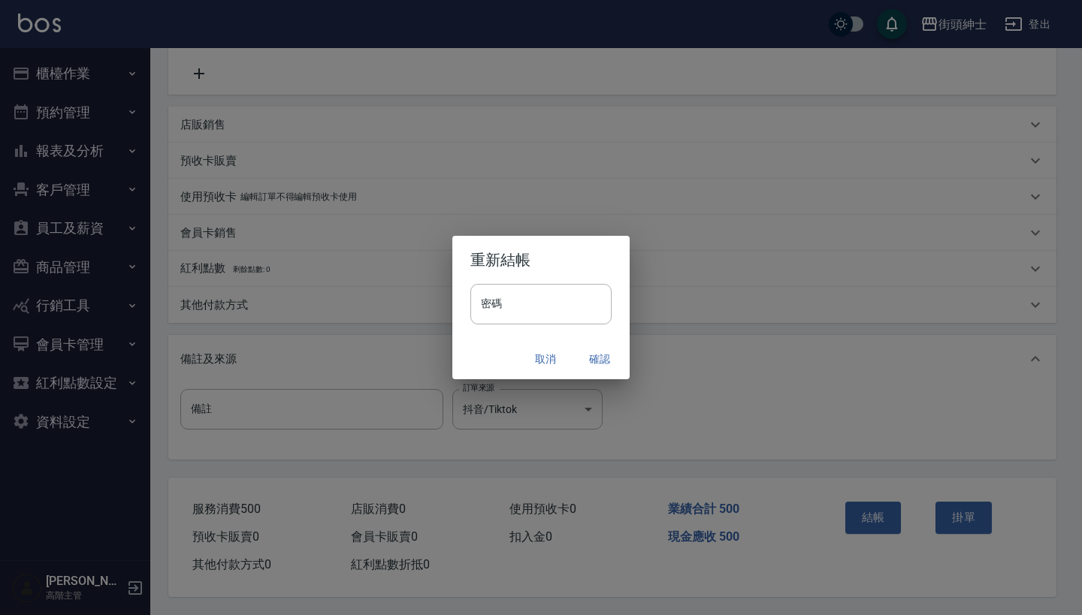
click at [585, 342] on div "取消 確認" at bounding box center [540, 360] width 177 height 40
click at [599, 376] on div "取消 確認" at bounding box center [540, 360] width 177 height 40
click at [599, 360] on button "確認" at bounding box center [599, 360] width 48 height 28
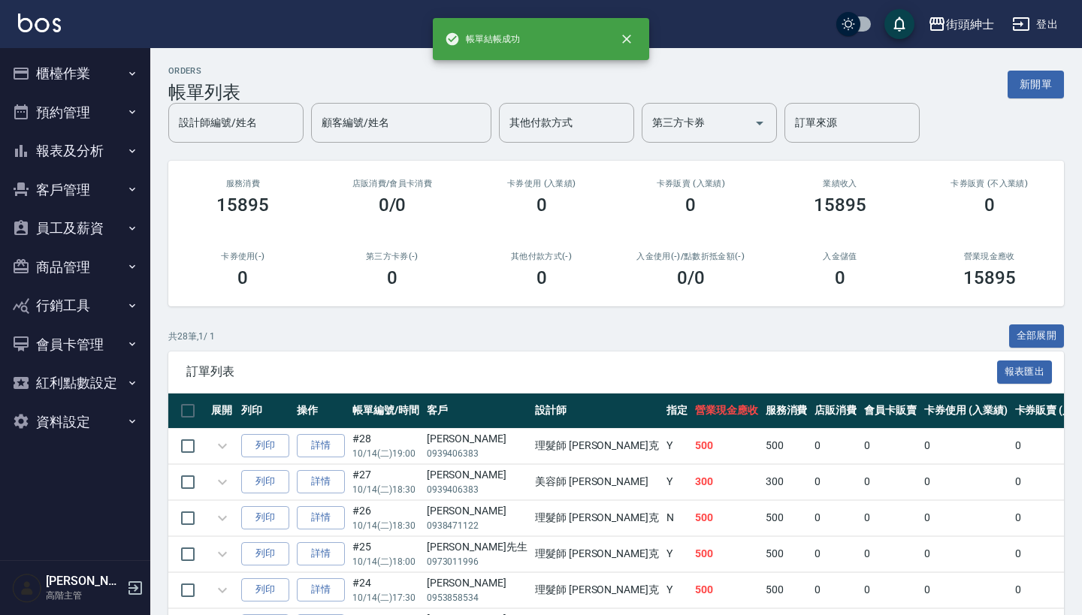
click at [116, 101] on button "預約管理" at bounding box center [75, 112] width 138 height 39
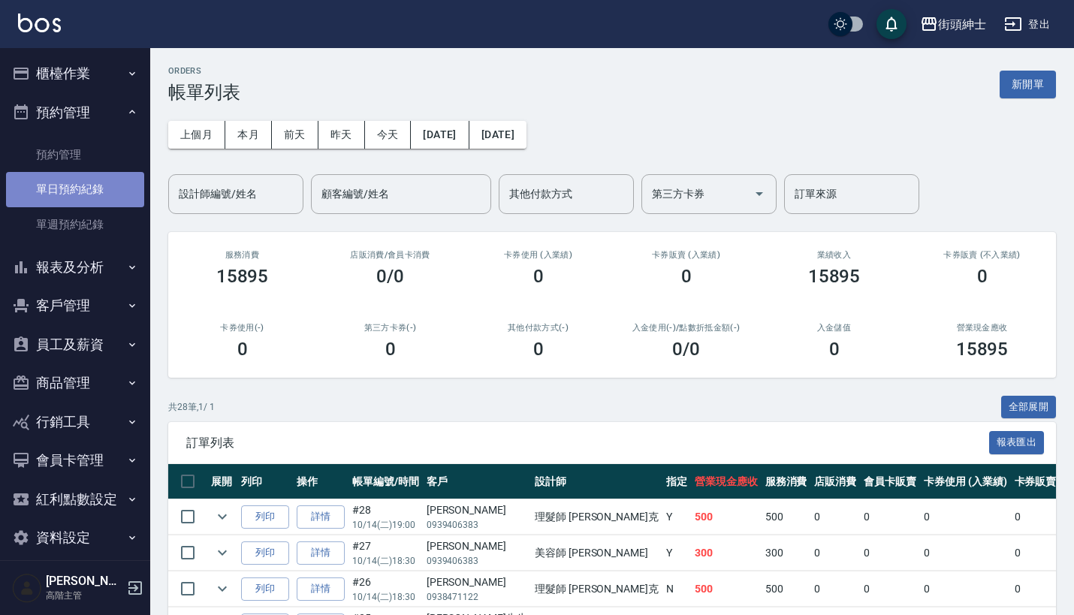
click at [88, 195] on link "單日預約紀錄" at bounding box center [75, 189] width 138 height 35
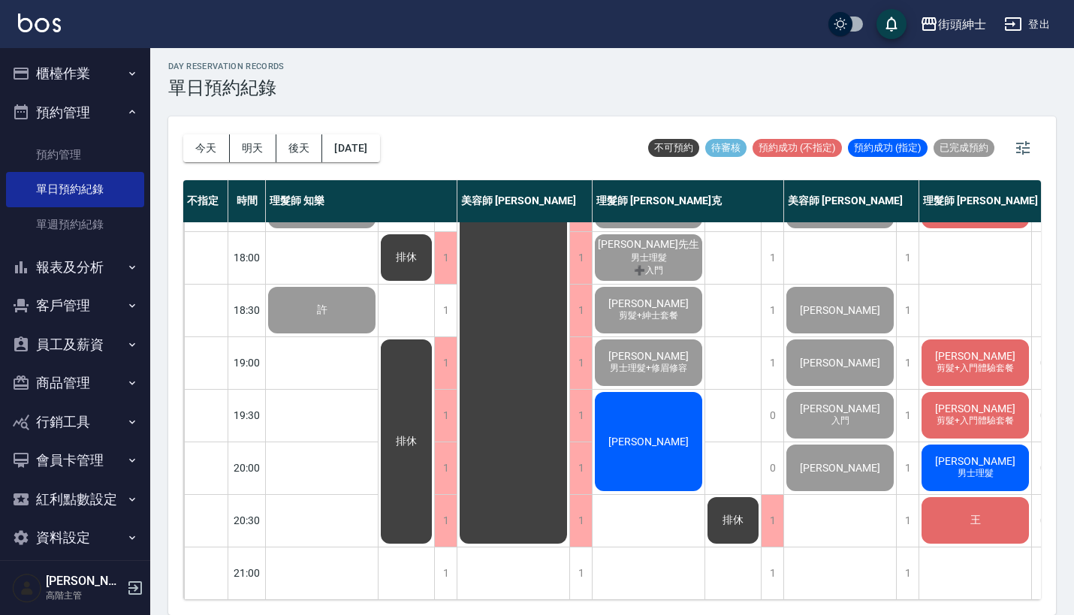
scroll to position [4, 0]
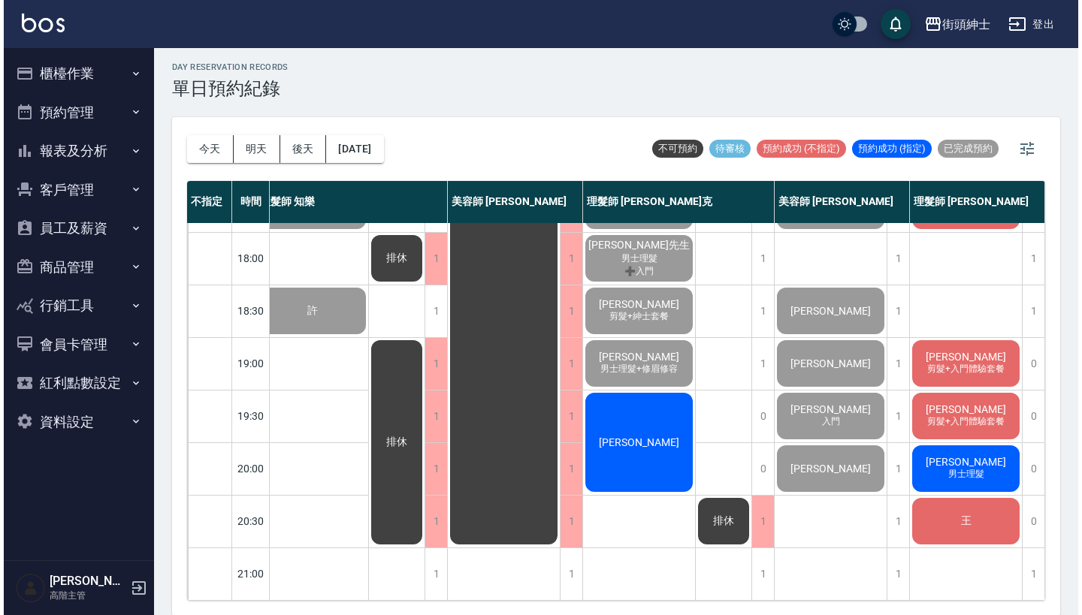
scroll to position [739, 21]
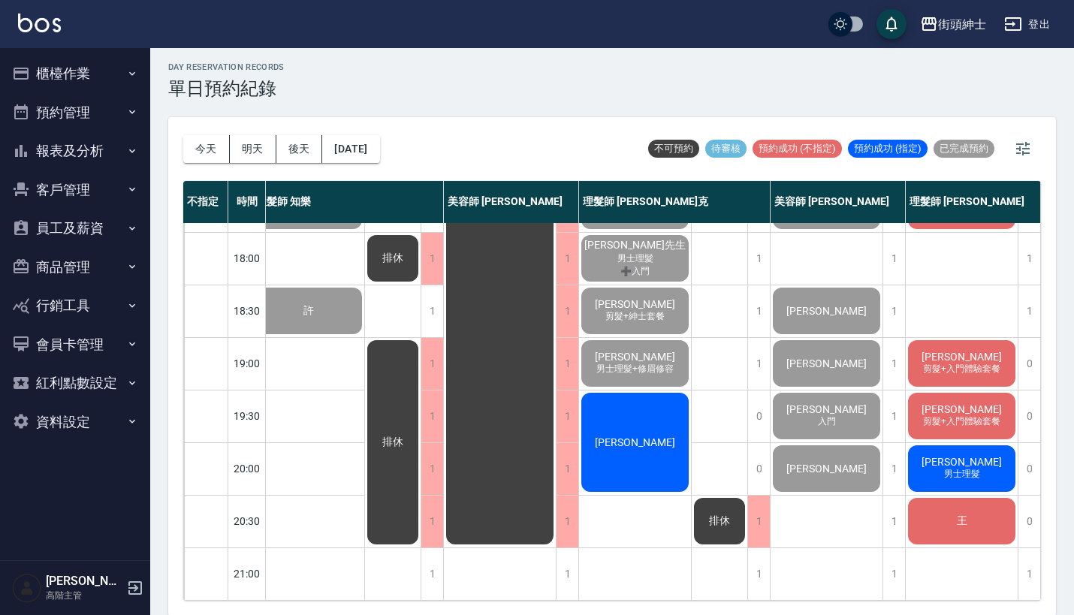
click at [620, 442] on div "[PERSON_NAME]" at bounding box center [635, 443] width 112 height 104
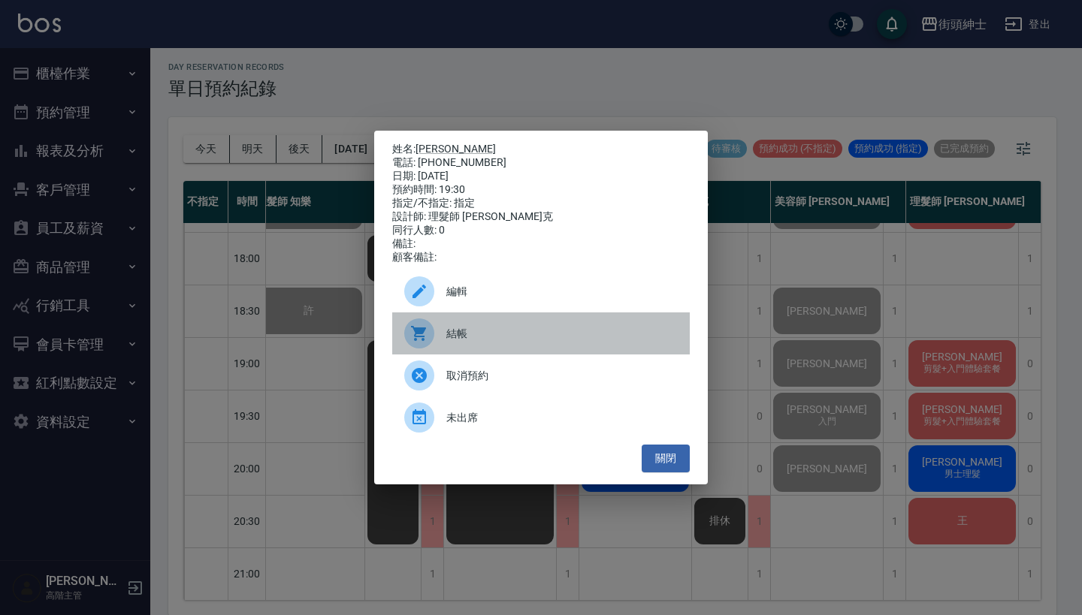
click at [507, 339] on span "結帳" at bounding box center [561, 334] width 231 height 16
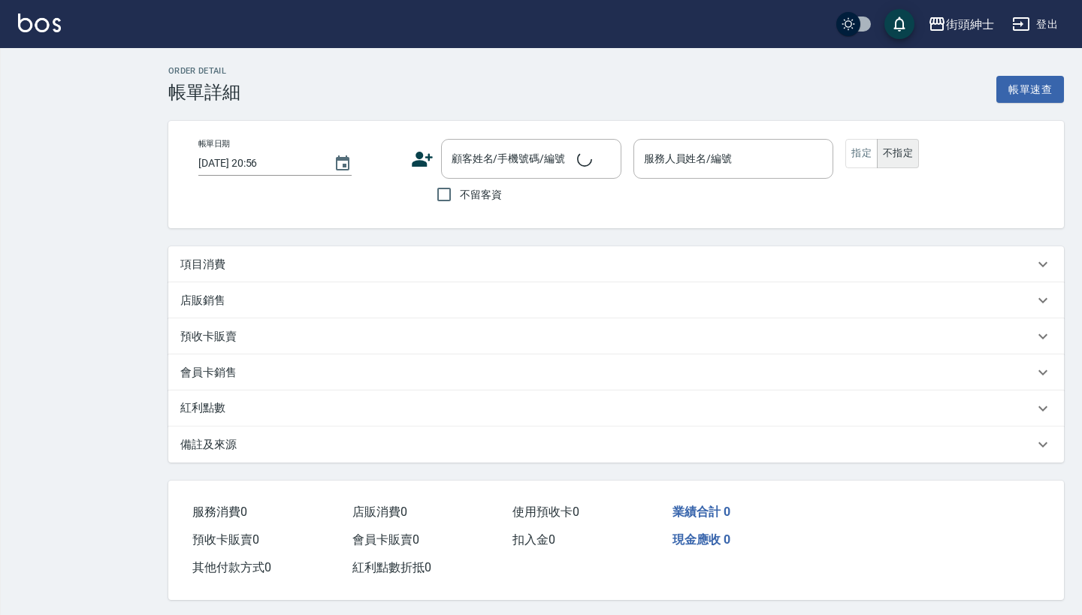
click at [404, 261] on div "項目消費" at bounding box center [606, 265] width 853 height 16
type input "[DATE] 19:30"
type input "理髮師 [PERSON_NAME]克(無代號)"
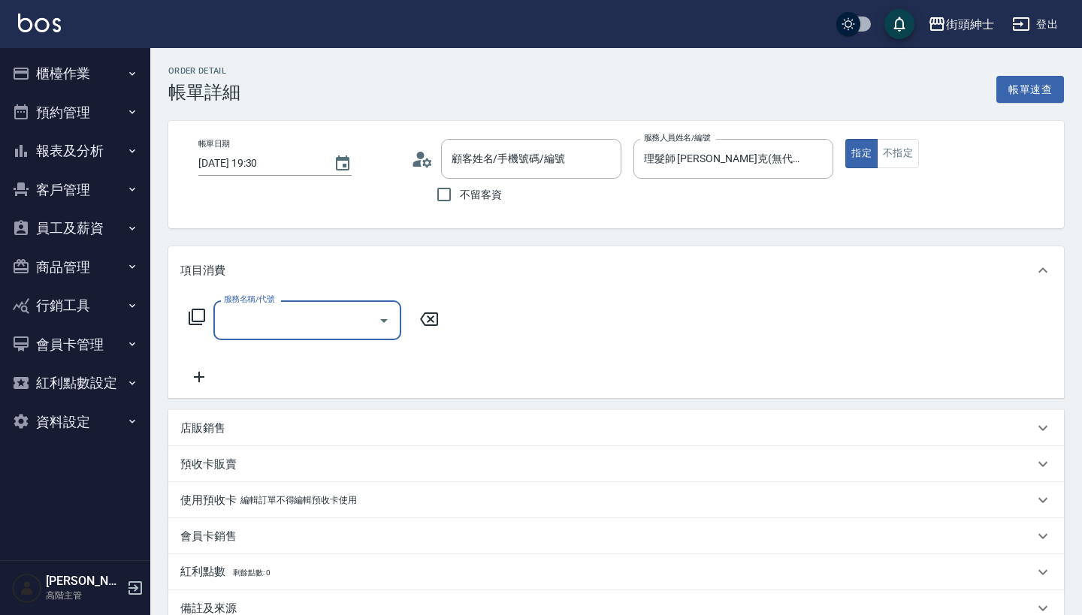
type input "[PERSON_NAME]/0983607415/null"
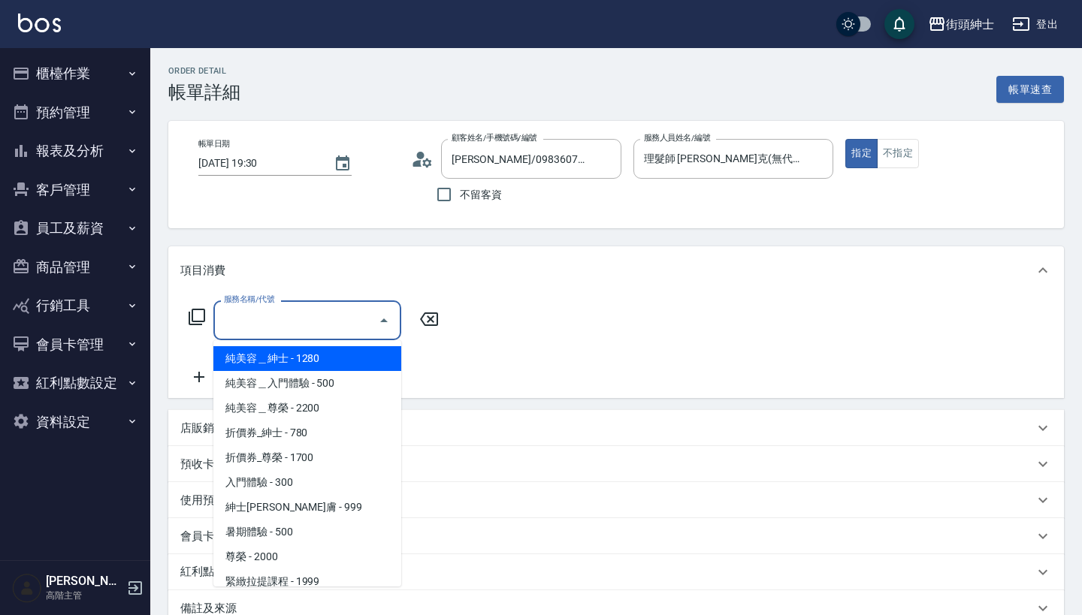
click at [335, 314] on input "服務名稱/代號" at bounding box center [296, 320] width 152 height 26
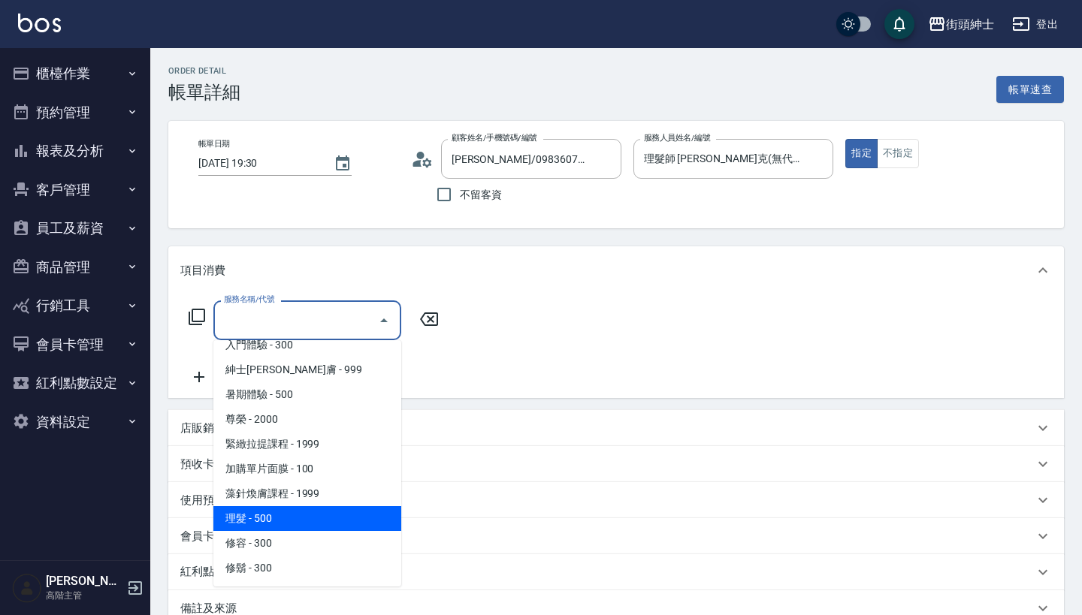
scroll to position [137, 0]
click at [303, 514] on span "理髮 - 500" at bounding box center [307, 518] width 188 height 25
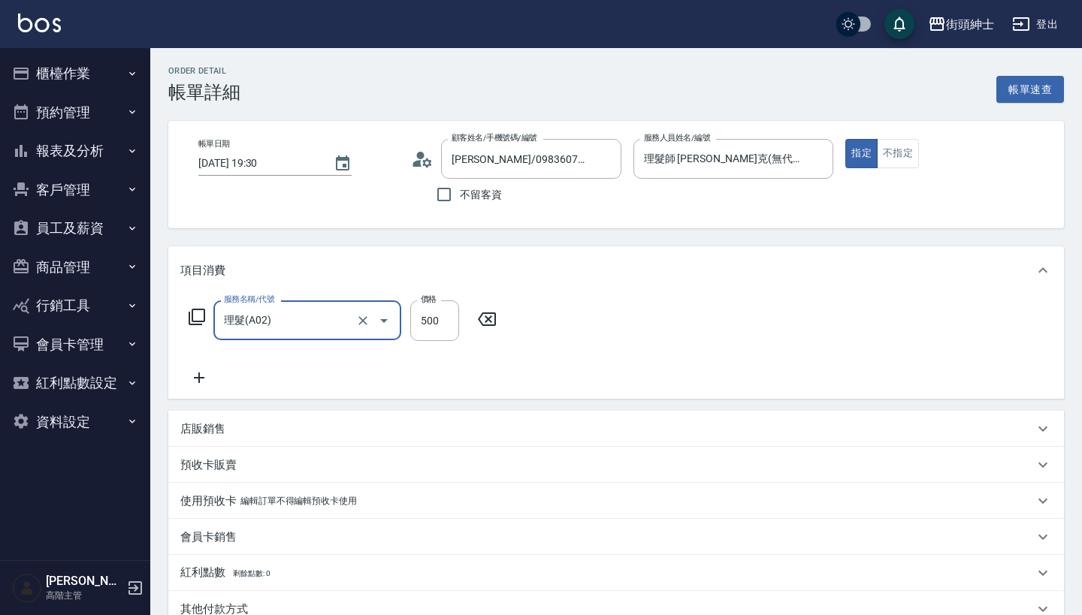
type input "理髮(A02)"
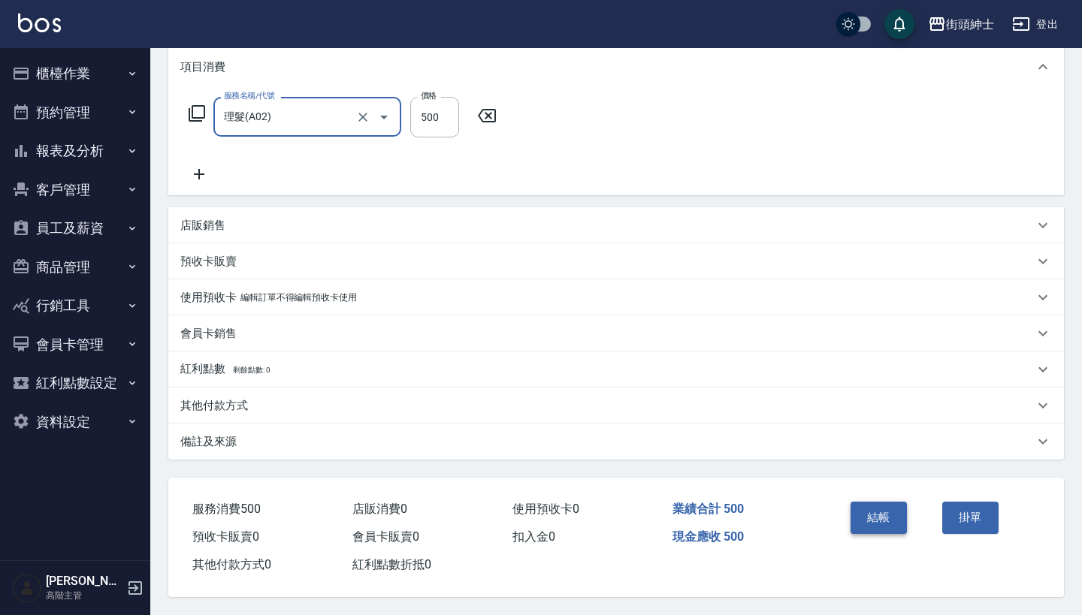
scroll to position [210, 0]
click at [875, 512] on button "結帳" at bounding box center [878, 518] width 56 height 32
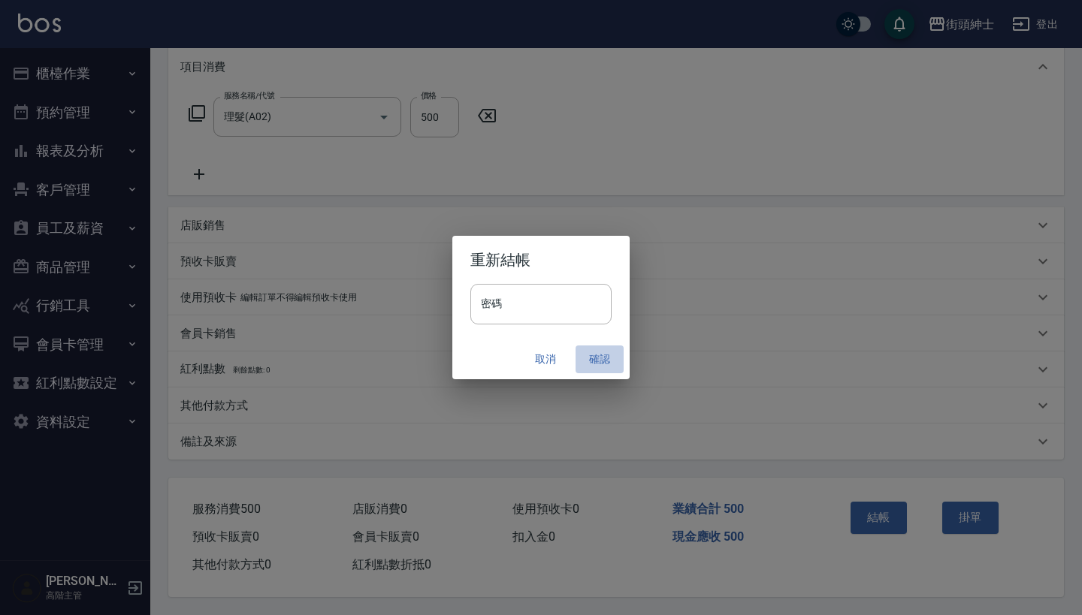
click at [599, 364] on button "確認" at bounding box center [599, 360] width 48 height 28
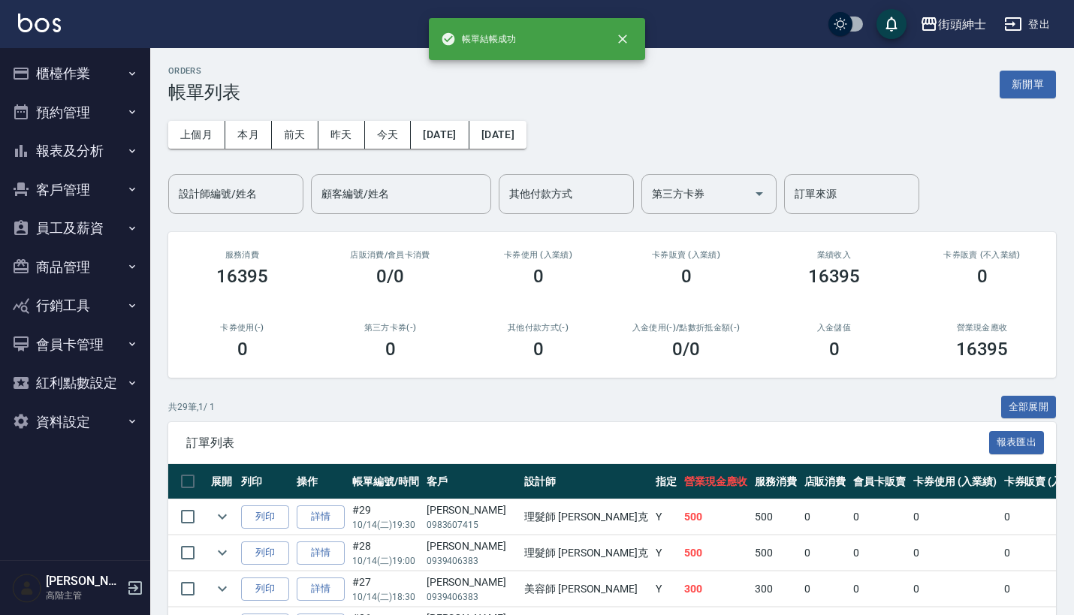
click at [111, 107] on button "預約管理" at bounding box center [75, 112] width 138 height 39
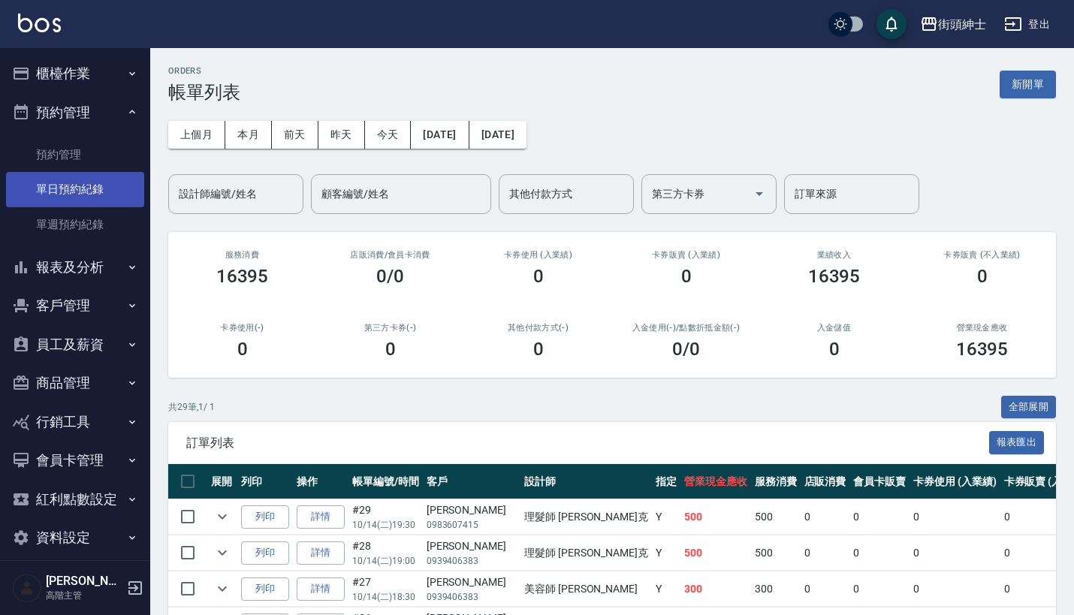
click at [102, 172] on link "單日預約紀錄" at bounding box center [75, 189] width 138 height 35
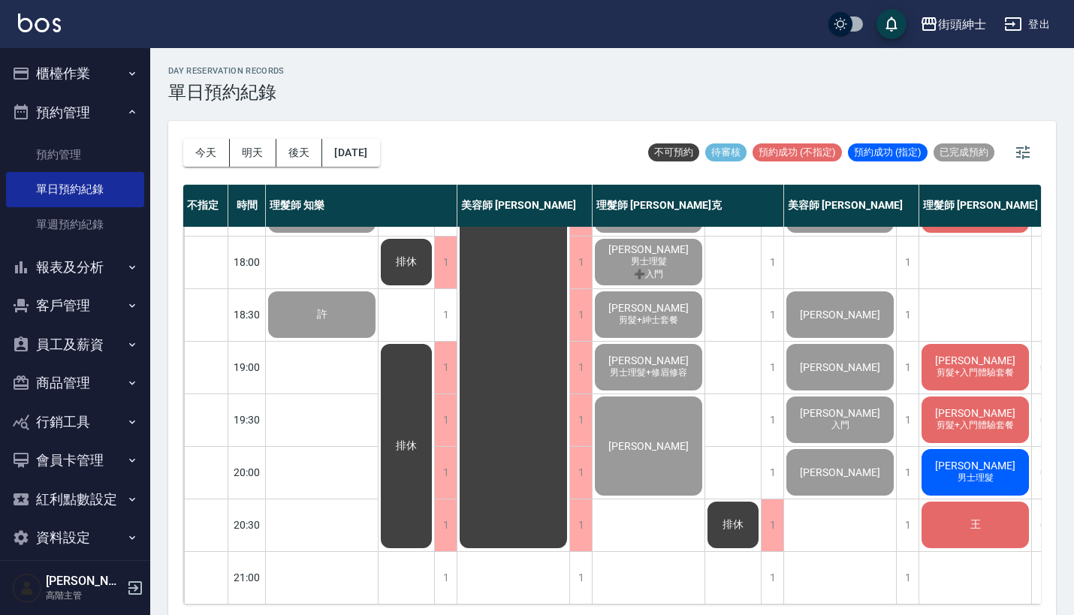
scroll to position [739, 0]
click at [732, 518] on span "排休" at bounding box center [733, 525] width 27 height 14
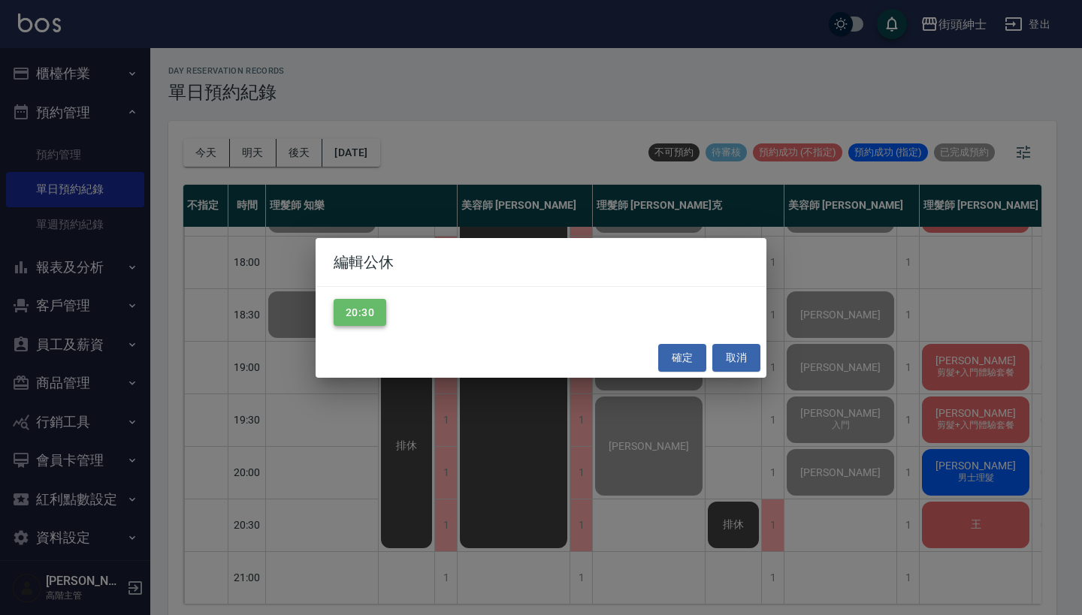
click at [376, 308] on button "20:30" at bounding box center [360, 313] width 53 height 28
click at [692, 353] on button "確定" at bounding box center [682, 358] width 48 height 28
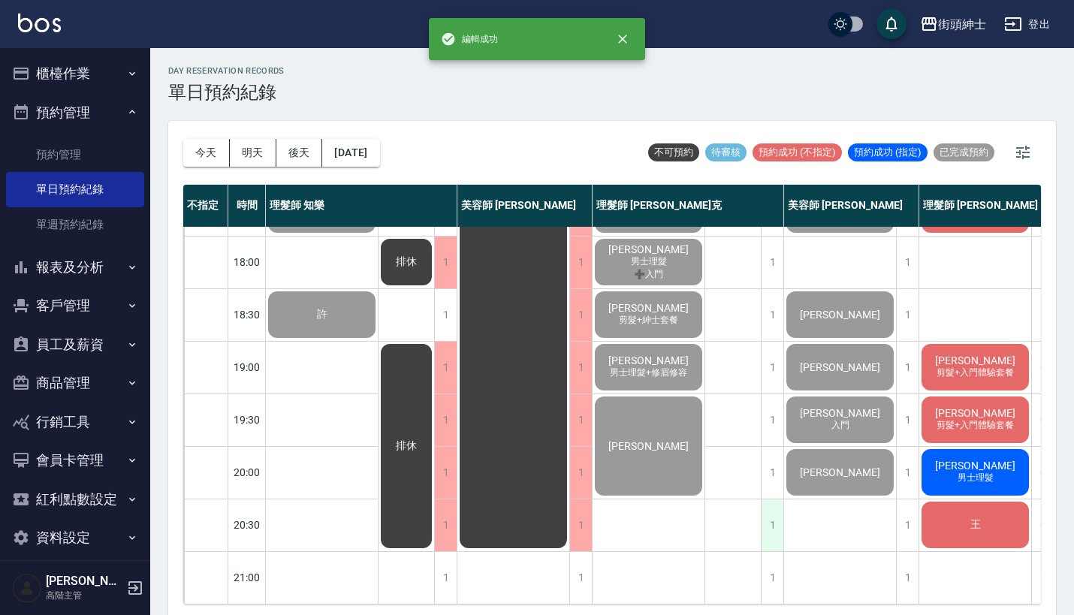
click at [777, 521] on div "1" at bounding box center [772, 526] width 23 height 52
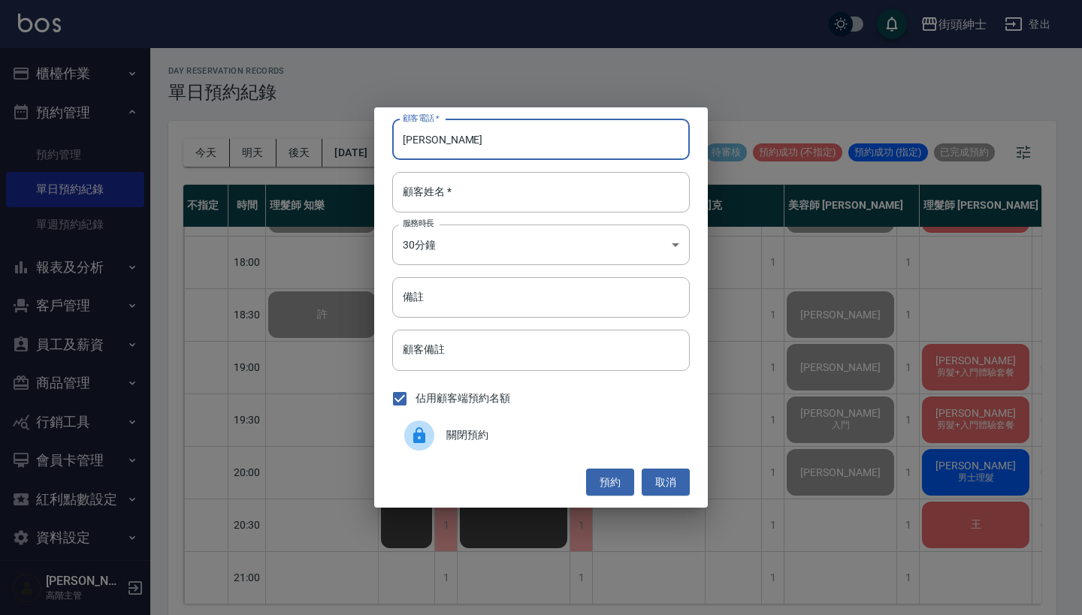
drag, startPoint x: 443, startPoint y: 139, endPoint x: 358, endPoint y: 139, distance: 84.9
click at [358, 139] on div "顧客電話   * 阿明 顧客電話   * 顧客姓名   * 顧客姓名   * 服務時長 30分鐘 1 服務時長 備註 備註 顧客備註 顧客備註 佔用顧客端預約…" at bounding box center [541, 307] width 1082 height 615
type input "[PERSON_NAME]"
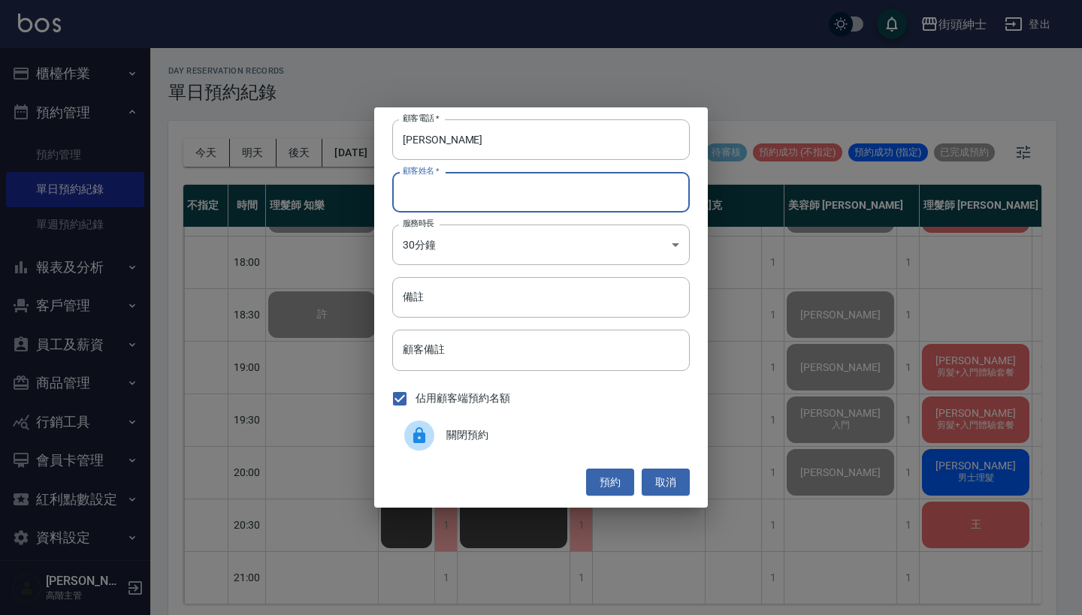
paste input "[PERSON_NAME]"
type input "[PERSON_NAME]"
click at [620, 481] on button "預約" at bounding box center [610, 483] width 48 height 28
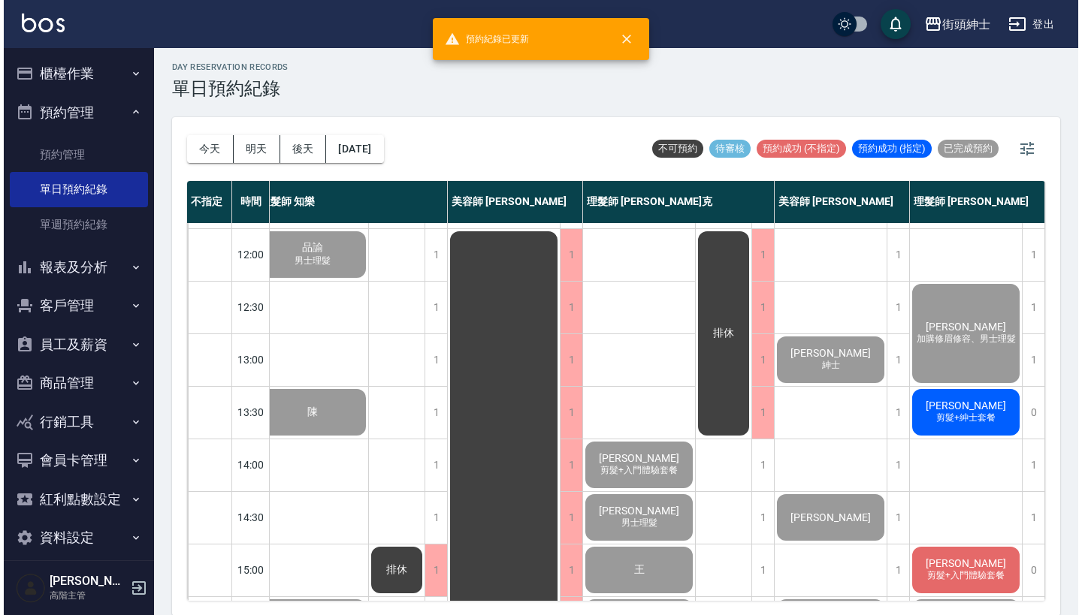
scroll to position [106, 21]
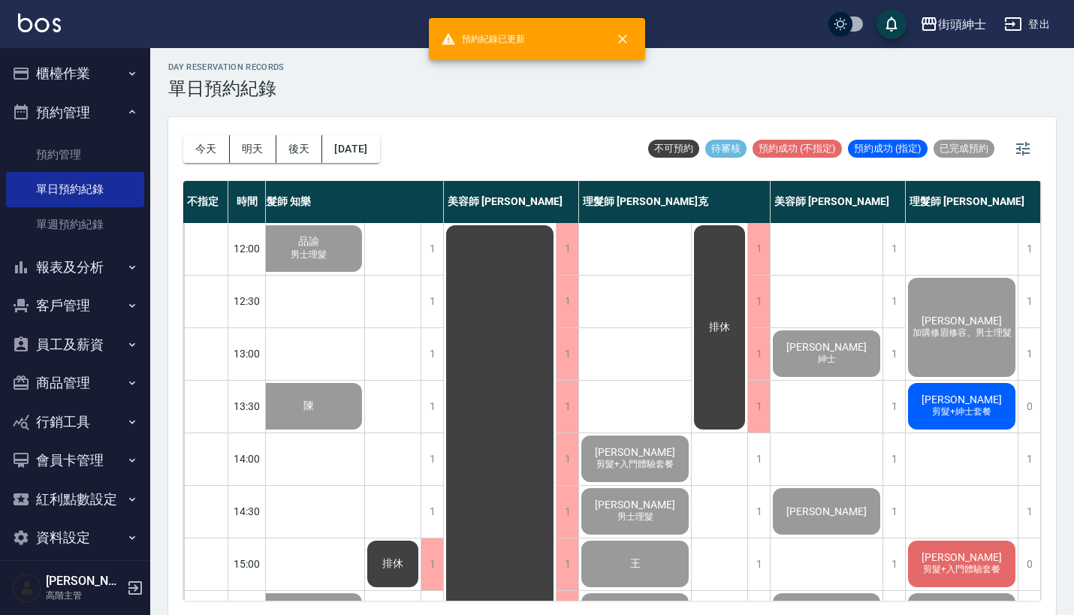
click at [936, 409] on span "剪髮+紳士套餐" at bounding box center [961, 412] width 65 height 13
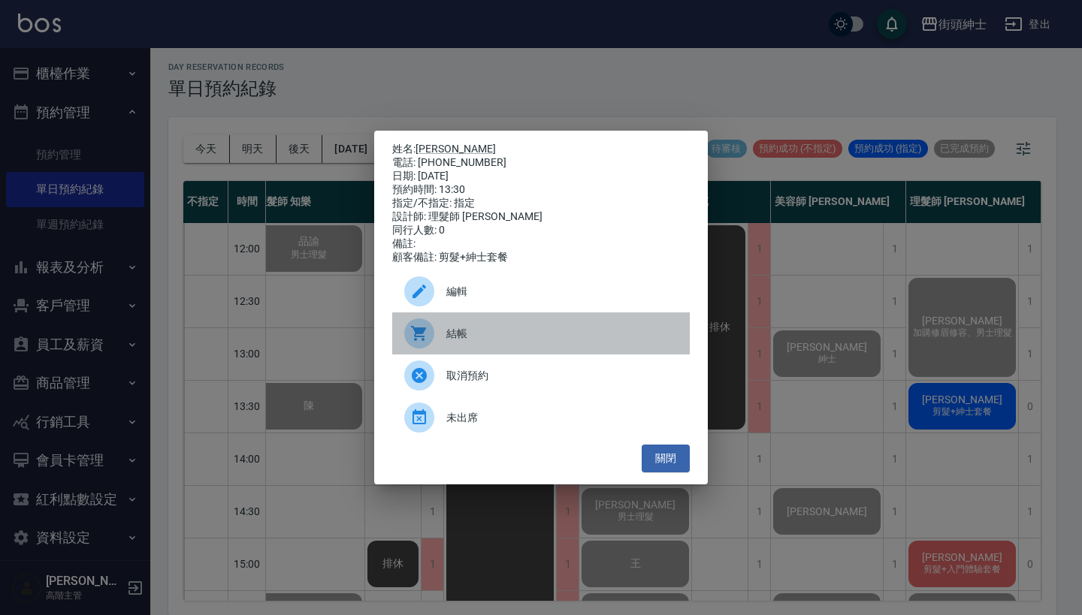
click at [499, 349] on div "結帳" at bounding box center [540, 333] width 297 height 42
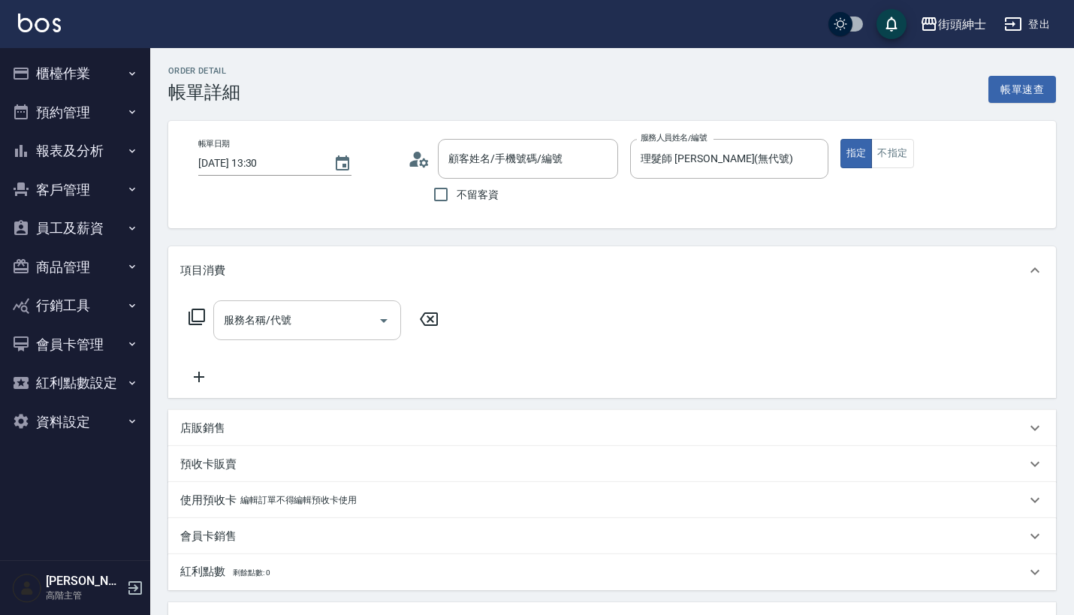
type input "[PERSON_NAME]/0983890963/null"
click at [321, 322] on input "服務名稱/代號" at bounding box center [296, 320] width 152 height 26
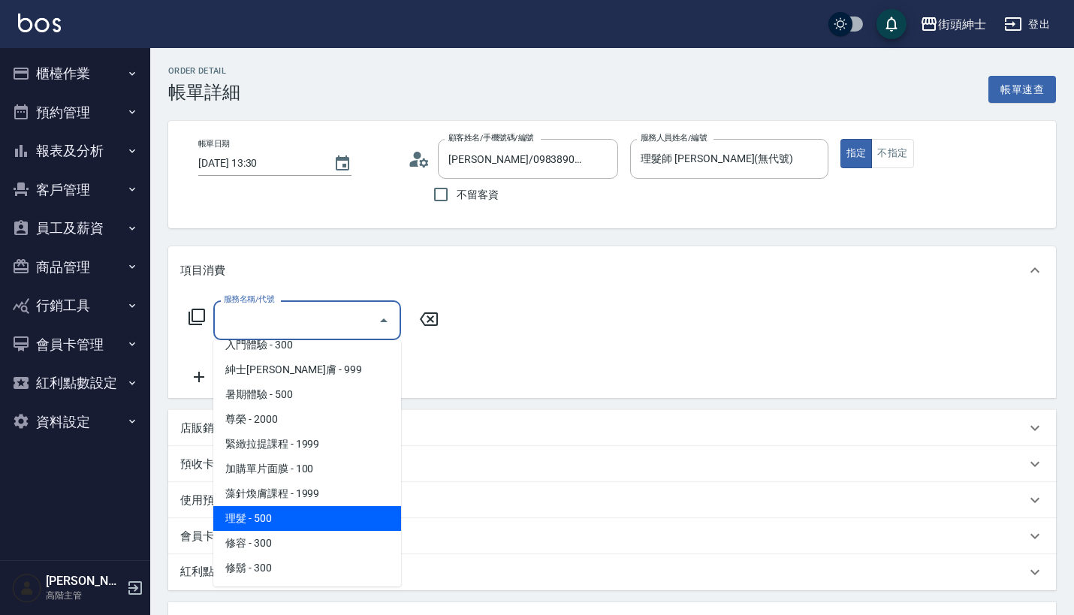
scroll to position [137, 0]
click at [299, 519] on span "理髮 - 500" at bounding box center [307, 518] width 188 height 25
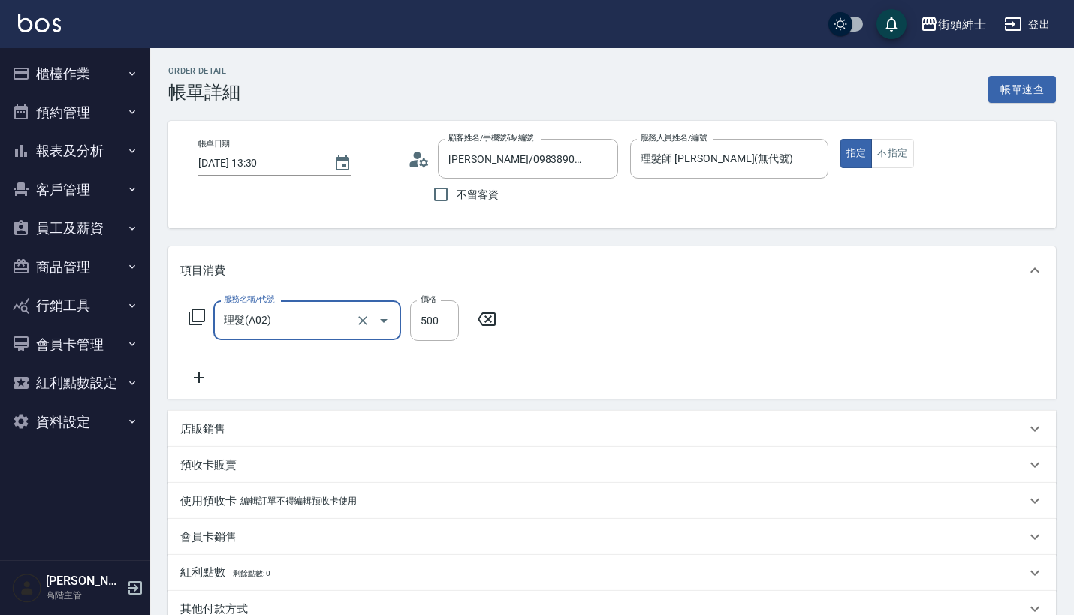
type input "理髮(A02)"
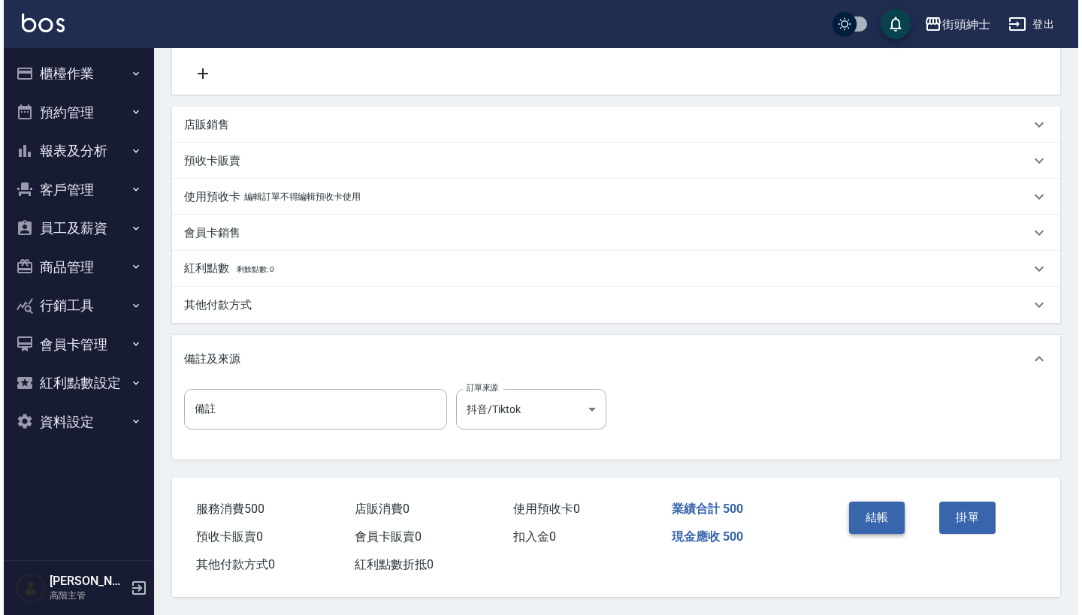
scroll to position [311, 0]
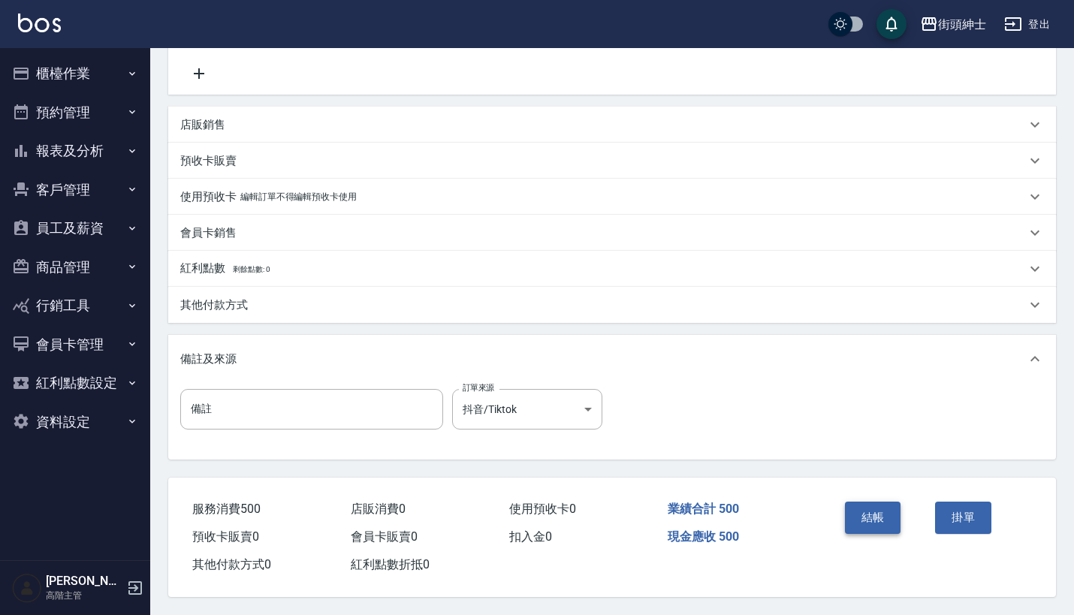
click at [862, 512] on button "結帳" at bounding box center [873, 518] width 56 height 32
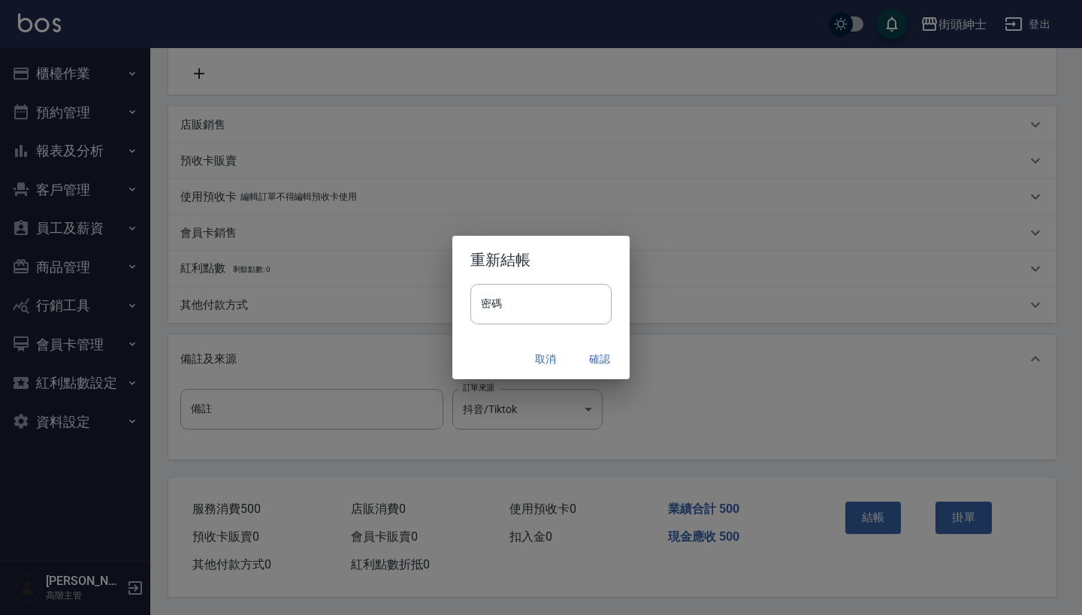
click at [599, 353] on button "確認" at bounding box center [599, 360] width 48 height 28
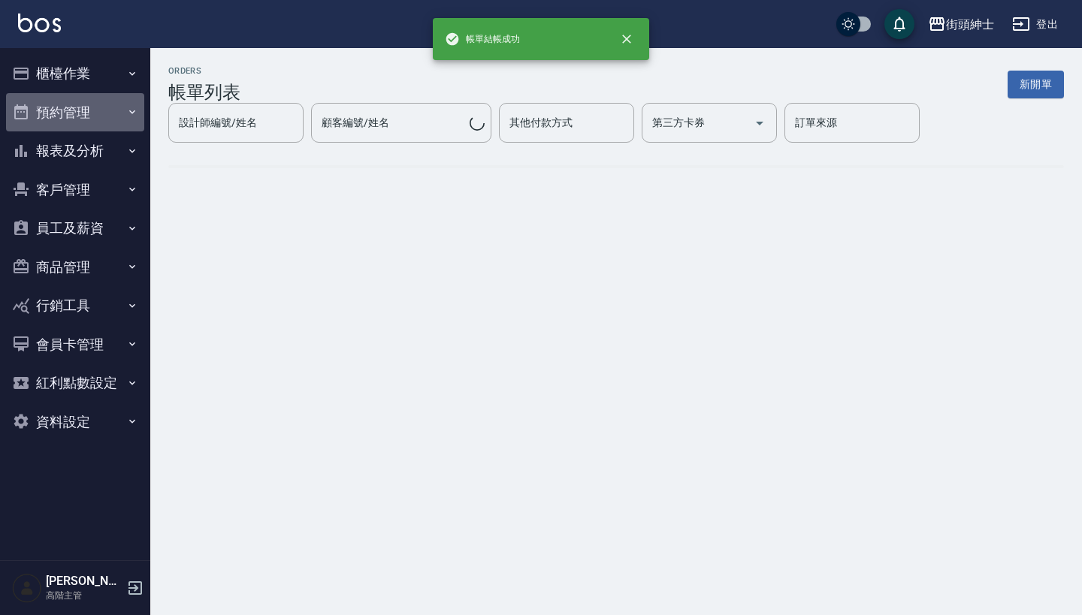
click at [120, 106] on button "預約管理" at bounding box center [75, 112] width 138 height 39
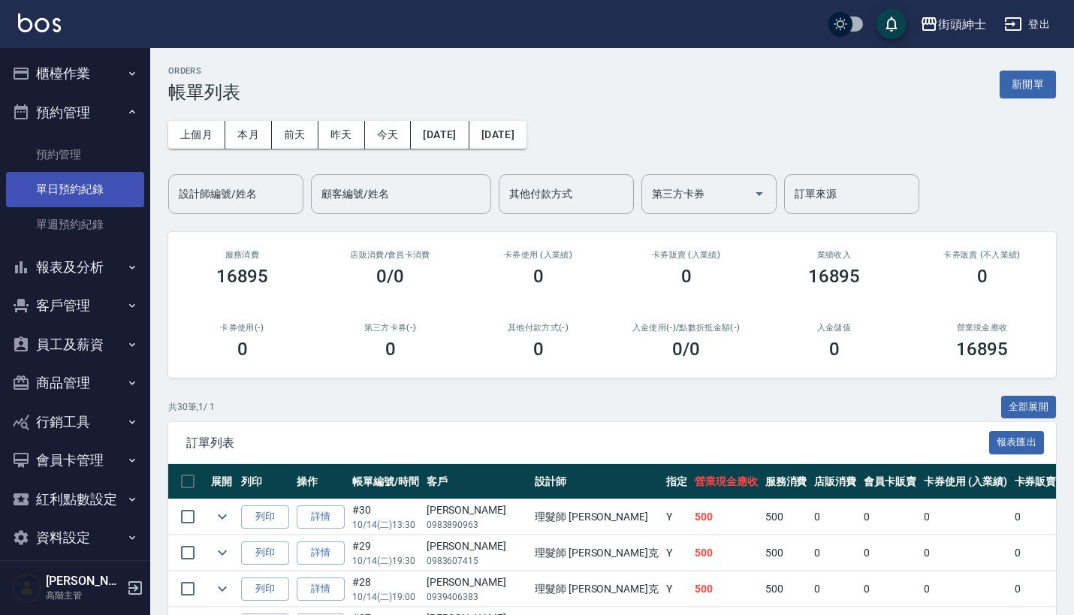
click at [99, 188] on link "單日預約紀錄" at bounding box center [75, 189] width 138 height 35
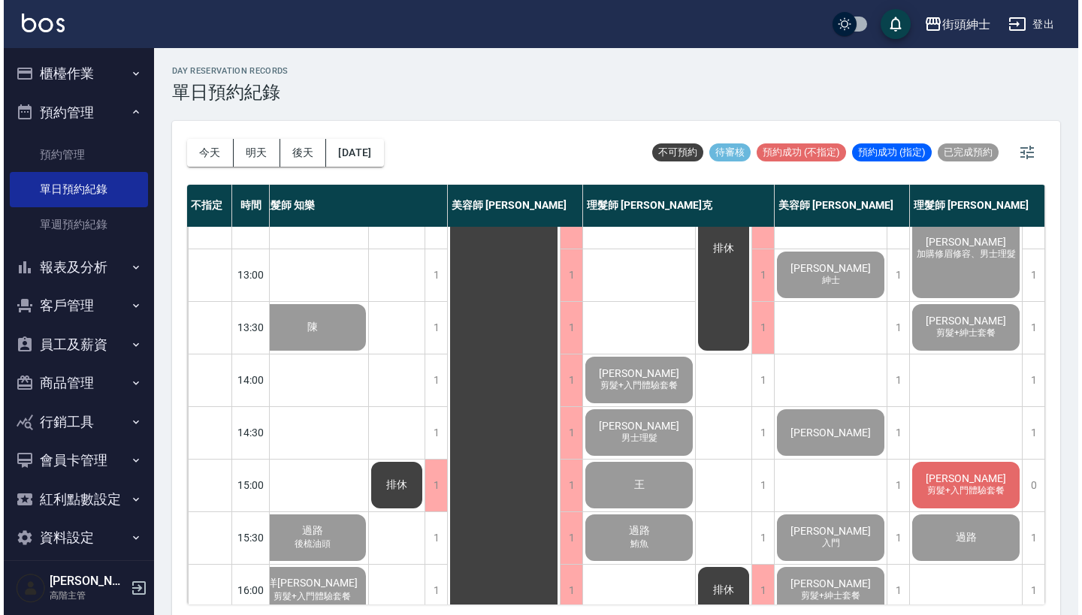
scroll to position [361, 21]
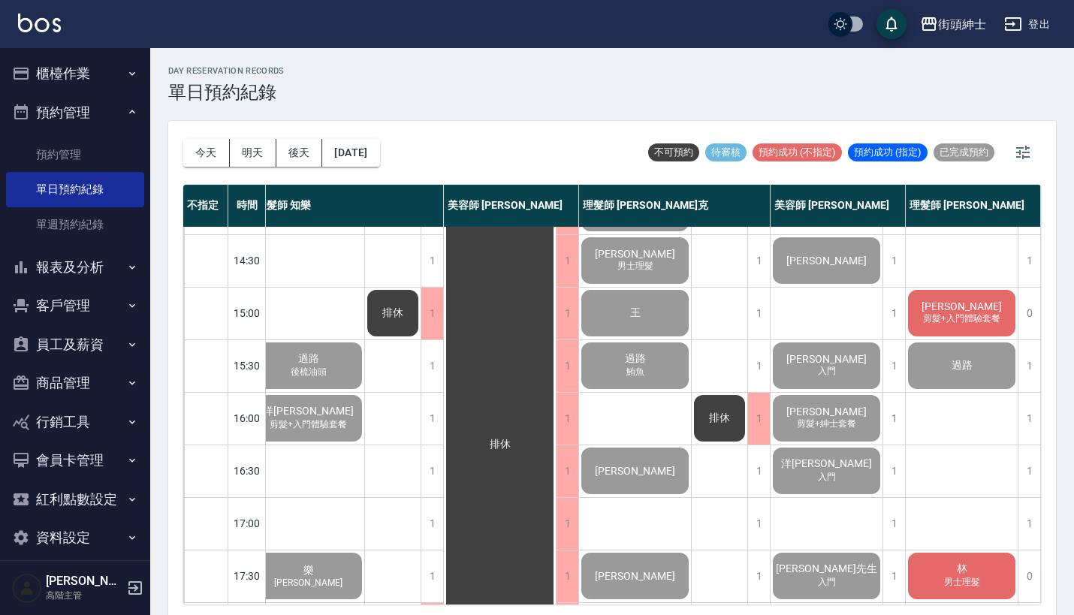
click at [955, 316] on span "剪髮+入門體驗套餐" at bounding box center [961, 318] width 83 height 13
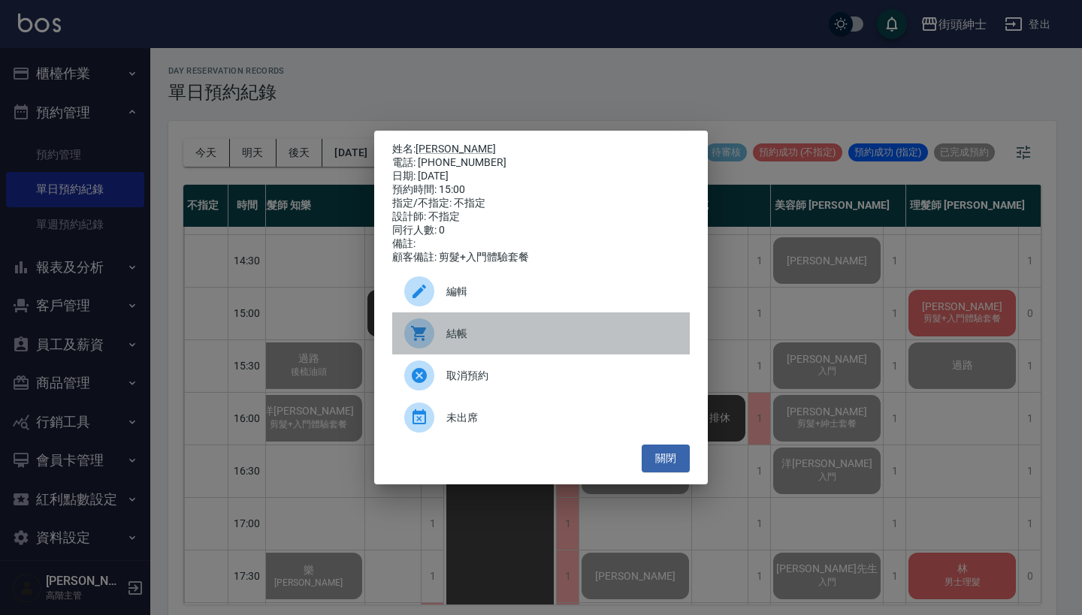
click at [494, 352] on div "結帳" at bounding box center [540, 333] width 297 height 42
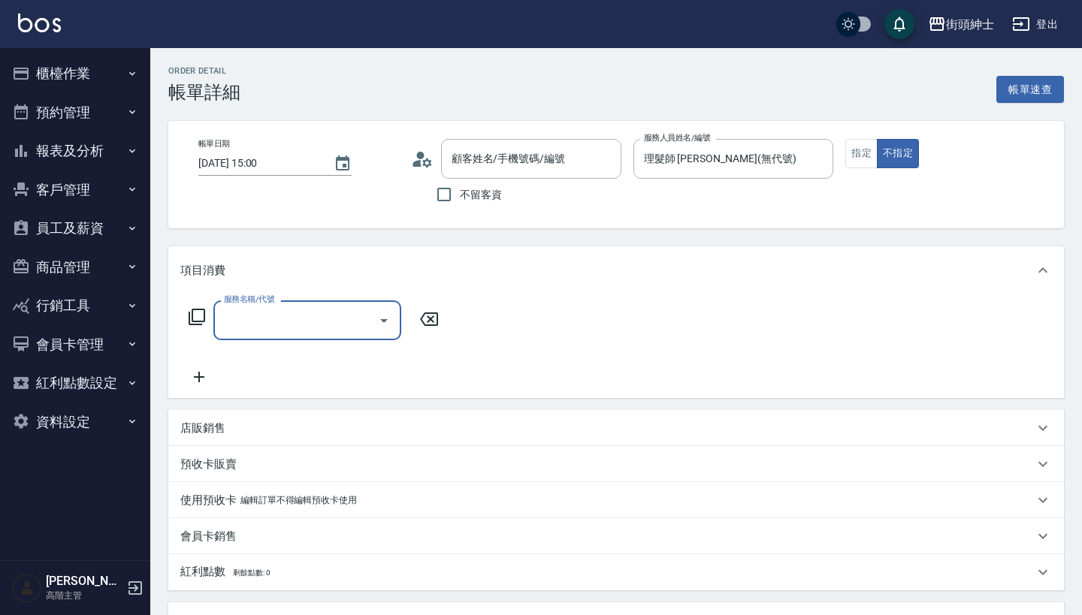
click at [312, 325] on input "服務名稱/代號" at bounding box center [296, 320] width 152 height 26
type input "[PERSON_NAME]/0933882931/null"
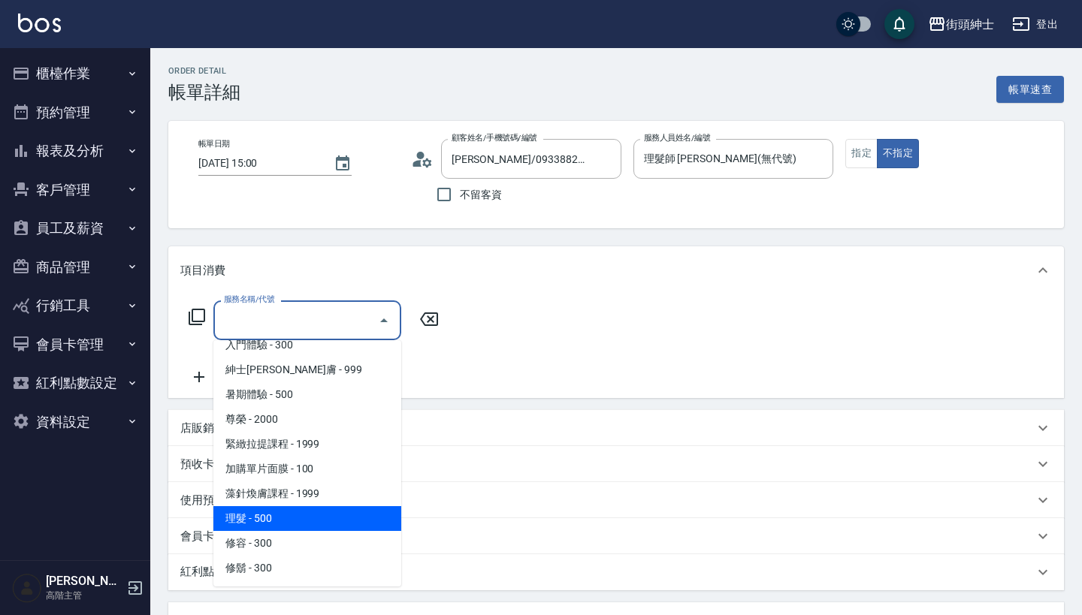
scroll to position [138, 0]
click at [312, 524] on span "理髮 - 500" at bounding box center [307, 518] width 188 height 25
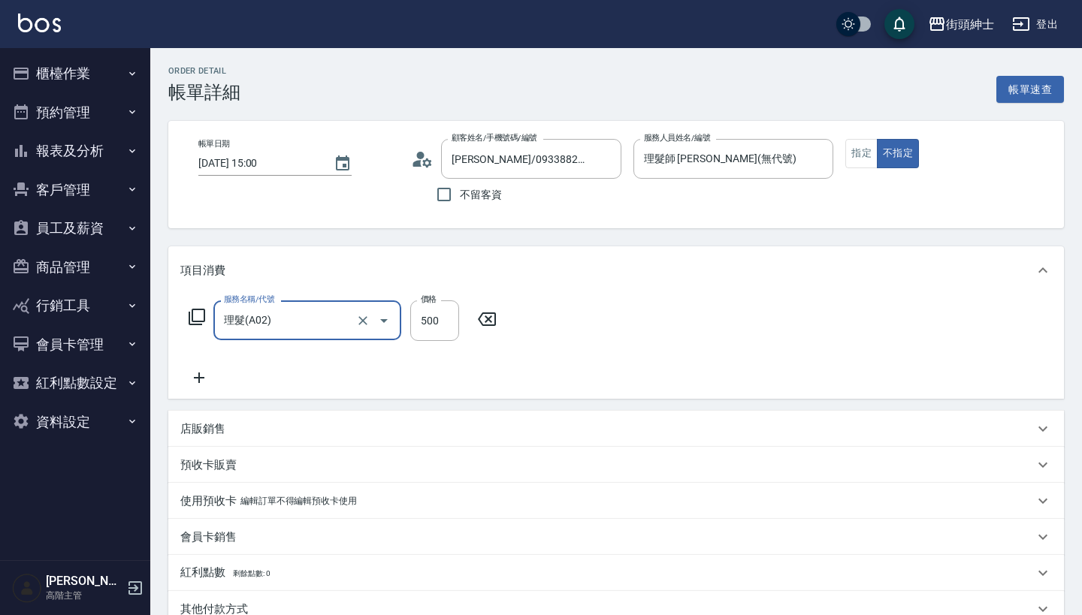
type input "理髮(A02)"
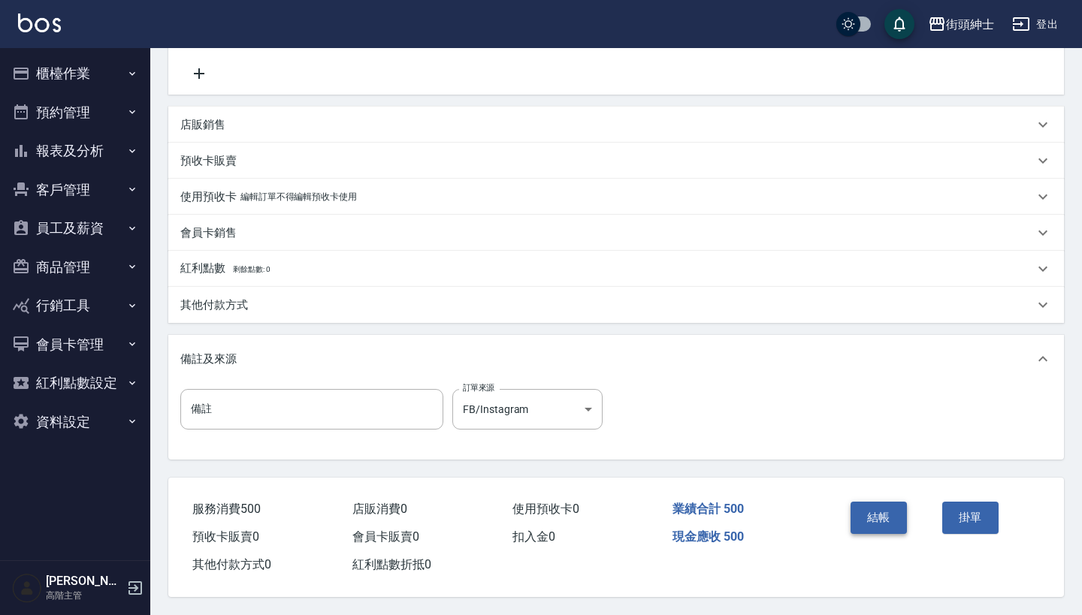
click at [862, 510] on button "結帳" at bounding box center [878, 518] width 56 height 32
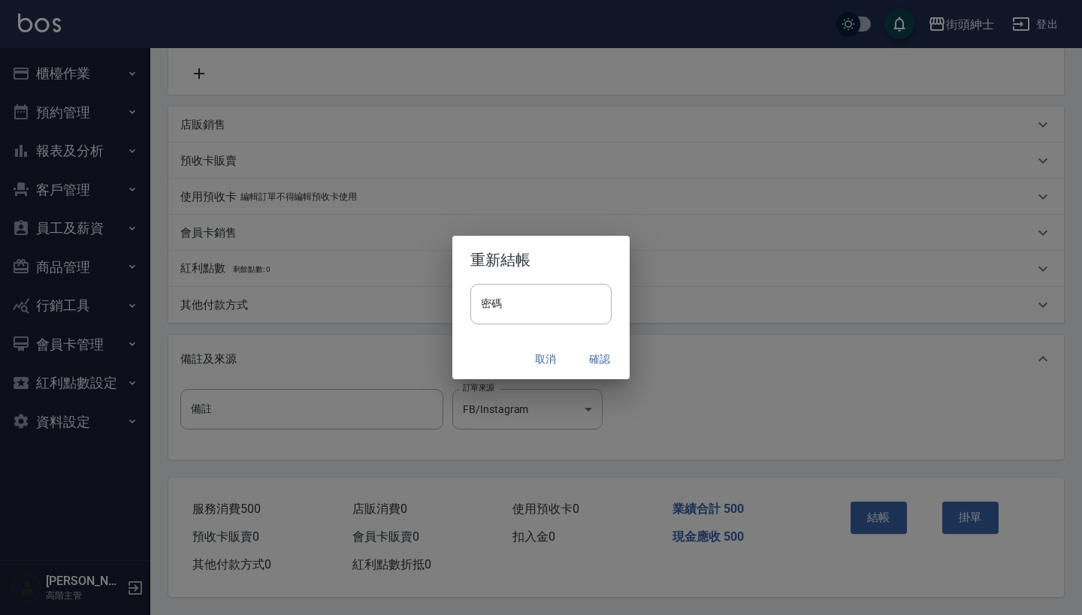
click at [594, 355] on button "確認" at bounding box center [599, 360] width 48 height 28
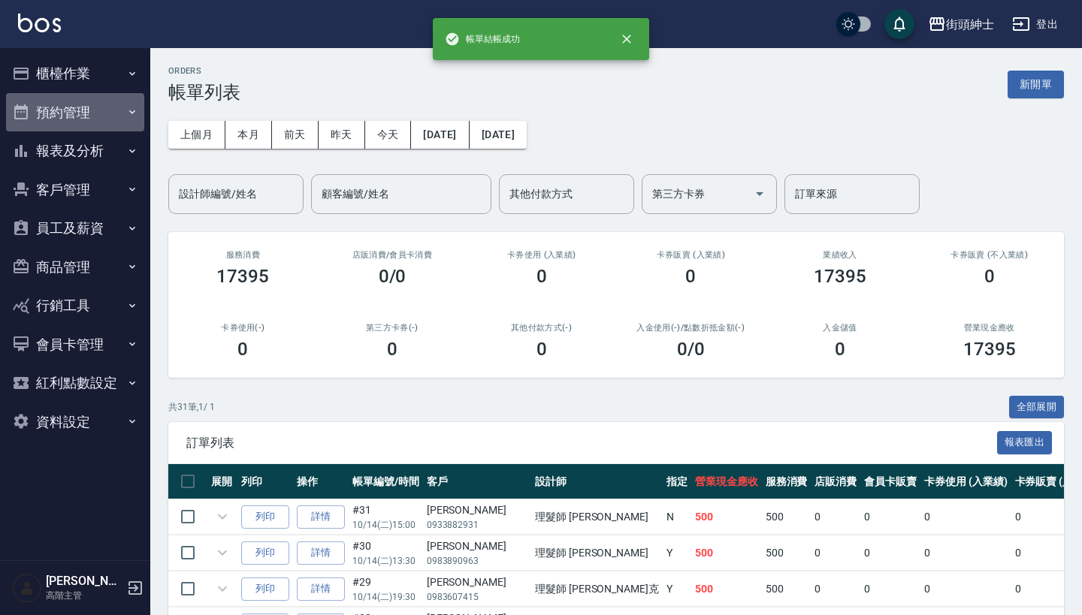
click at [82, 105] on button "預約管理" at bounding box center [75, 112] width 138 height 39
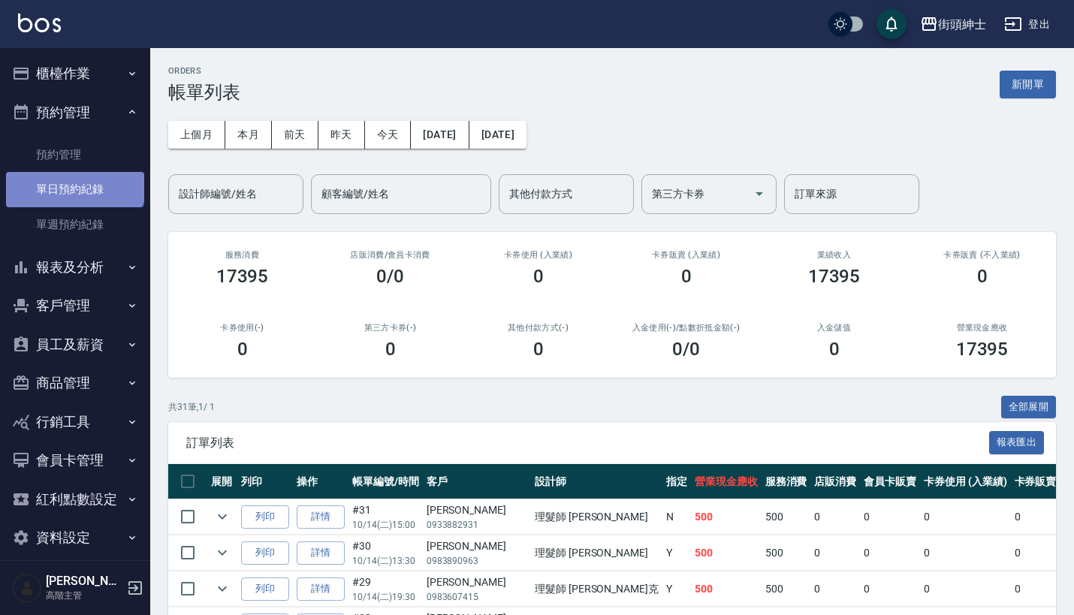
click at [73, 174] on link "單日預約紀錄" at bounding box center [75, 189] width 138 height 35
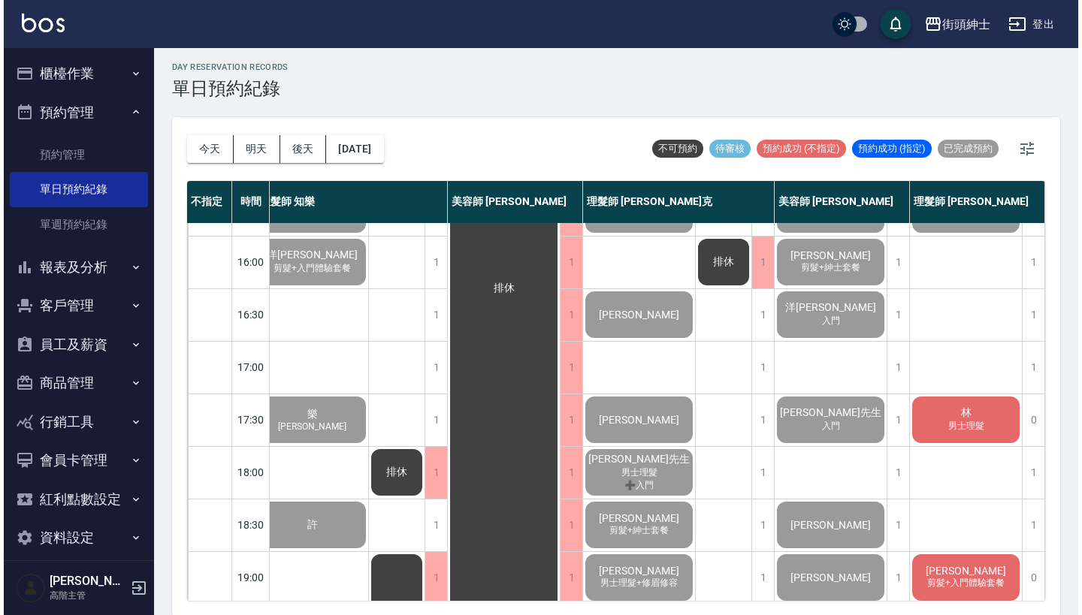
scroll to position [518, 14]
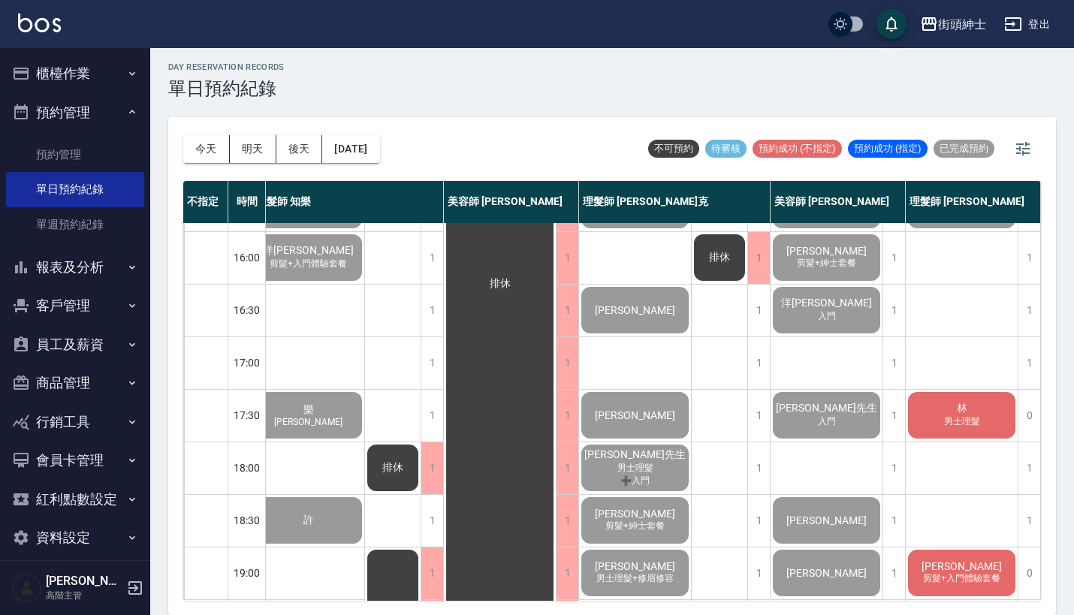
click at [919, 414] on div "林 男士理髮" at bounding box center [962, 415] width 112 height 51
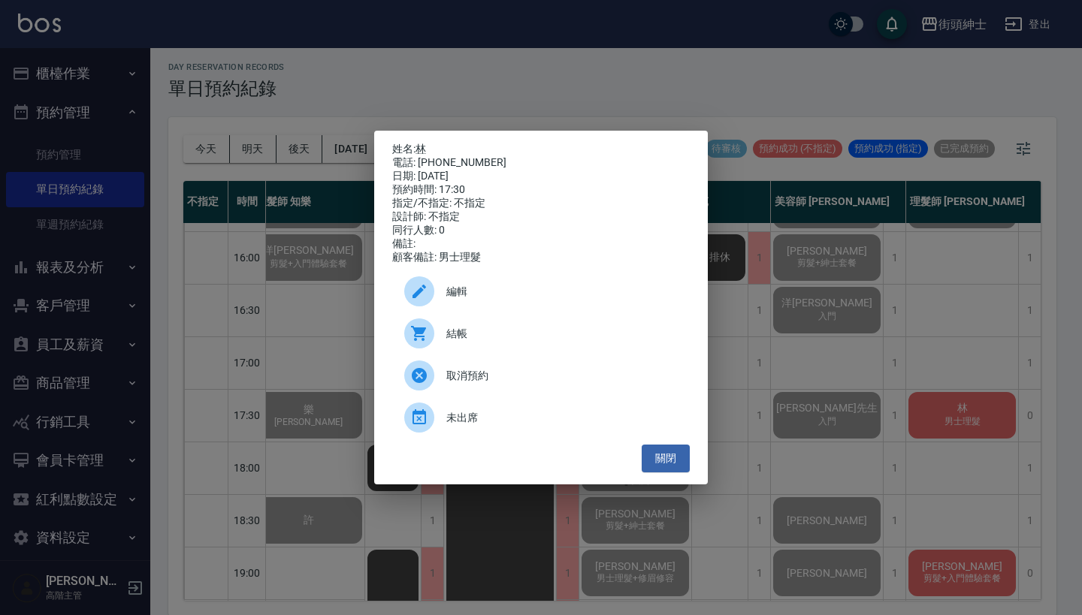
click at [463, 342] on span "結帳" at bounding box center [561, 334] width 231 height 16
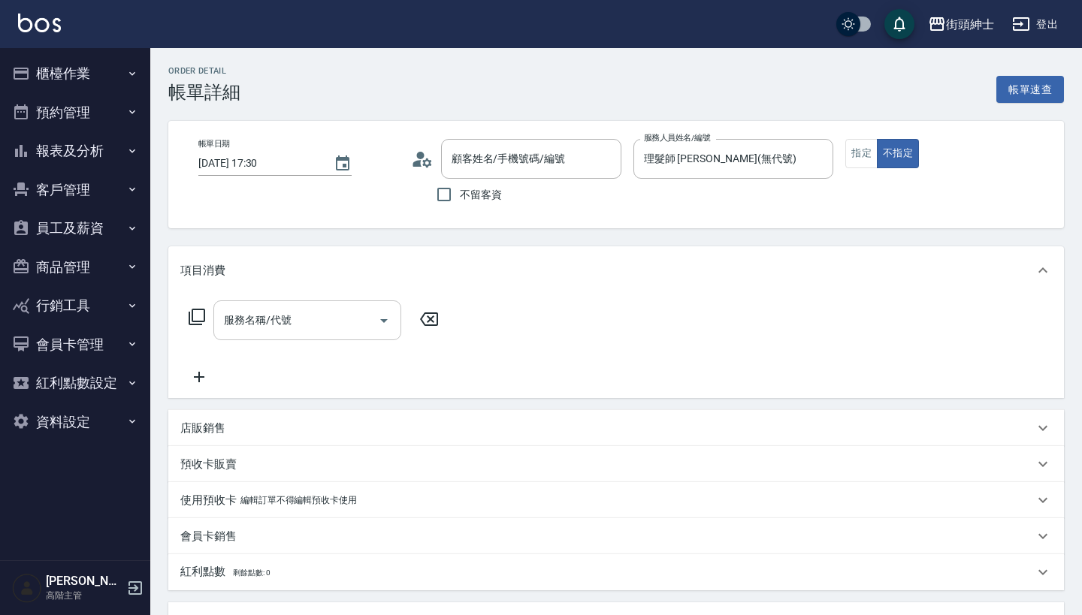
click at [325, 315] on input "服務名稱/代號" at bounding box center [296, 320] width 152 height 26
type input "林/0928991113/null"
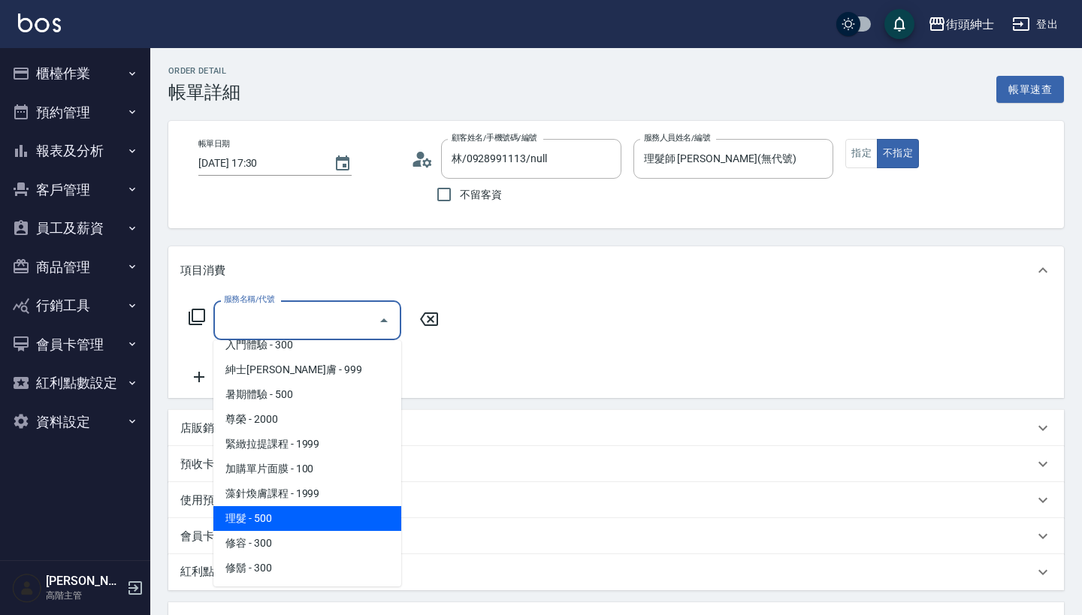
scroll to position [137, 0]
click at [293, 524] on span "理髮 - 500" at bounding box center [307, 518] width 188 height 25
type input "理髮(A02)"
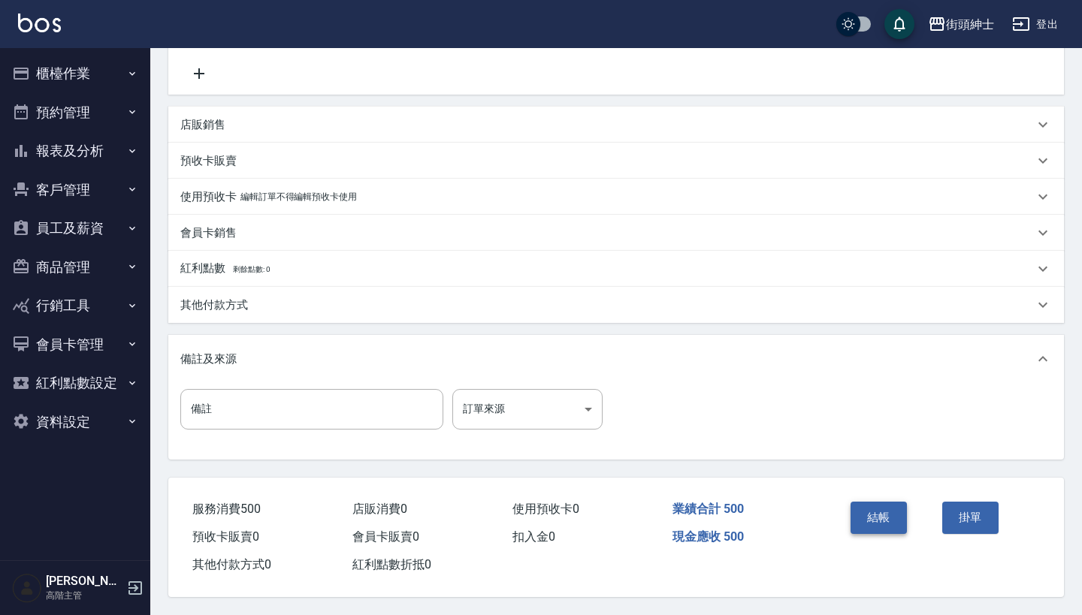
click at [870, 506] on button "結帳" at bounding box center [878, 518] width 56 height 32
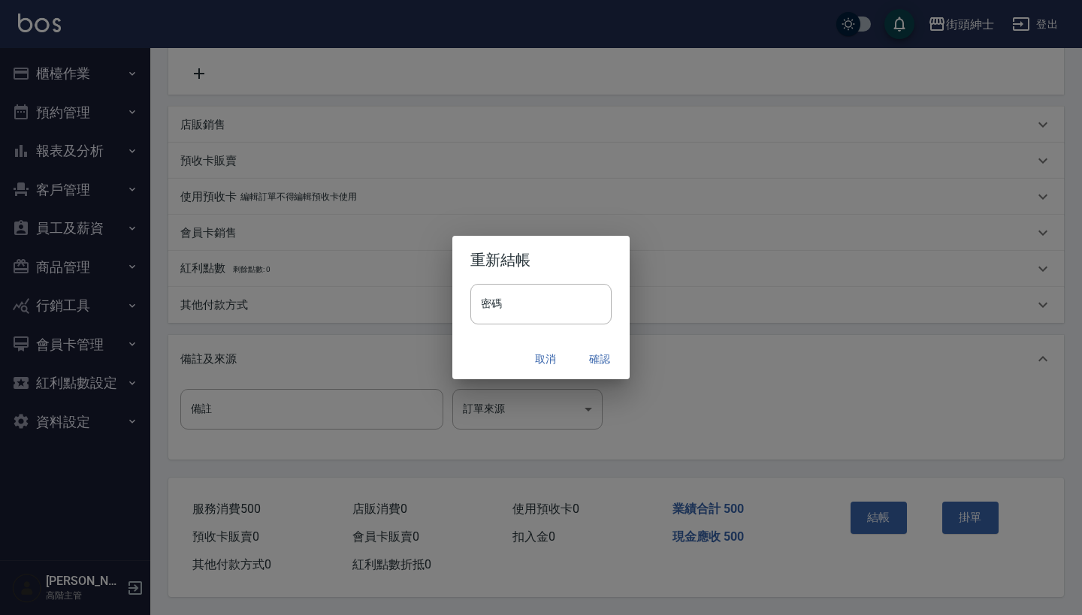
click at [611, 365] on button "確認" at bounding box center [599, 360] width 48 height 28
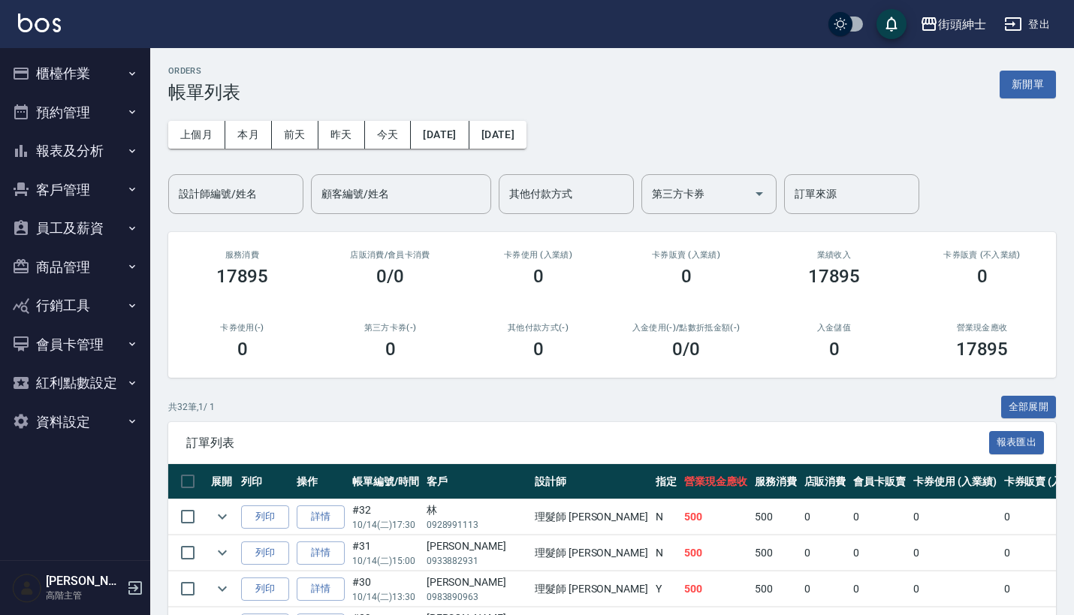
click at [99, 119] on button "預約管理" at bounding box center [75, 112] width 138 height 39
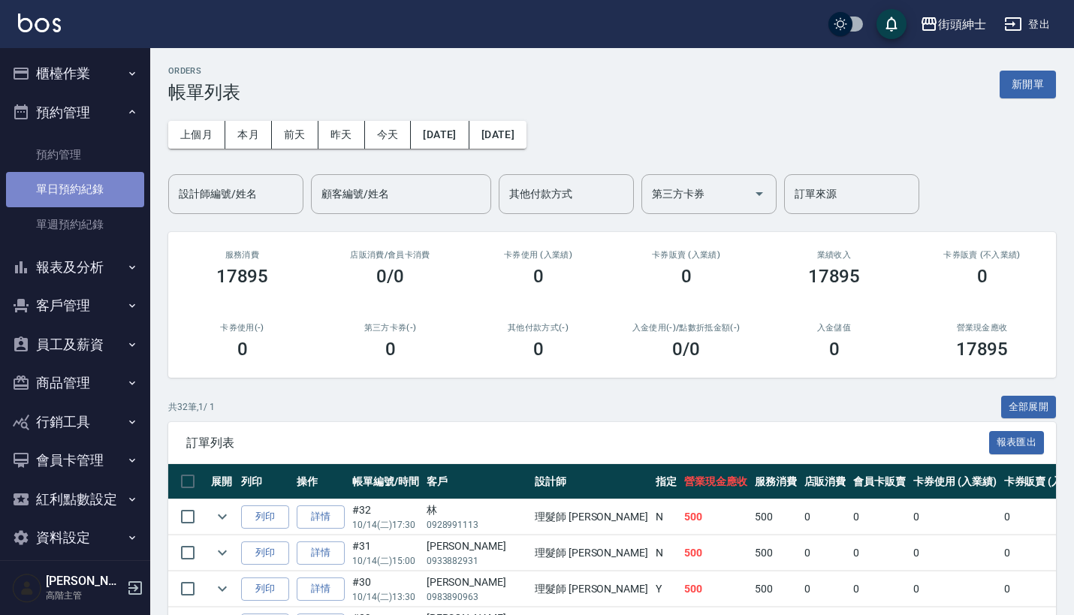
click at [98, 186] on link "單日預約紀錄" at bounding box center [75, 189] width 138 height 35
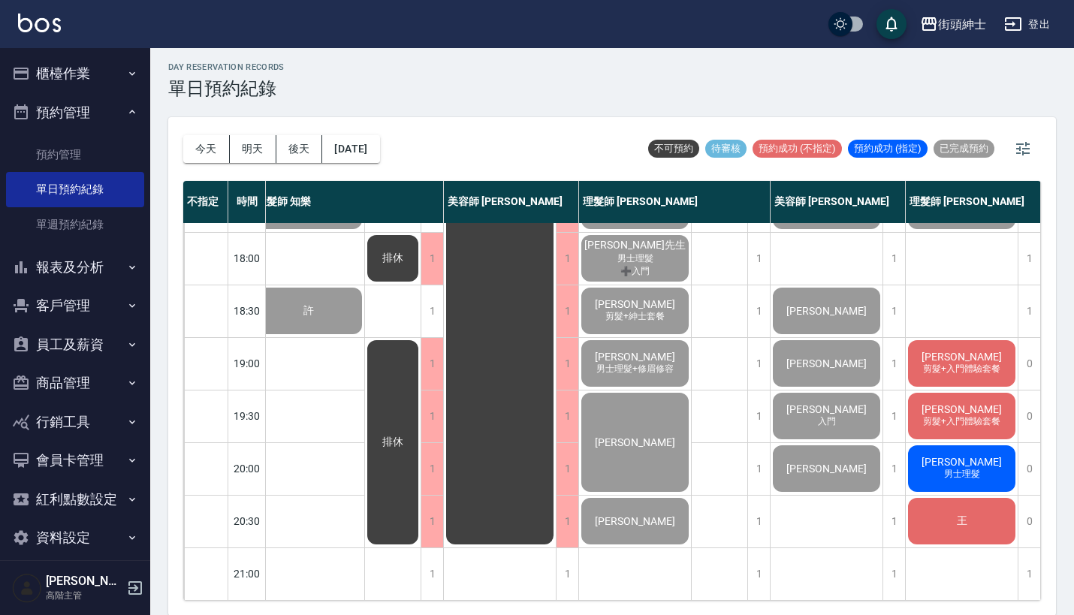
scroll to position [739, 21]
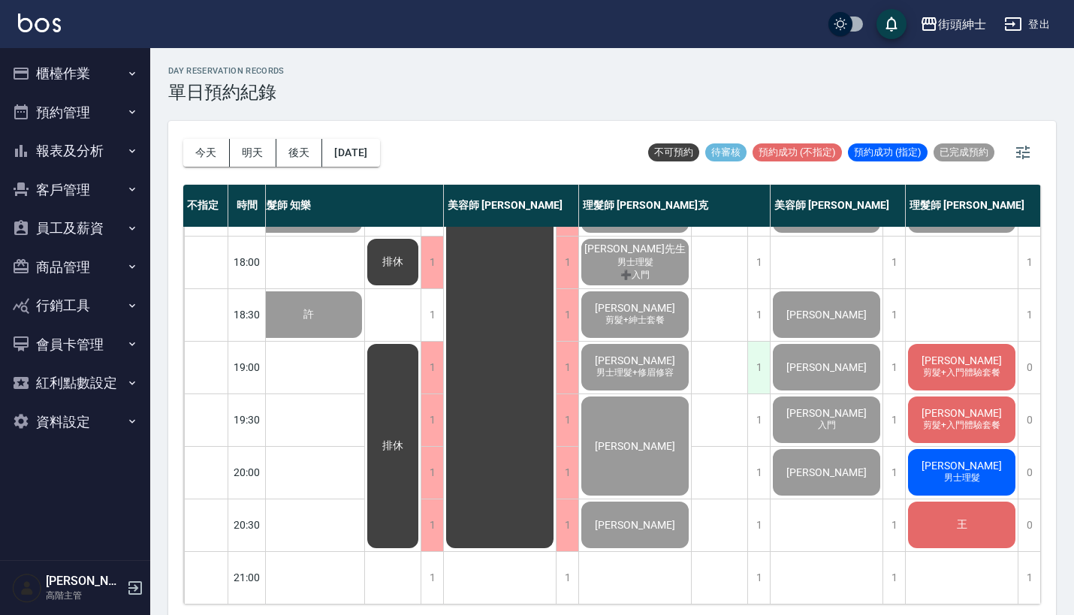
scroll to position [739, 21]
